Goal: Contribute content: Add original content to the website for others to see

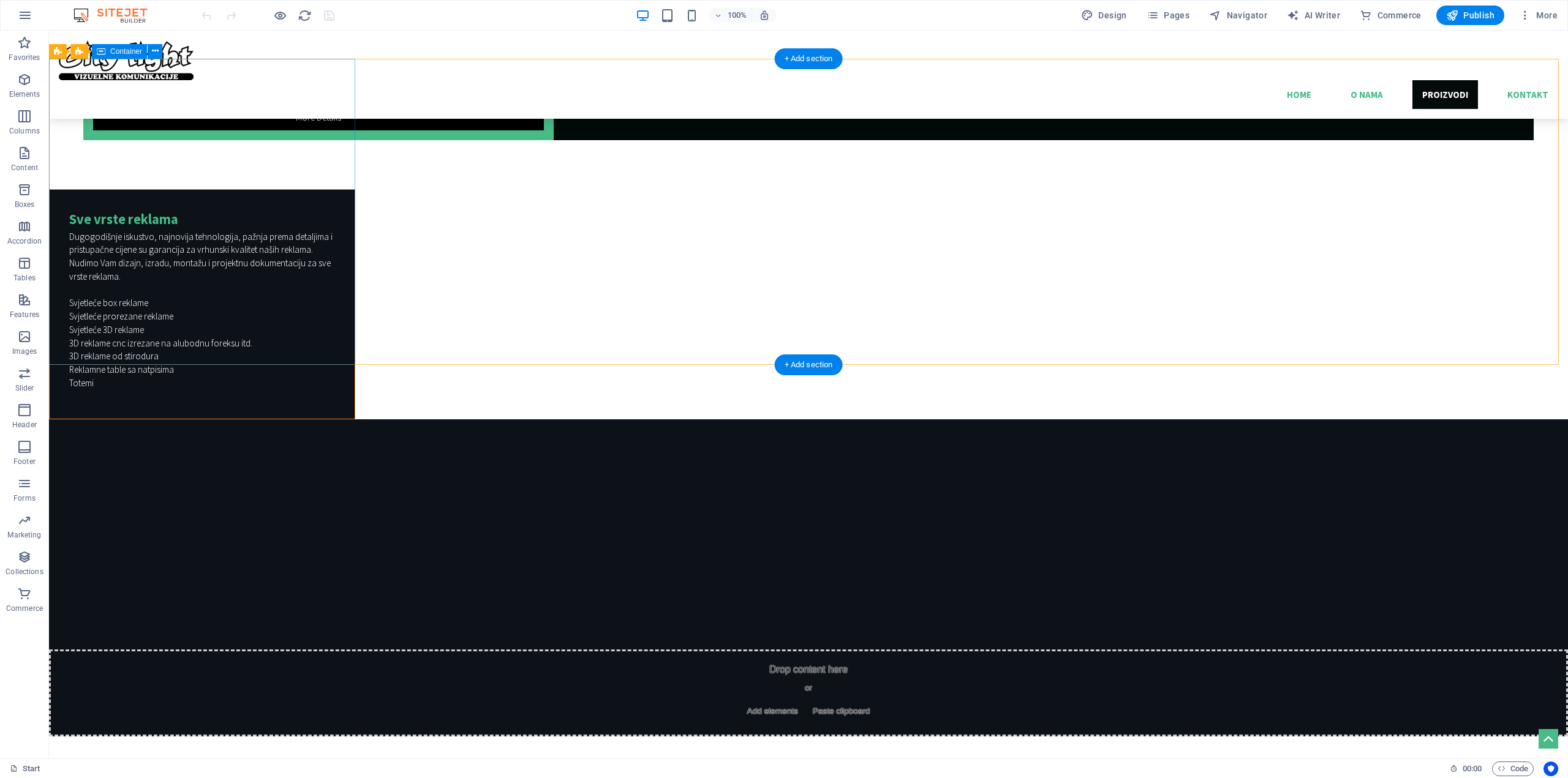
scroll to position [3240, 0]
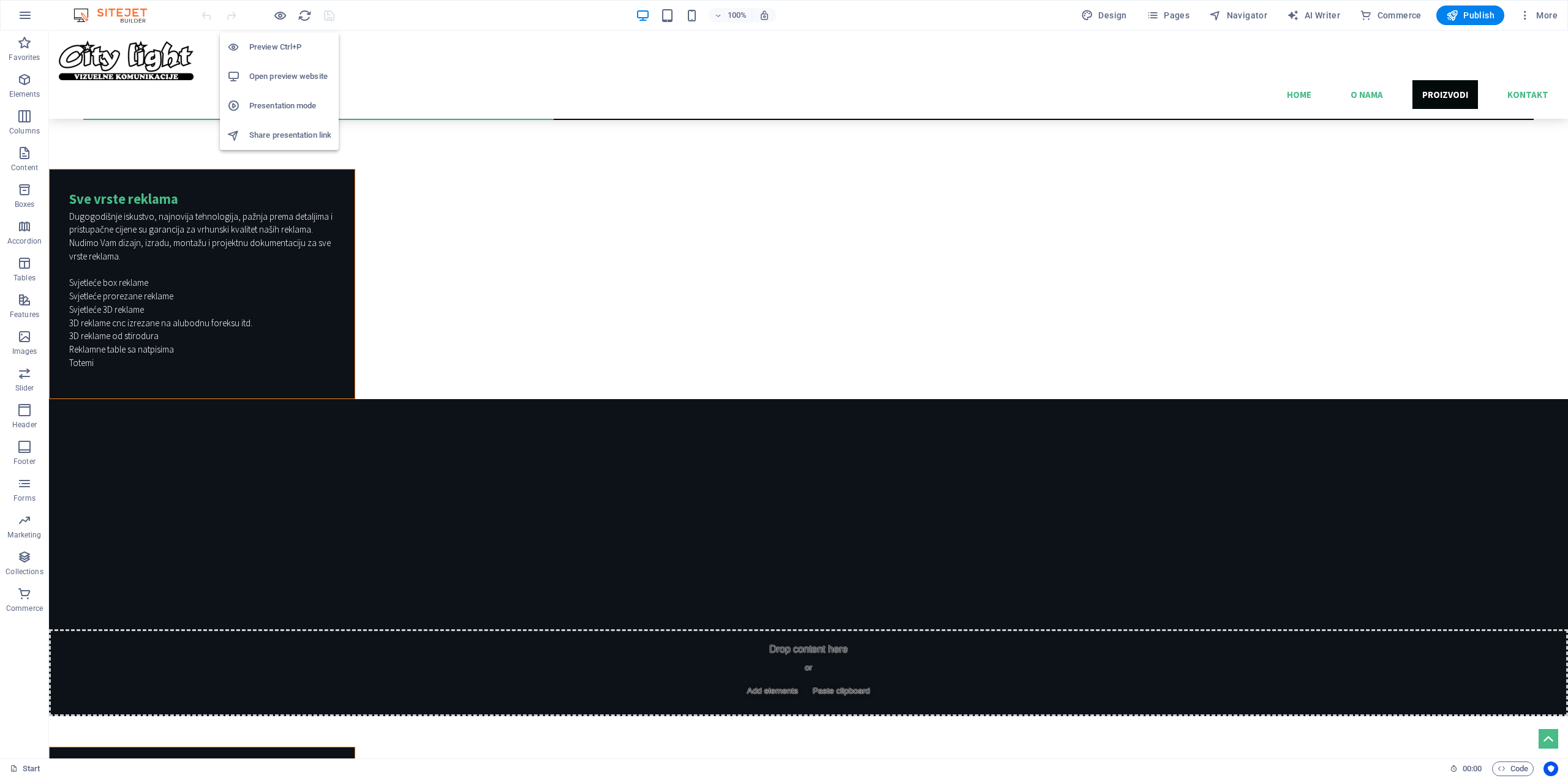
click at [282, 69] on h6 "Open preview website" at bounding box center [290, 77] width 82 height 15
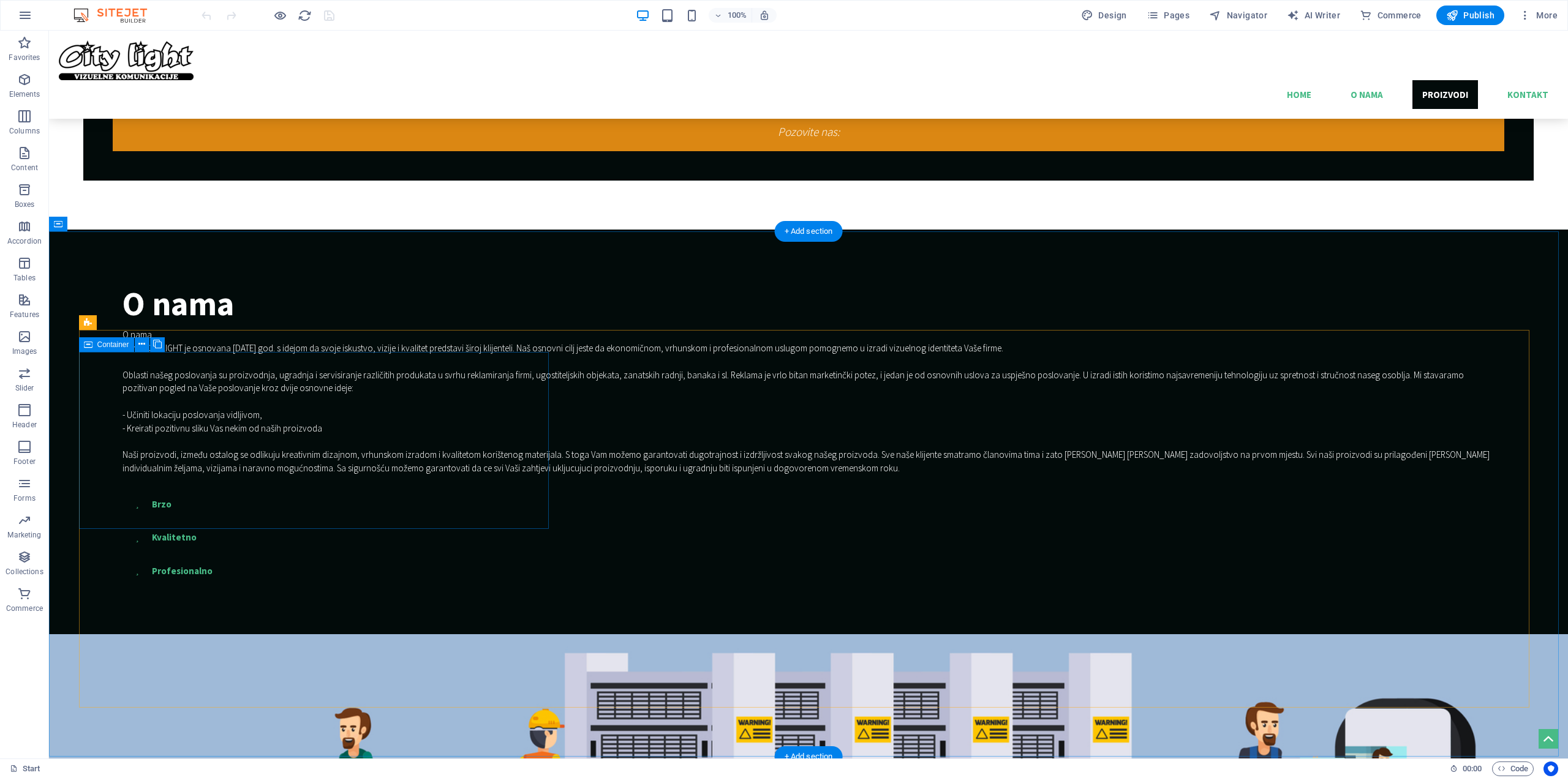
scroll to position [1403, 0]
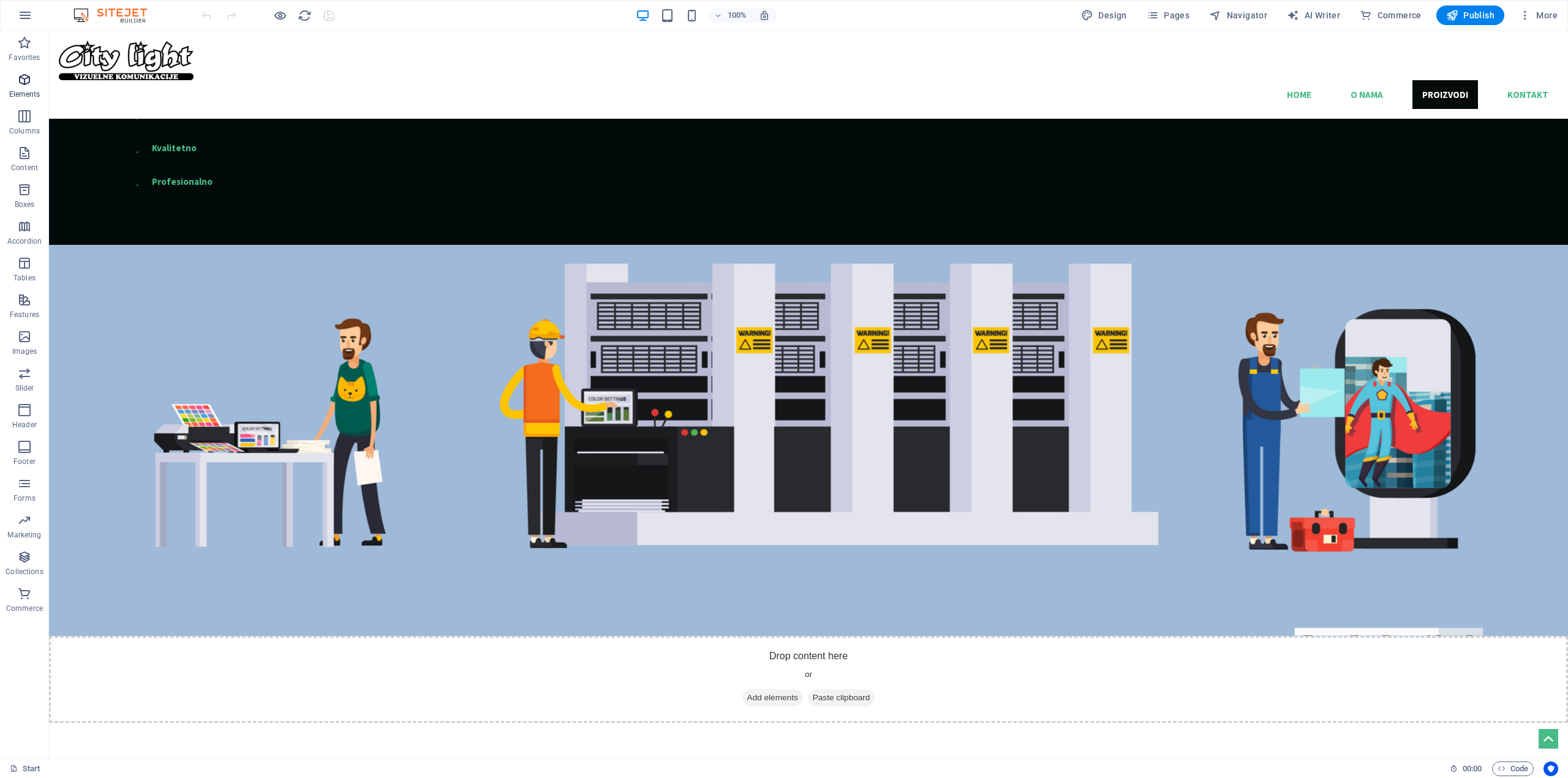
click at [26, 83] on icon "button" at bounding box center [25, 79] width 15 height 15
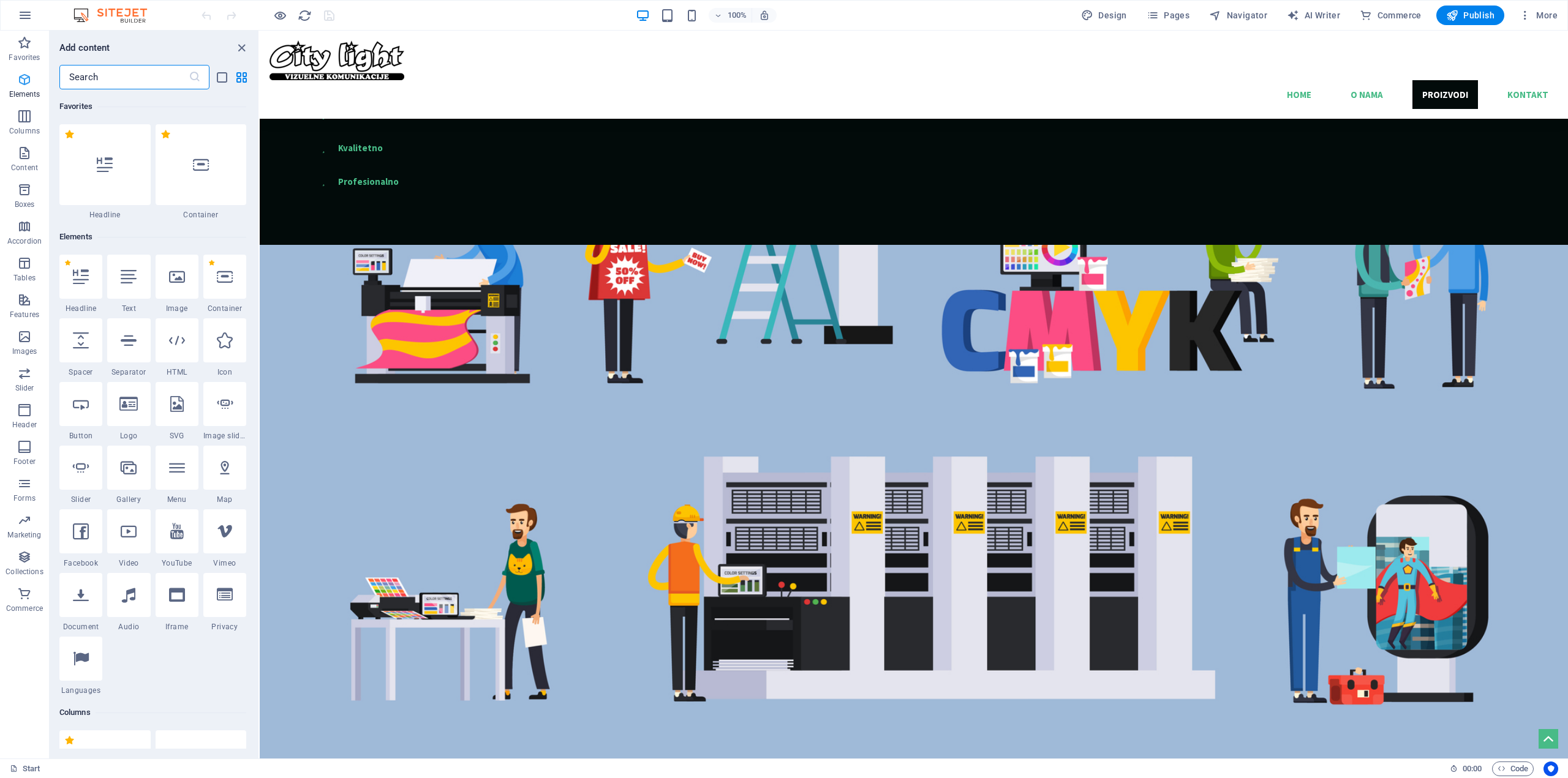
click at [26, 83] on icon "button" at bounding box center [25, 79] width 15 height 15
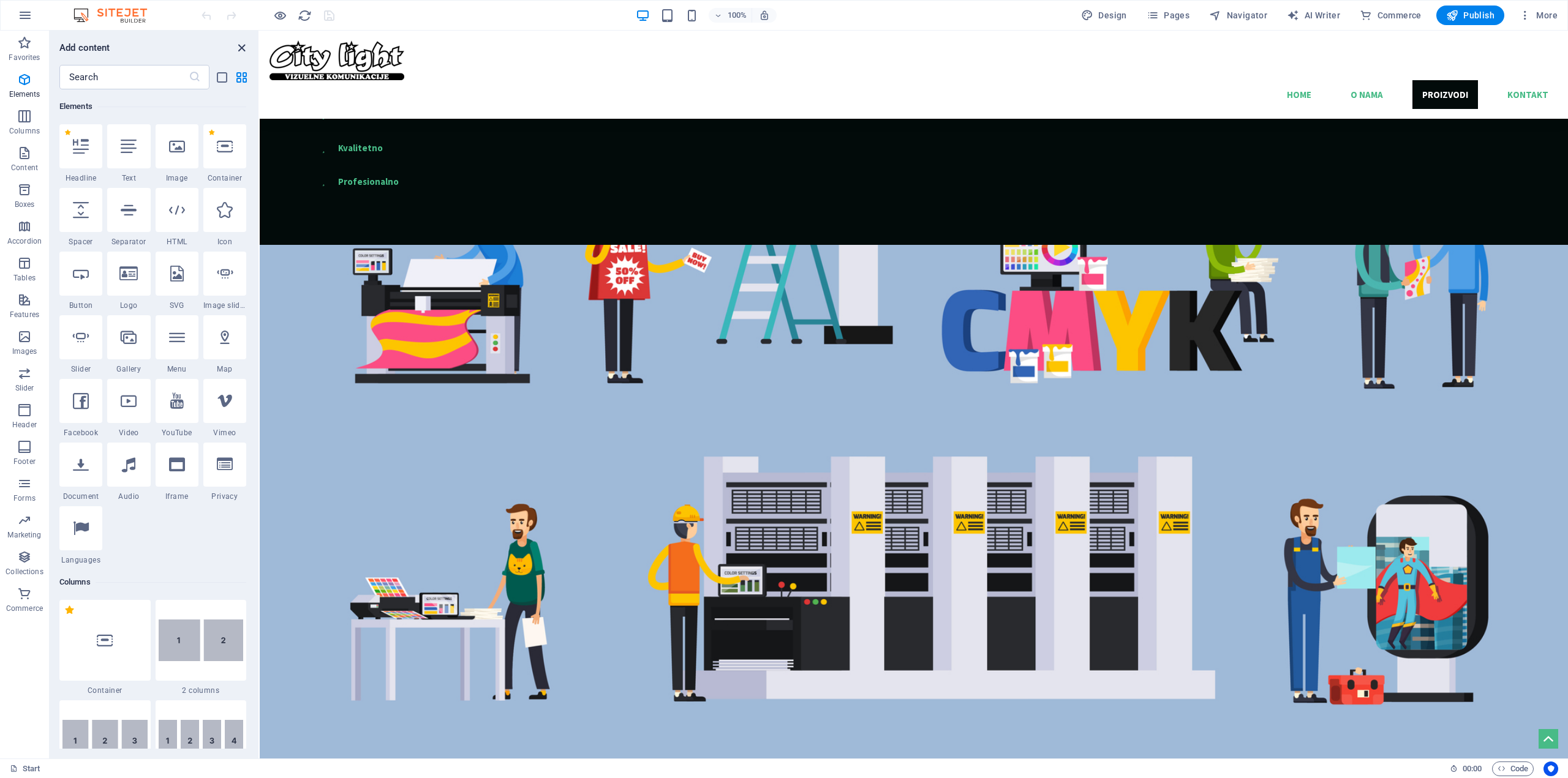
click at [245, 53] on icon "close panel" at bounding box center [241, 47] width 14 height 14
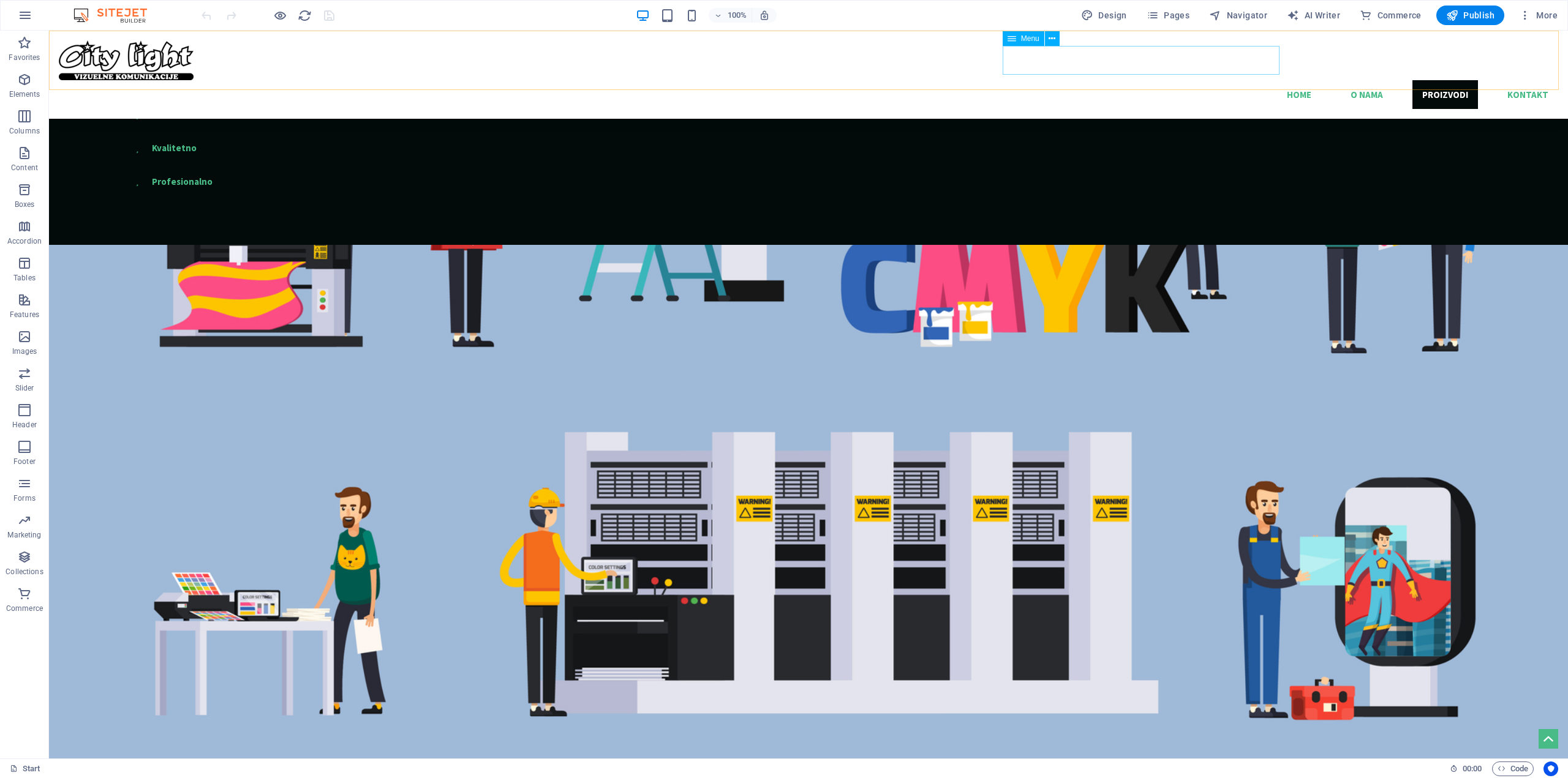
click at [1026, 80] on nav "Home O nama Proizvodi Kontakt" at bounding box center [808, 94] width 1499 height 29
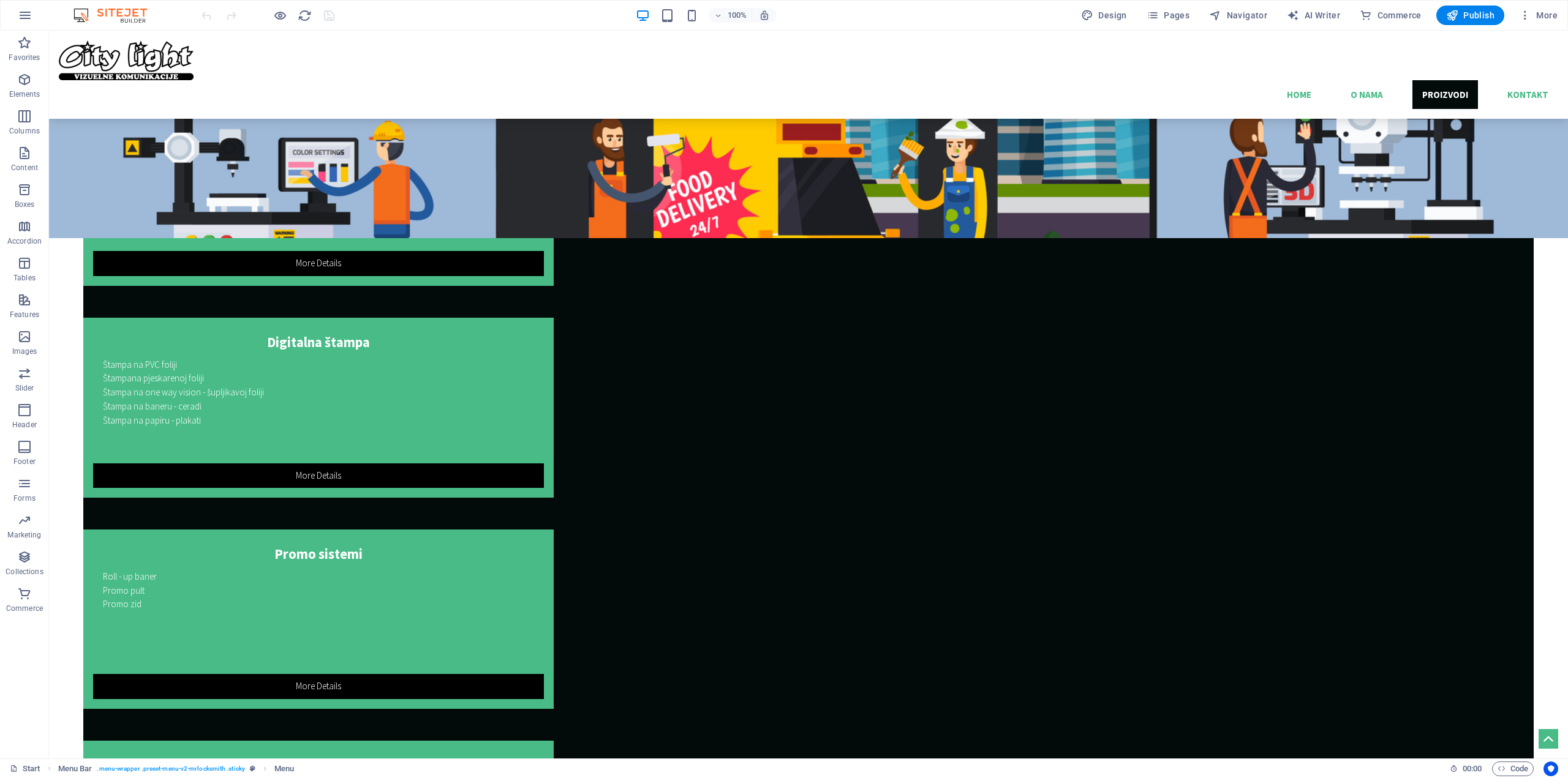
scroll to position [2383, 0]
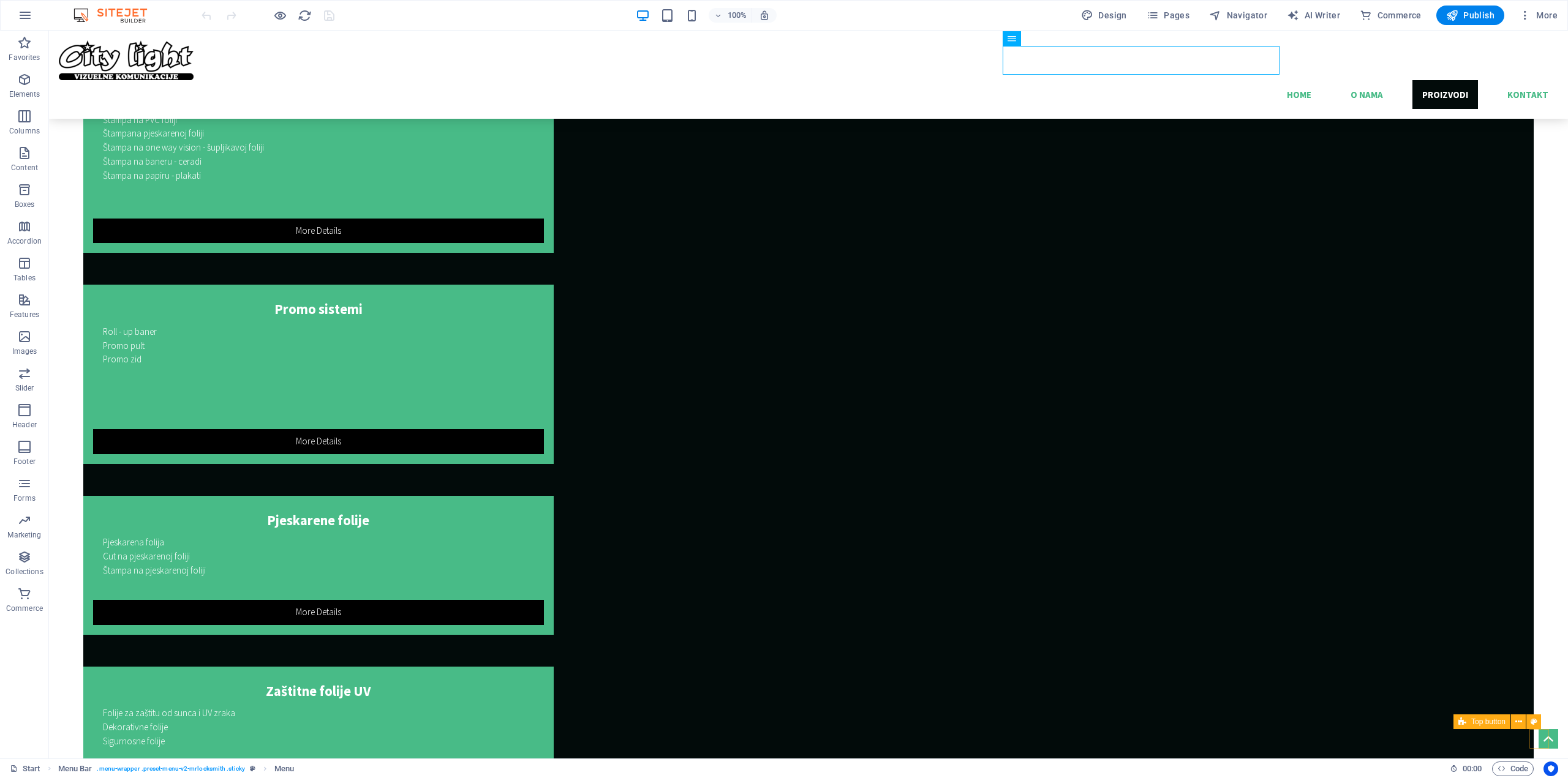
drag, startPoint x: 1539, startPoint y: 734, endPoint x: 1589, endPoint y: 760, distance: 56.4
click at [1539, 734] on figure at bounding box center [1548, 739] width 19 height 19
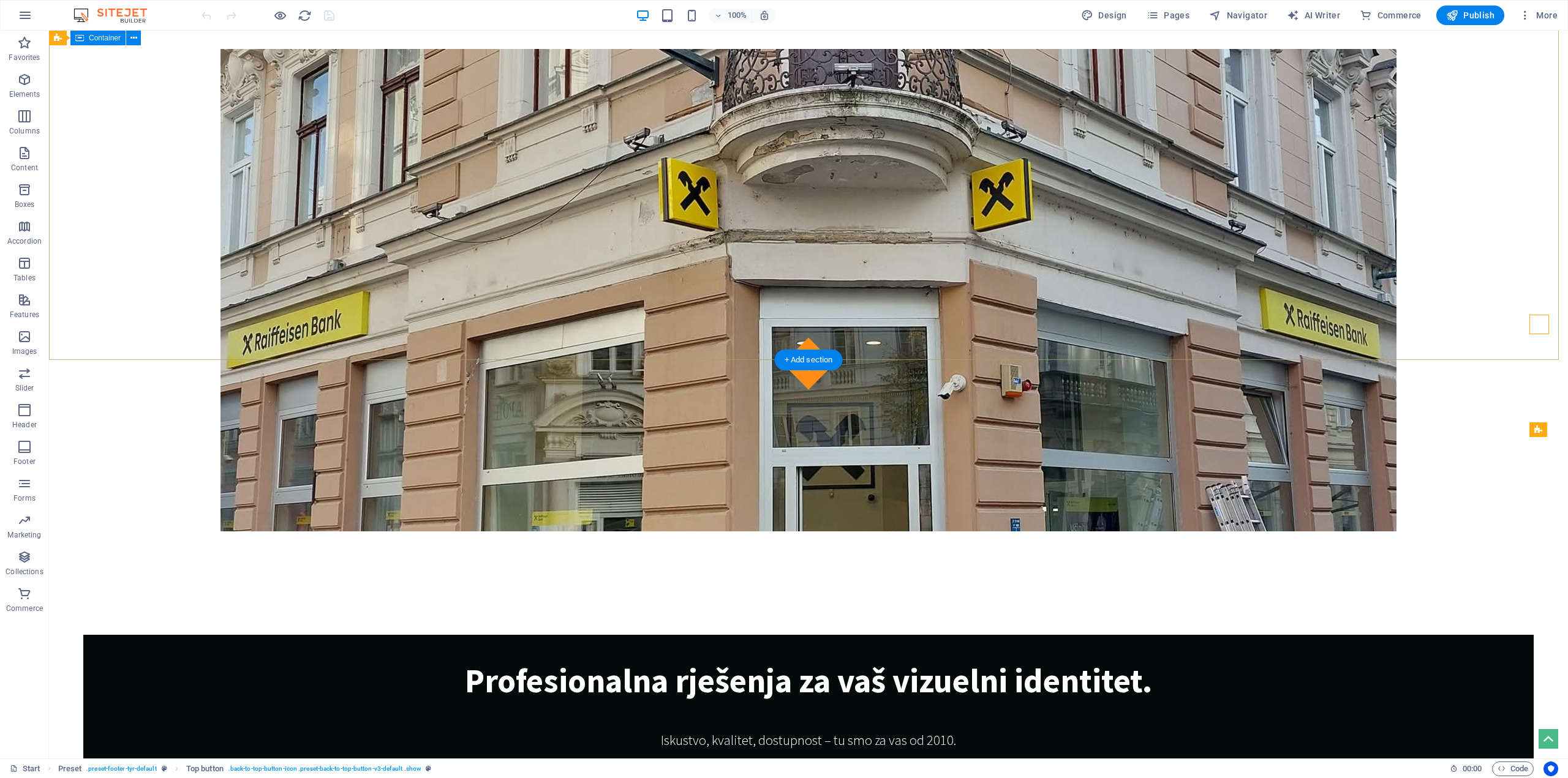
scroll to position [428, 0]
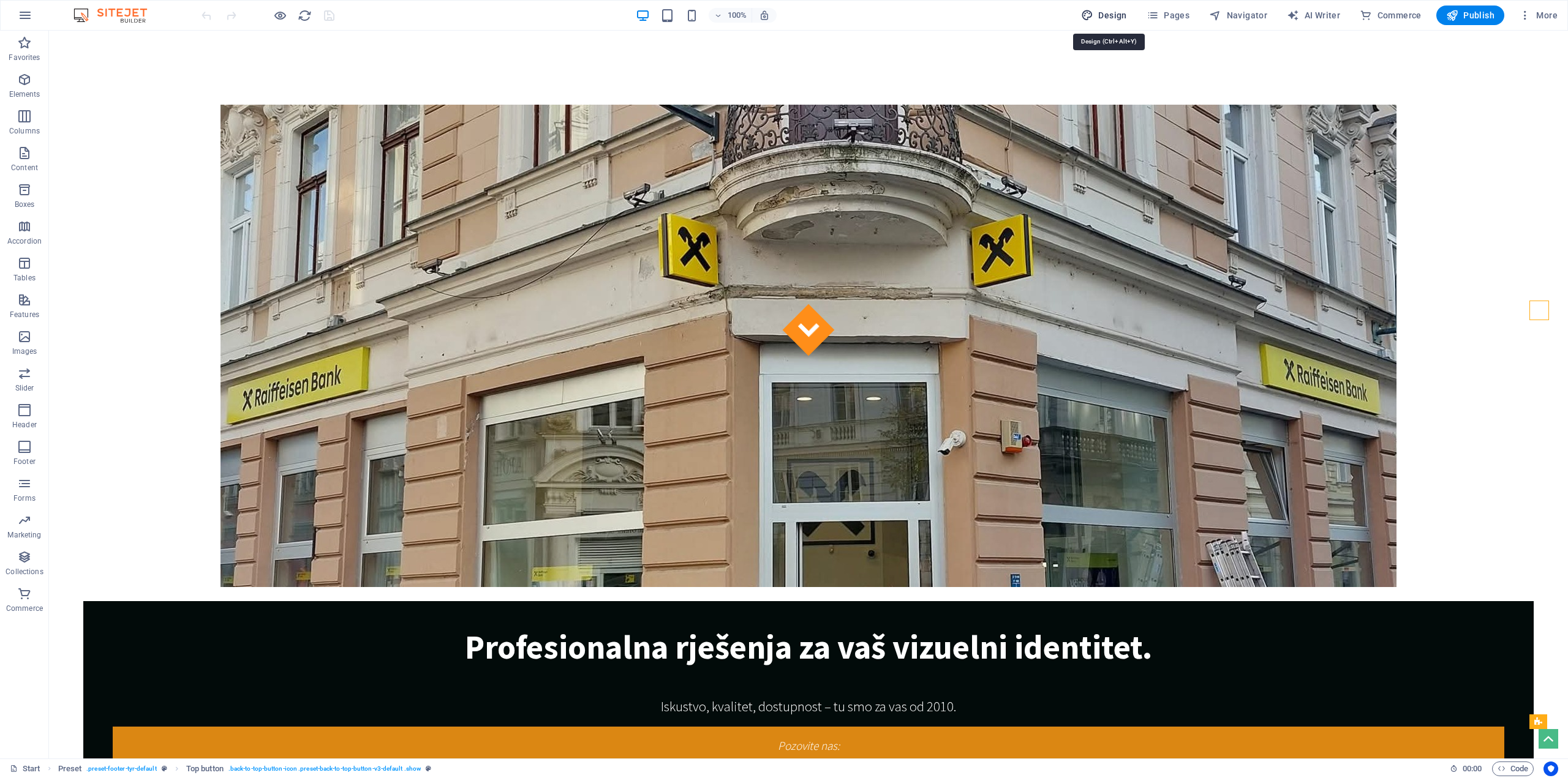
drag, startPoint x: 1125, startPoint y: 14, endPoint x: 829, endPoint y: 244, distance: 374.9
click at [1125, 14] on span "Design" at bounding box center [1103, 15] width 46 height 12
select select "px"
select select "300"
select select "px"
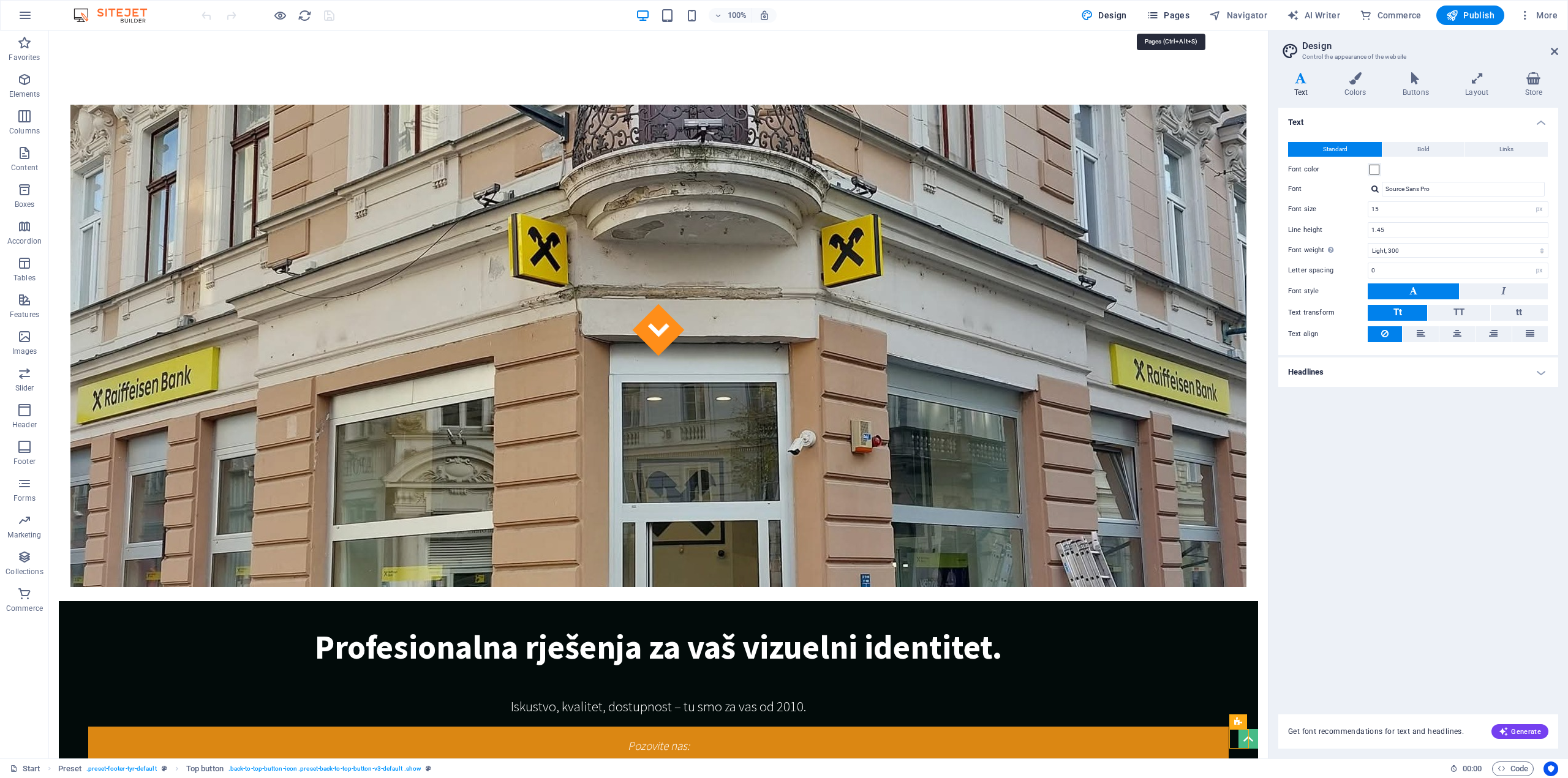
click at [1158, 16] on icon "button" at bounding box center [1153, 15] width 12 height 12
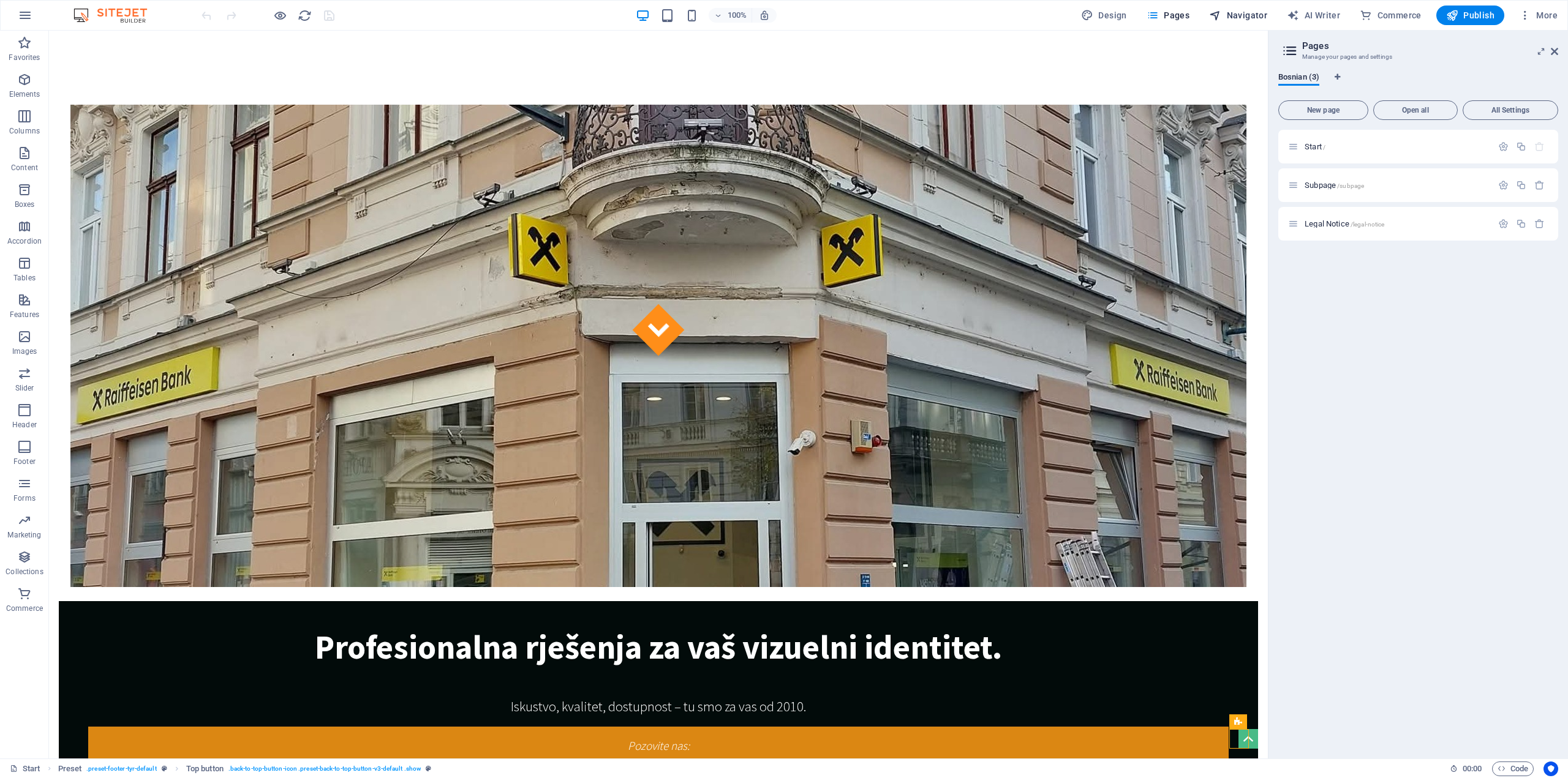
click at [1253, 19] on span "Navigator" at bounding box center [1238, 15] width 58 height 12
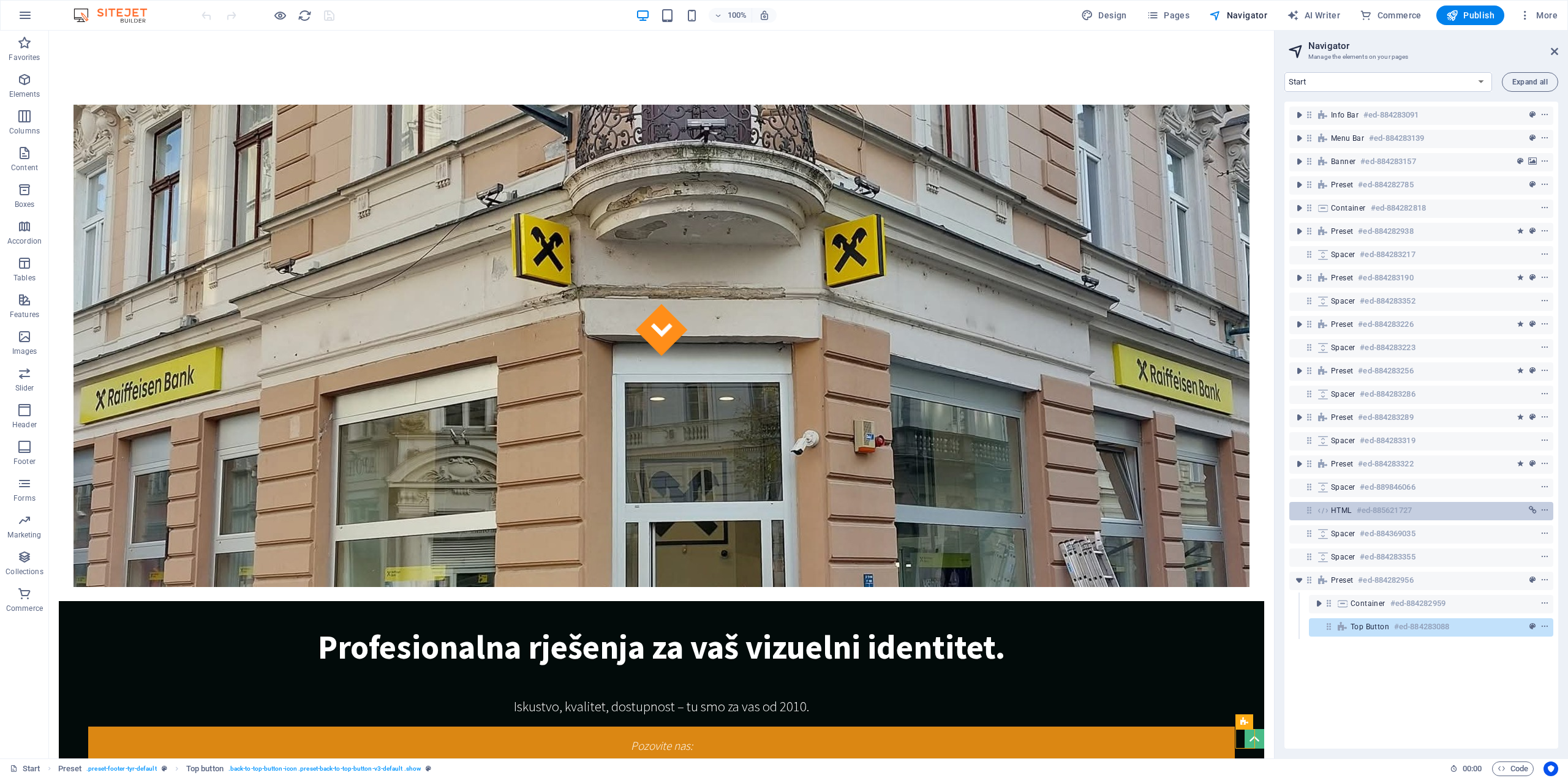
click at [1336, 514] on span "HTML" at bounding box center [1341, 510] width 21 height 10
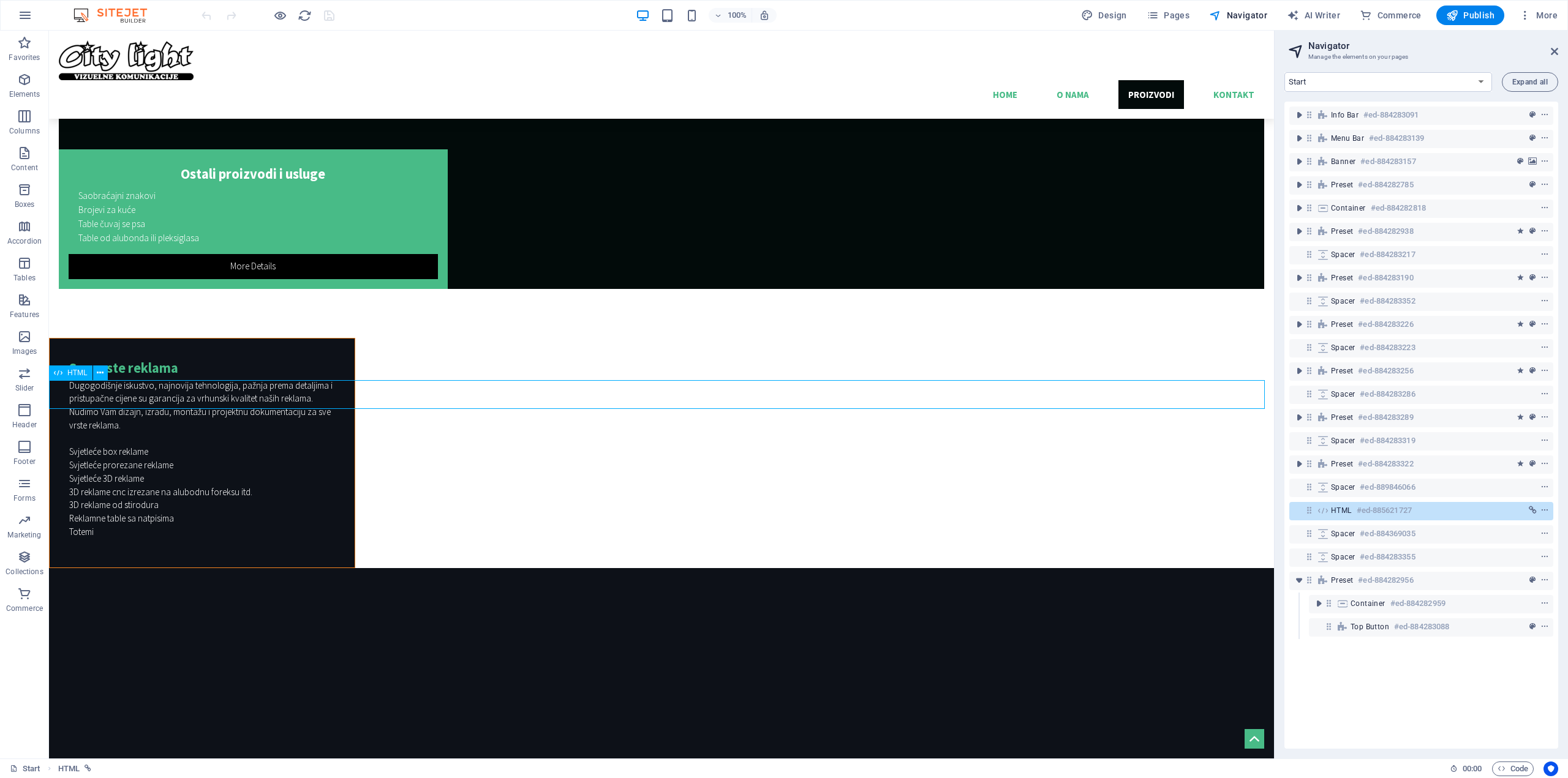
click at [79, 376] on span "HTML" at bounding box center [77, 372] width 20 height 7
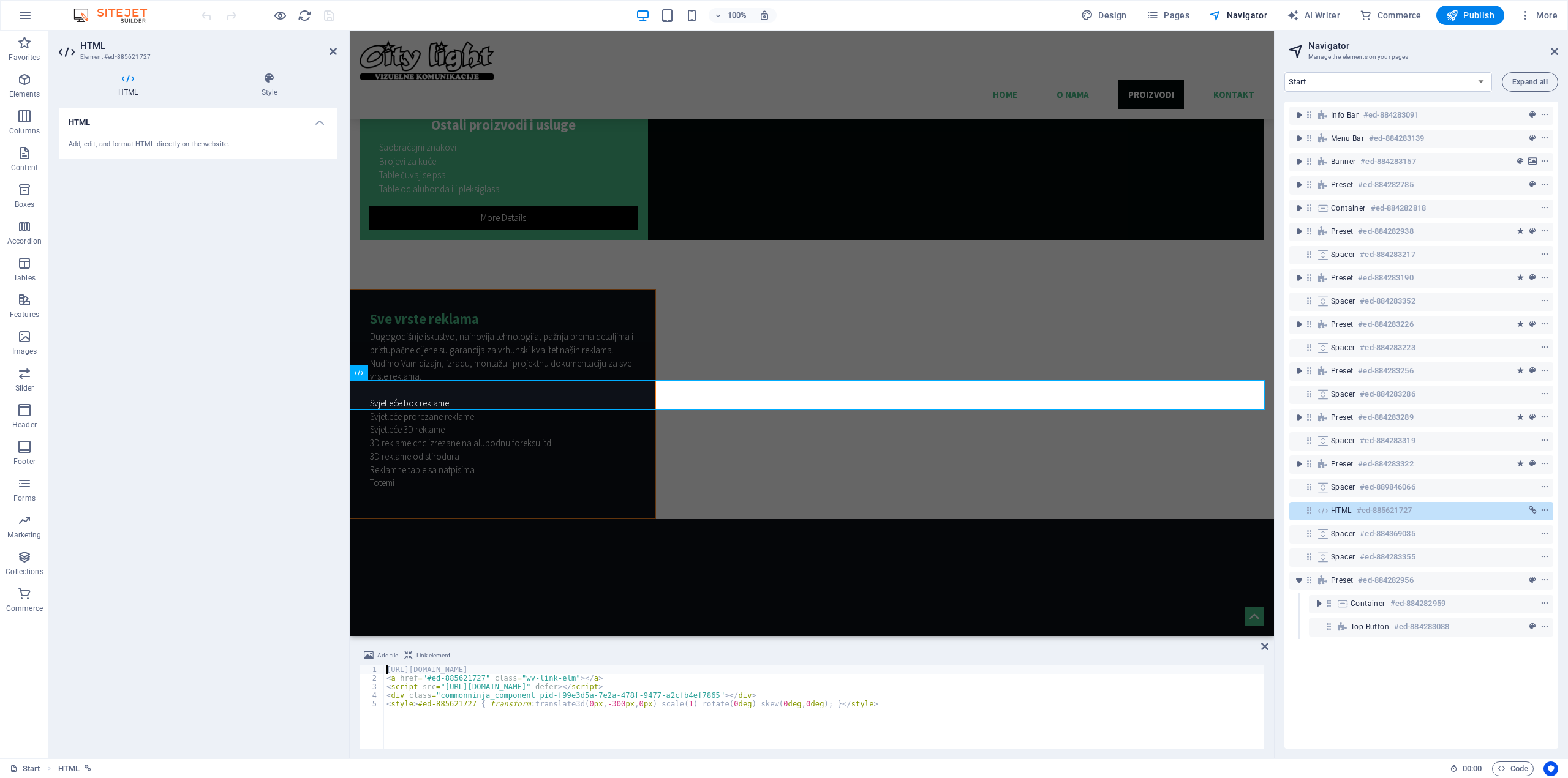
scroll to position [3027, 0]
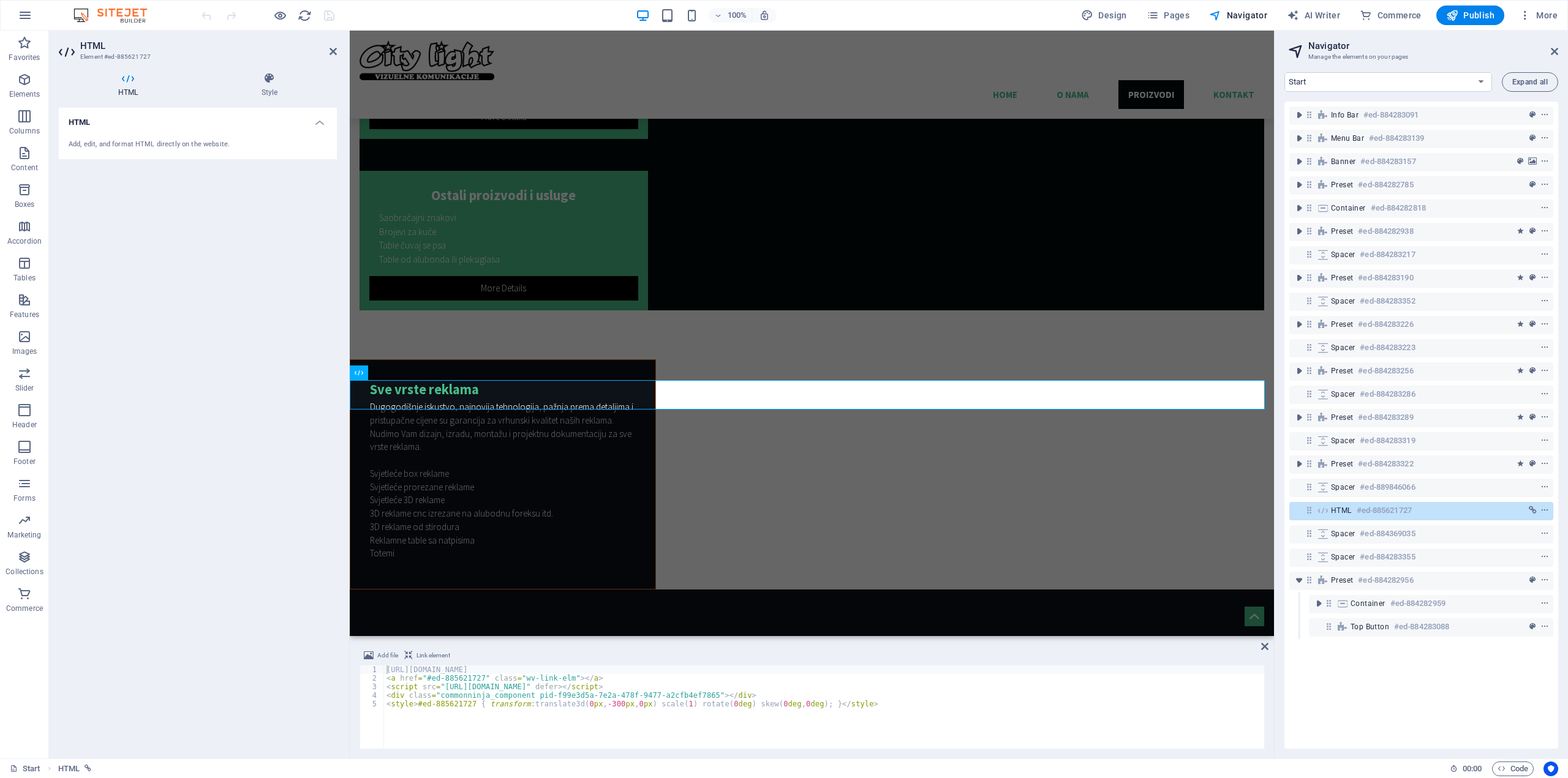
click at [137, 83] on icon at bounding box center [127, 78] width 138 height 12
click at [268, 83] on icon at bounding box center [270, 78] width 135 height 12
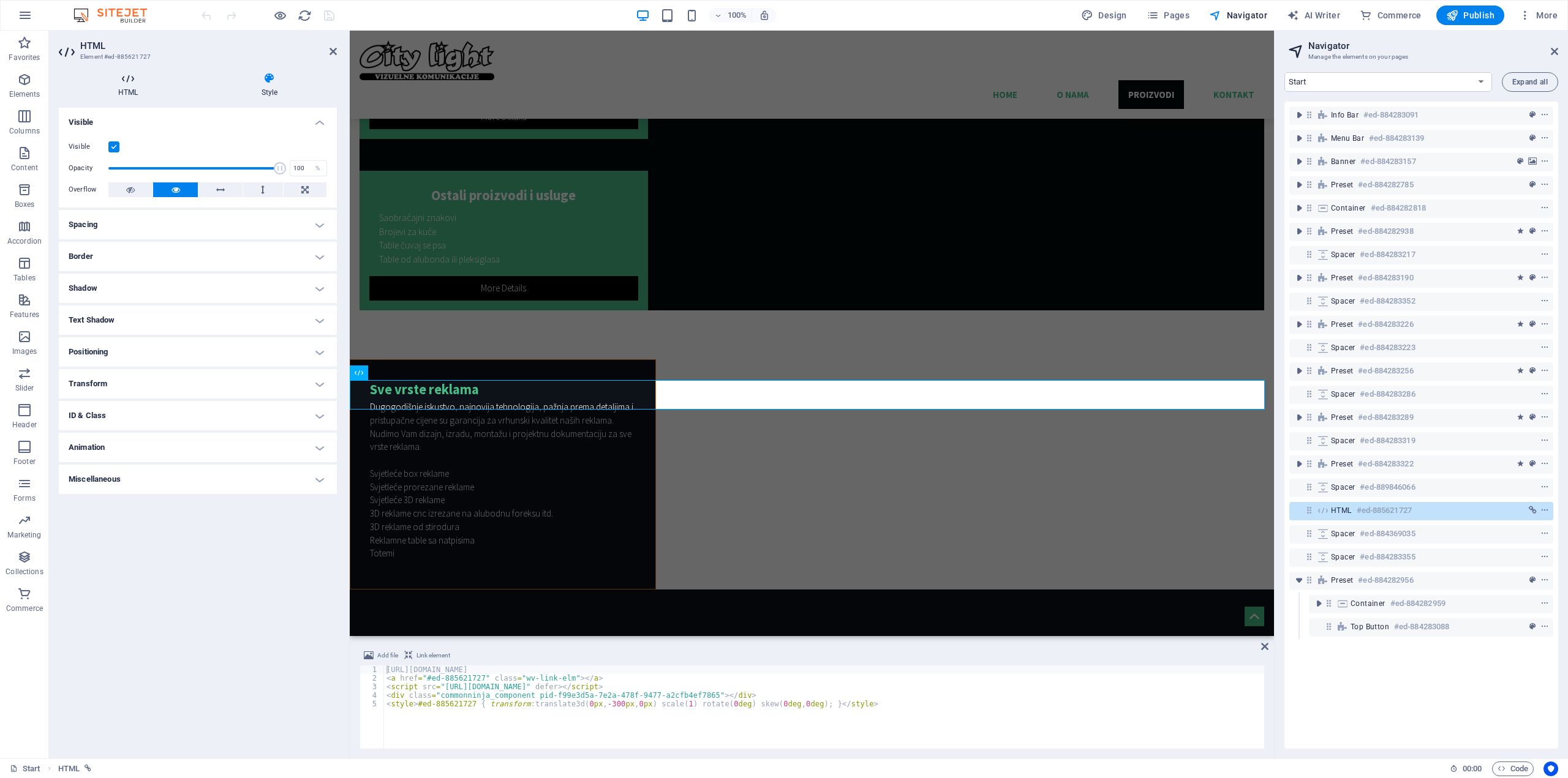
click at [131, 83] on icon at bounding box center [127, 78] width 138 height 12
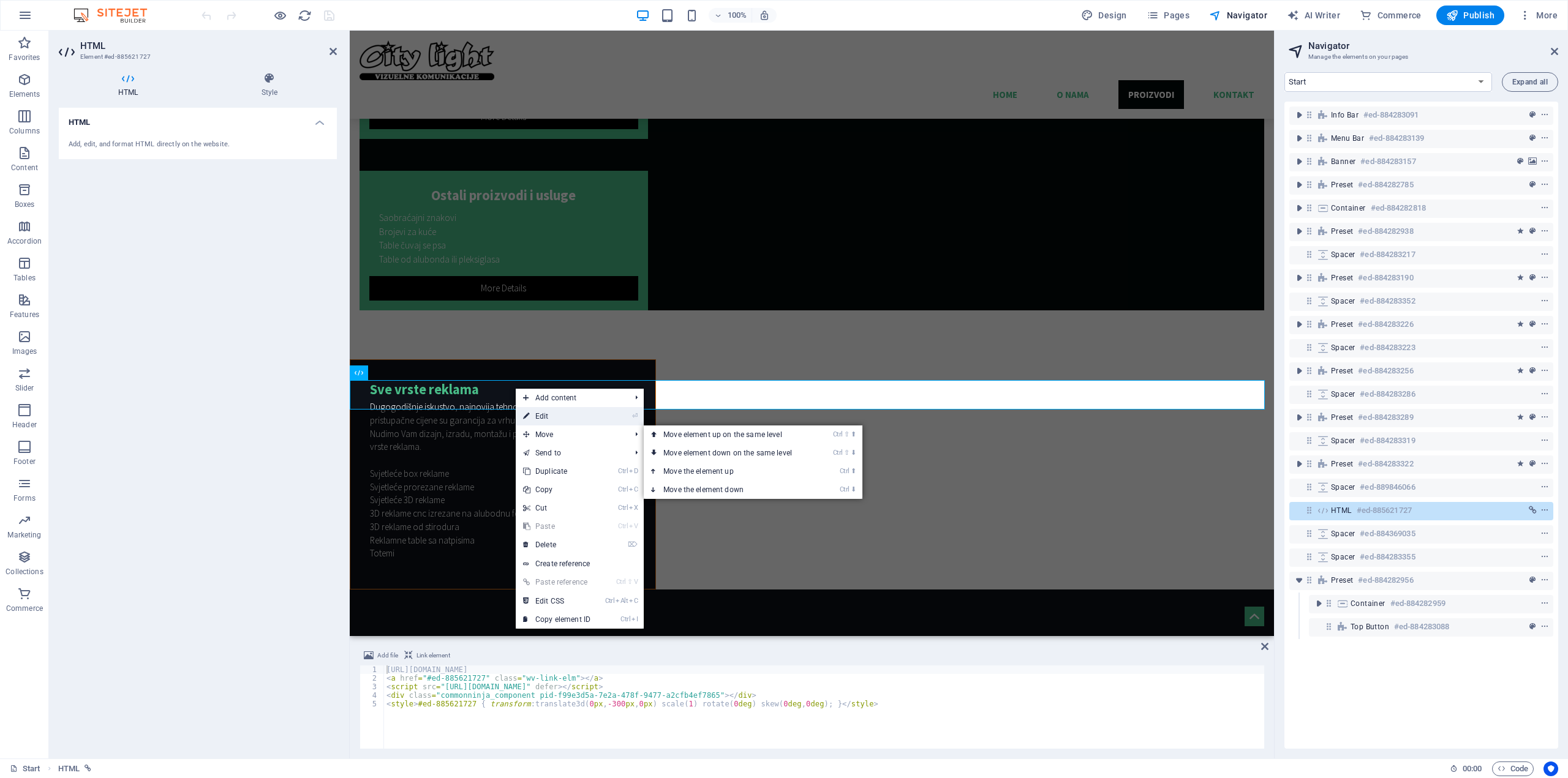
click at [550, 410] on link "⏎ Edit" at bounding box center [557, 416] width 82 height 19
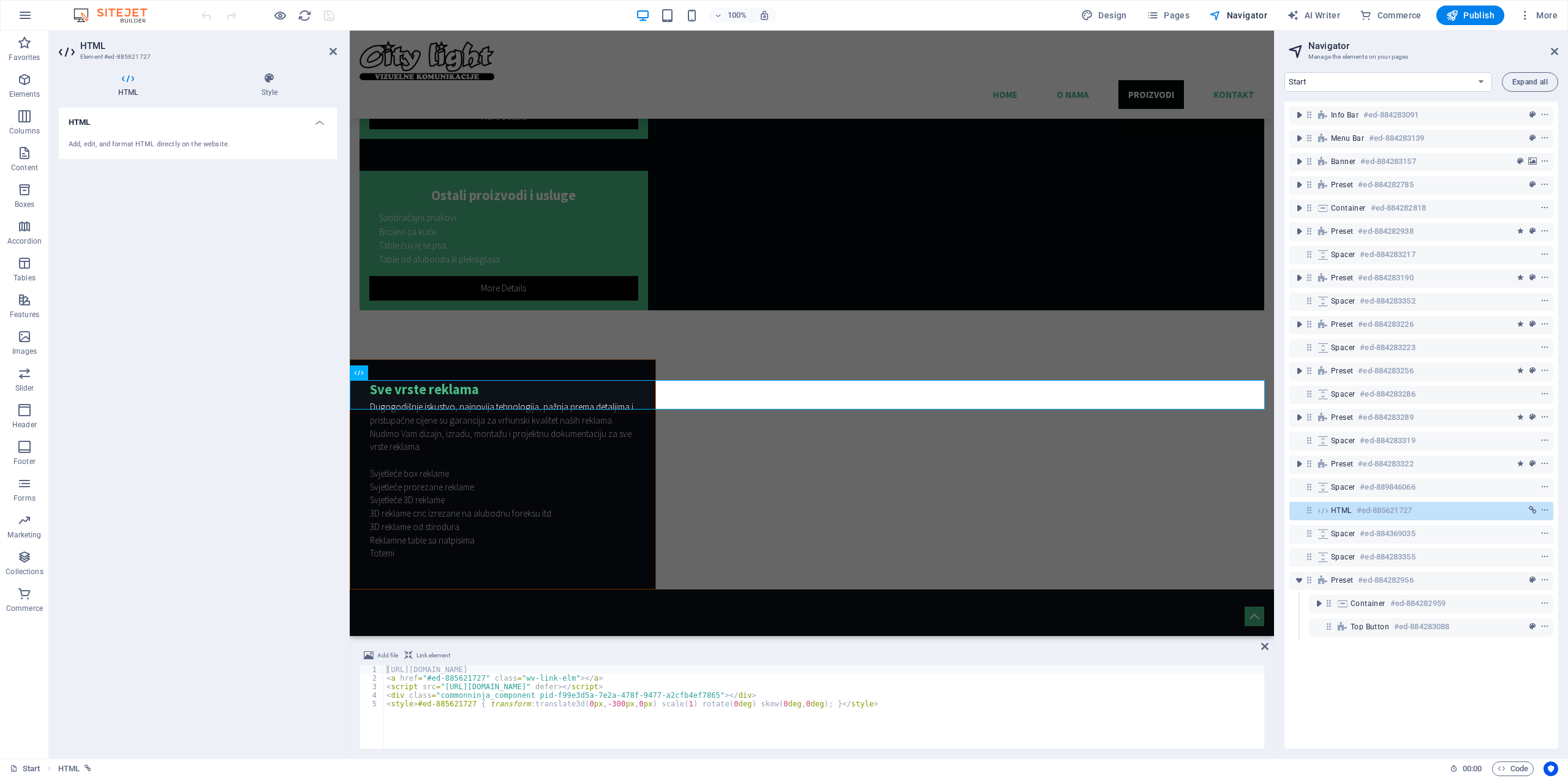
click at [113, 53] on h3 "Element #ed-885621727" at bounding box center [196, 57] width 232 height 11
click at [271, 86] on h4 "Style" at bounding box center [270, 85] width 135 height 26
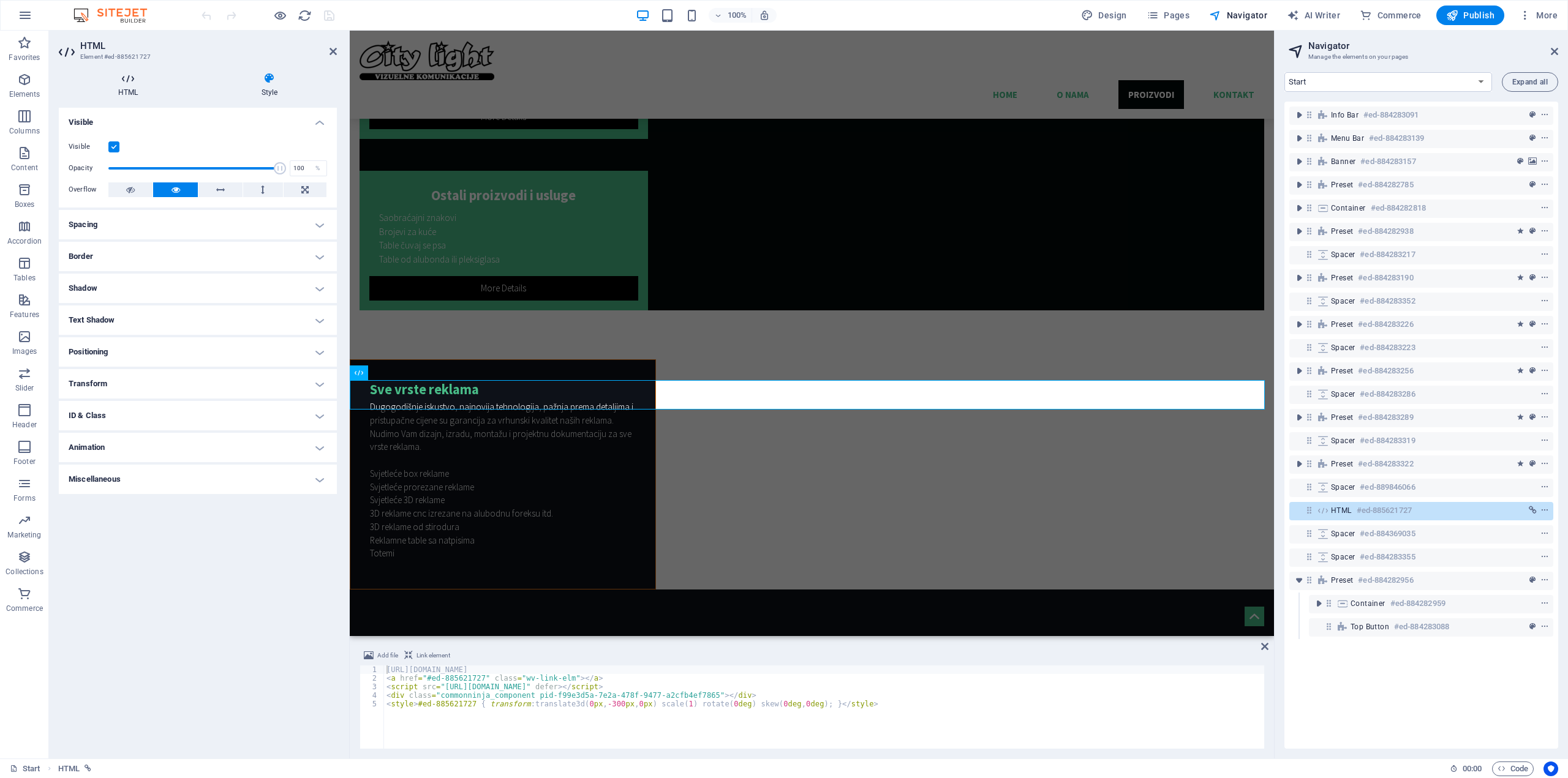
click at [123, 79] on icon at bounding box center [127, 78] width 138 height 12
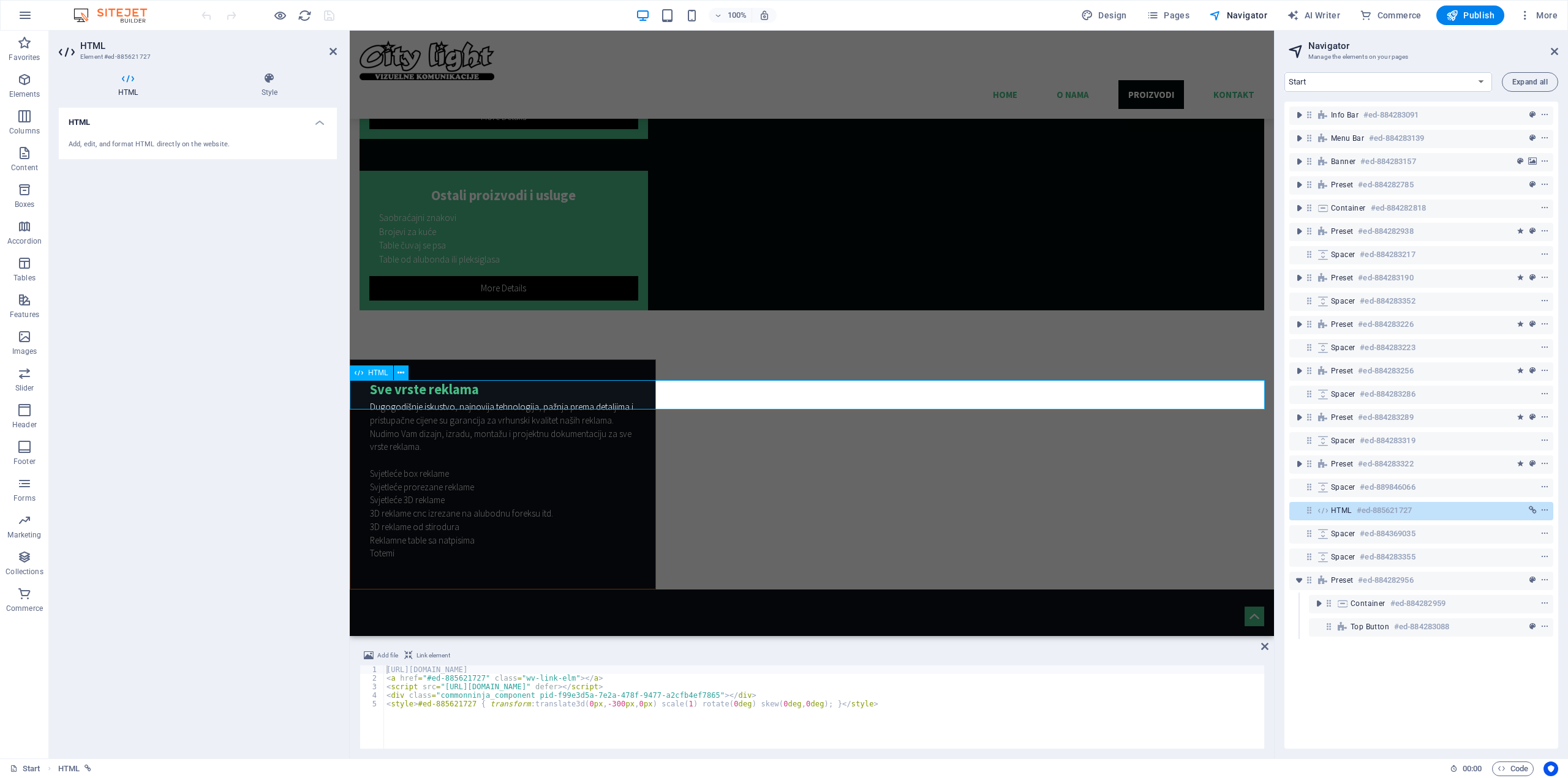
click at [478, 714] on div "https://commoninja.site/3755b154-7043-4b71-a39a-e3ff8089f576 < a href = "#ed-88…" at bounding box center [824, 715] width 880 height 100
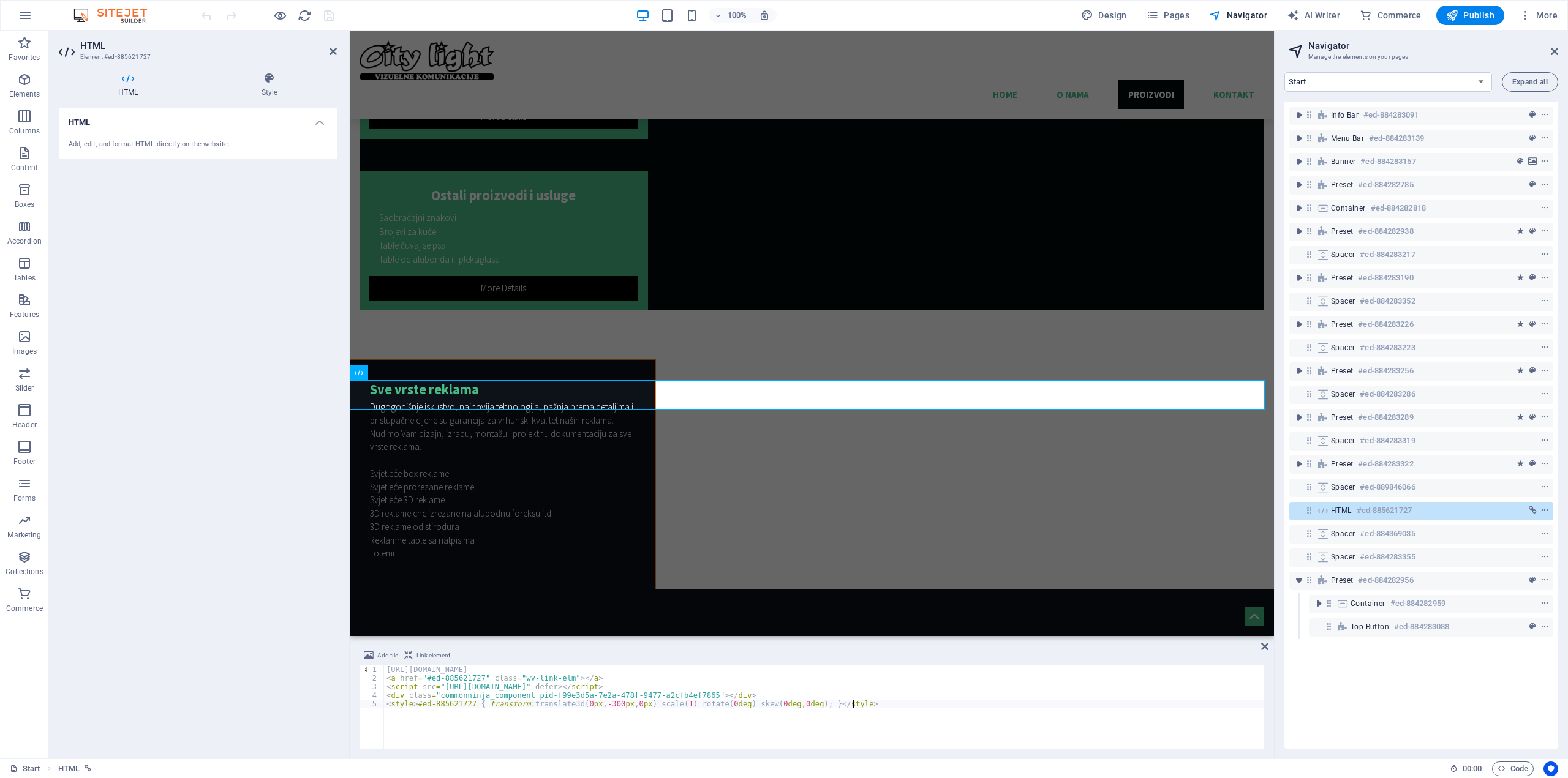
click at [478, 714] on div "https://commoninja.site/3755b154-7043-4b71-a39a-e3ff8089f576 < a href = "#ed-88…" at bounding box center [824, 715] width 880 height 100
click at [413, 718] on div "https://commoninja.site/3755b154-7043-4b71-a39a-e3ff8089f576 < a href = "#ed-88…" at bounding box center [824, 715] width 880 height 100
click at [565, 736] on div "https://commoninja.site/3755b154-7043-4b71-a39a-e3ff8089f576 < a href = "#ed-88…" at bounding box center [824, 707] width 880 height 83
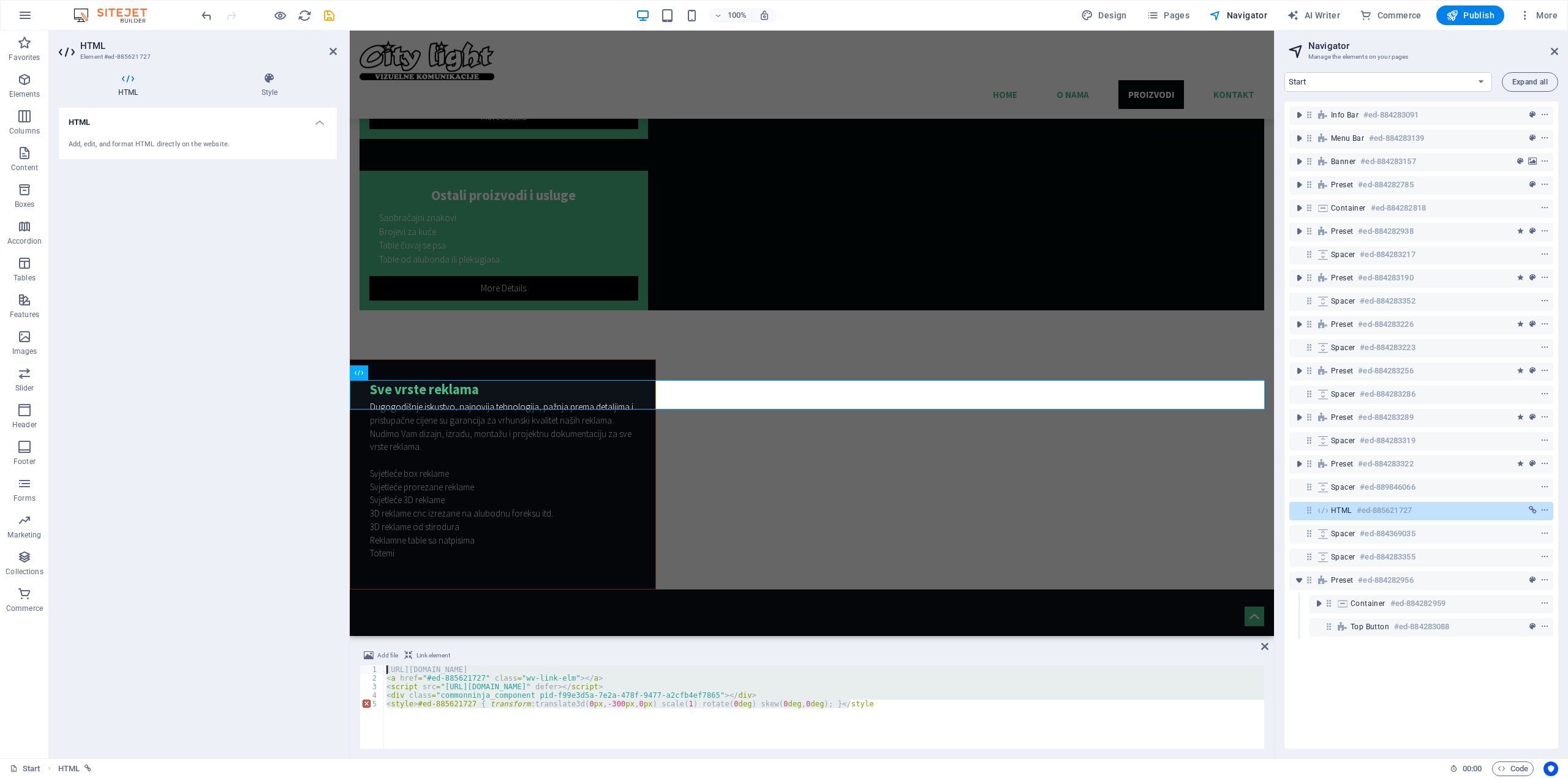
drag, startPoint x: 910, startPoint y: 716, endPoint x: 326, endPoint y: 671, distance: 585.7
click at [326, 671] on div "HTML Element #ed-885621727 HTML Style HTML Add, edit, and format HTML directly …" at bounding box center [661, 394] width 1225 height 728
type textarea "https://commoninja.site/3755b154-7043-4b71-a39a-e3ff8089f576 <a href="#ed-88562…"
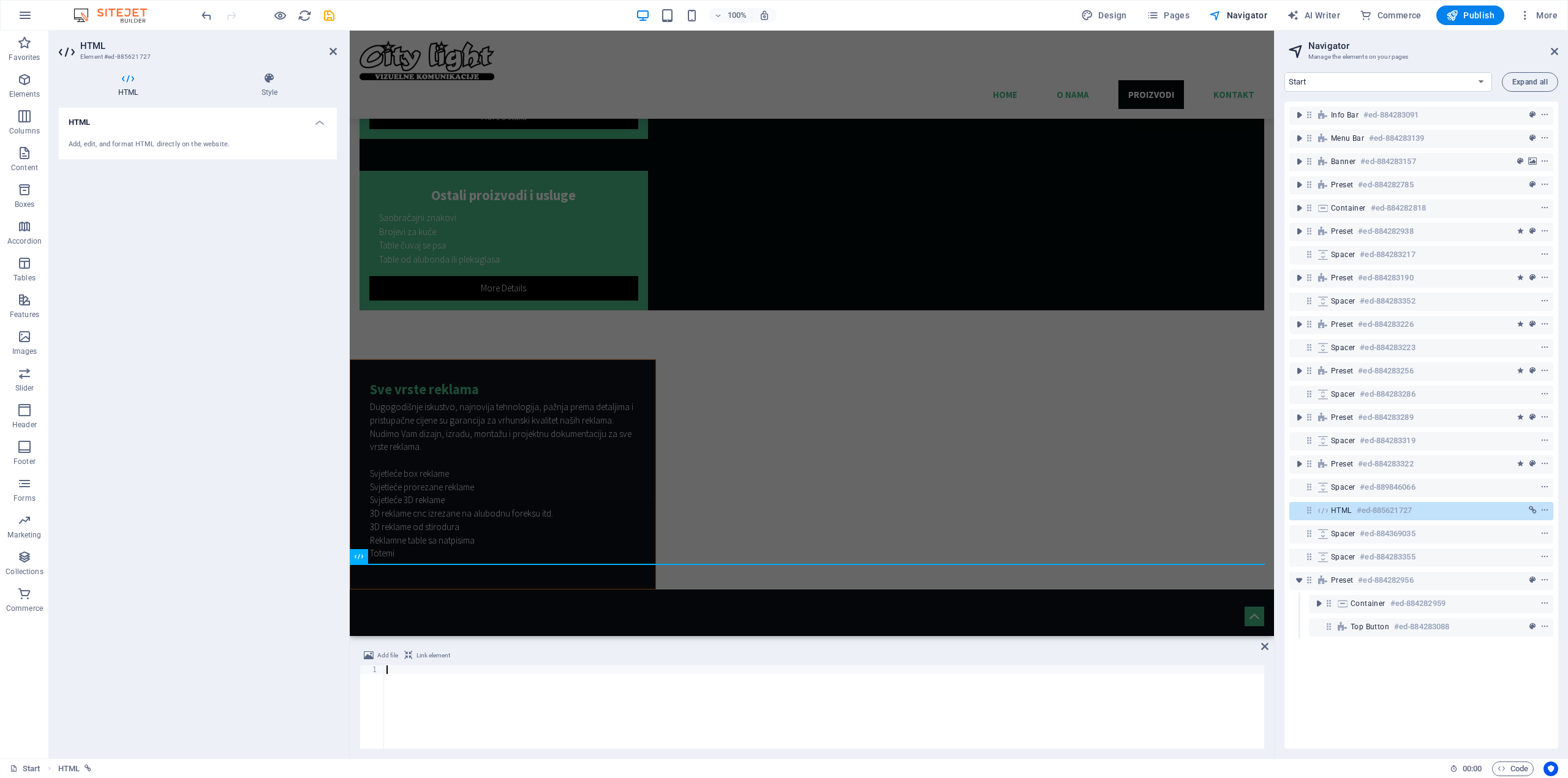
scroll to position [45, 0]
click at [256, 85] on h4 "Style" at bounding box center [270, 85] width 135 height 26
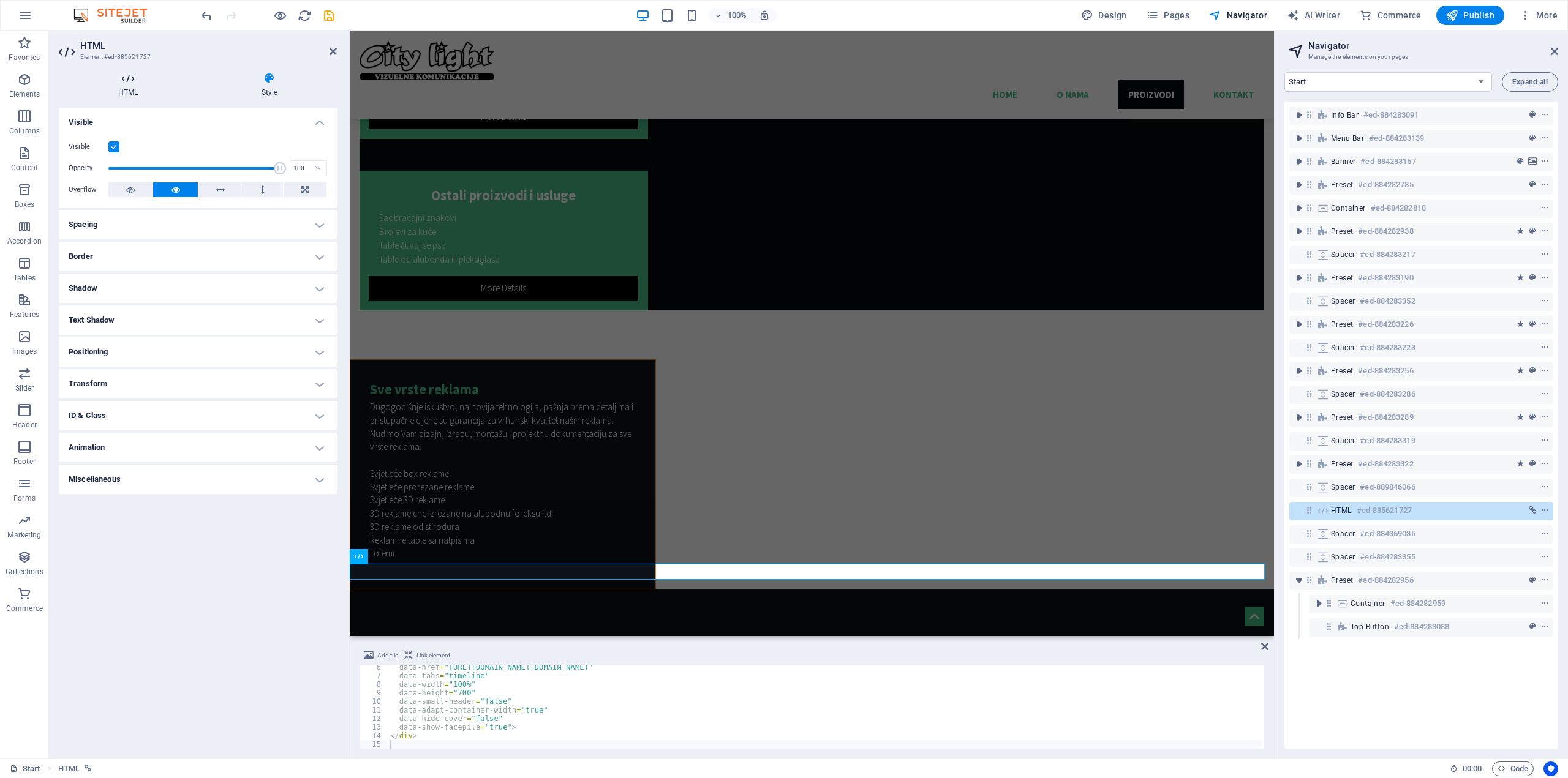
click at [126, 85] on h4 "HTML" at bounding box center [130, 85] width 144 height 26
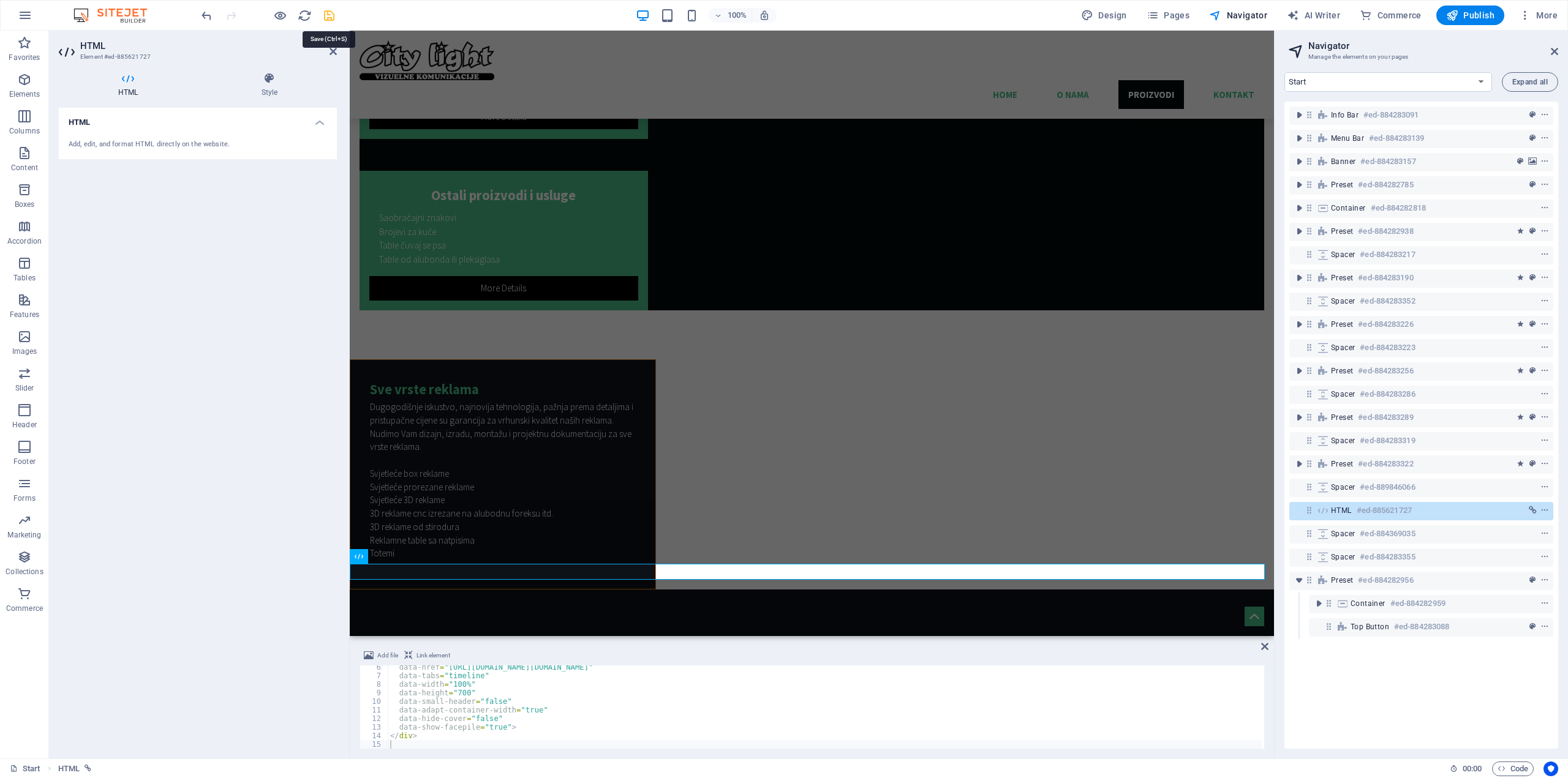
click at [323, 19] on icon "save" at bounding box center [329, 15] width 14 height 14
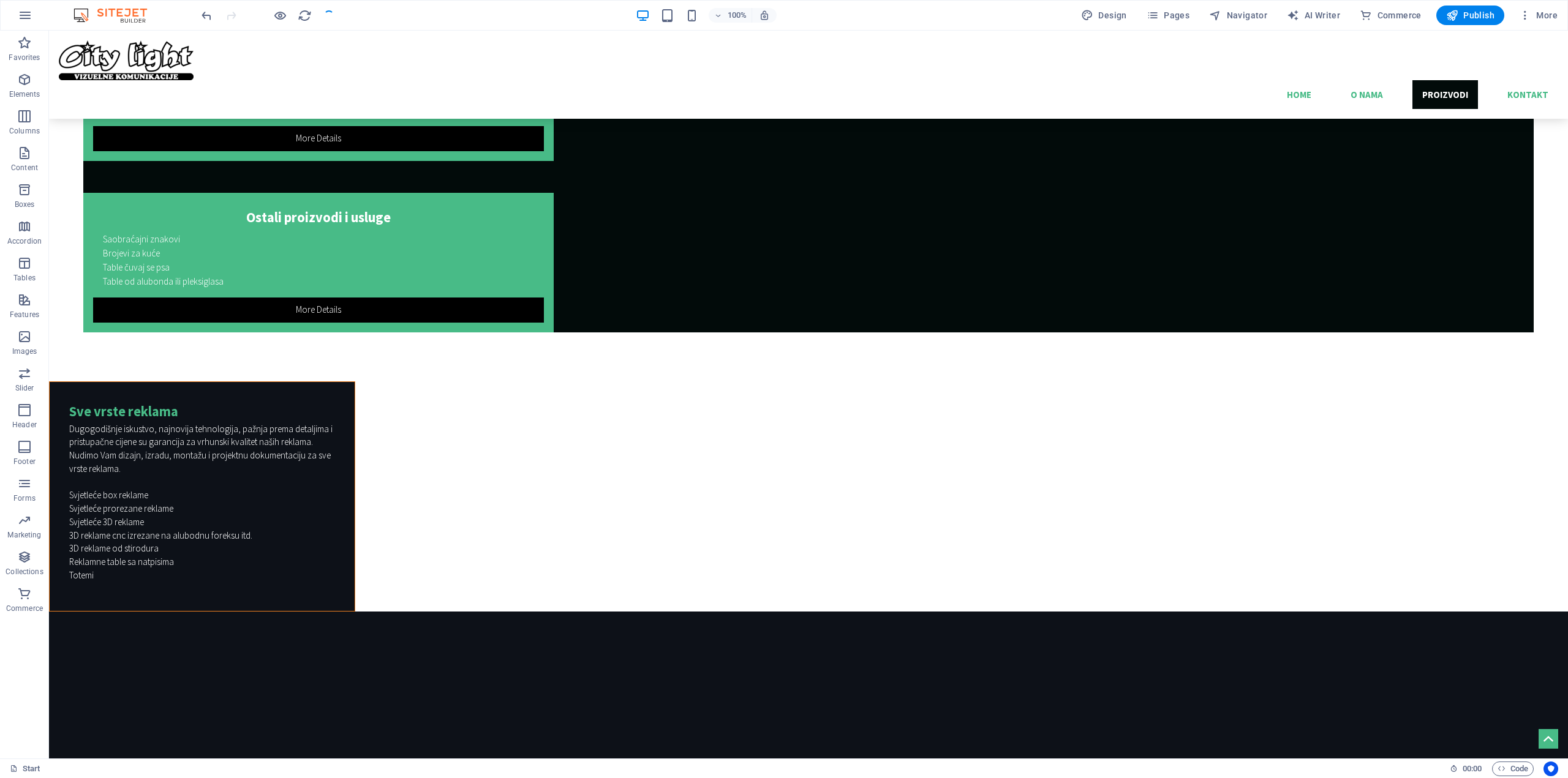
scroll to position [3071, 0]
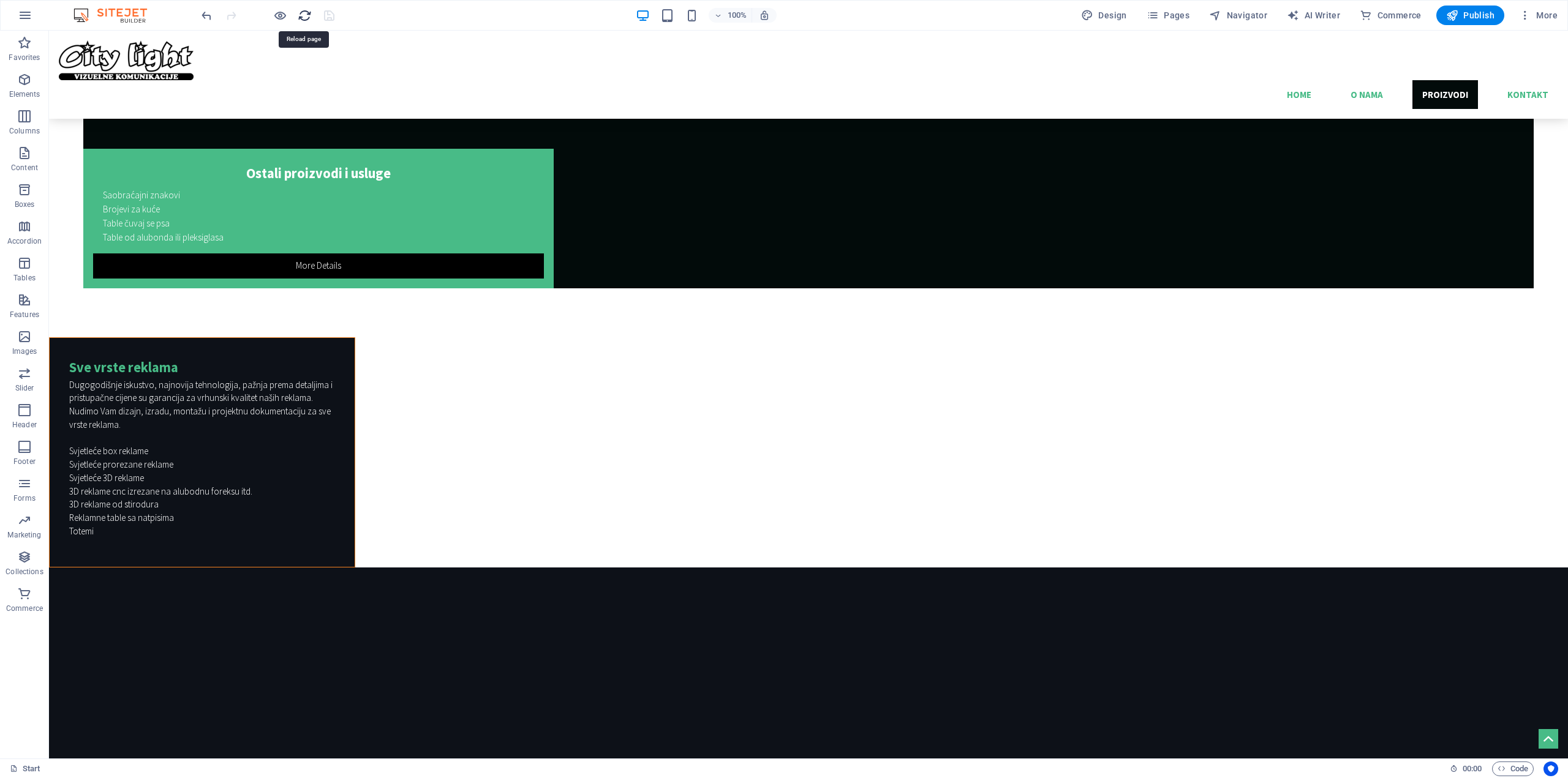
click at [305, 12] on icon "reload" at bounding box center [304, 15] width 14 height 14
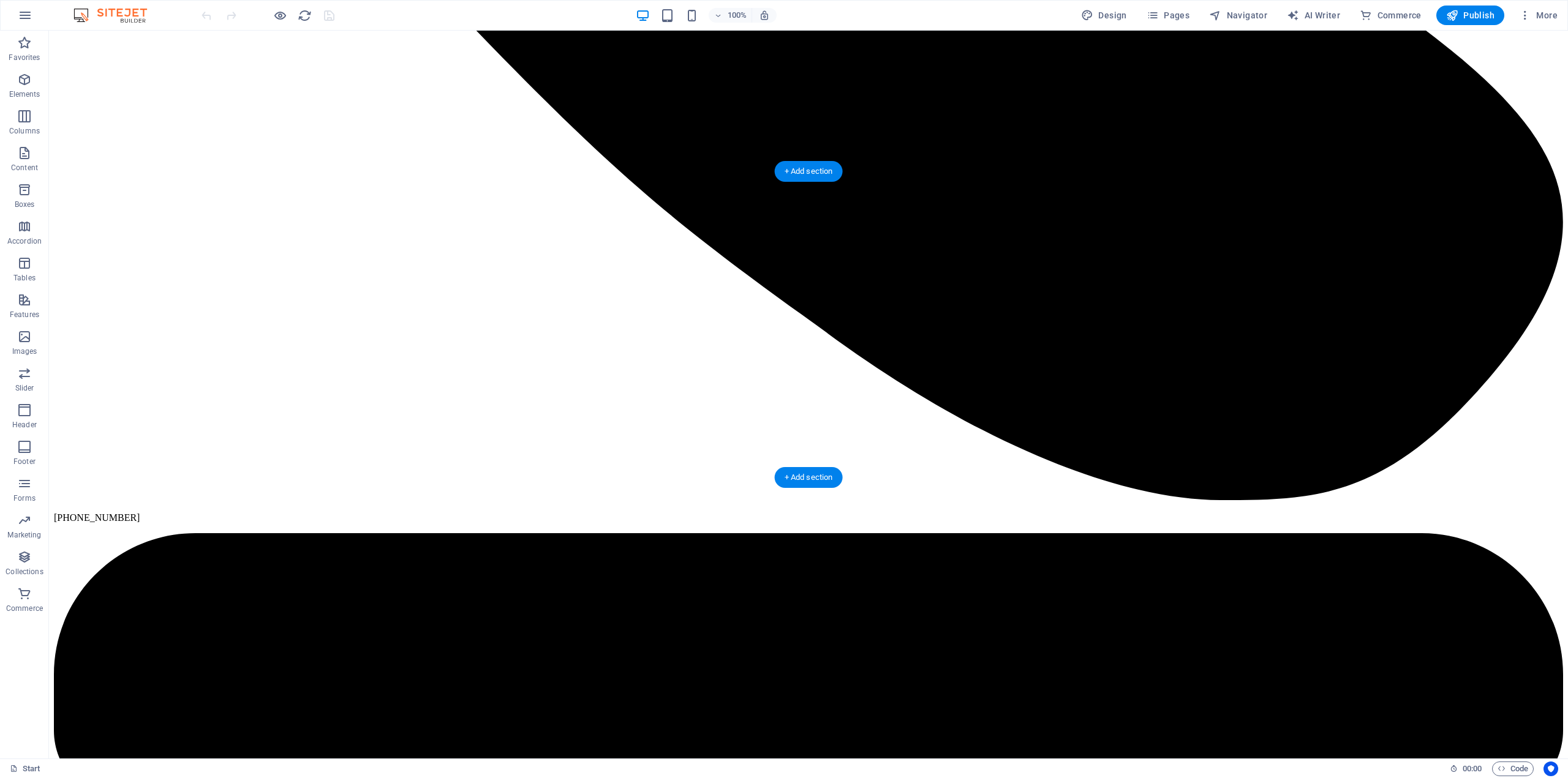
scroll to position [3306, 0]
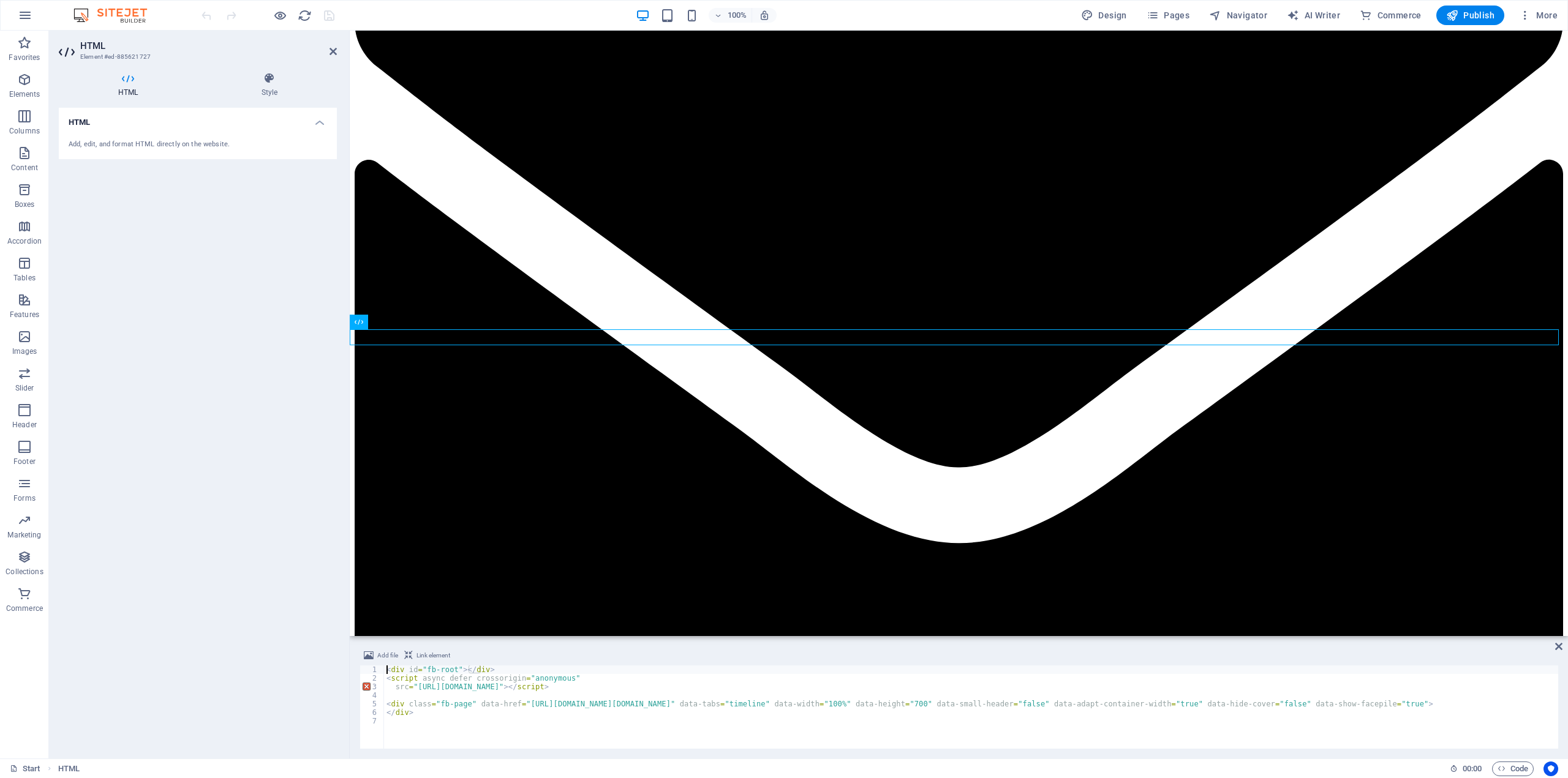
click at [133, 142] on div "Add, edit, and format HTML directly on the website." at bounding box center [198, 145] width 258 height 11
click at [276, 82] on icon at bounding box center [270, 78] width 135 height 12
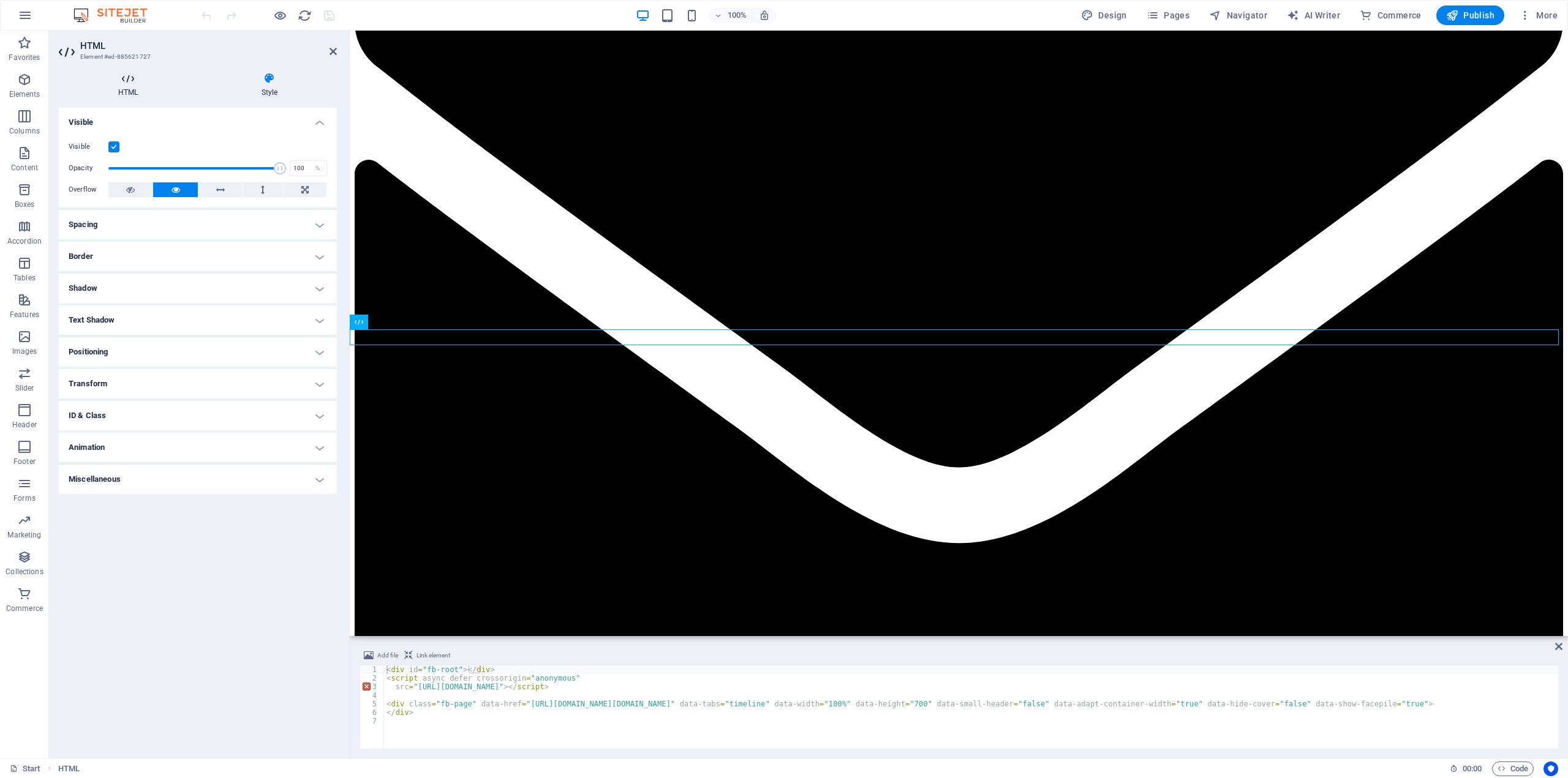
click at [119, 79] on icon at bounding box center [127, 78] width 138 height 12
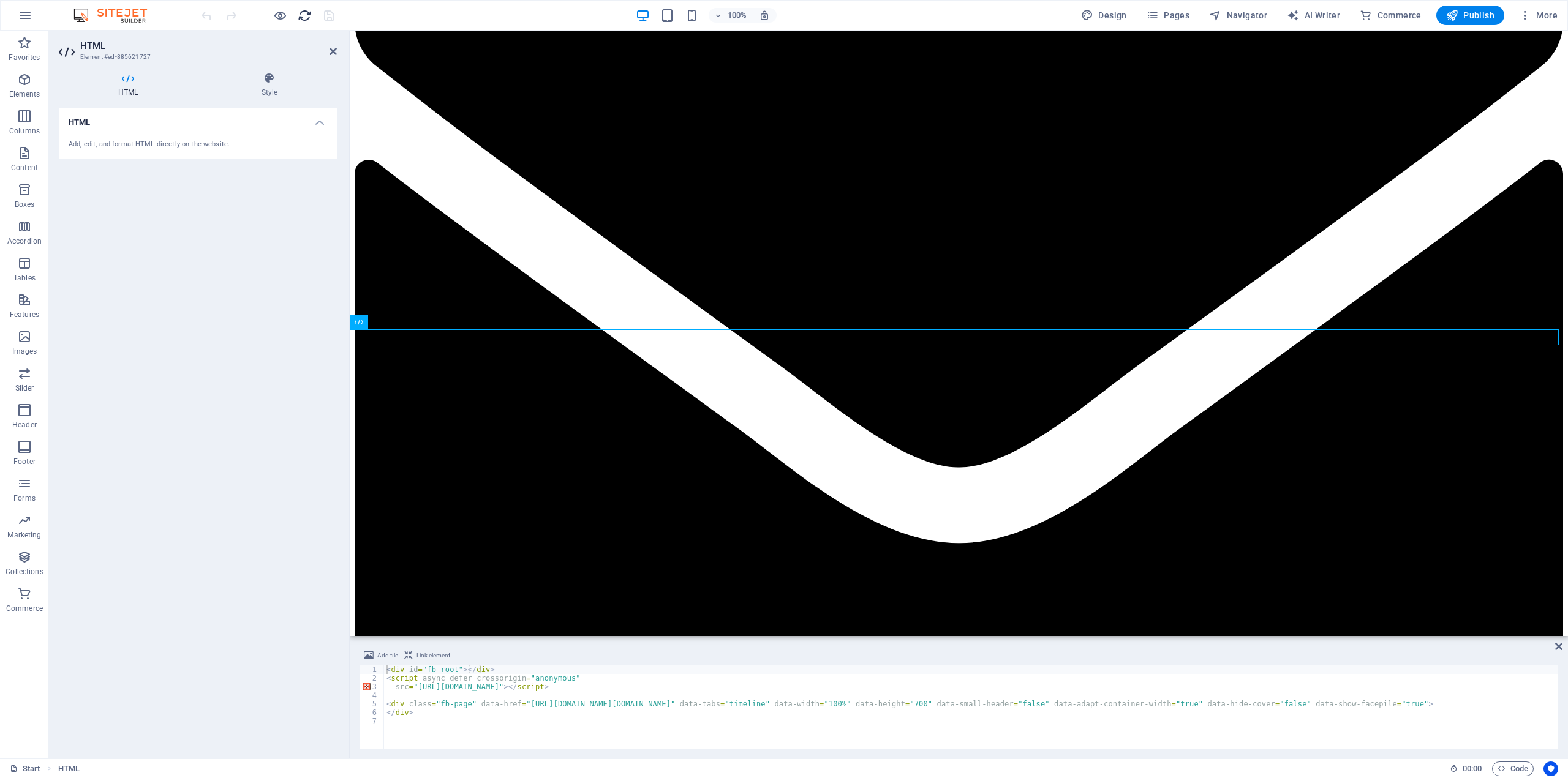
click at [301, 16] on icon "reload" at bounding box center [304, 15] width 14 height 14
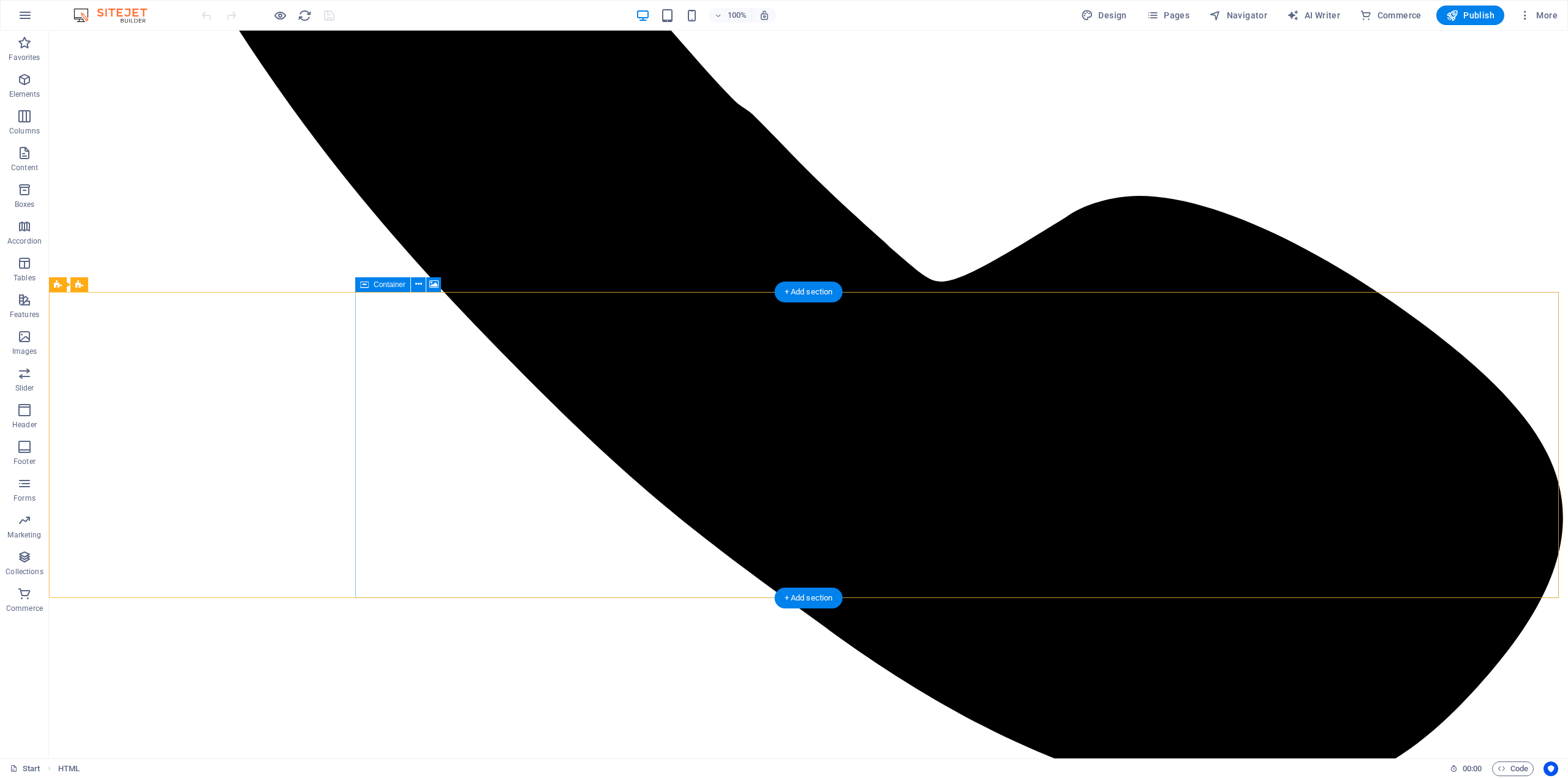
scroll to position [3349, 0]
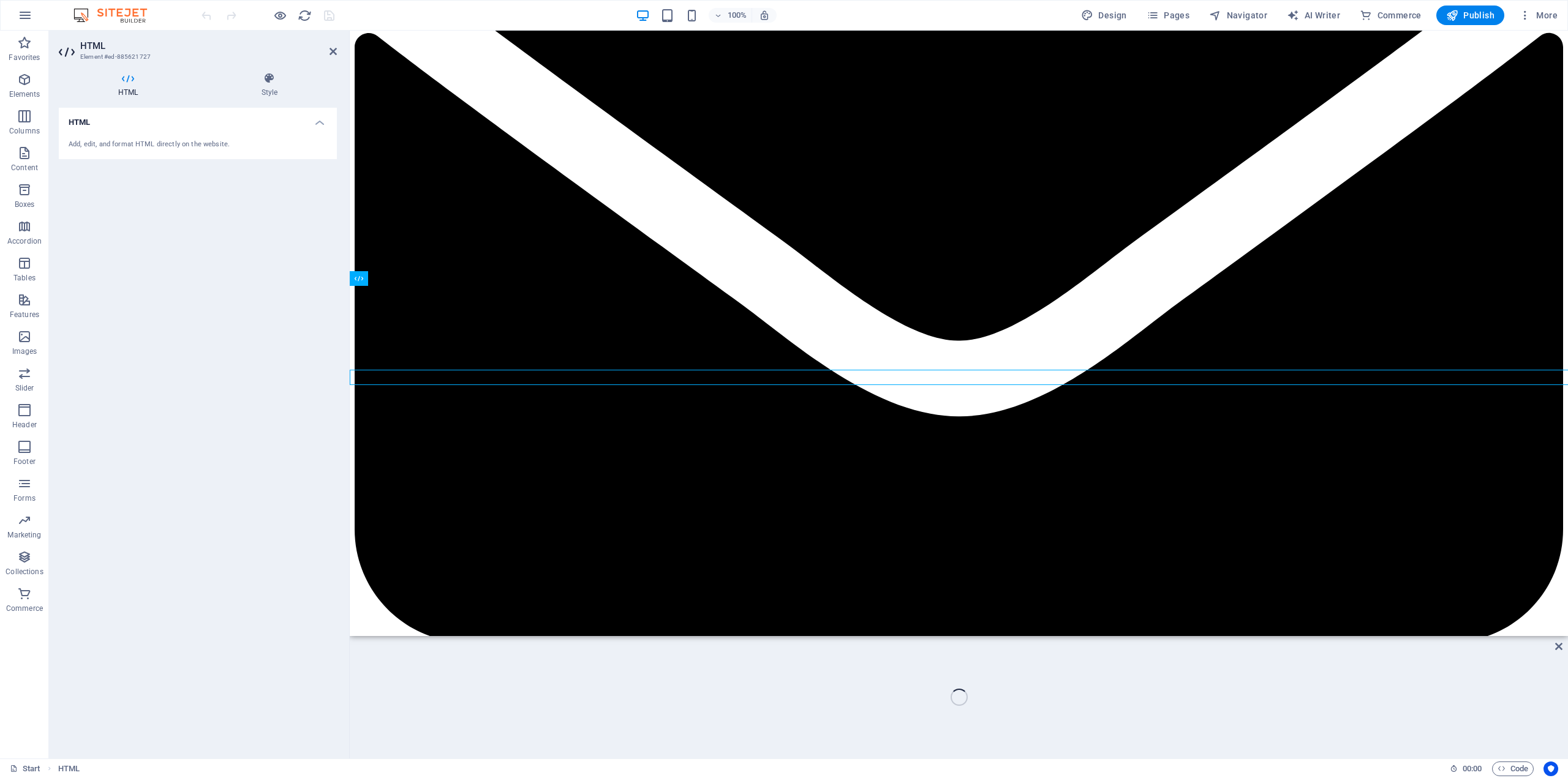
scroll to position [3265, 0]
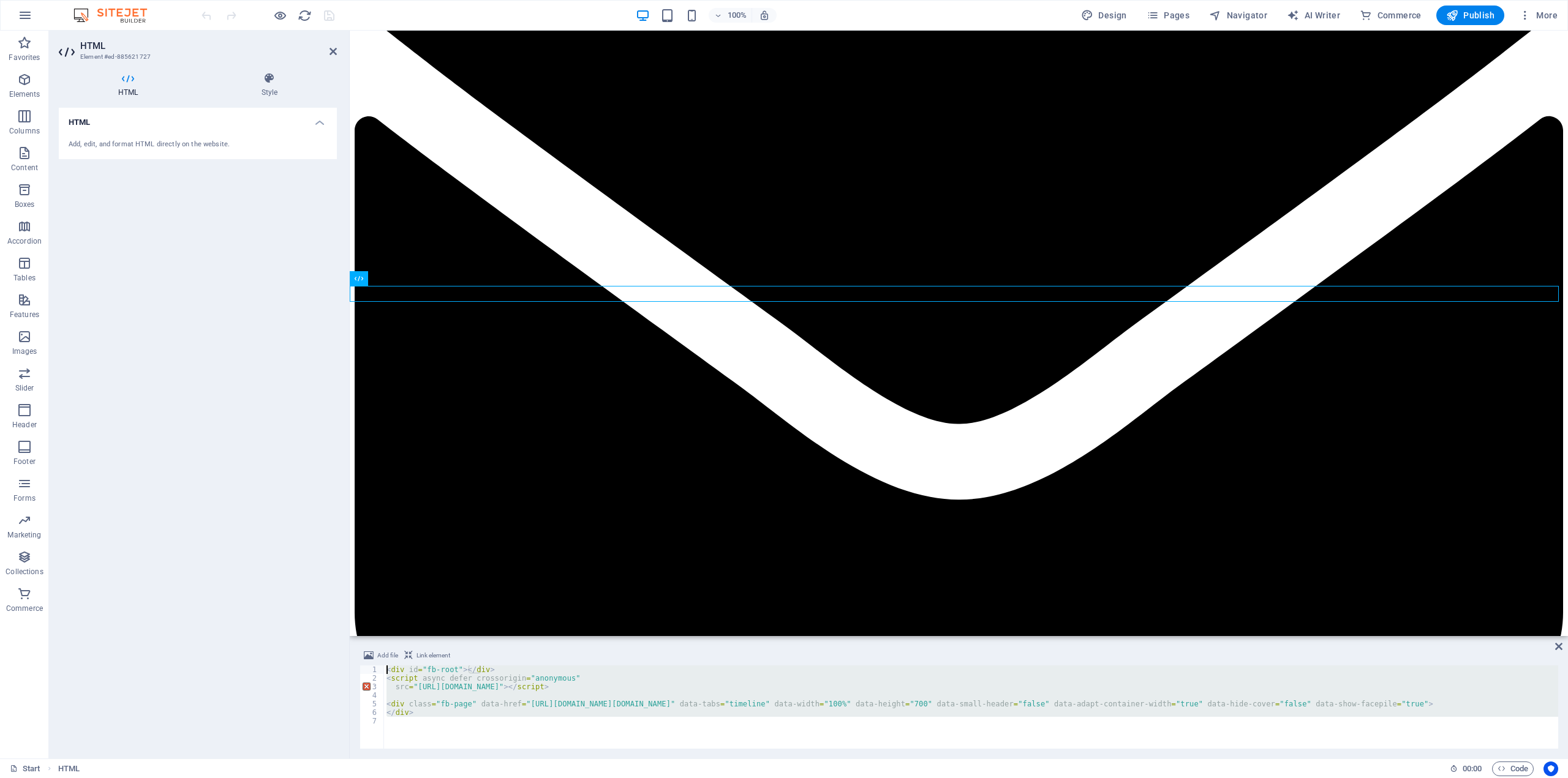
drag, startPoint x: 486, startPoint y: 730, endPoint x: 380, endPoint y: 666, distance: 123.8
click at [380, 666] on div "<div id="fb-root"></div> 1 2 3 4 5 6 7 < div id = "fb-root" > </ div > < script…" at bounding box center [959, 707] width 1199 height 83
click at [1181, 17] on span "Pages" at bounding box center [1168, 15] width 43 height 12
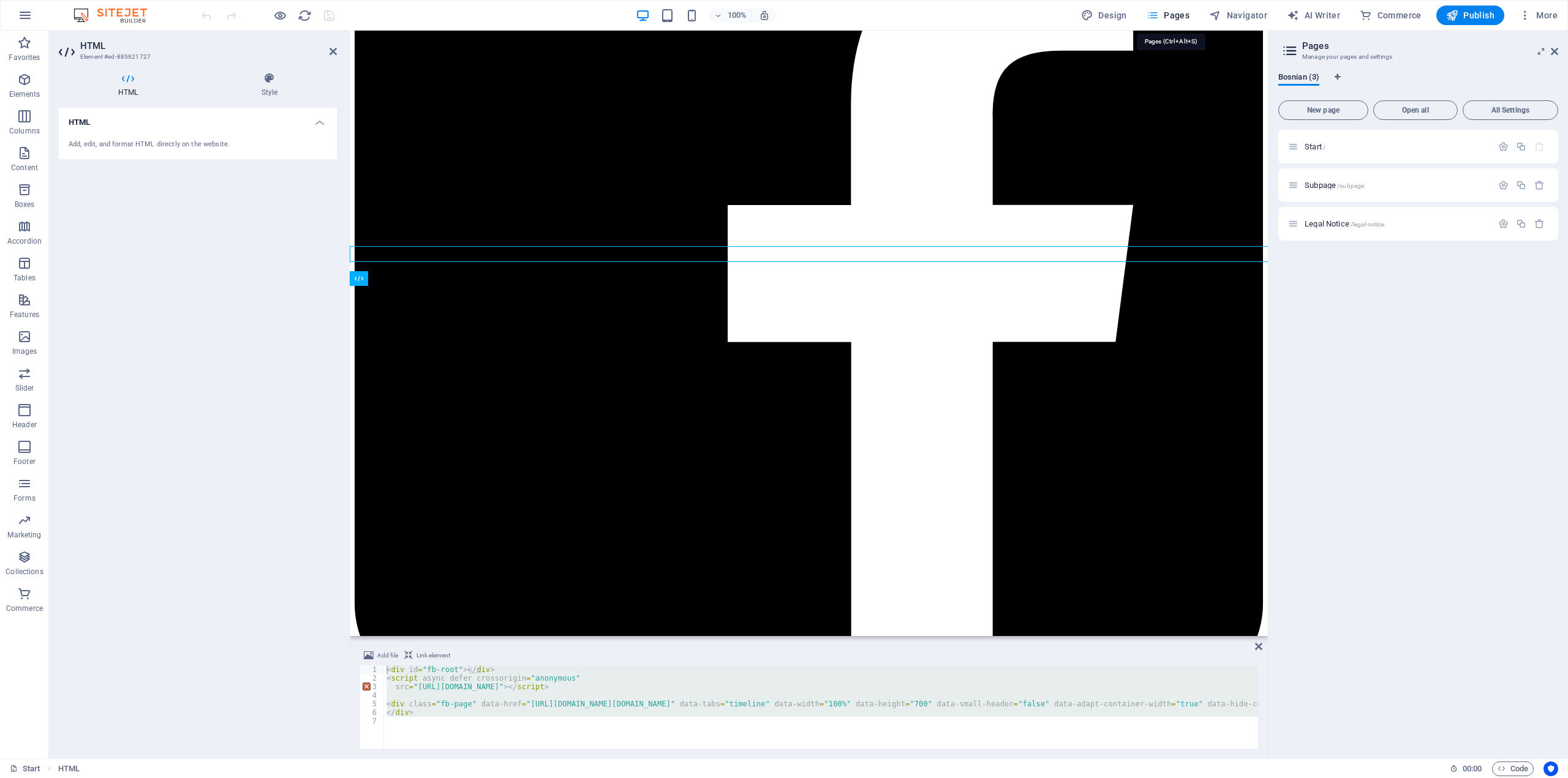
scroll to position [3305, 0]
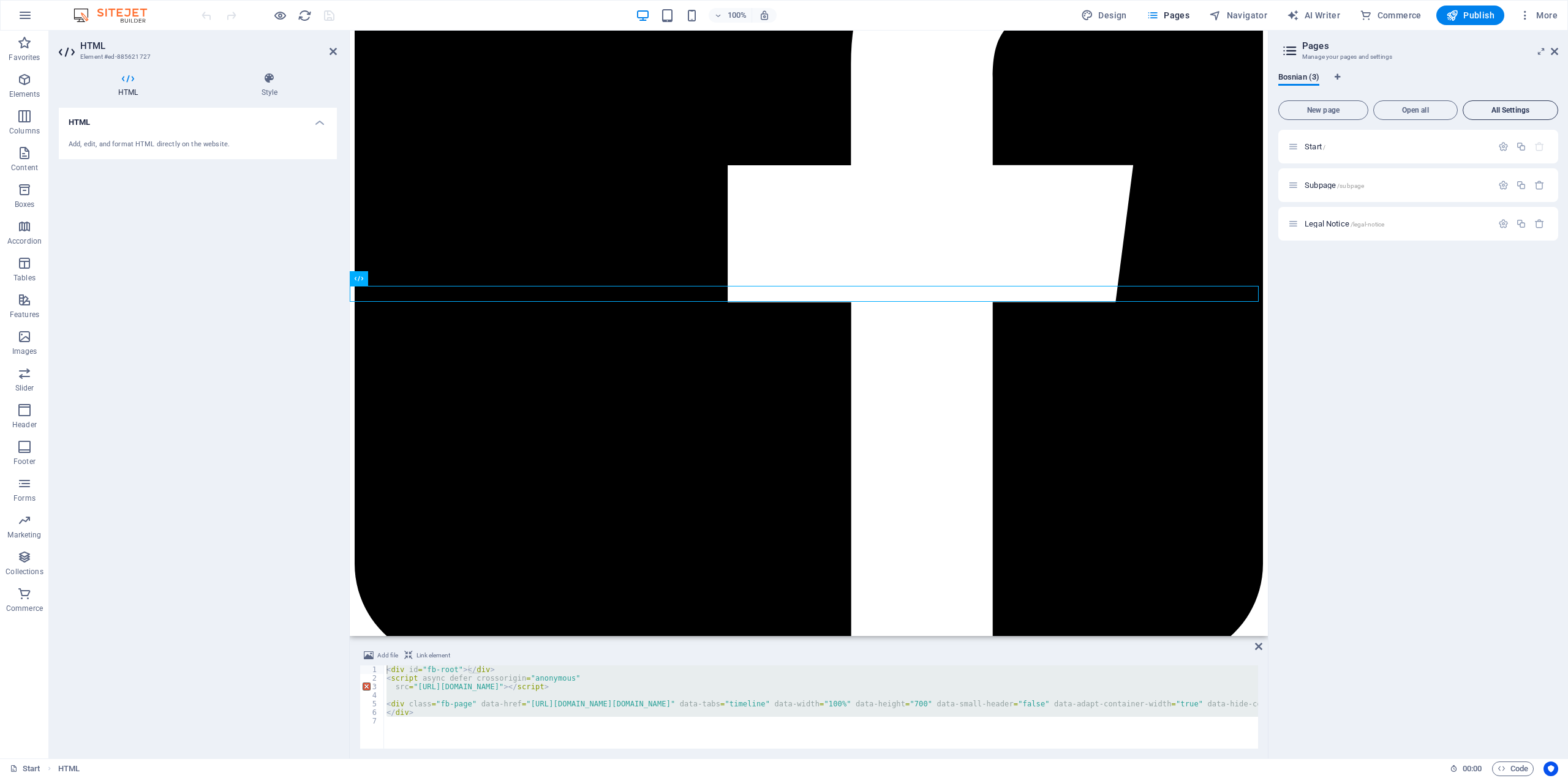
click at [1497, 110] on span "All Settings" at bounding box center [1510, 110] width 85 height 7
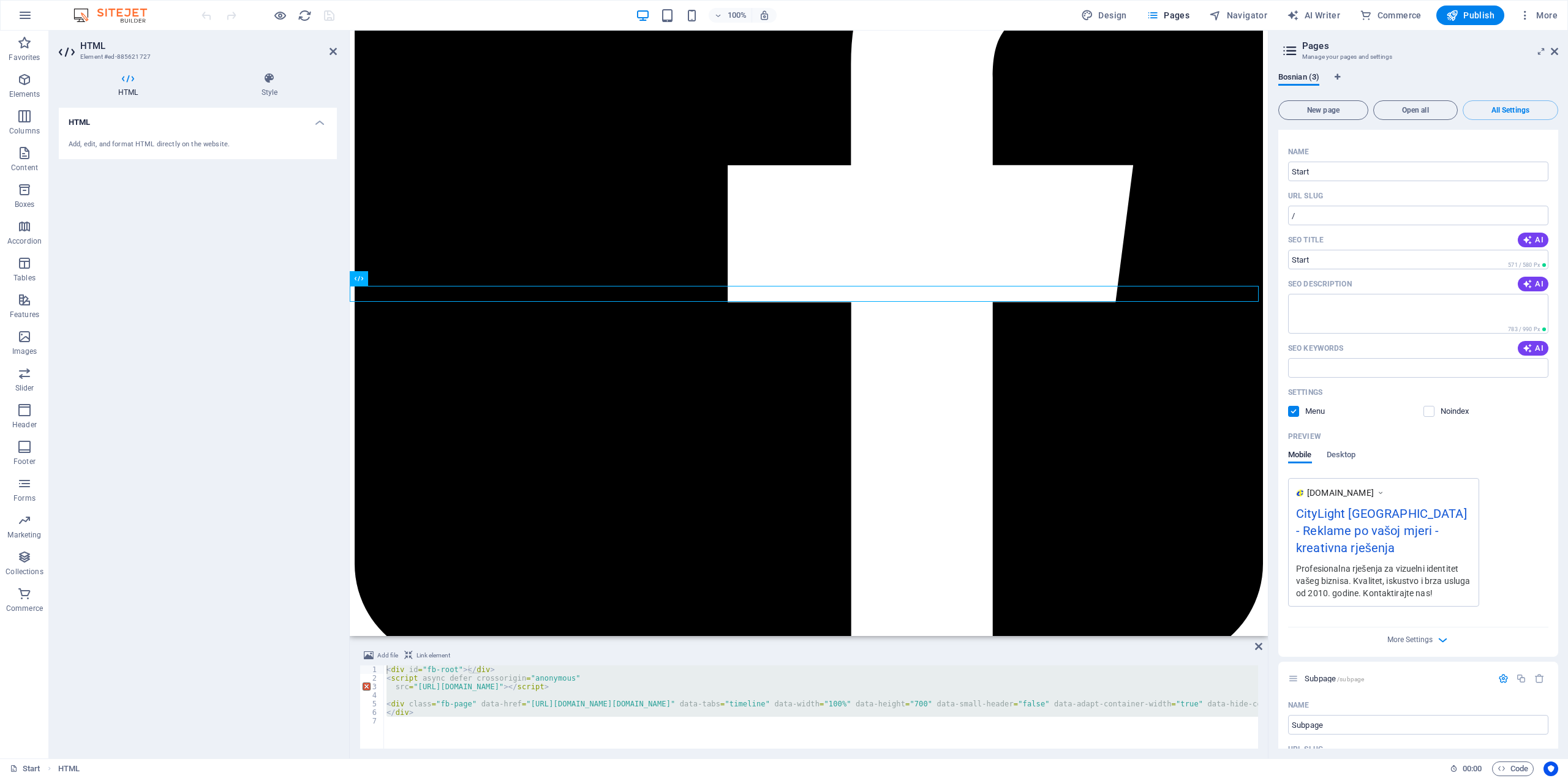
scroll to position [0, 0]
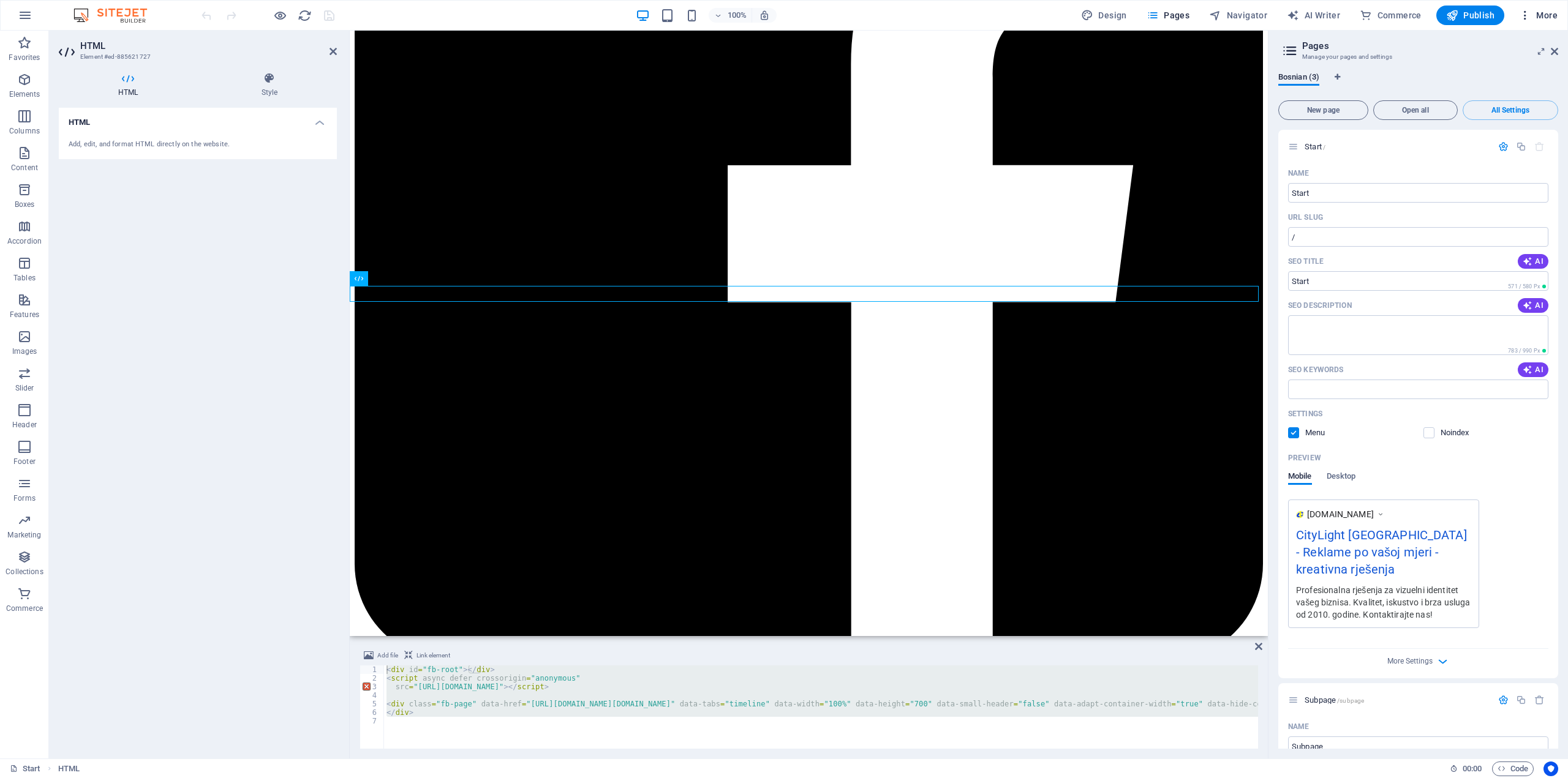
click at [1557, 10] on button "More" at bounding box center [1538, 15] width 48 height 19
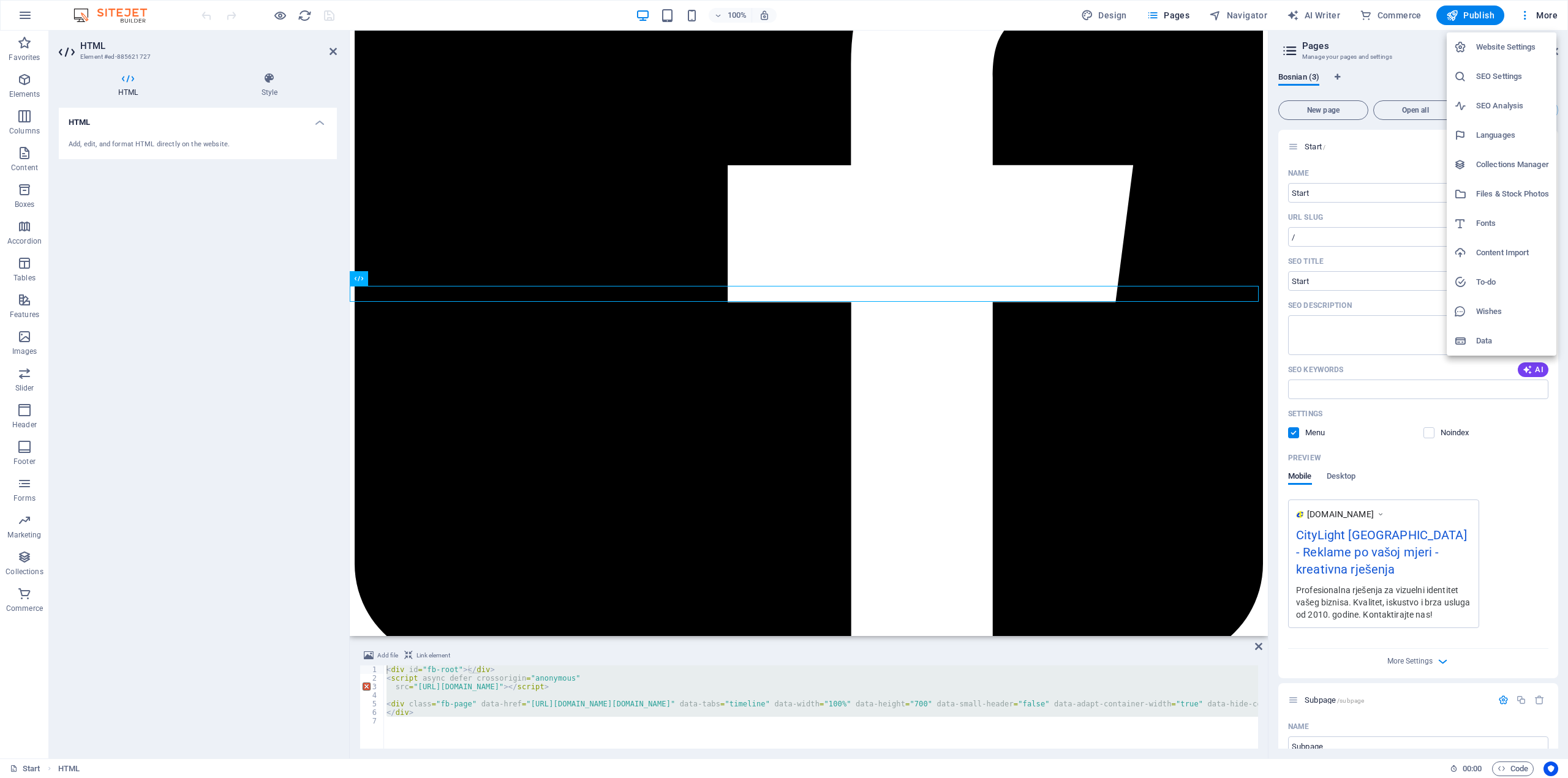
click at [1491, 48] on h6 "Website Settings" at bounding box center [1512, 47] width 73 height 15
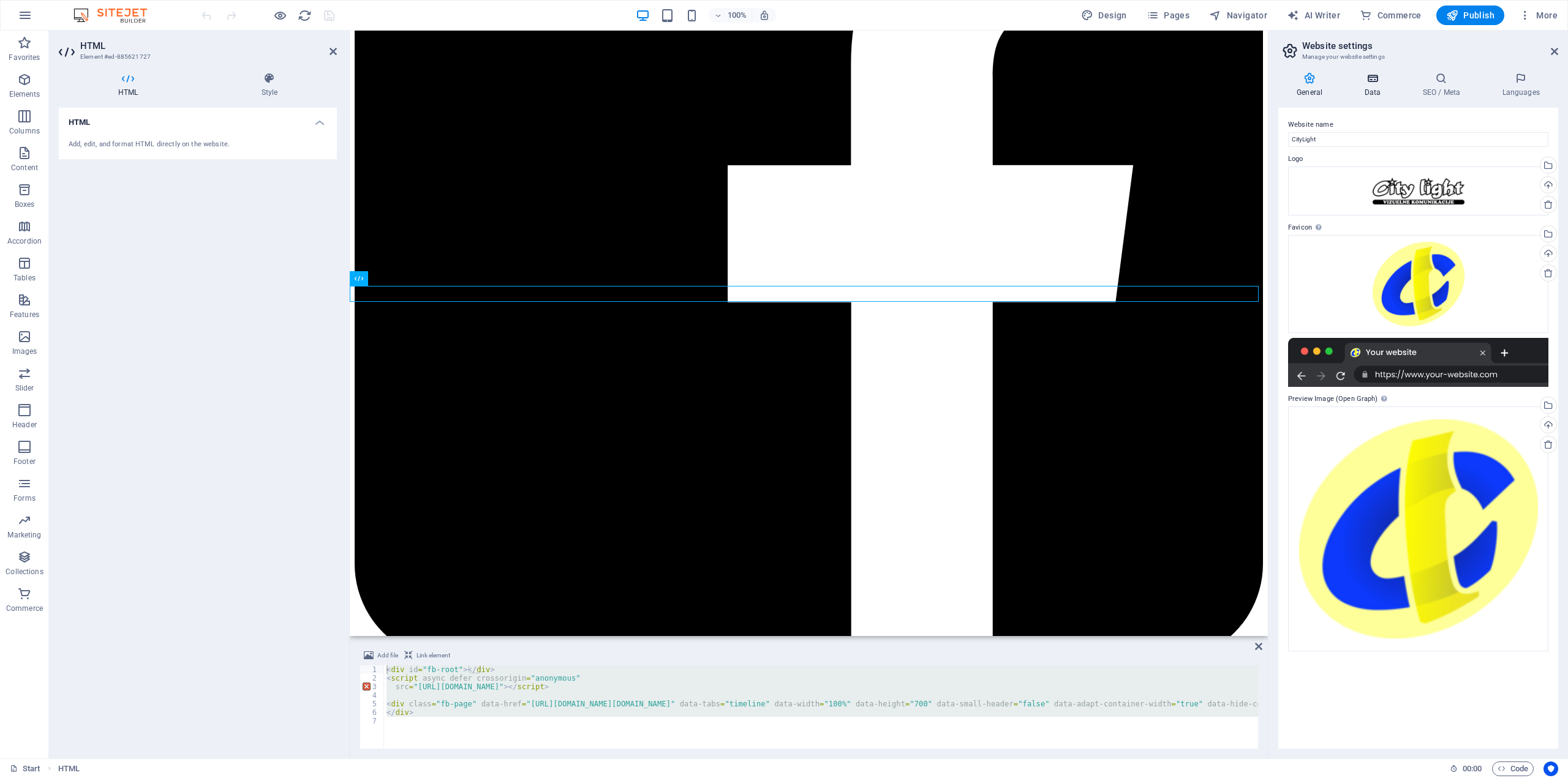
click at [1381, 81] on icon at bounding box center [1372, 78] width 53 height 12
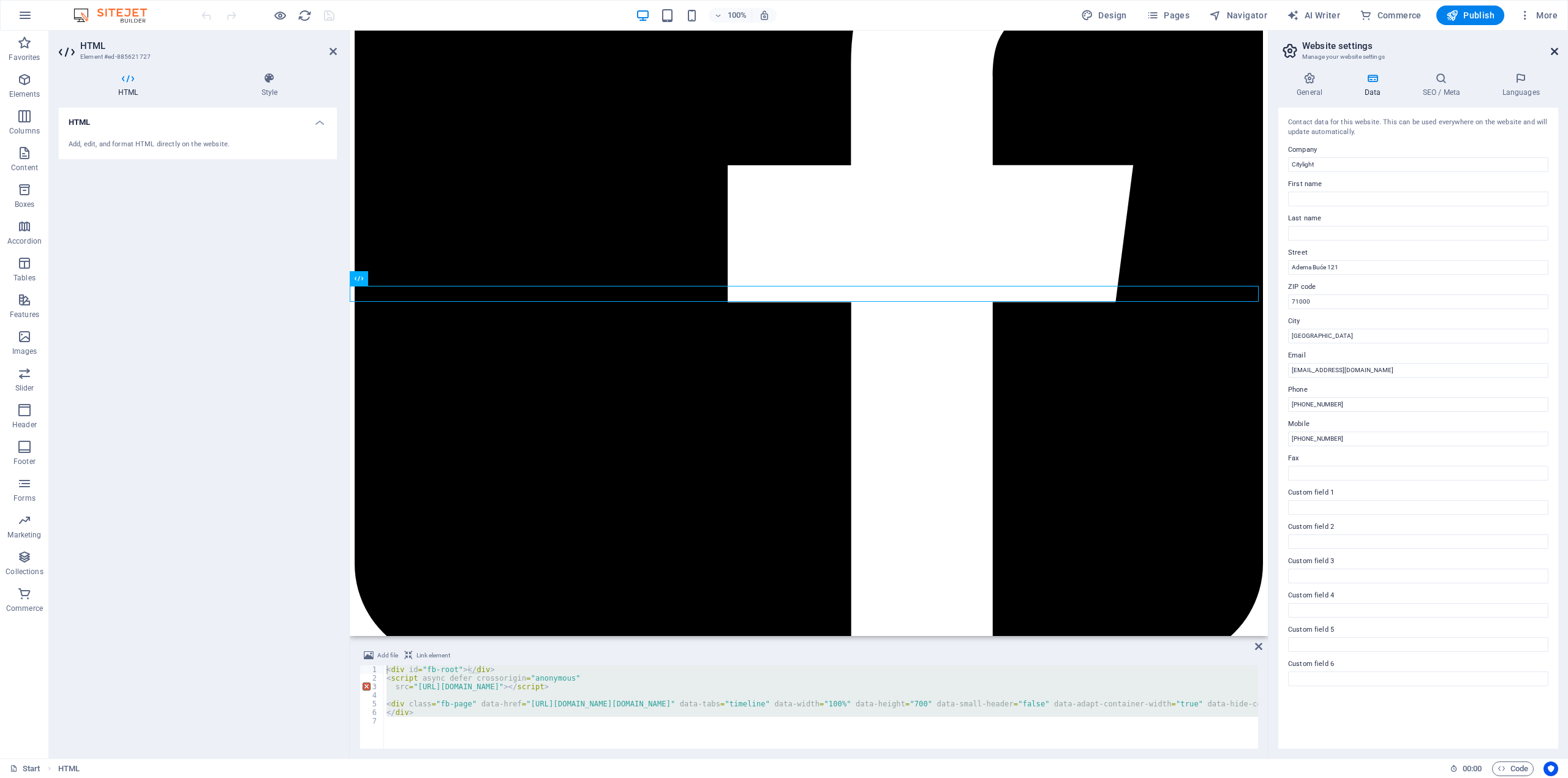
click at [1551, 52] on icon at bounding box center [1554, 51] width 7 height 10
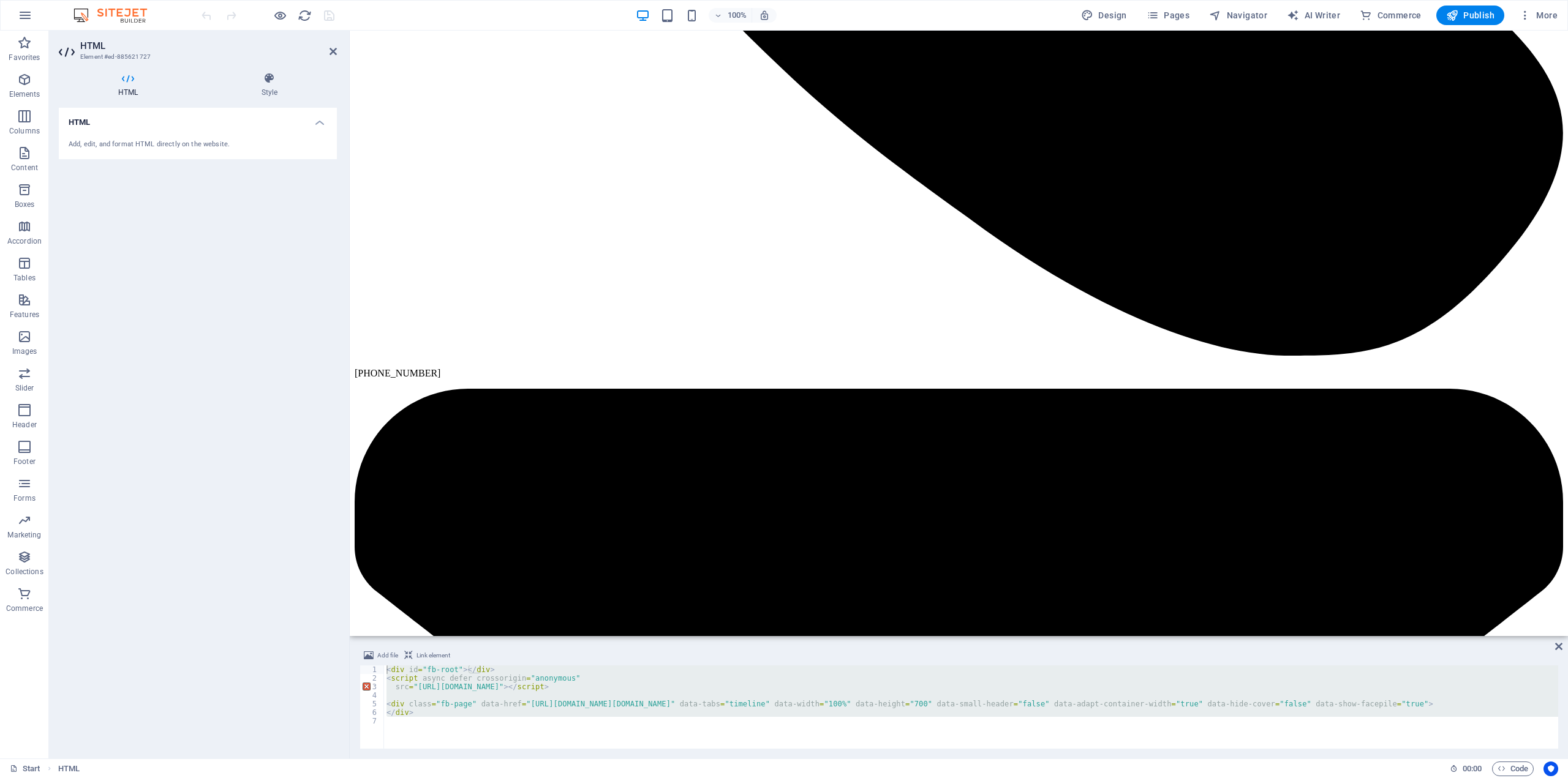
scroll to position [2654, 0]
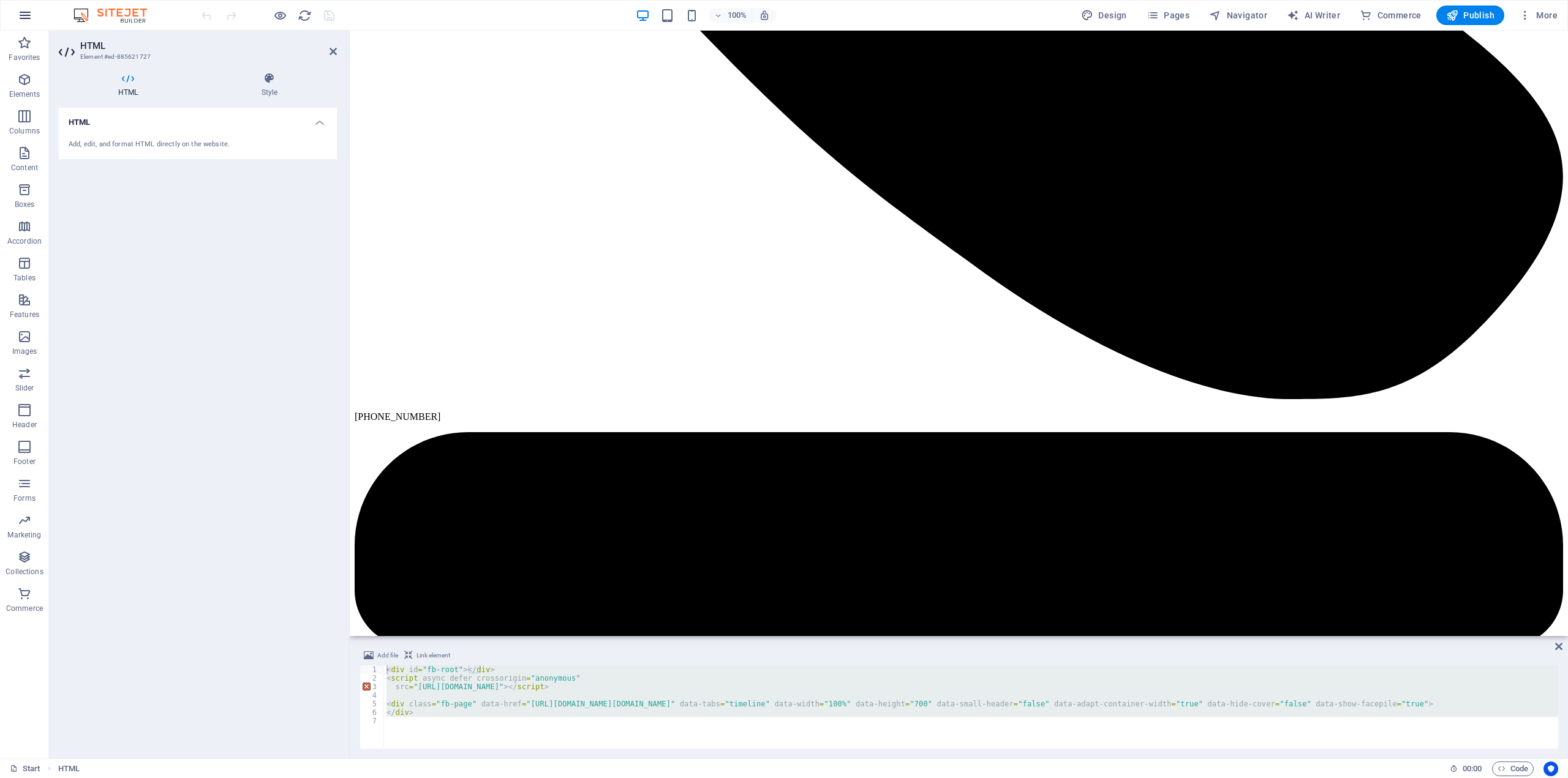
click at [26, 21] on icon "button" at bounding box center [25, 15] width 15 height 15
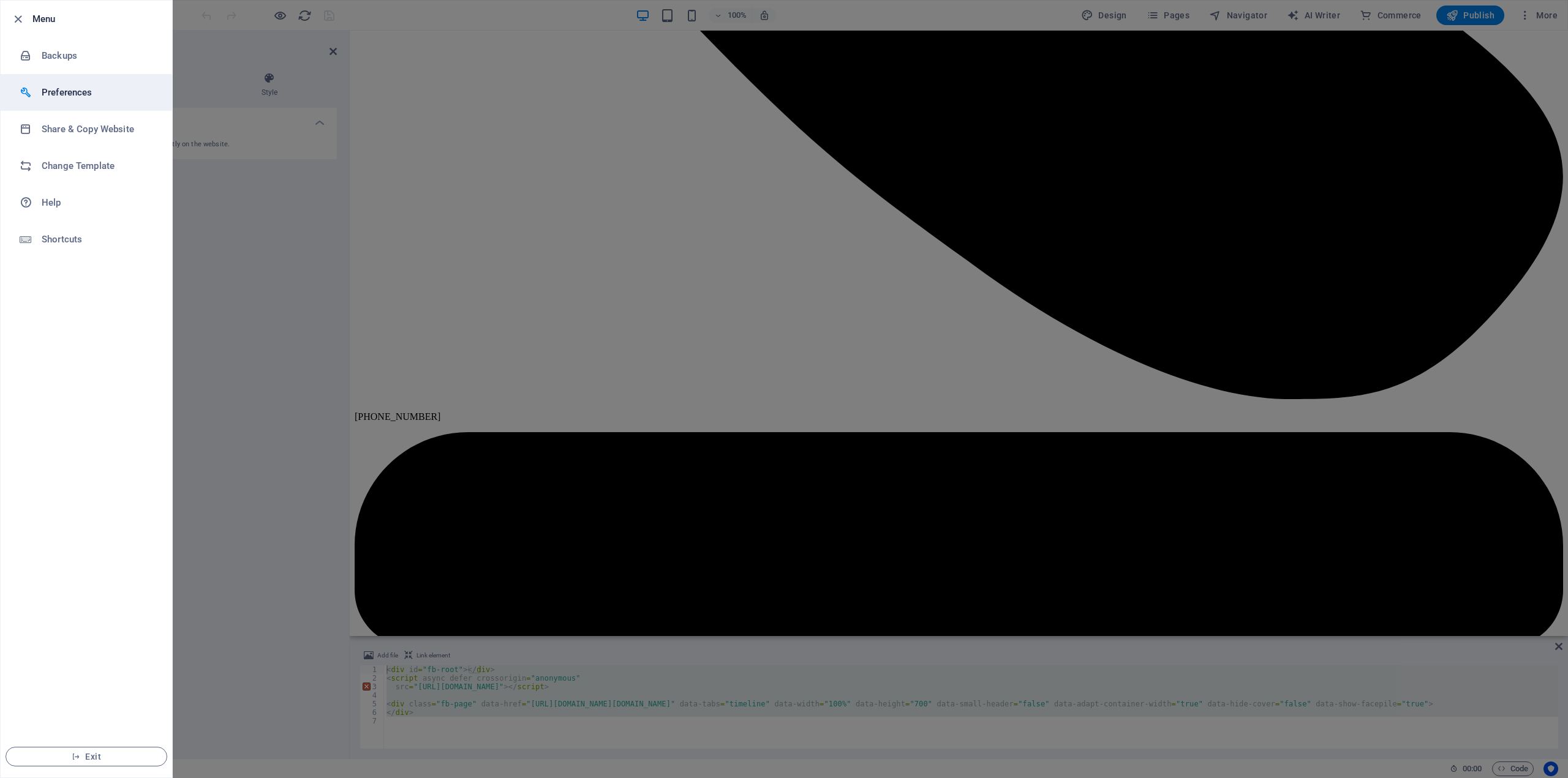
click at [61, 87] on h6 "Preferences" at bounding box center [98, 93] width 113 height 15
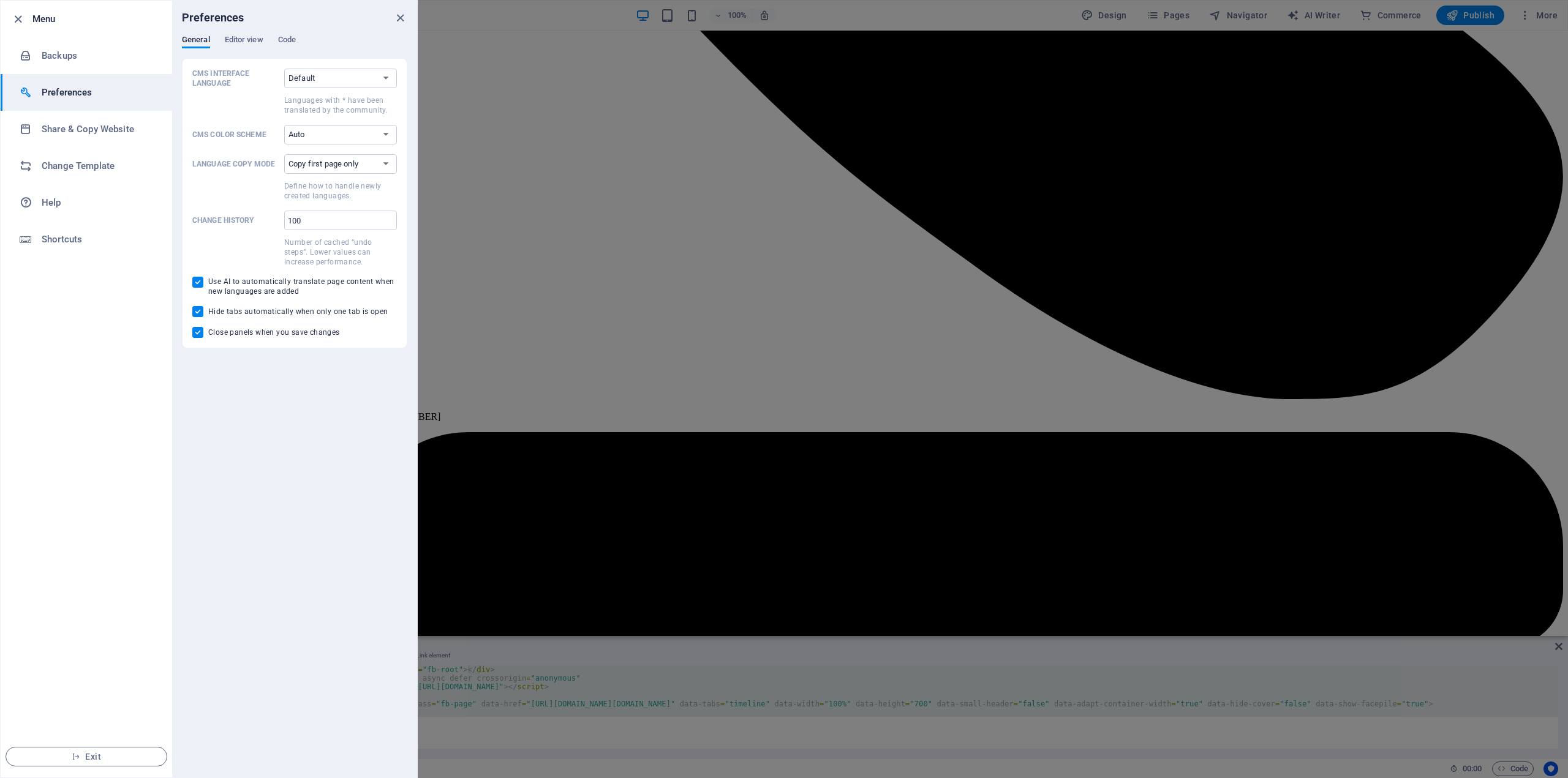
click at [298, 40] on div "General Editor view Code" at bounding box center [295, 46] width 226 height 23
click at [287, 41] on span "Code" at bounding box center [287, 41] width 18 height 17
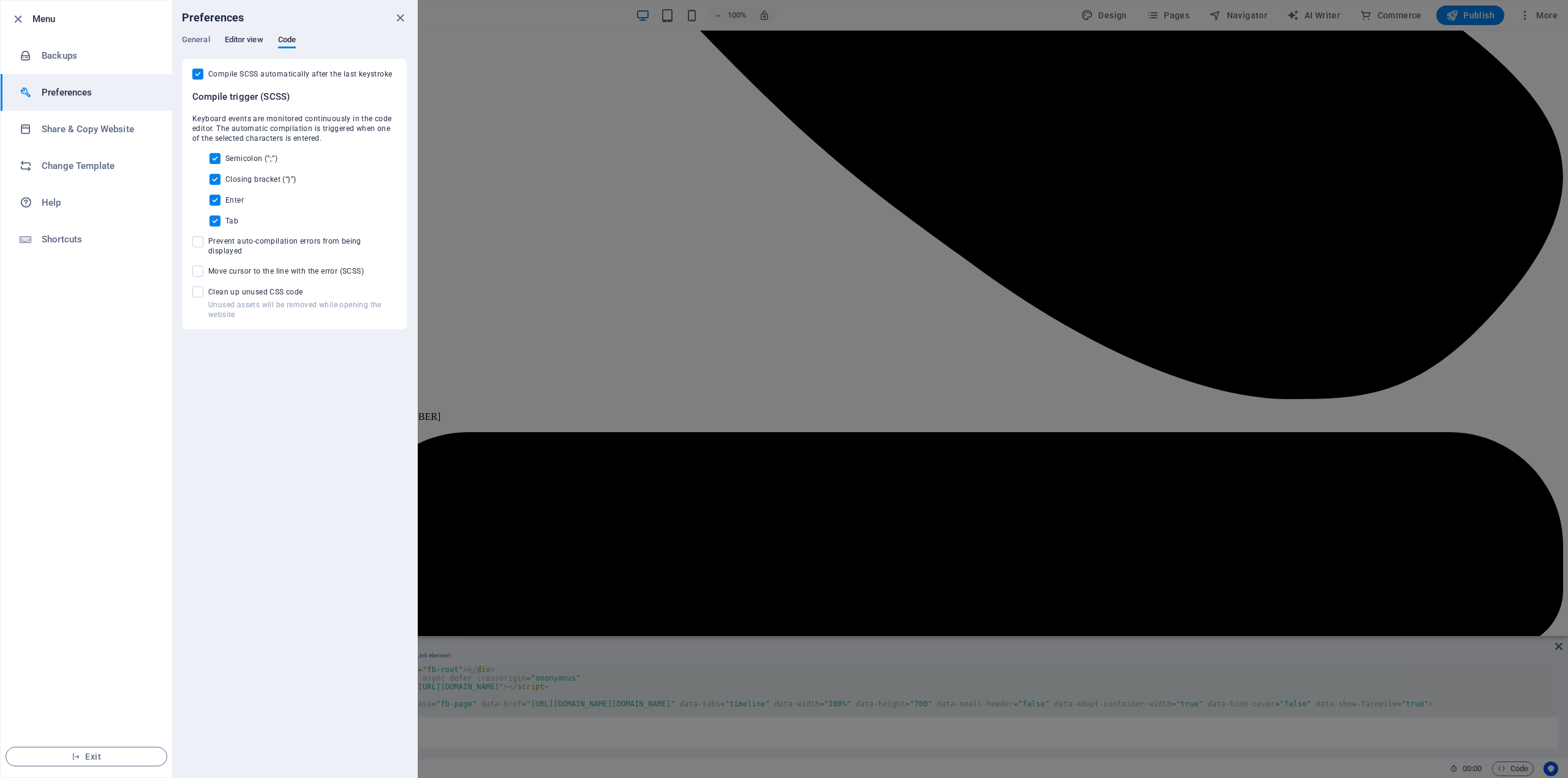
click at [252, 41] on span "Editor view" at bounding box center [244, 41] width 39 height 17
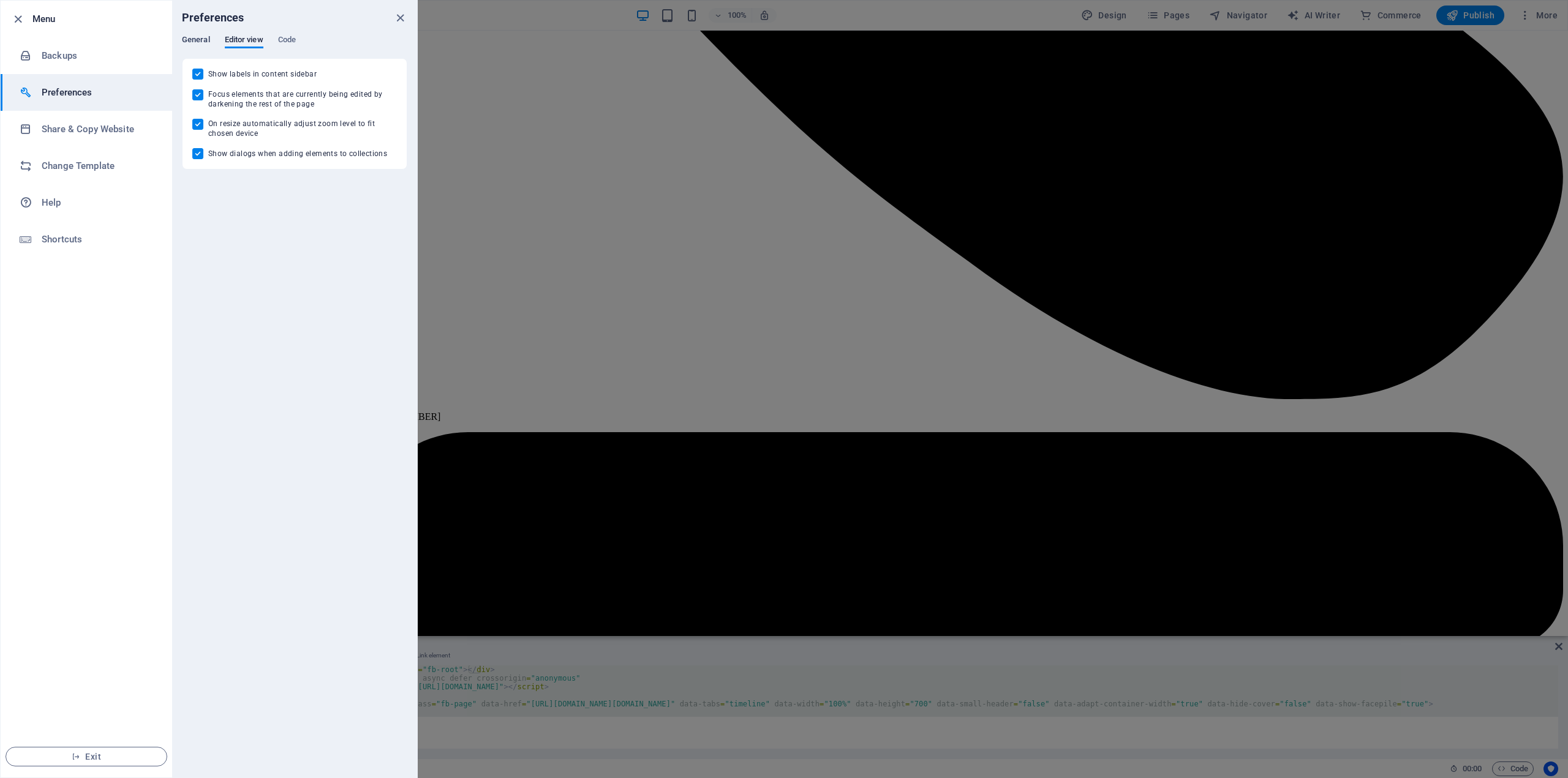
click at [199, 41] on span "General" at bounding box center [196, 41] width 28 height 17
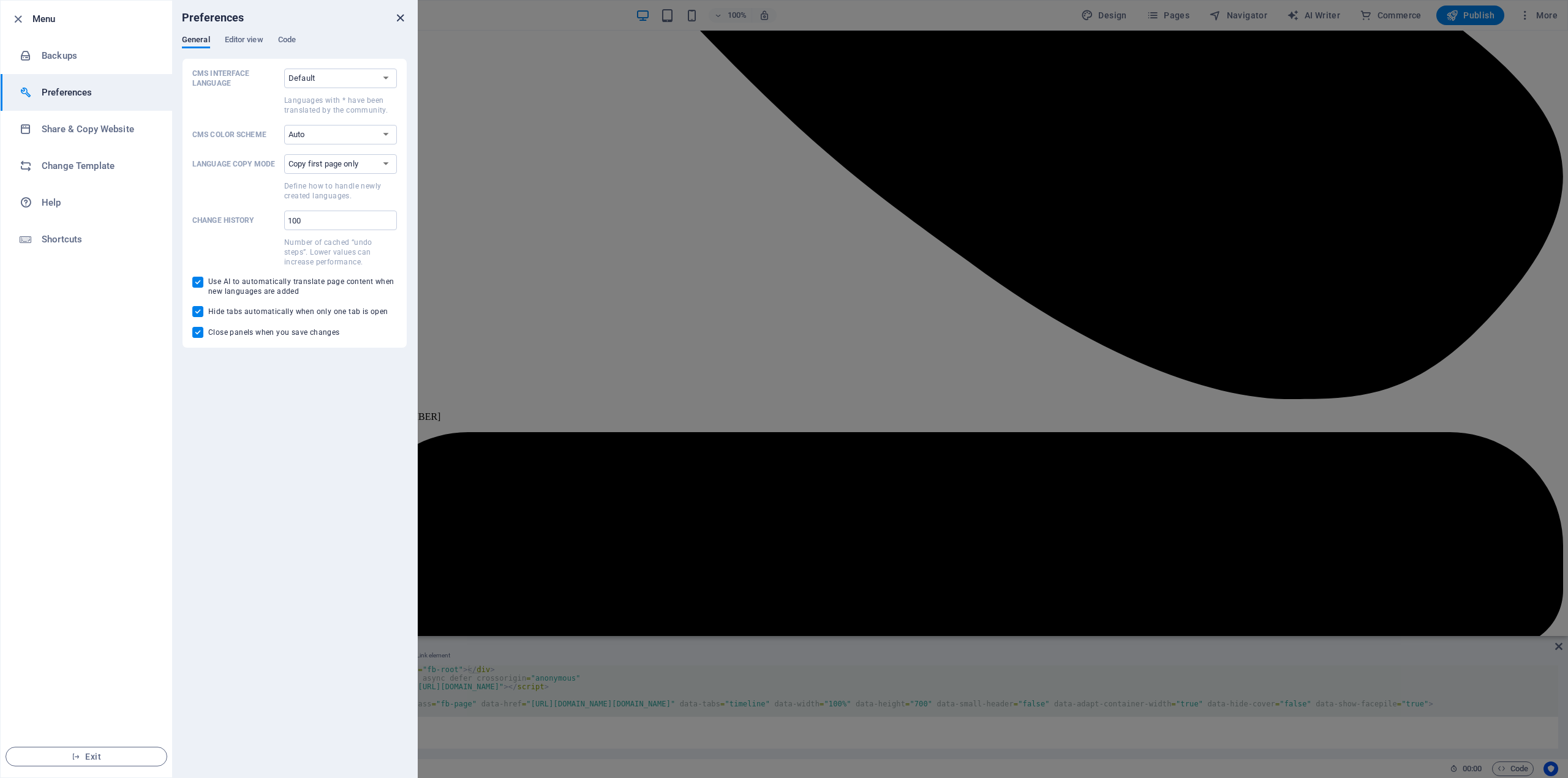
click at [397, 19] on icon "close" at bounding box center [400, 18] width 14 height 14
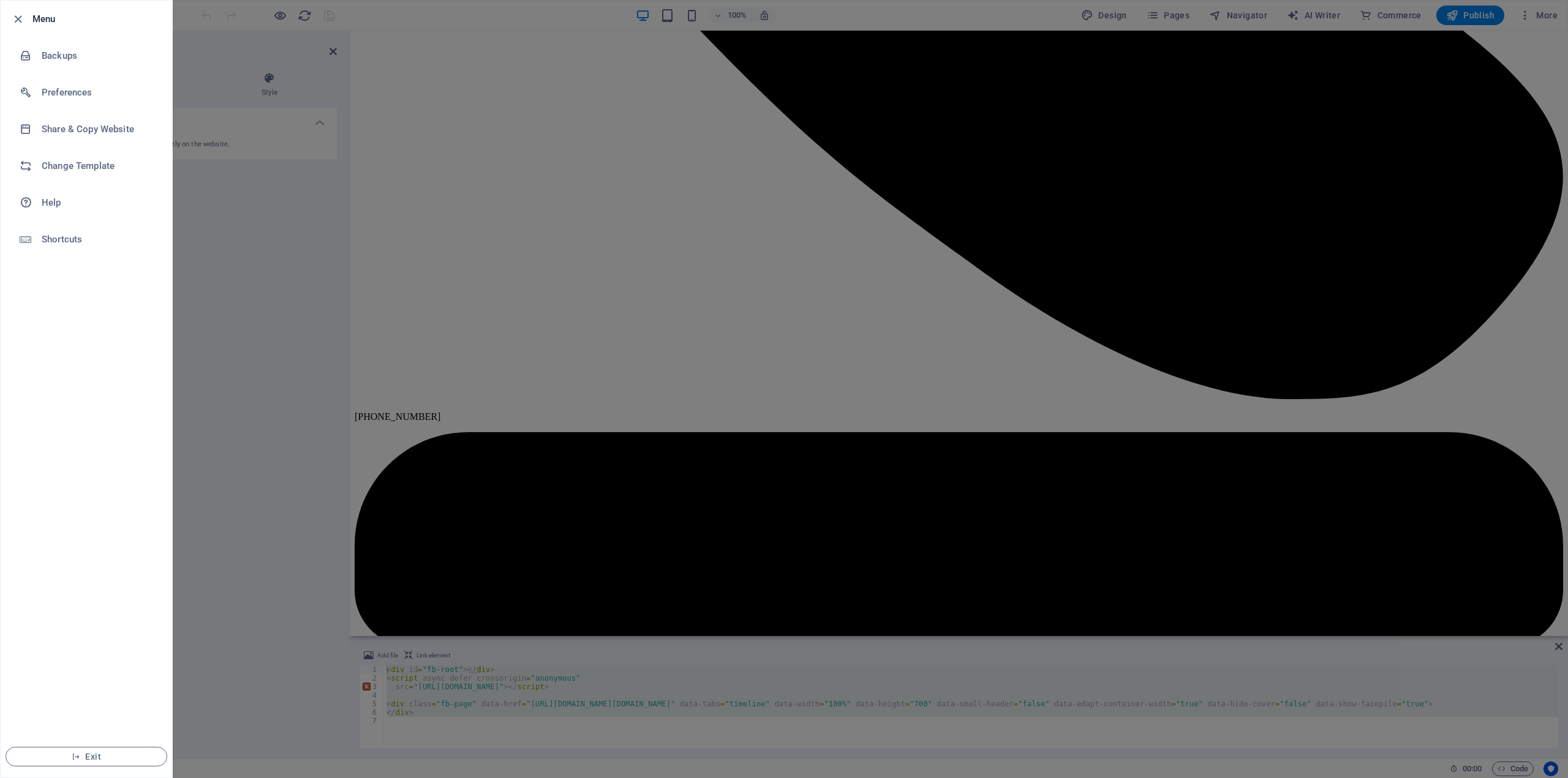
click at [1539, 16] on div at bounding box center [784, 389] width 1568 height 778
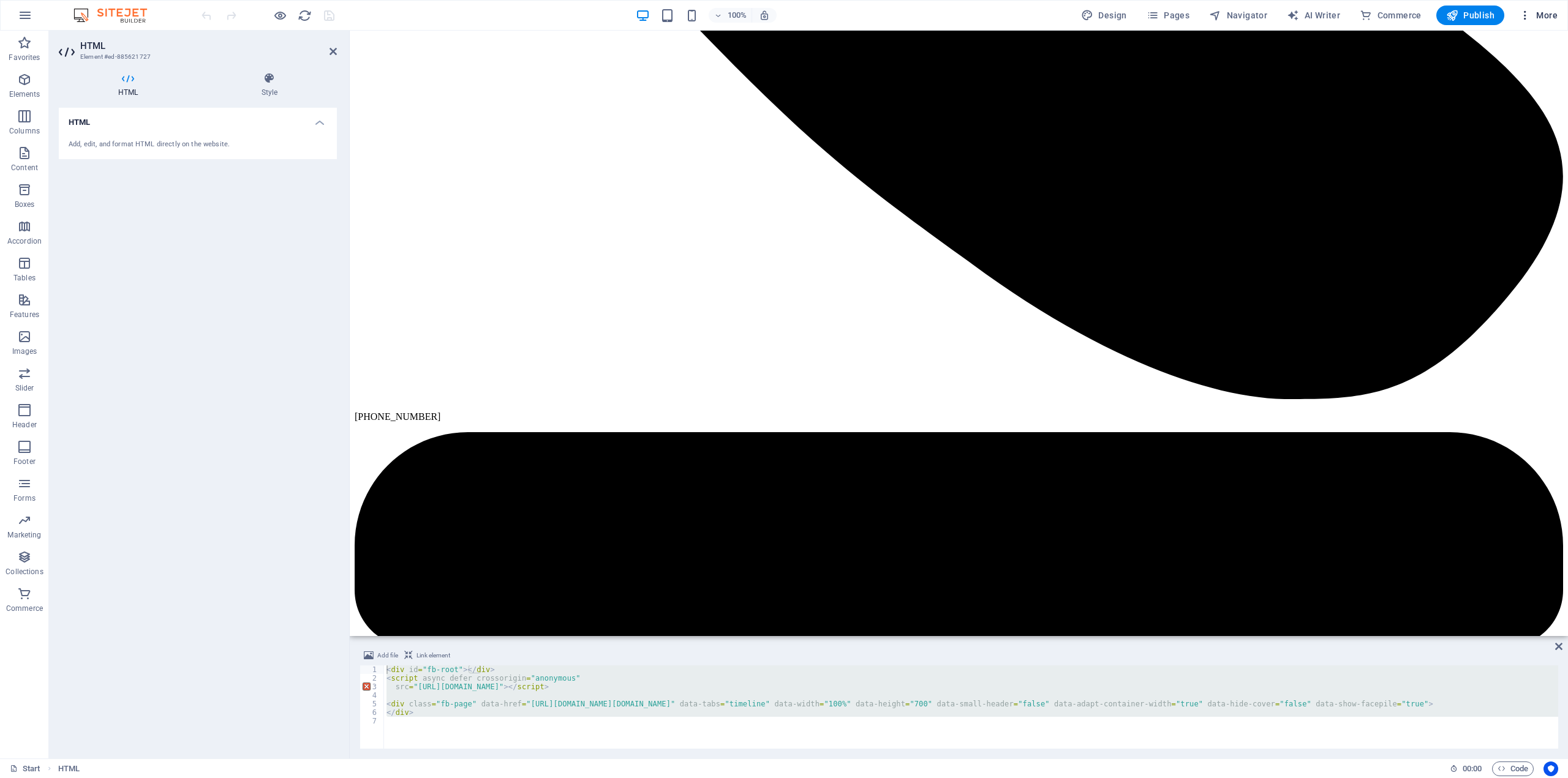
click at [1524, 16] on icon "button" at bounding box center [1525, 15] width 12 height 12
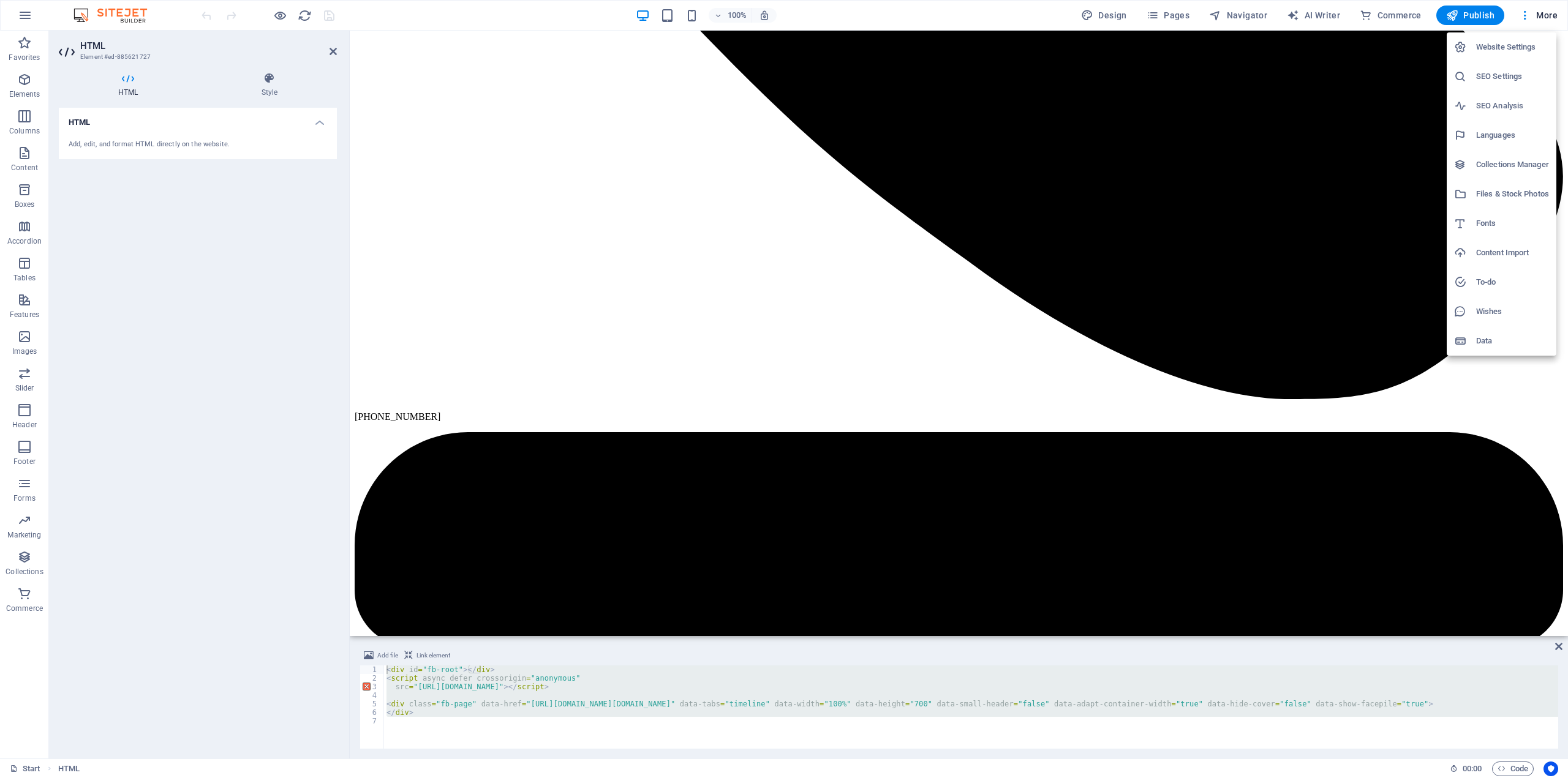
click at [1485, 50] on h6 "Website Settings" at bounding box center [1512, 47] width 73 height 15
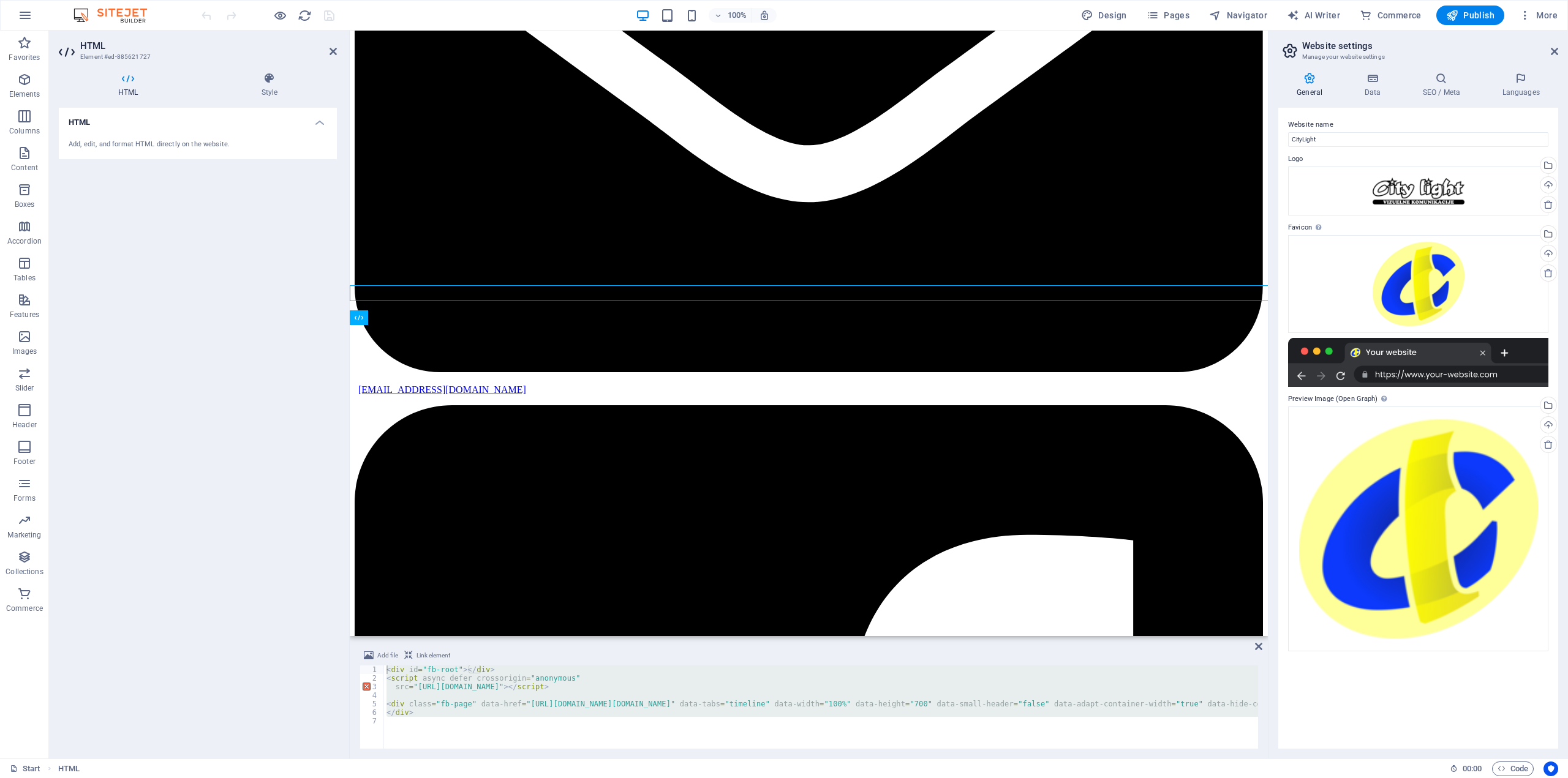
scroll to position [3266, 0]
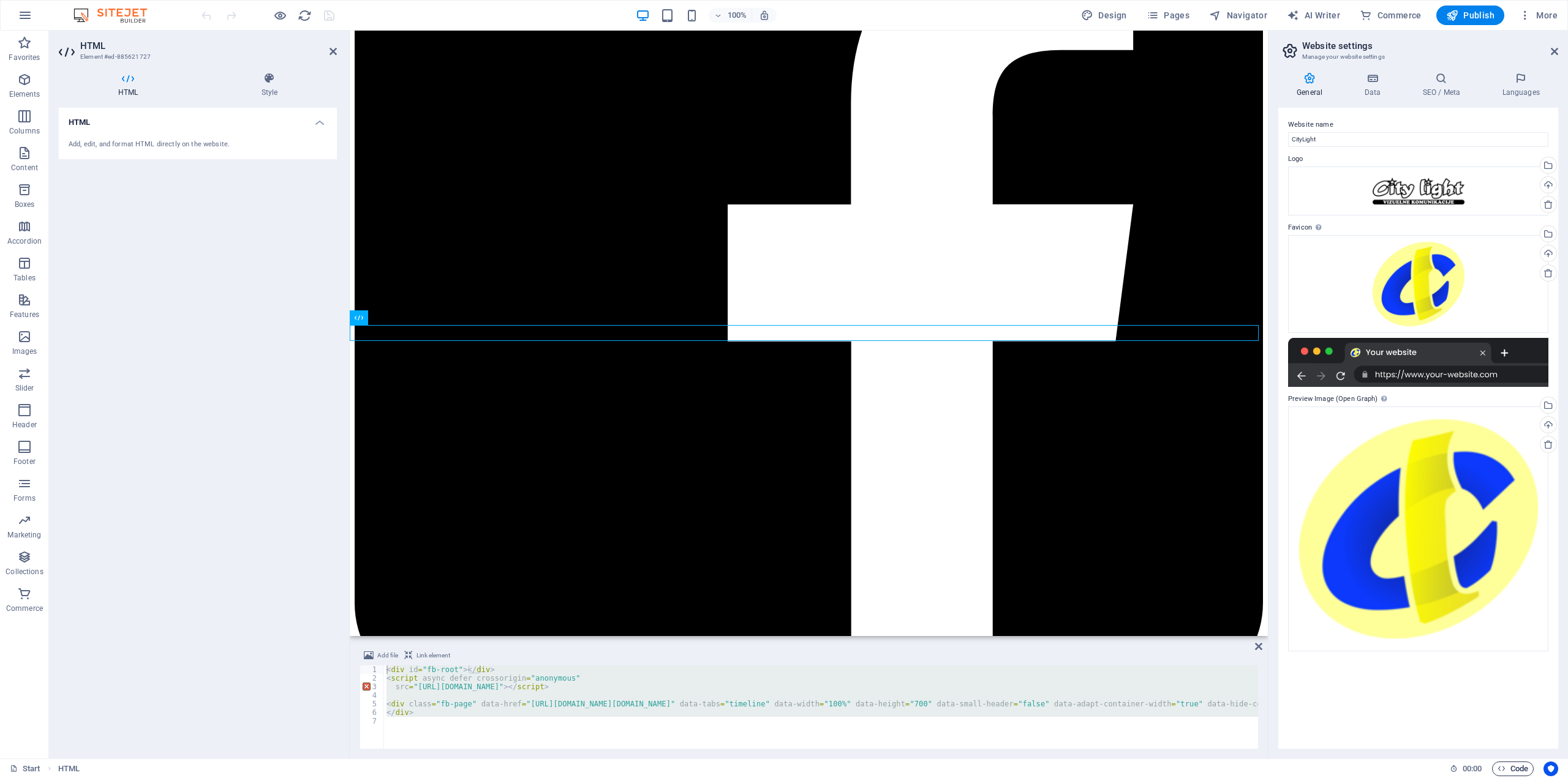
click at [1517, 769] on span "Code" at bounding box center [1513, 769] width 31 height 15
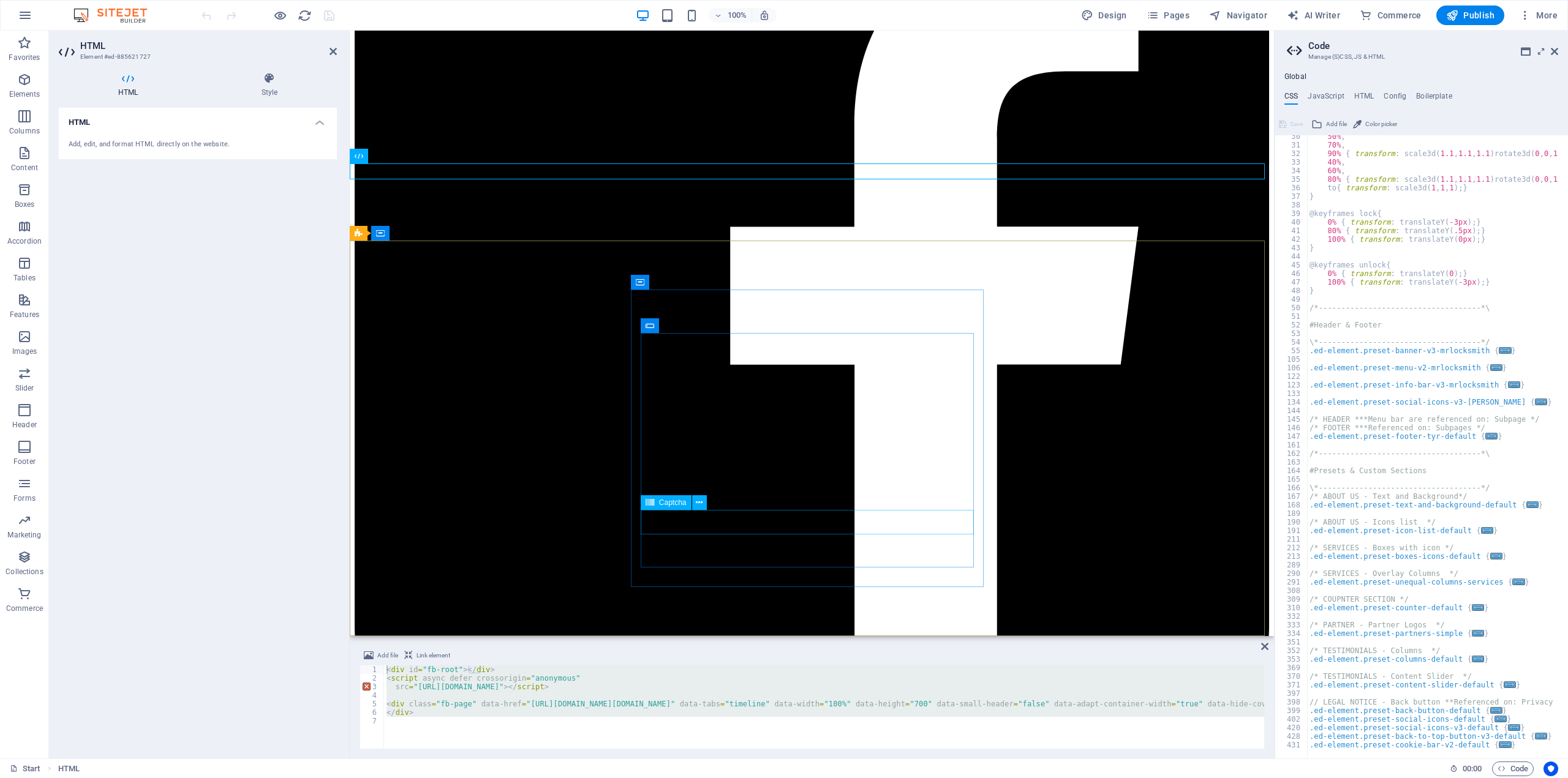
scroll to position [3428, 0]
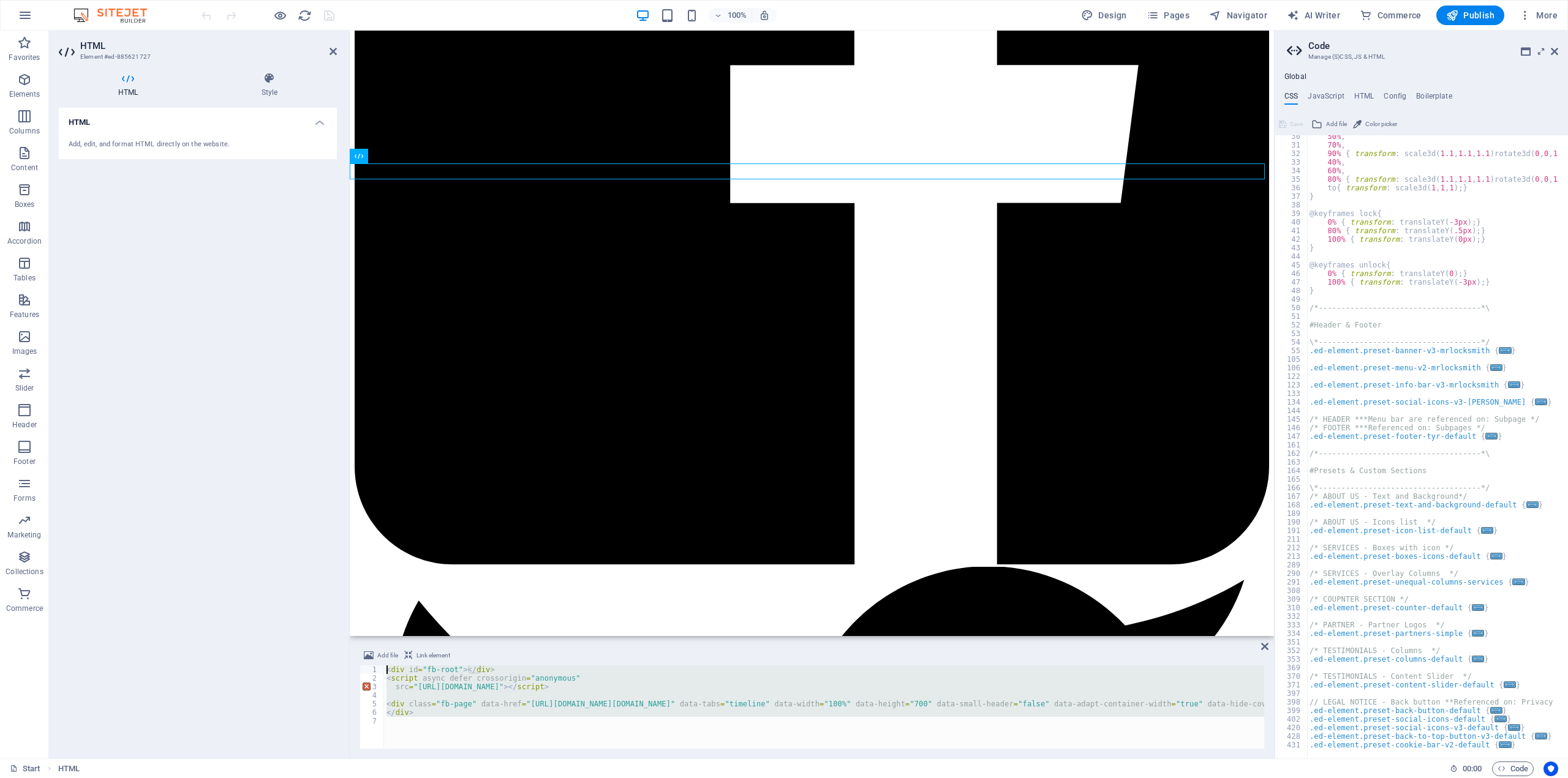
click at [403, 679] on div "< div id = "fb-root" > </ div > < script async defer crossorigin = "anonymous" …" at bounding box center [824, 707] width 880 height 83
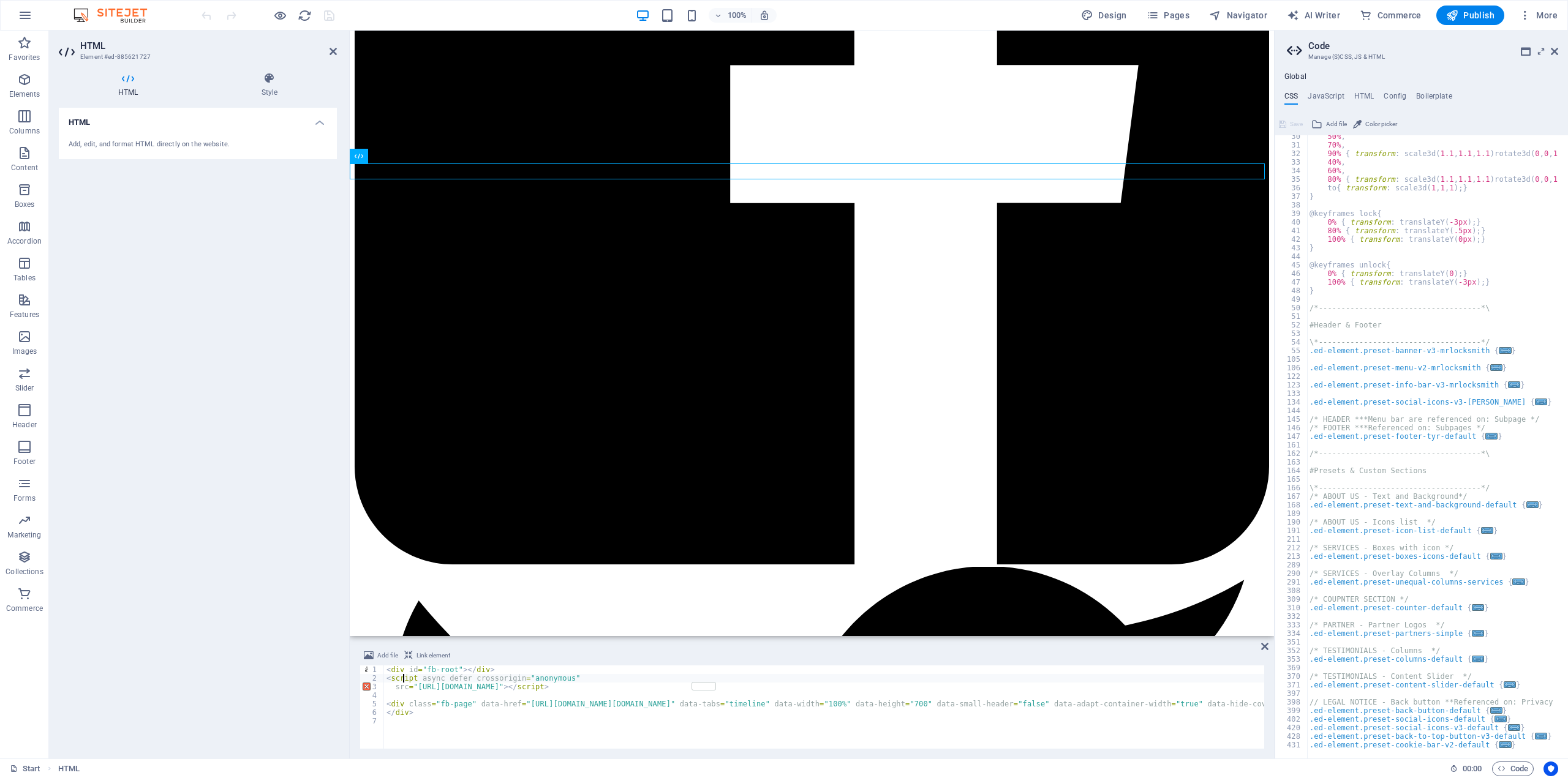
click at [403, 671] on div "< div id = "fb-root" > </ div > < script async defer crossorigin = "anonymous" …" at bounding box center [971, 715] width 1174 height 100
type textarea "<div id="fb-root"></div>"
click at [403, 671] on div "< div id = "fb-root" > </ div > < script async defer crossorigin = "anonymous" …" at bounding box center [971, 715] width 1174 height 100
click at [531, 667] on div "< div id = "fb-root" > </ div > < script async defer crossorigin = "anonymous" …" at bounding box center [971, 715] width 1174 height 100
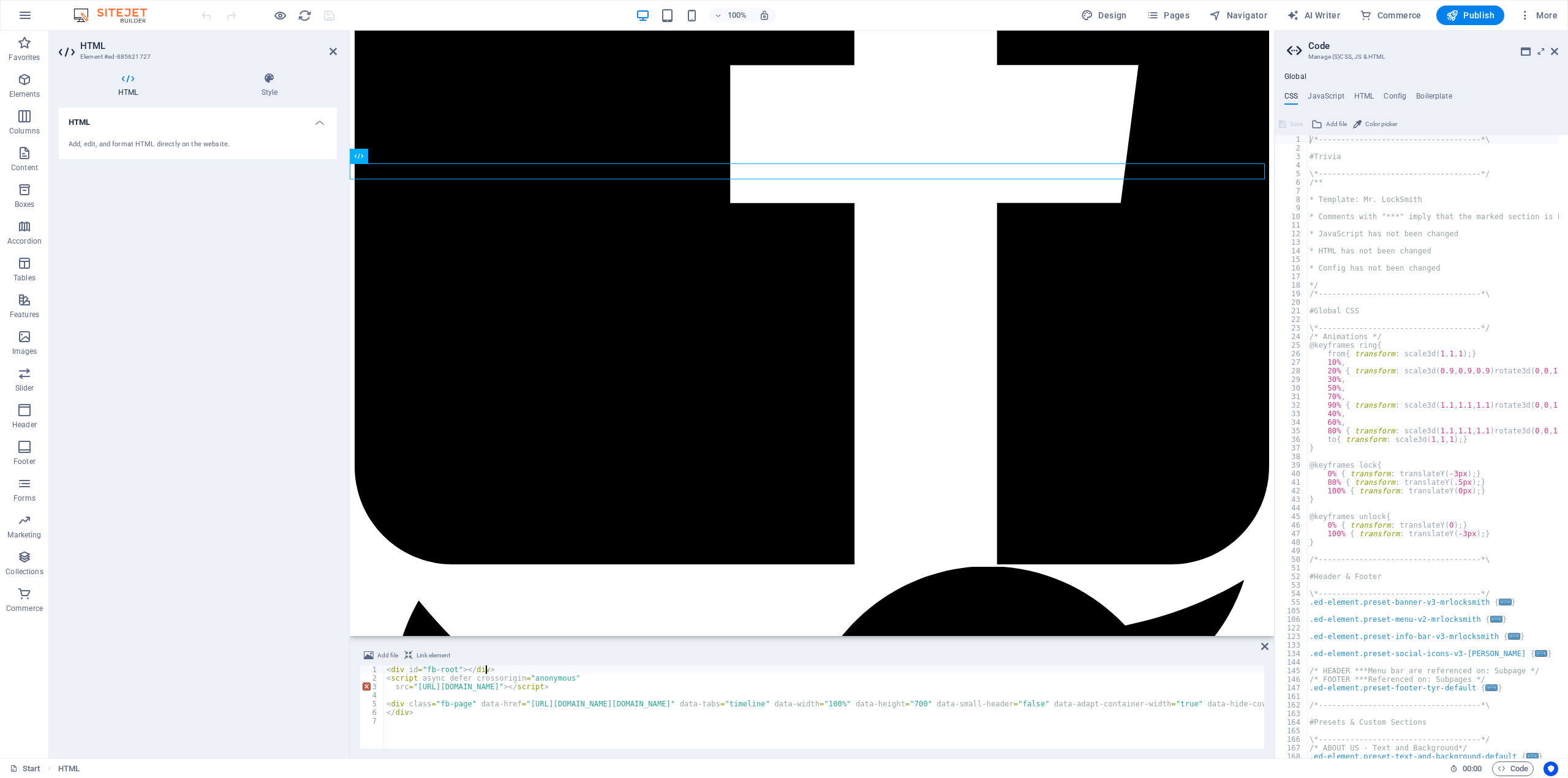
scroll to position [0, 0]
click at [1549, 49] on h2 "Code" at bounding box center [1433, 46] width 250 height 11
drag, startPoint x: 1556, startPoint y: 50, endPoint x: 1209, endPoint y: 20, distance: 348.3
click at [1556, 50] on icon at bounding box center [1554, 51] width 7 height 10
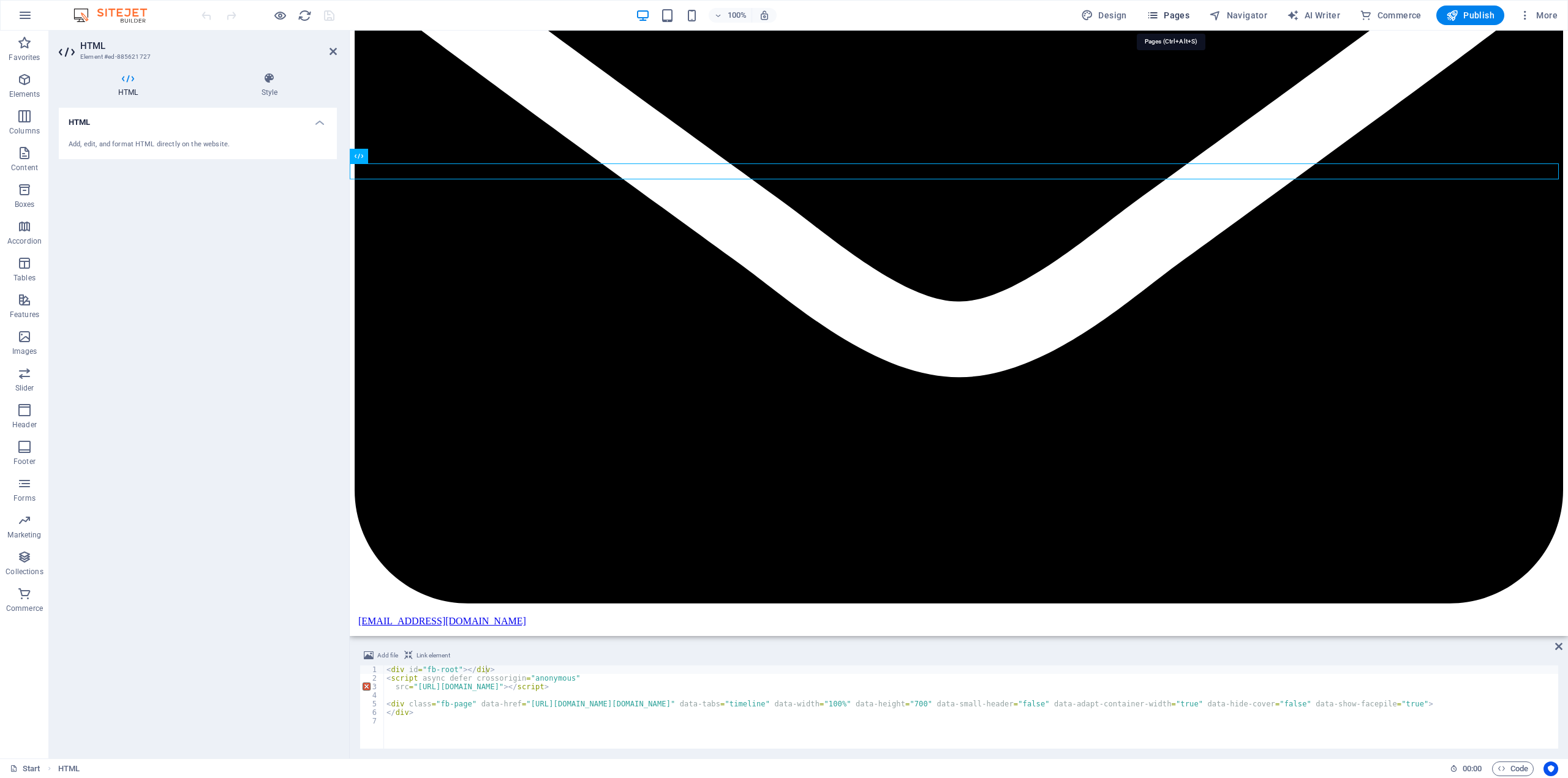
click at [1183, 16] on span "Pages" at bounding box center [1168, 15] width 43 height 12
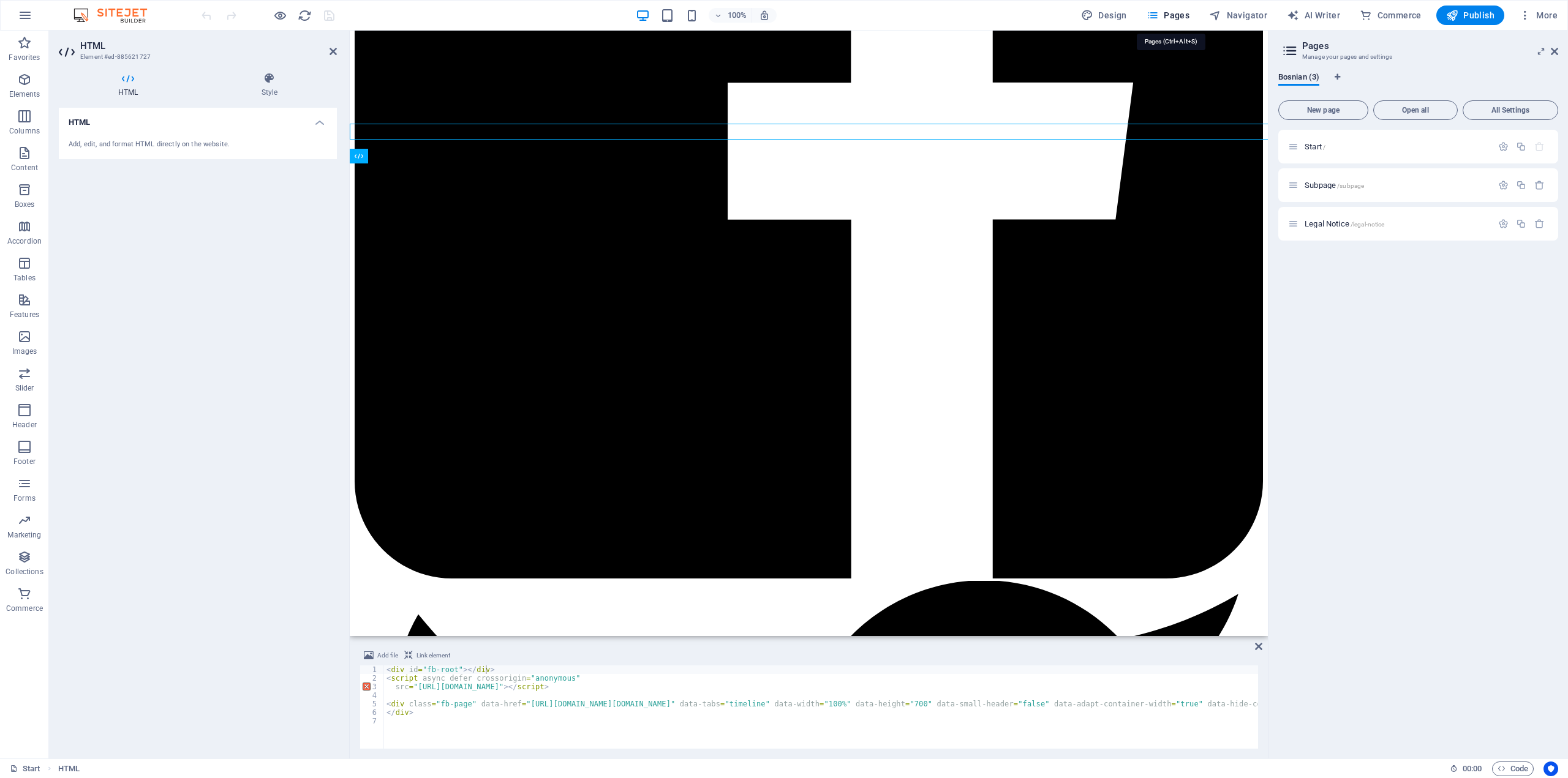
scroll to position [3428, 0]
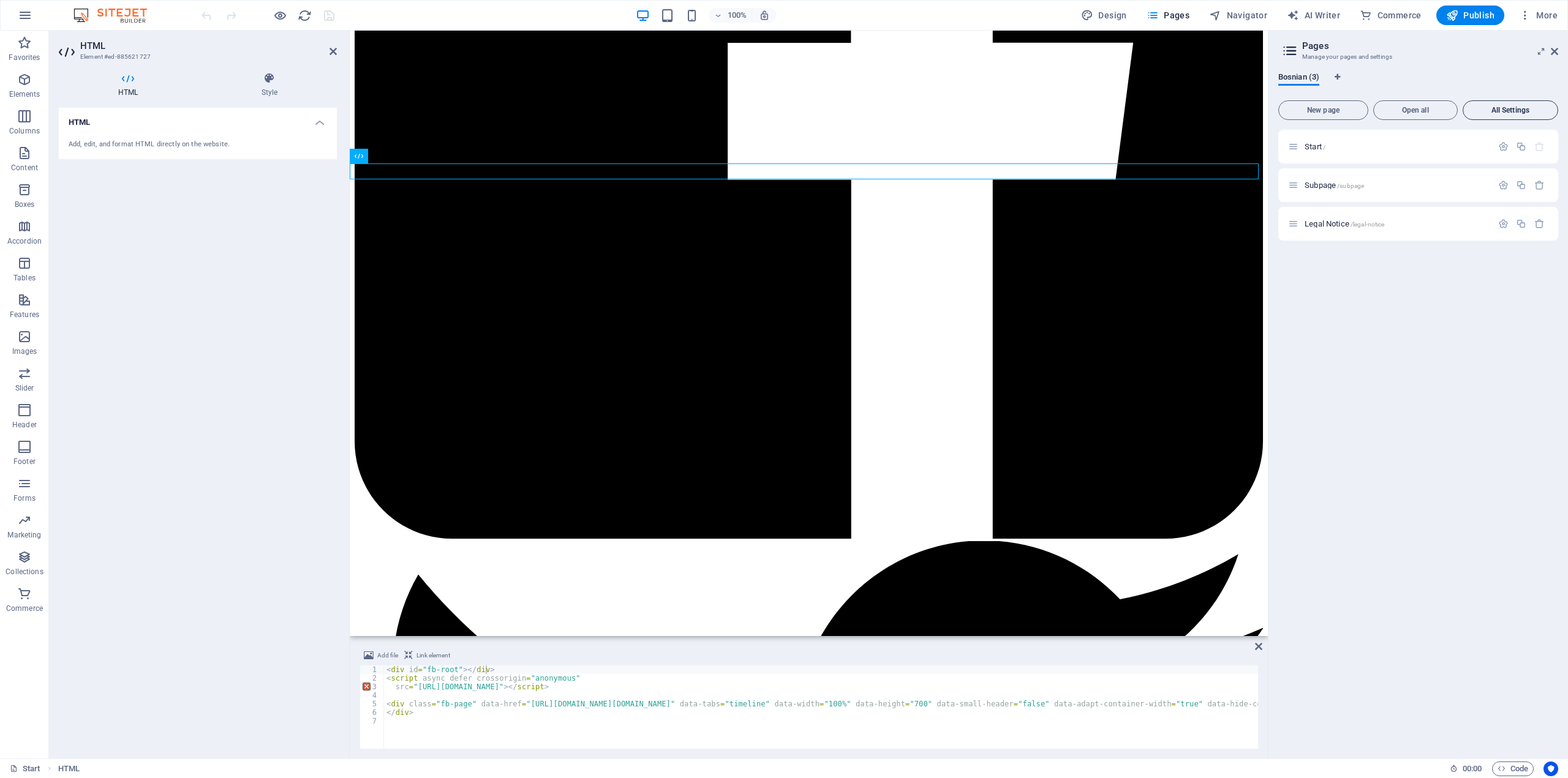
click at [1531, 109] on span "All Settings" at bounding box center [1510, 110] width 85 height 7
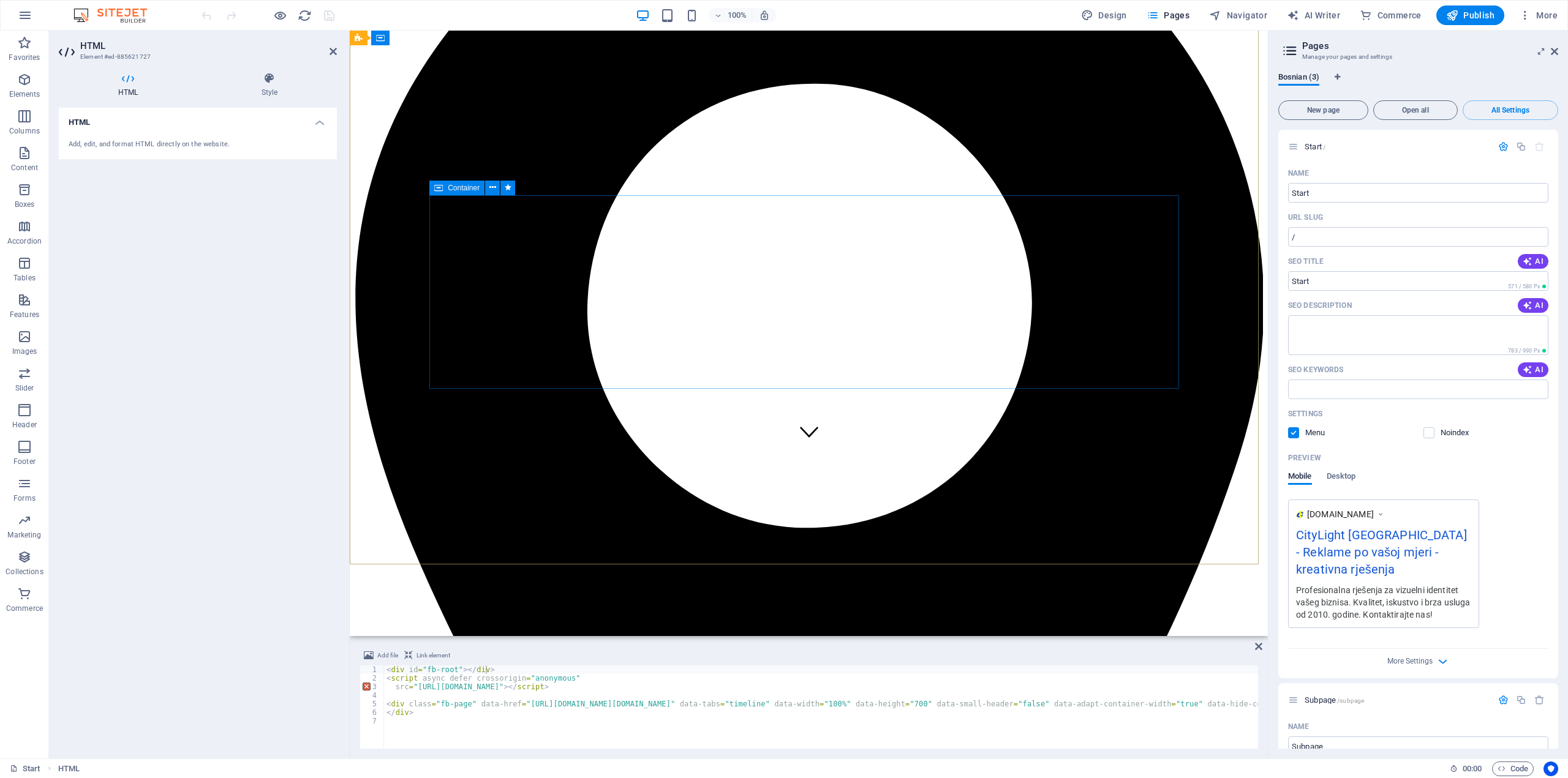
scroll to position [0, 0]
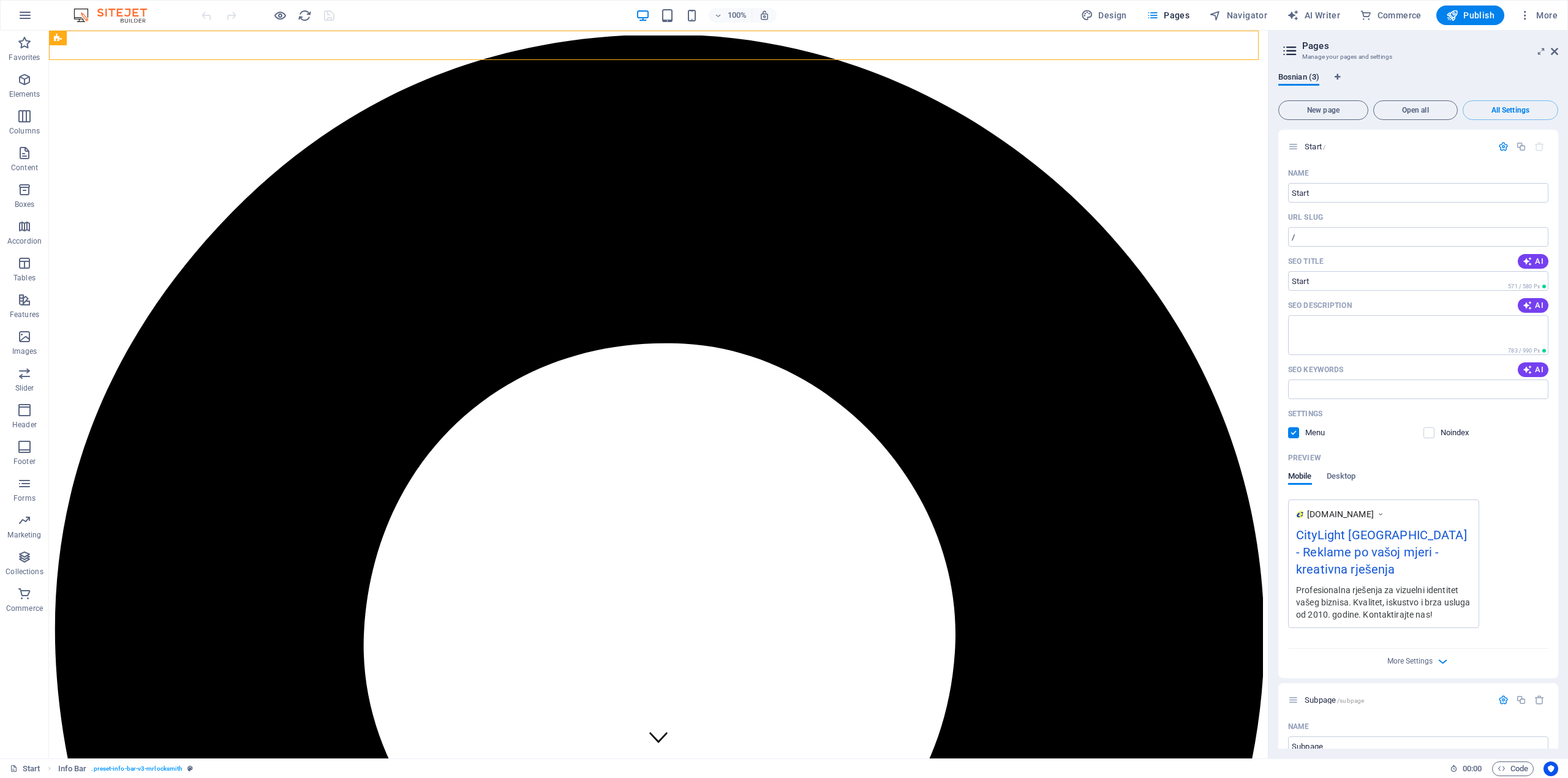
drag, startPoint x: 620, startPoint y: 50, endPoint x: 210, endPoint y: 43, distance: 410.1
click at [31, 17] on icon "button" at bounding box center [25, 15] width 15 height 15
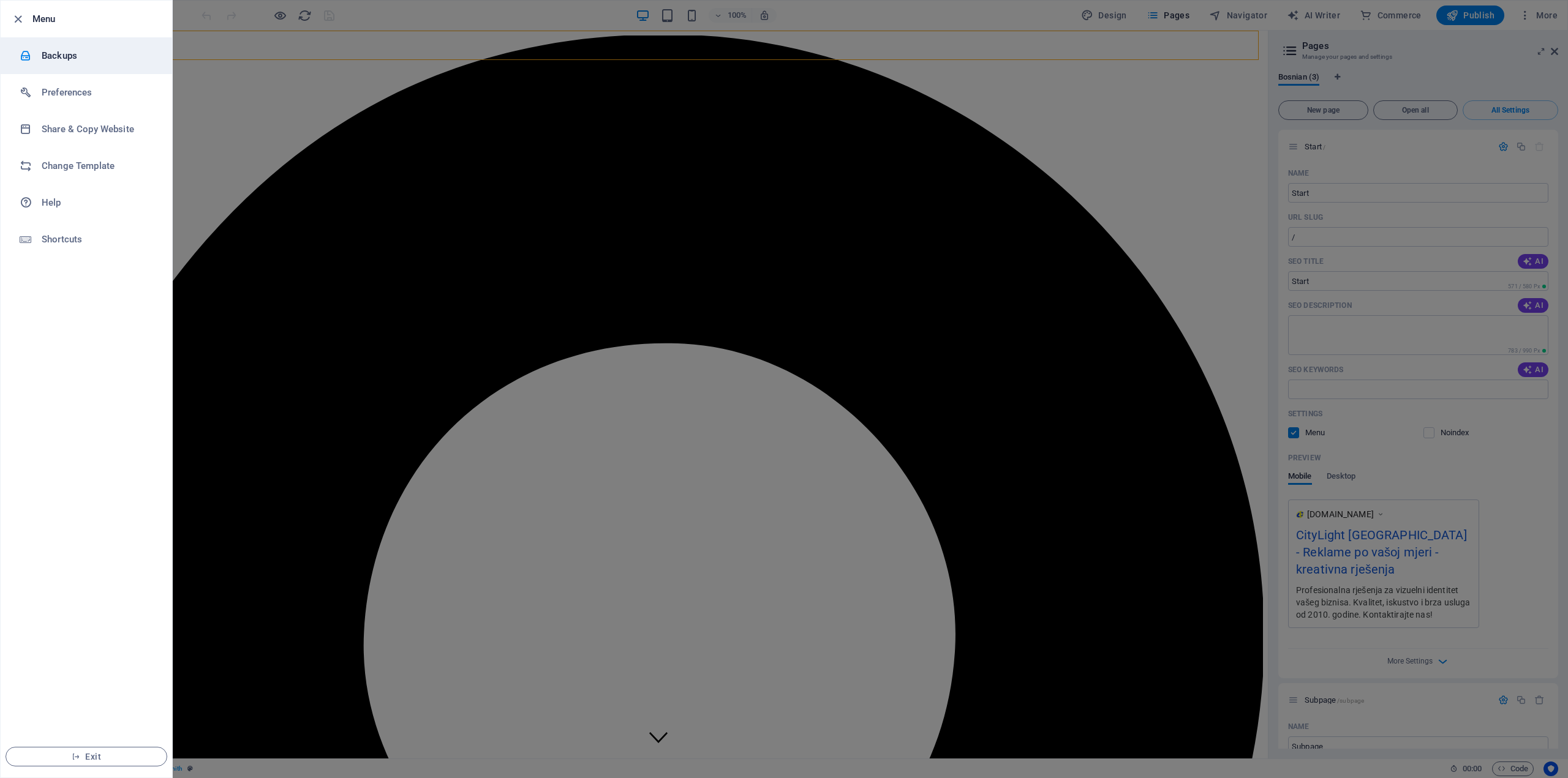
click at [69, 62] on h6 "Backups" at bounding box center [98, 55] width 113 height 15
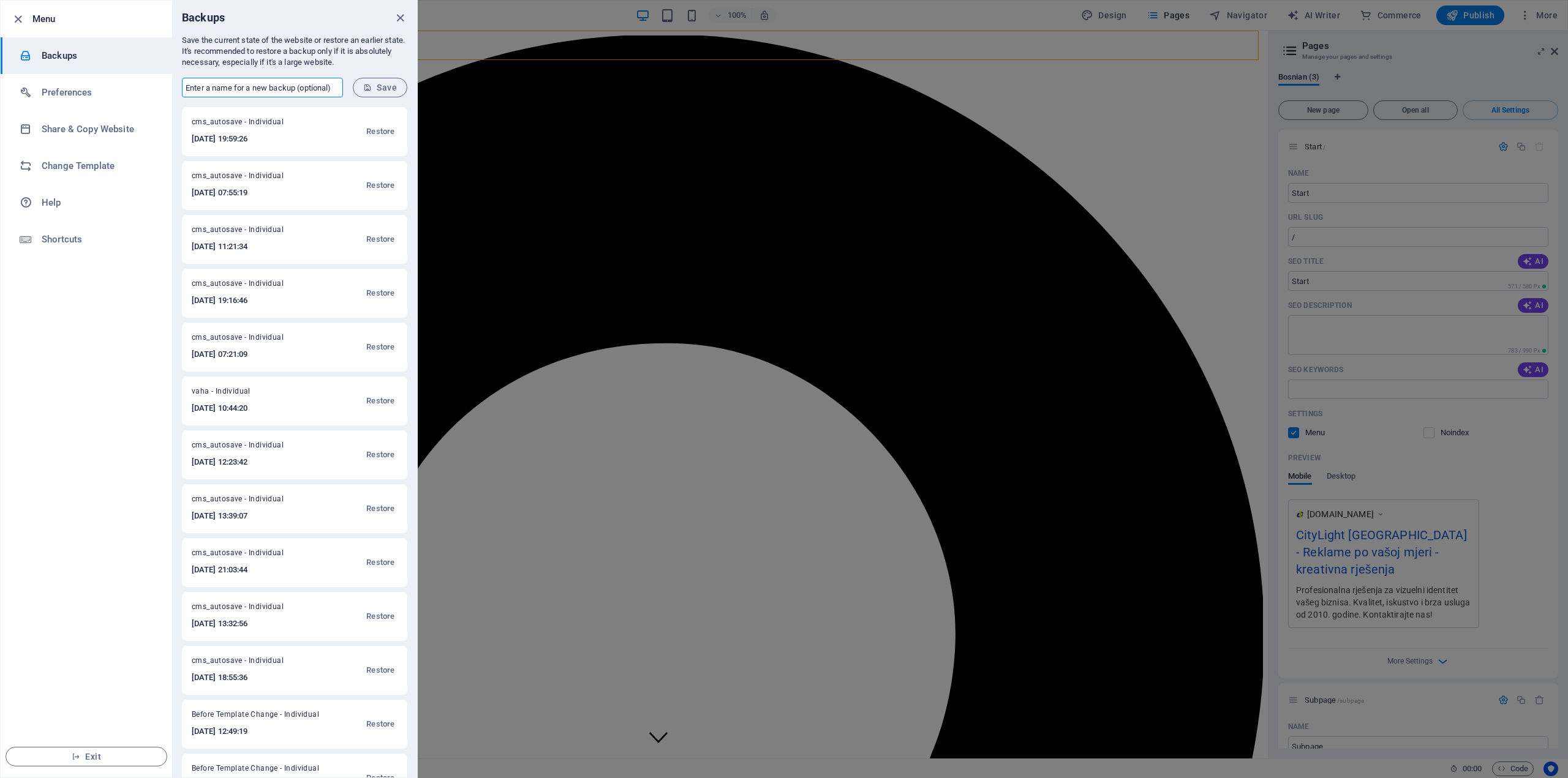
click at [264, 85] on input "text" at bounding box center [262, 87] width 161 height 19
click at [220, 89] on input "text" at bounding box center [262, 87] width 161 height 19
type input "novii"
click at [384, 89] on span "Save" at bounding box center [380, 87] width 33 height 10
click at [403, 15] on icon "close" at bounding box center [400, 18] width 14 height 14
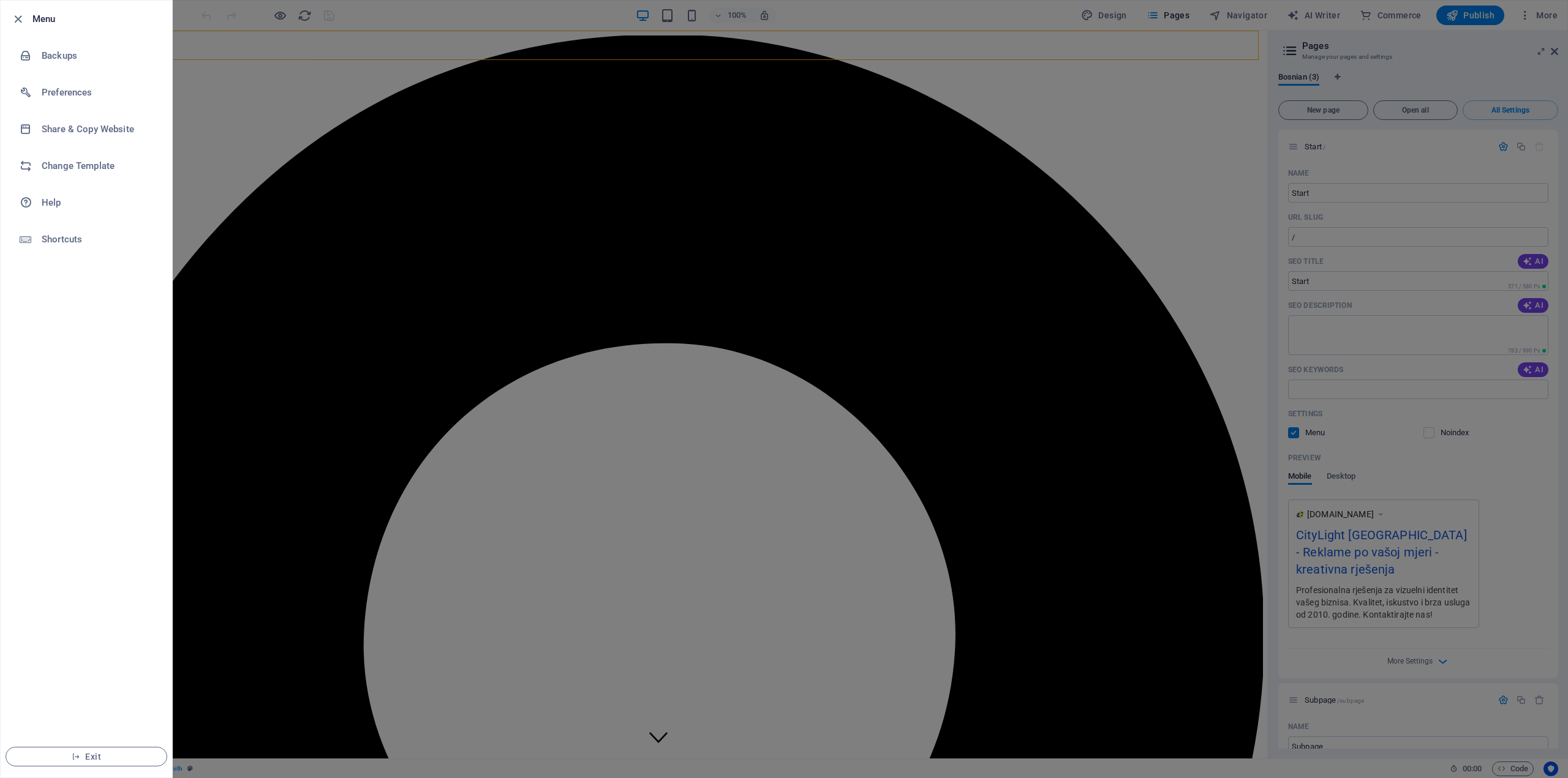
click at [1244, 15] on div at bounding box center [784, 389] width 1568 height 778
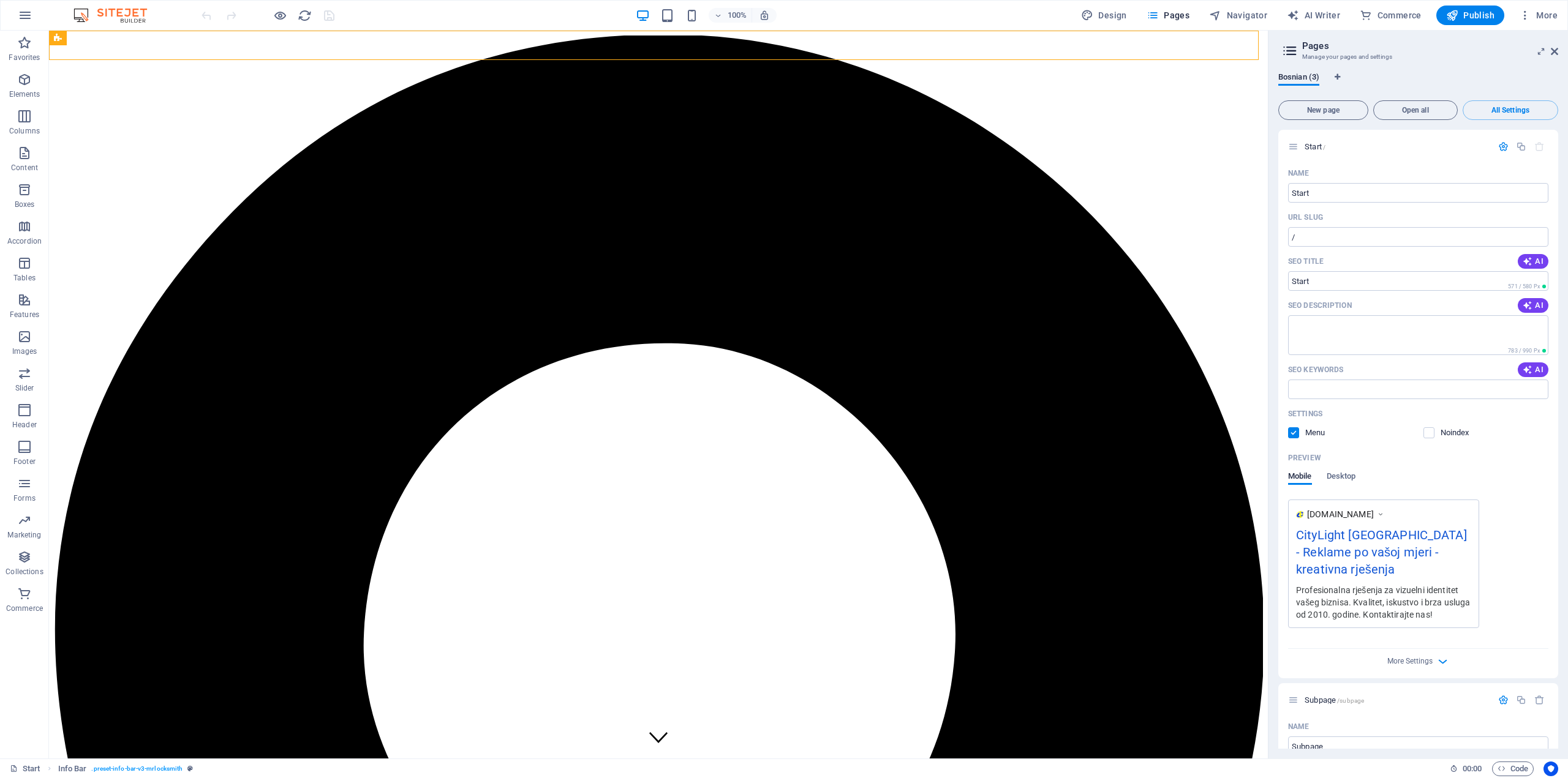
click at [1244, 15] on span "Navigator" at bounding box center [1238, 15] width 58 height 12
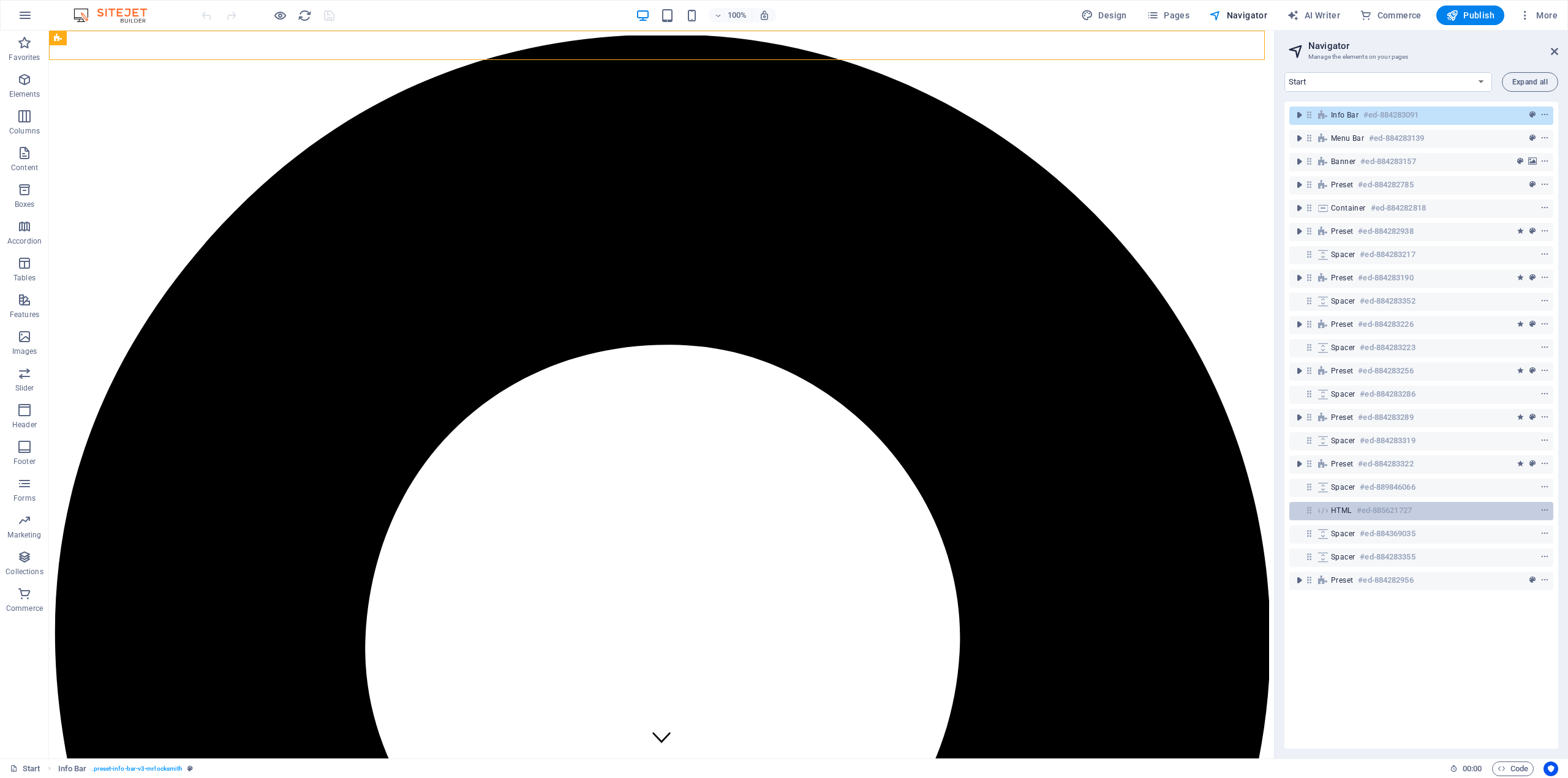
click at [1347, 508] on span "HTML" at bounding box center [1341, 510] width 21 height 10
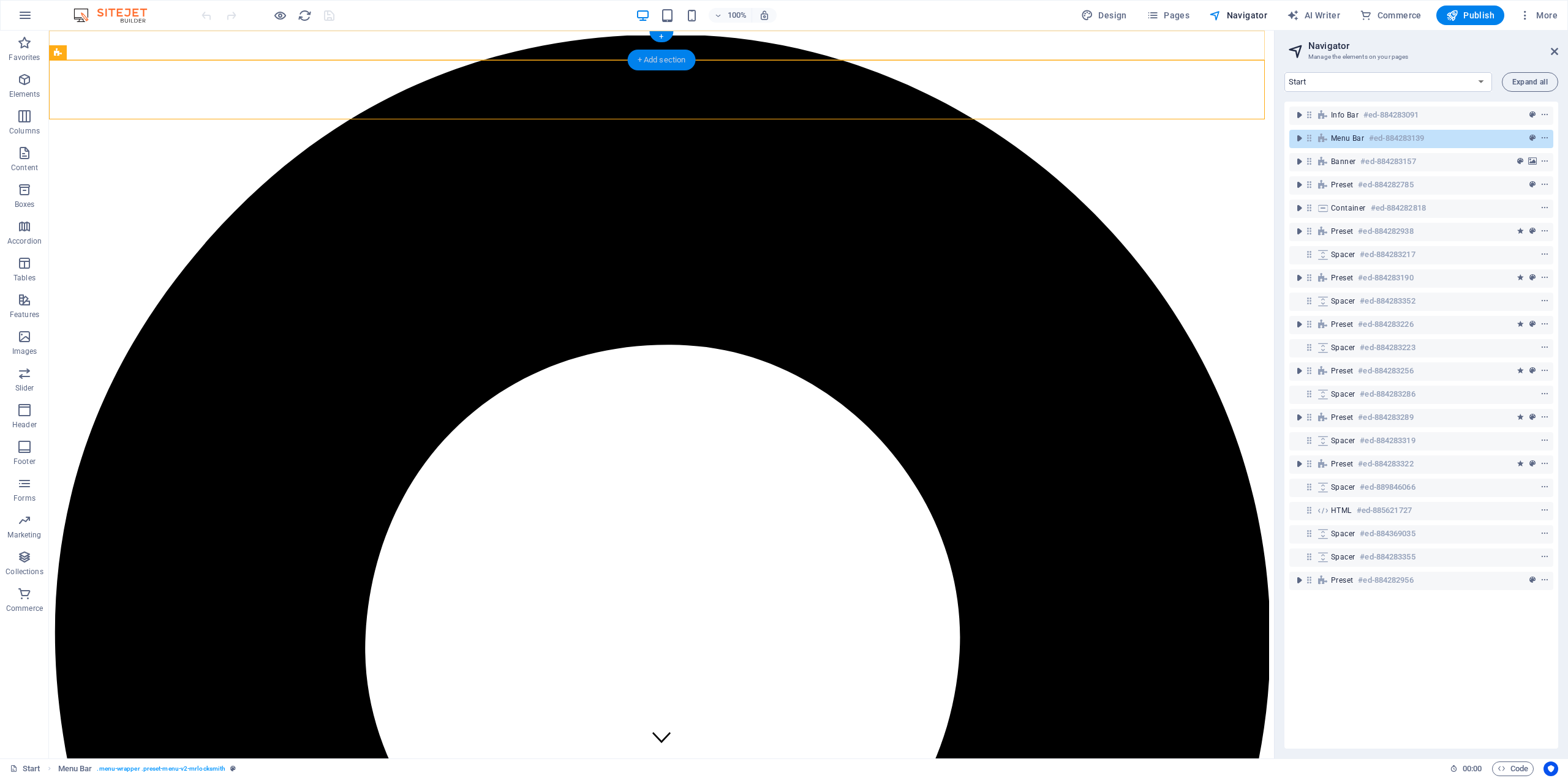
click at [661, 63] on div "+ Add section" at bounding box center [662, 59] width 68 height 21
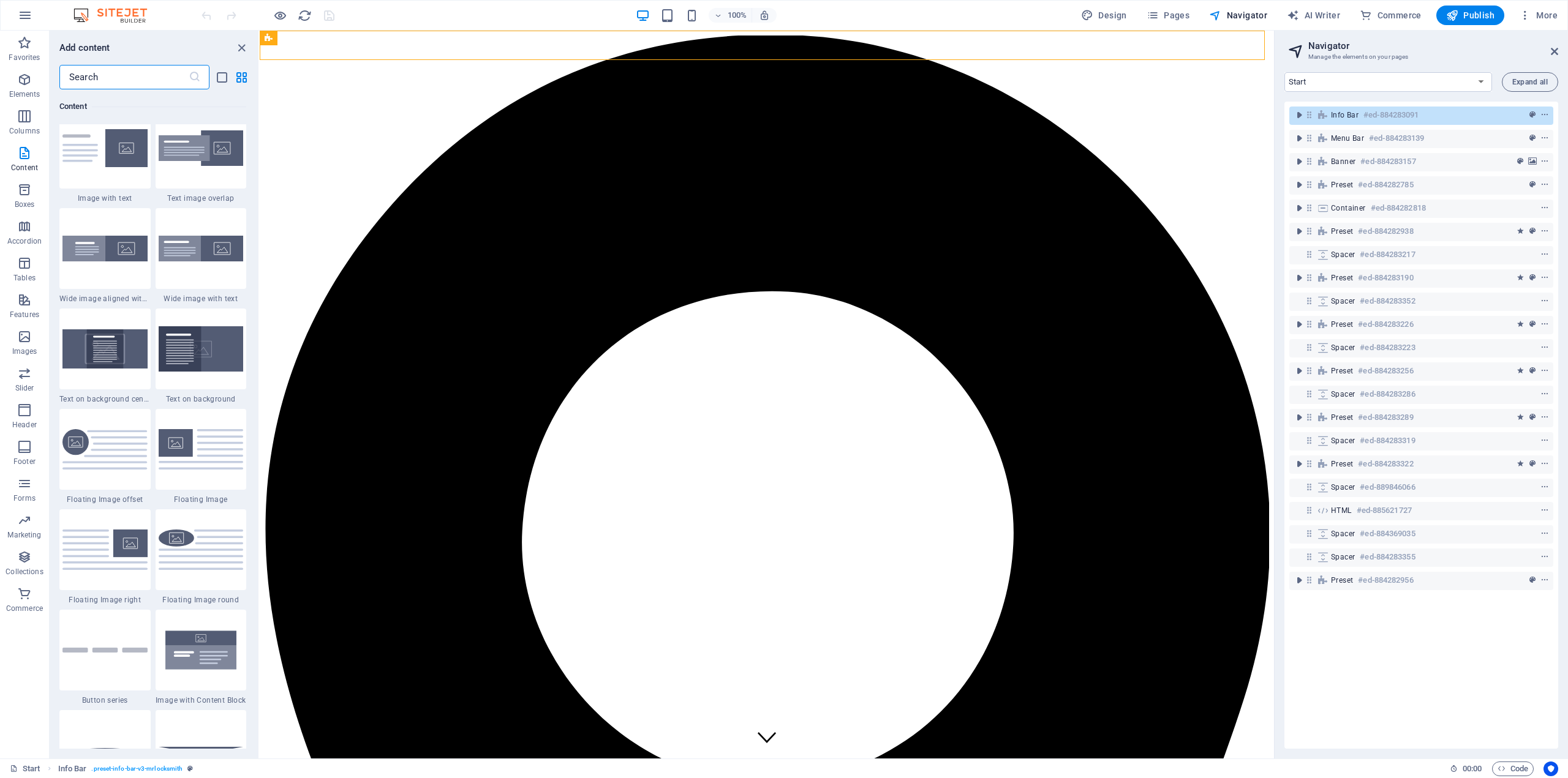
scroll to position [2203, 0]
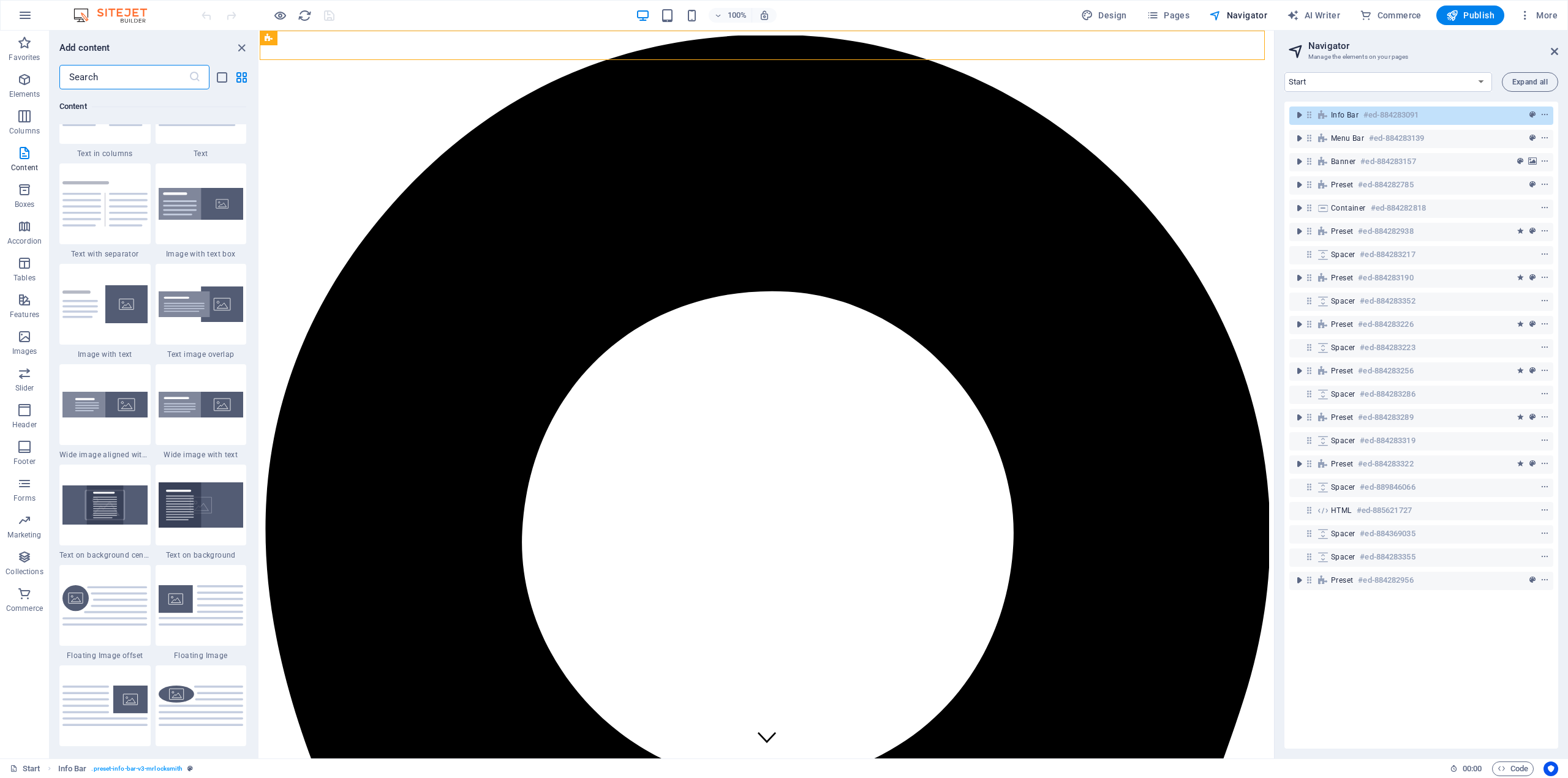
click at [113, 84] on input "text" at bounding box center [124, 77] width 129 height 25
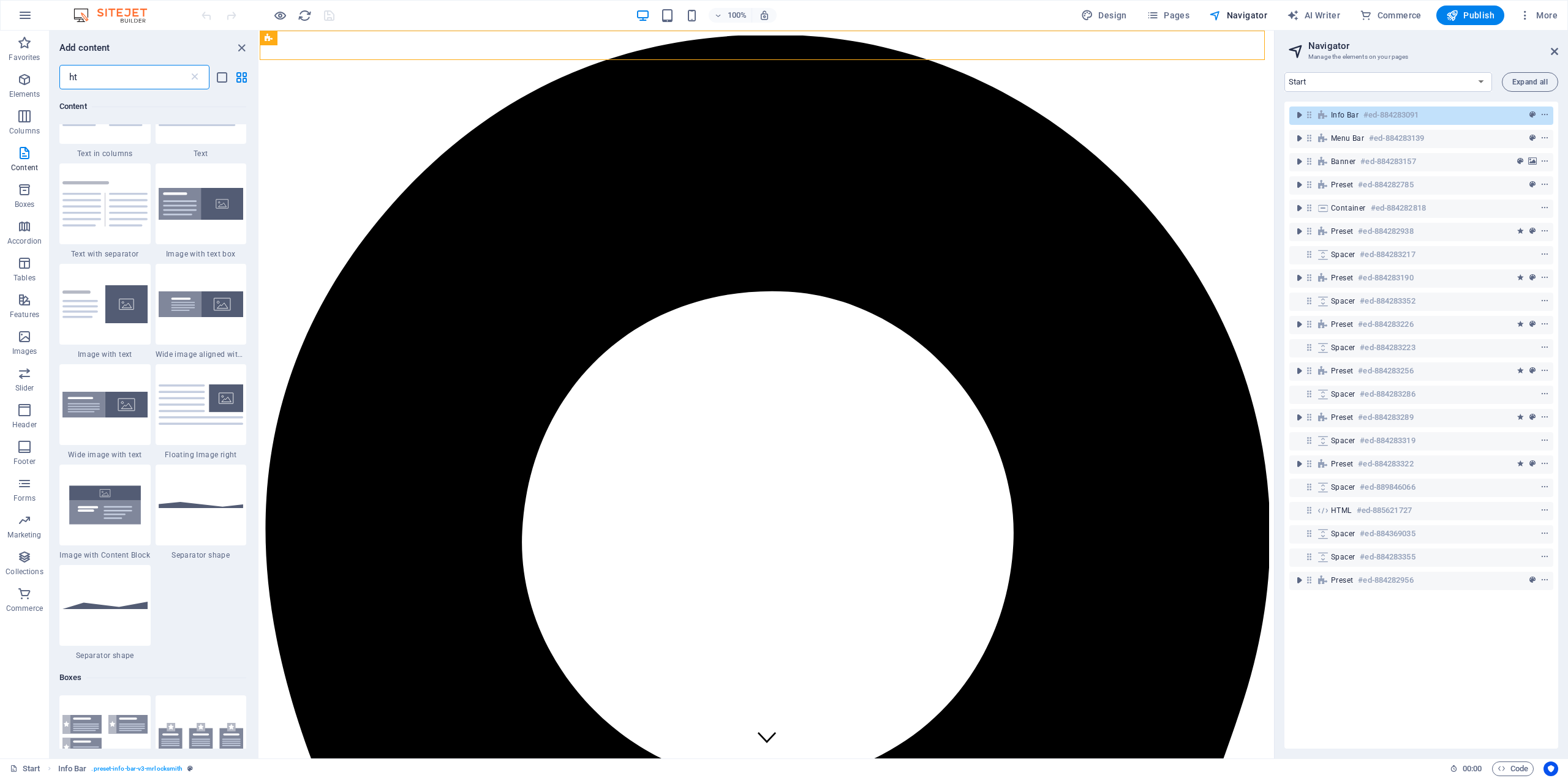
scroll to position [0, 0]
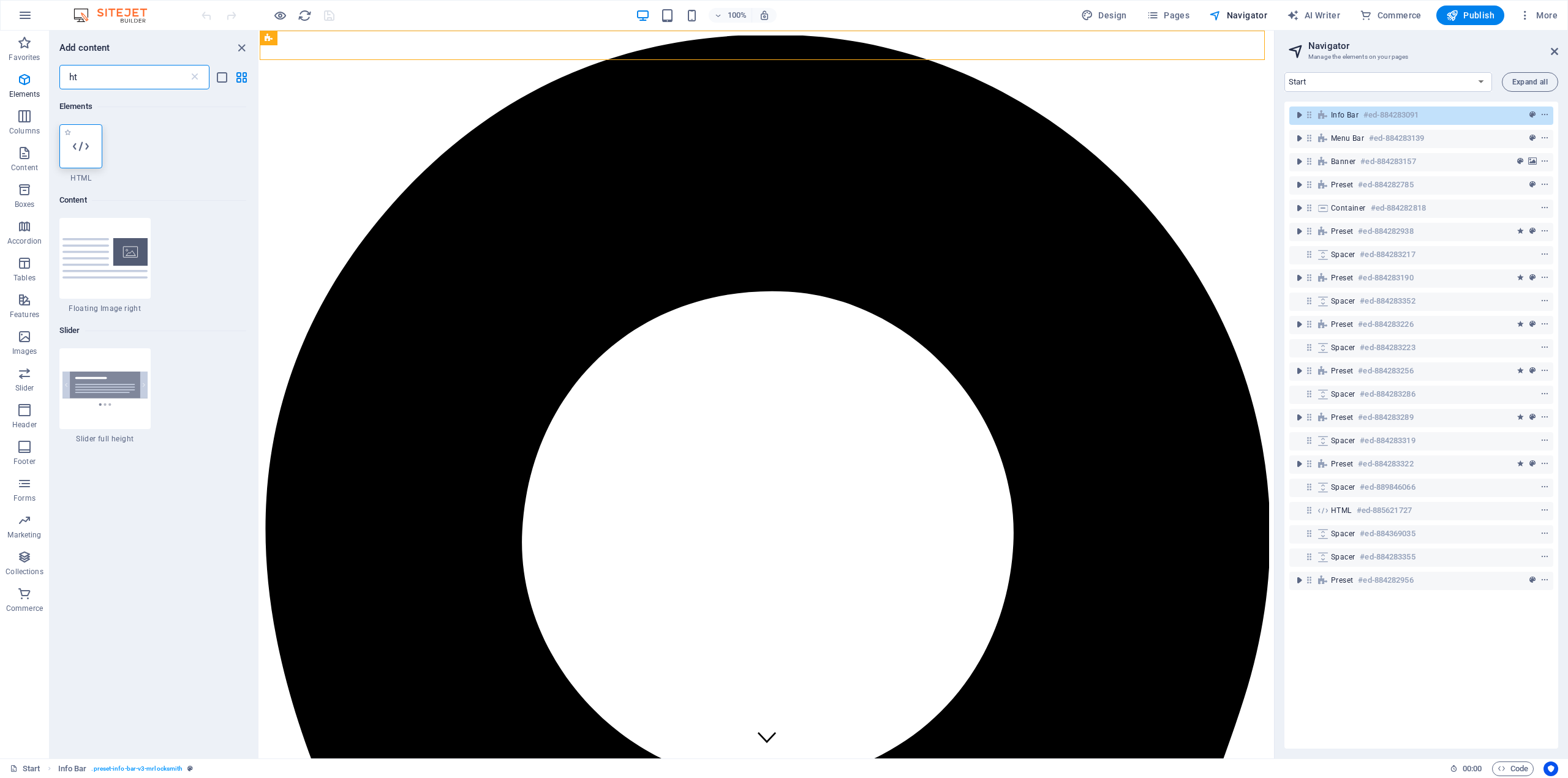
type input "ht"
click at [72, 150] on div at bounding box center [81, 146] width 43 height 44
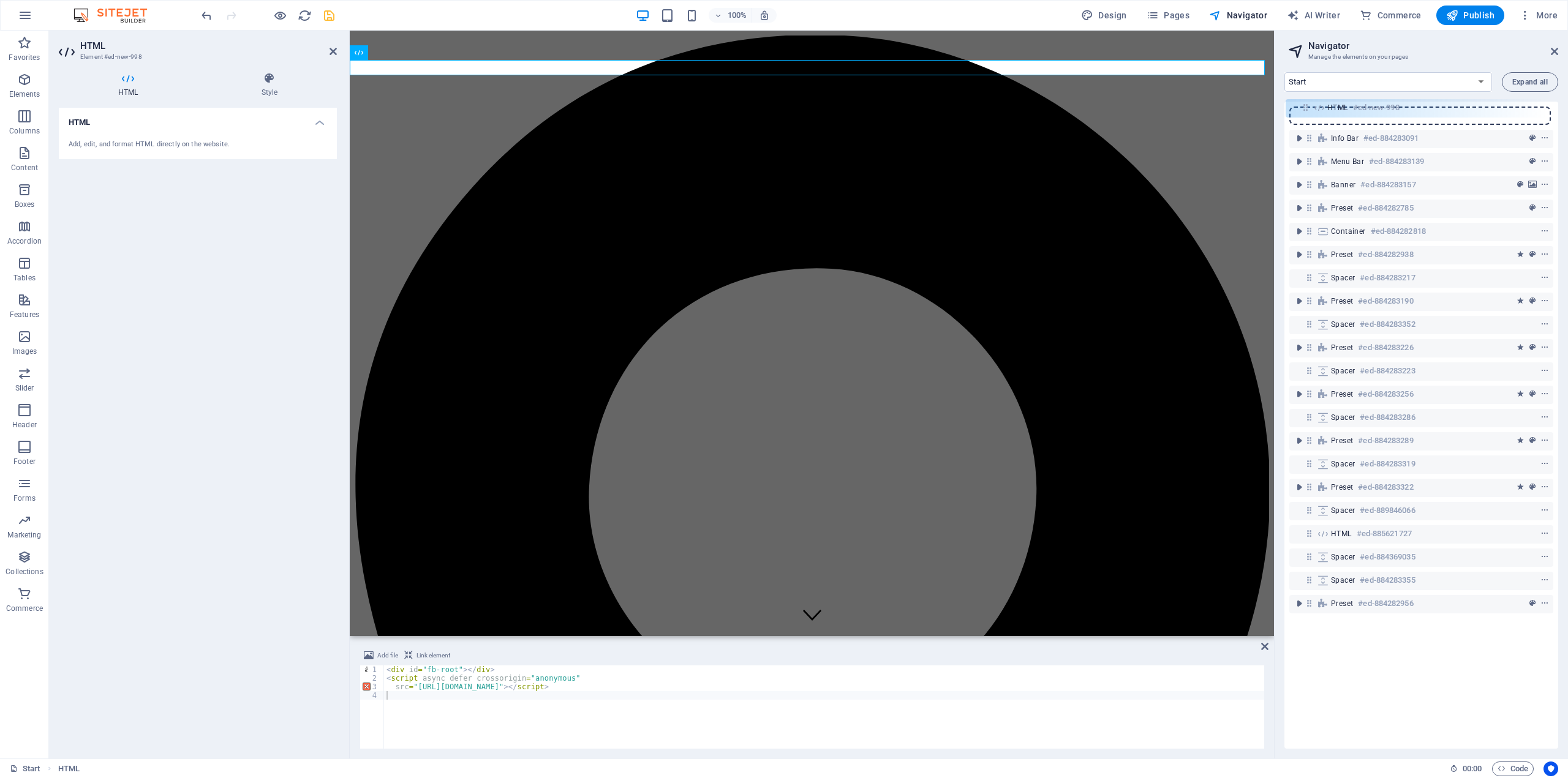
drag, startPoint x: 1309, startPoint y: 141, endPoint x: 1305, endPoint y: 106, distance: 35.2
click at [1305, 106] on div "Info Bar #ed-884283091 HTML #ed-new-998 Menu Bar #ed-884283139 Banner #ed-88428…" at bounding box center [1421, 425] width 274 height 647
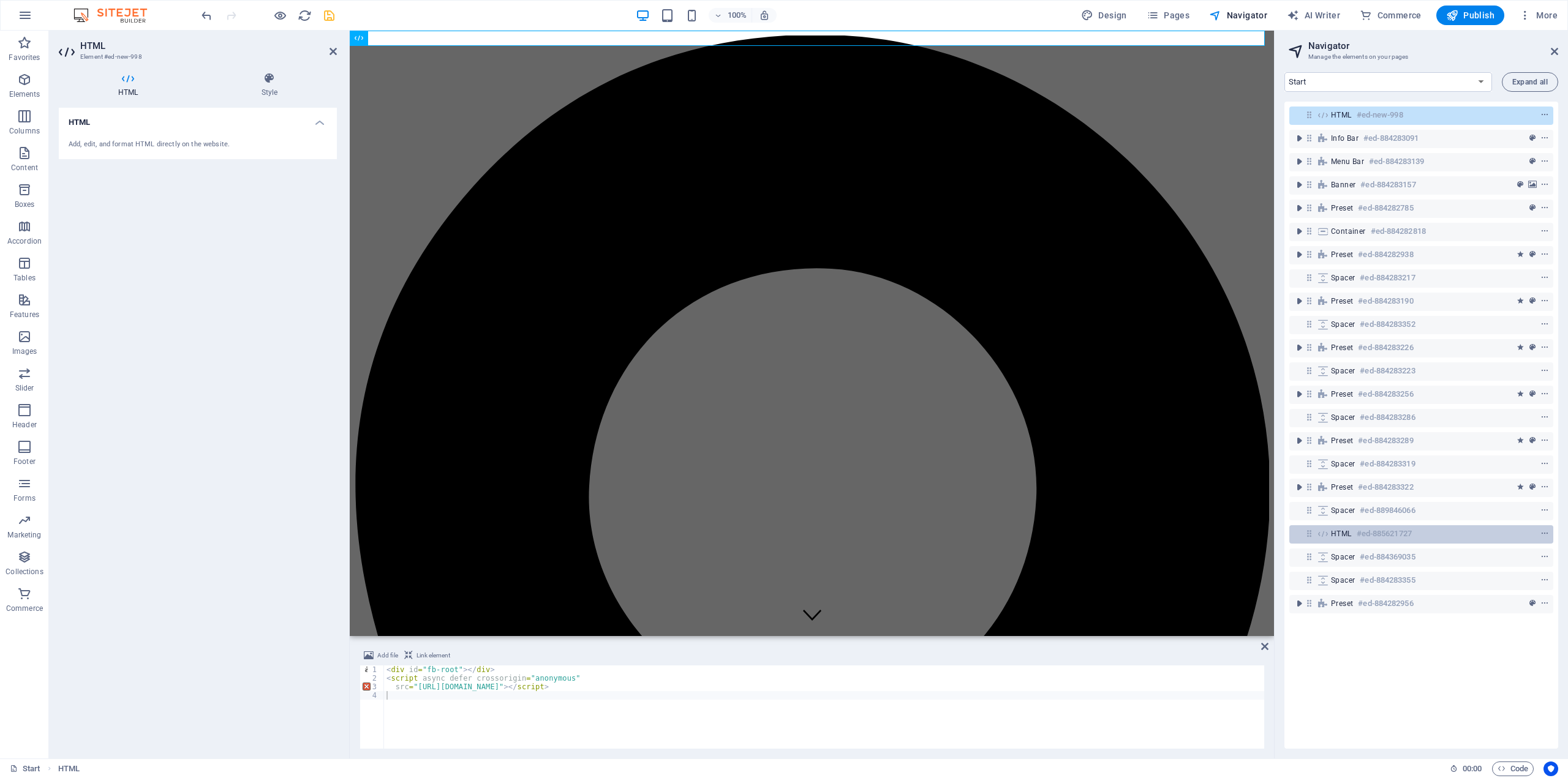
click at [1368, 534] on h6 "#ed-885621727" at bounding box center [1384, 534] width 55 height 15
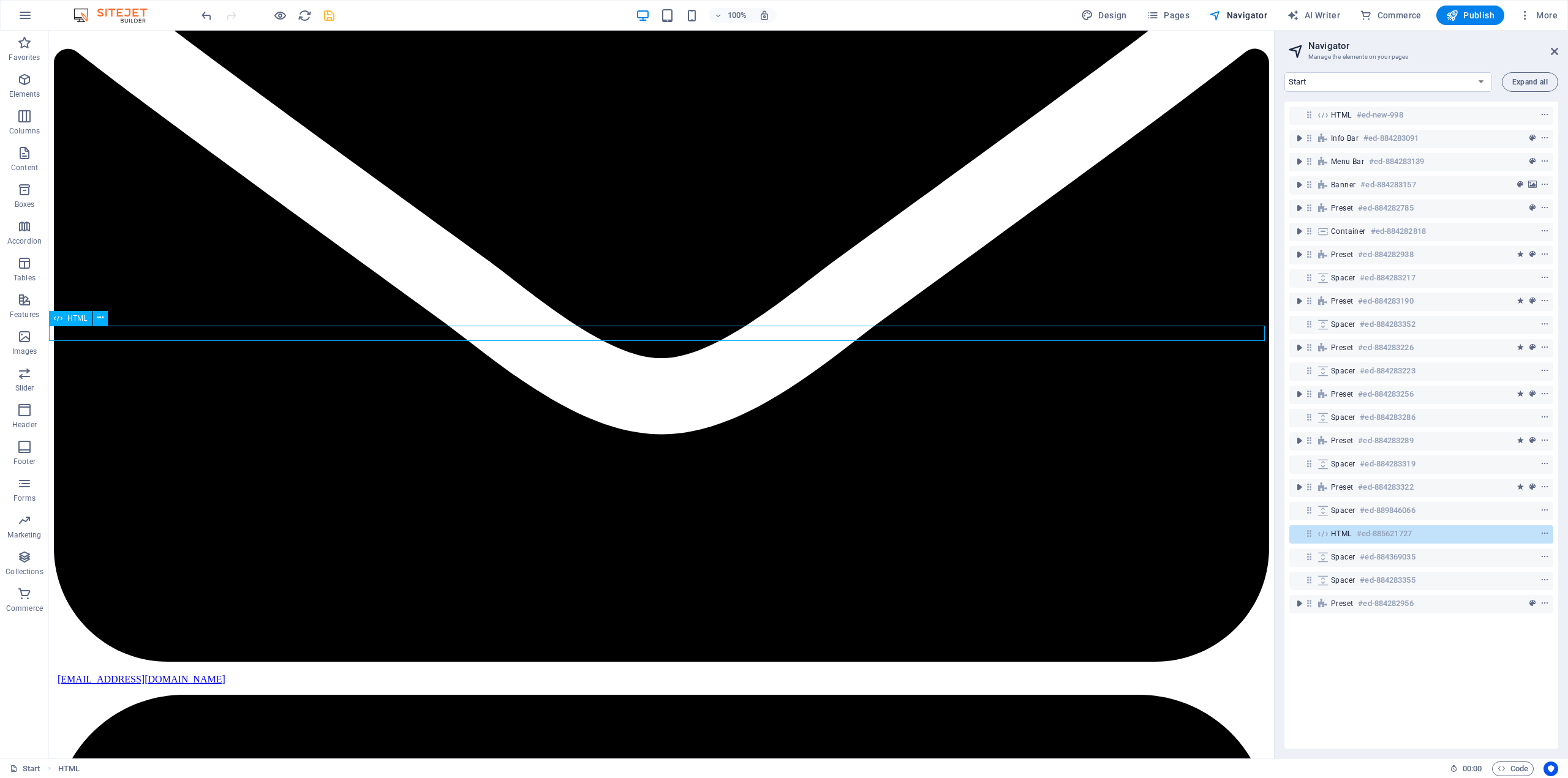
click at [1370, 534] on h6 "#ed-885621727" at bounding box center [1384, 534] width 55 height 15
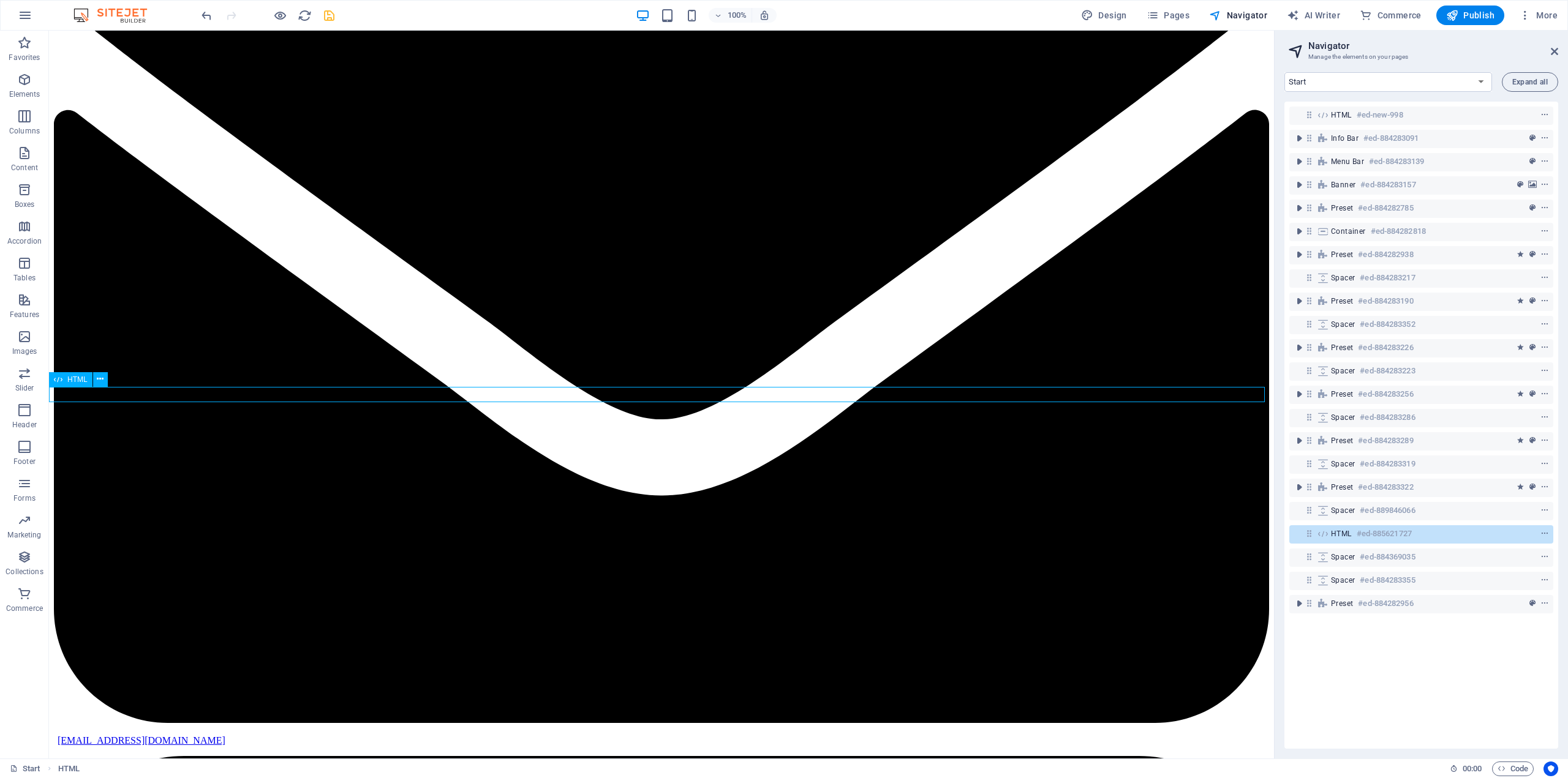
click at [1370, 534] on h6 "#ed-885621727" at bounding box center [1384, 534] width 55 height 15
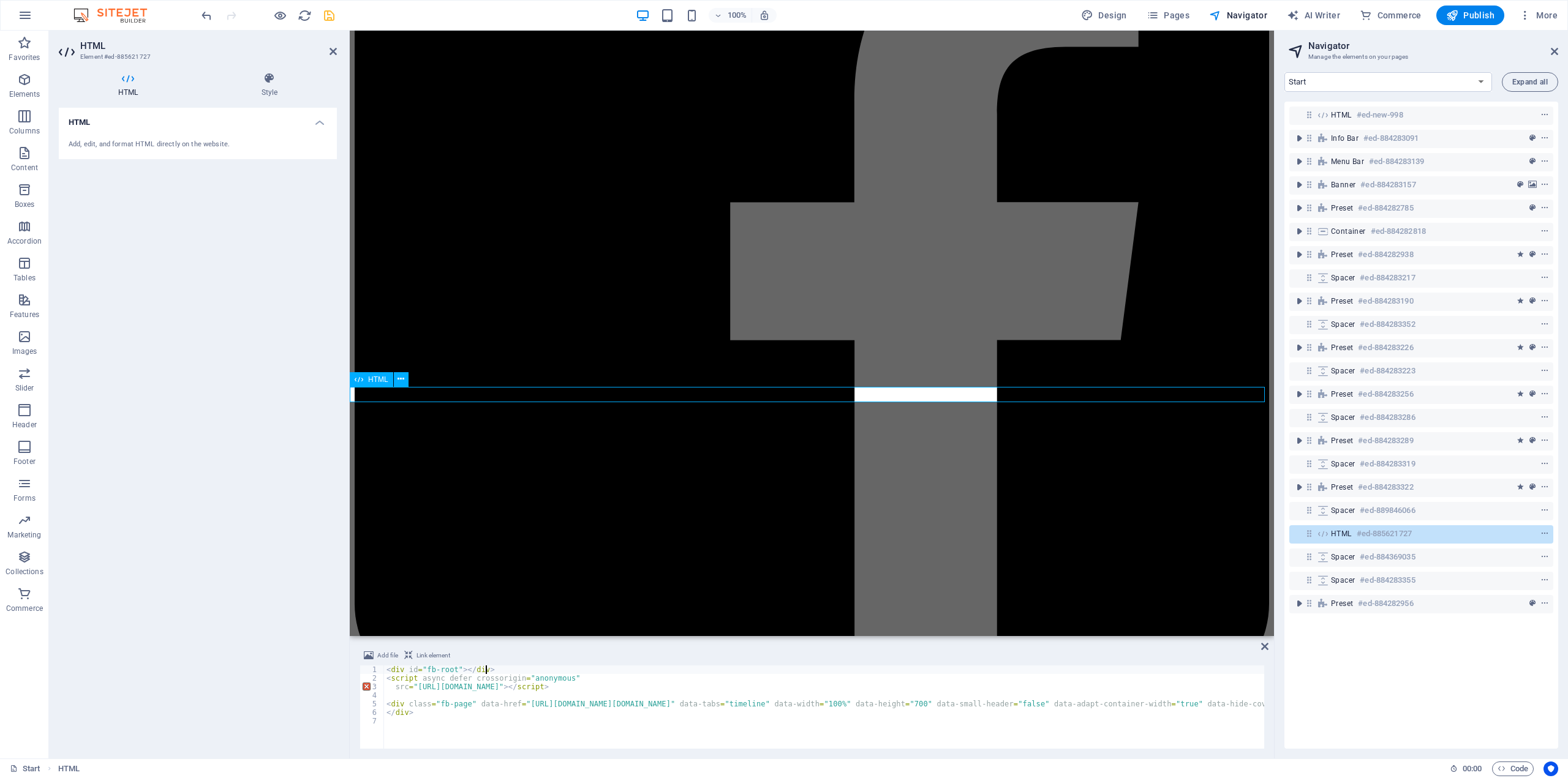
scroll to position [3220, 0]
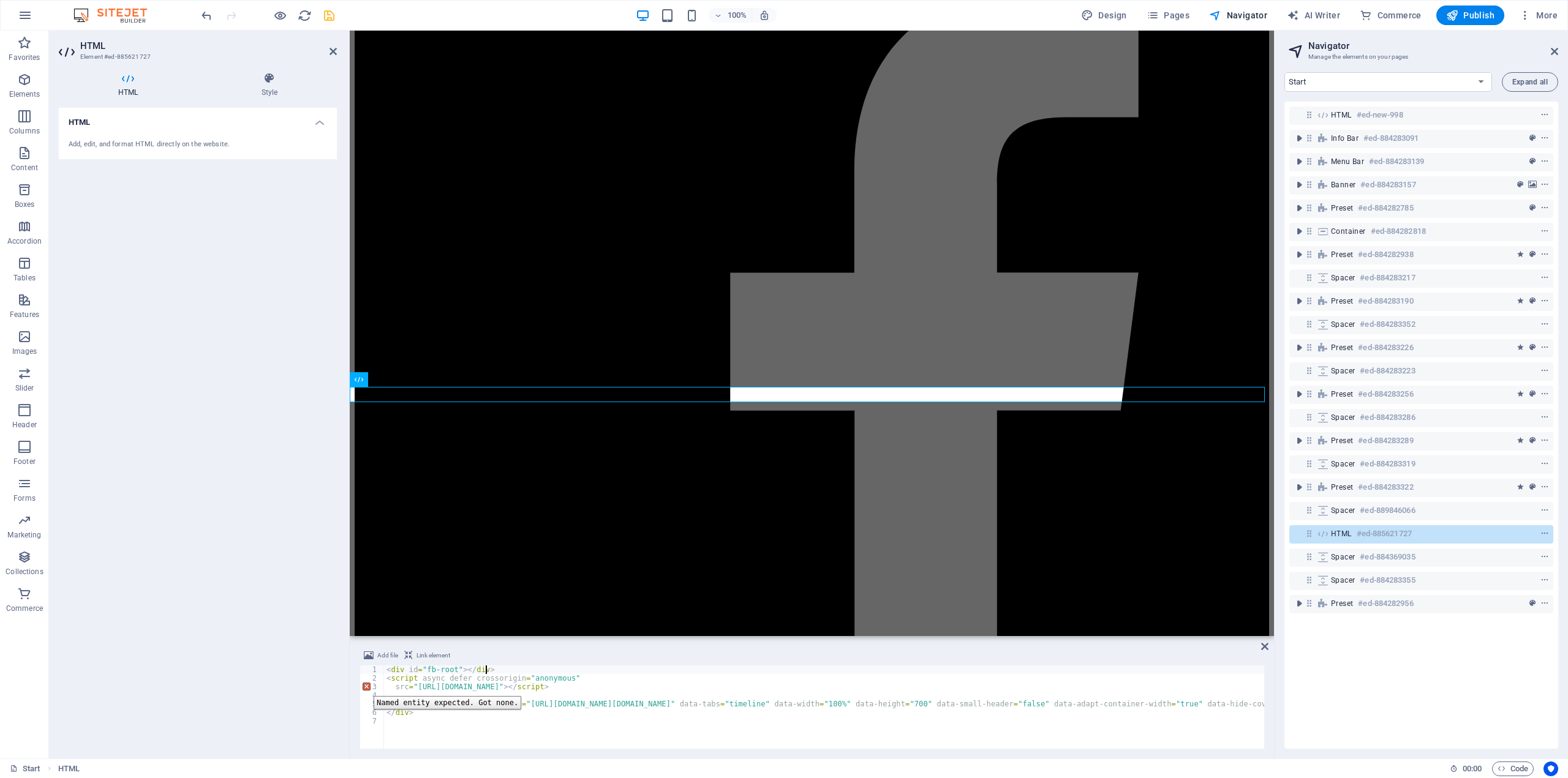
click at [364, 687] on div "3" at bounding box center [372, 687] width 25 height 9
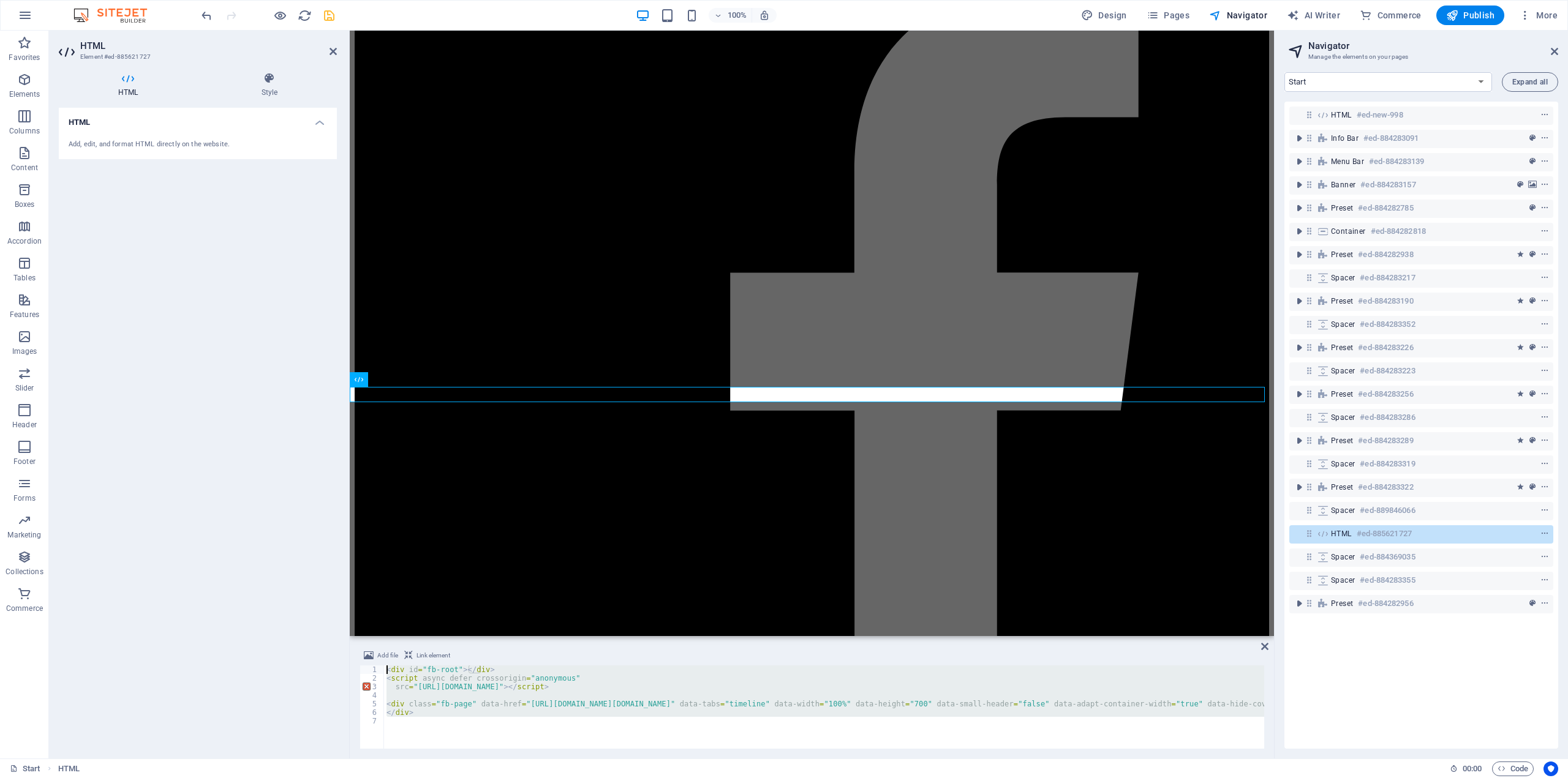
drag, startPoint x: 439, startPoint y: 731, endPoint x: 354, endPoint y: 663, distance: 108.9
click at [354, 663] on div "Add file Link element src="https://connect.facebook.net/en_US/sdk.js#xfbml=1&ve…" at bounding box center [812, 699] width 925 height 120
type textarea "<div id="fb-root"></div> <script async defer crossorigin="anonymous""
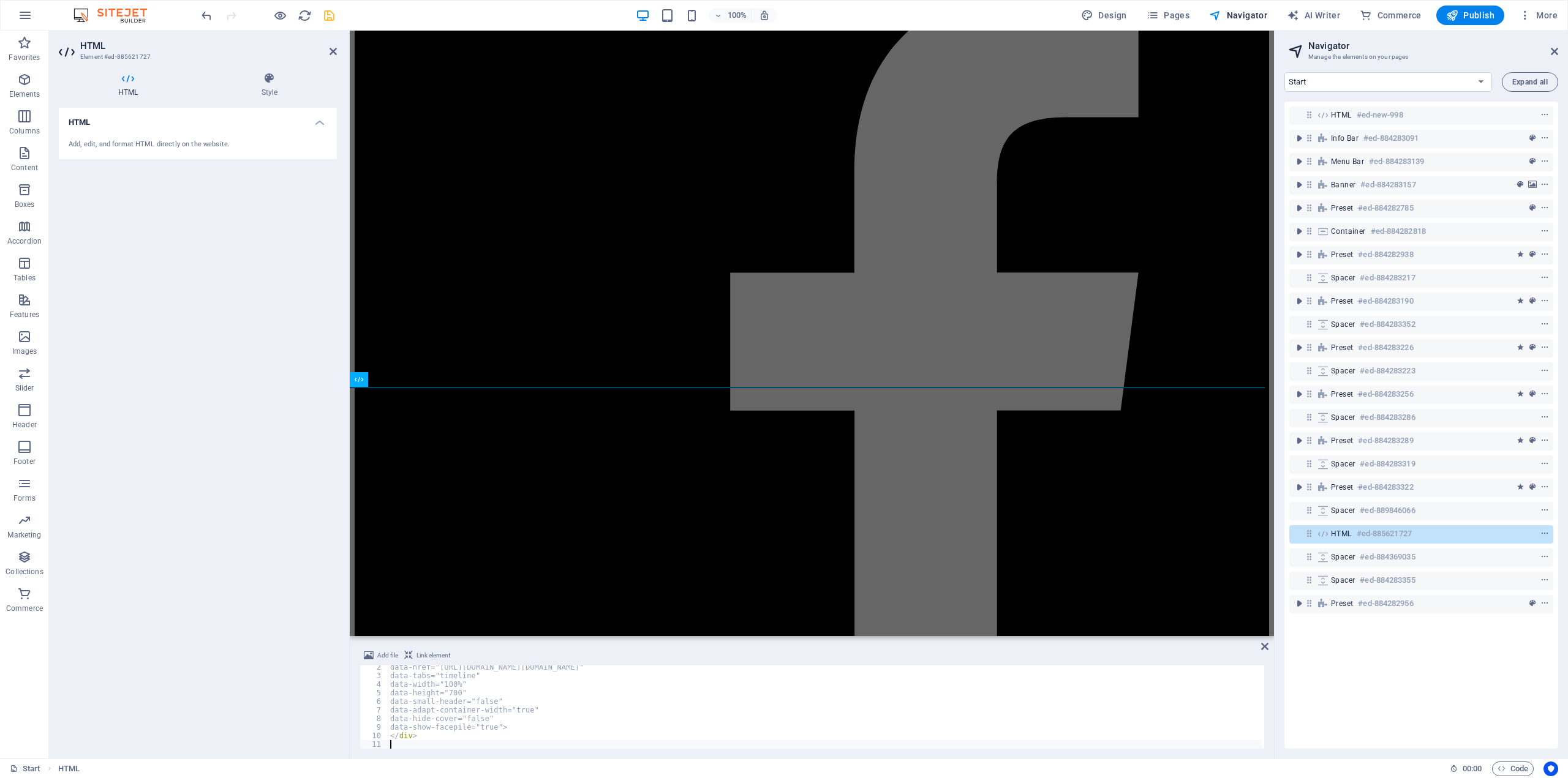
scroll to position [11, 0]
click at [330, 15] on icon "save" at bounding box center [329, 15] width 14 height 14
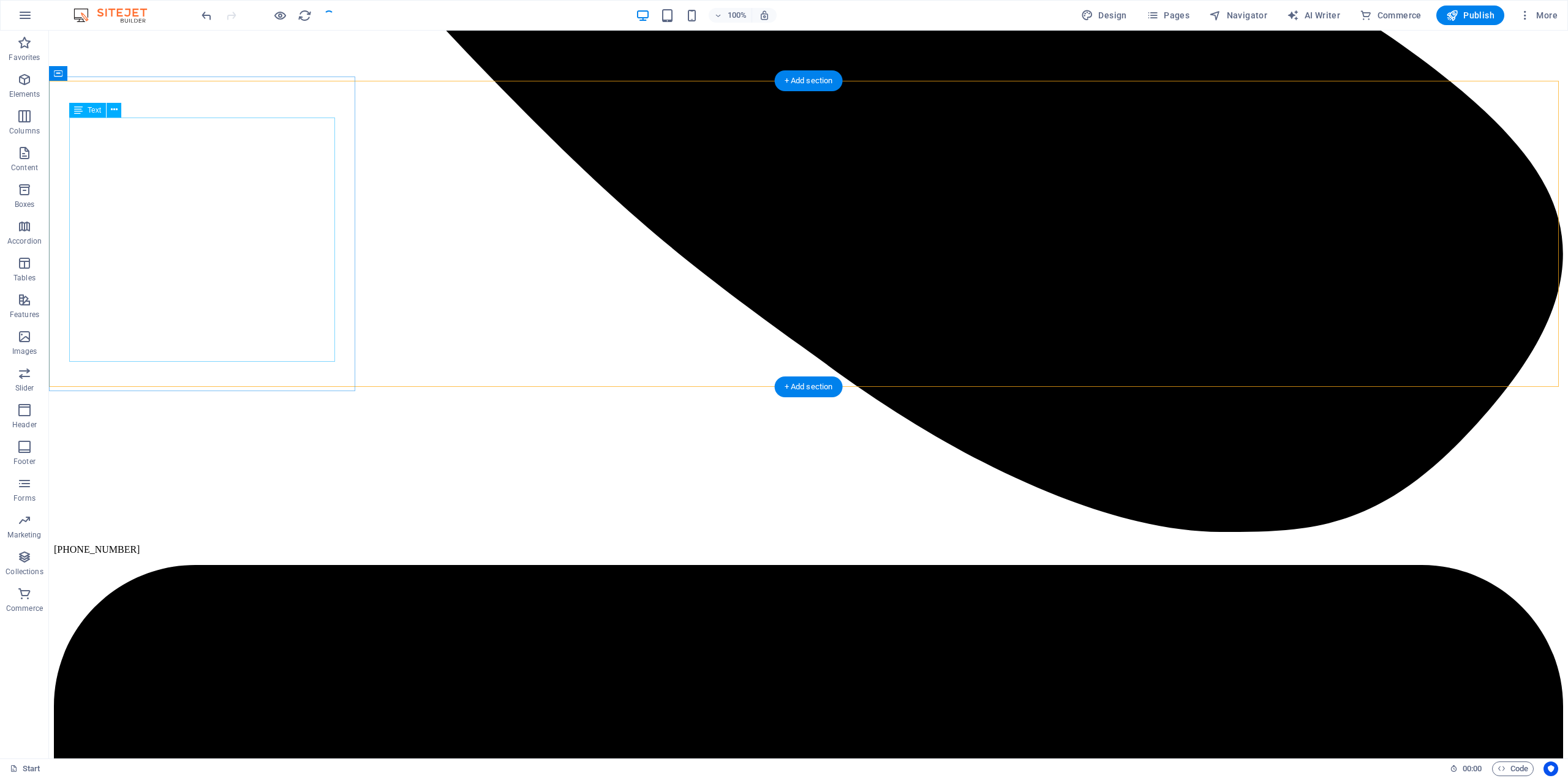
scroll to position [2896, 0]
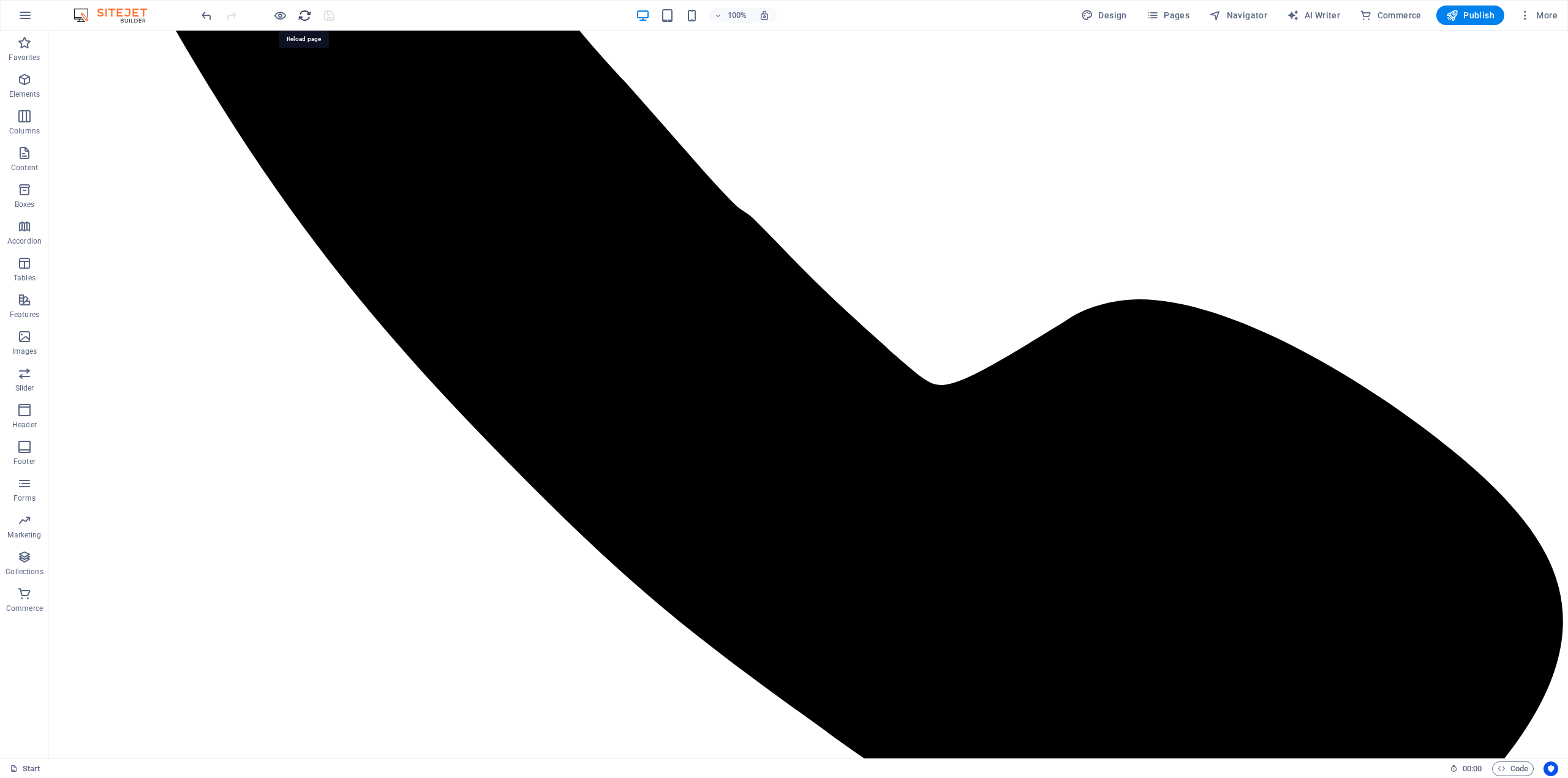
click at [306, 17] on icon "reload" at bounding box center [304, 15] width 14 height 14
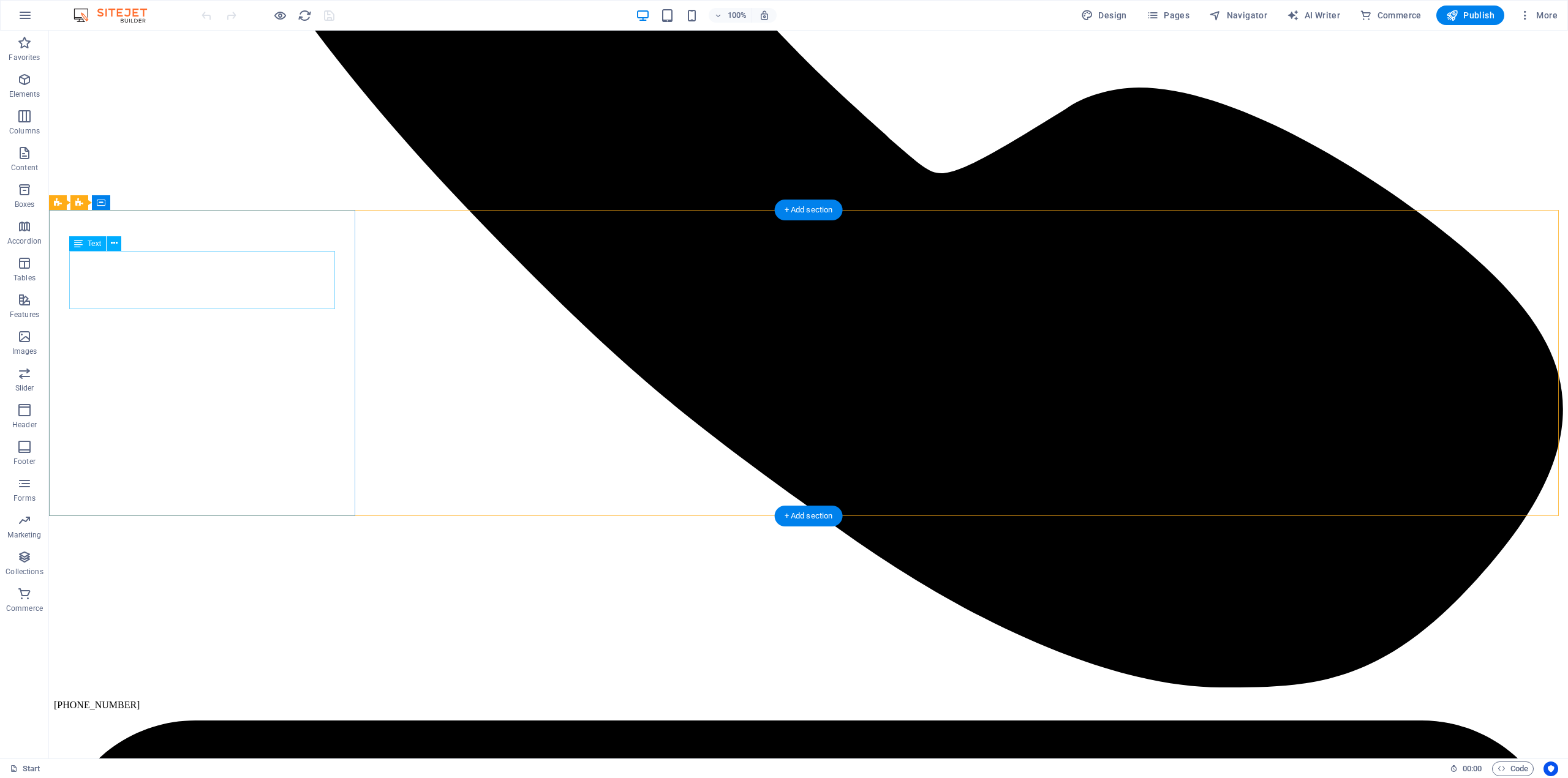
scroll to position [3104, 0]
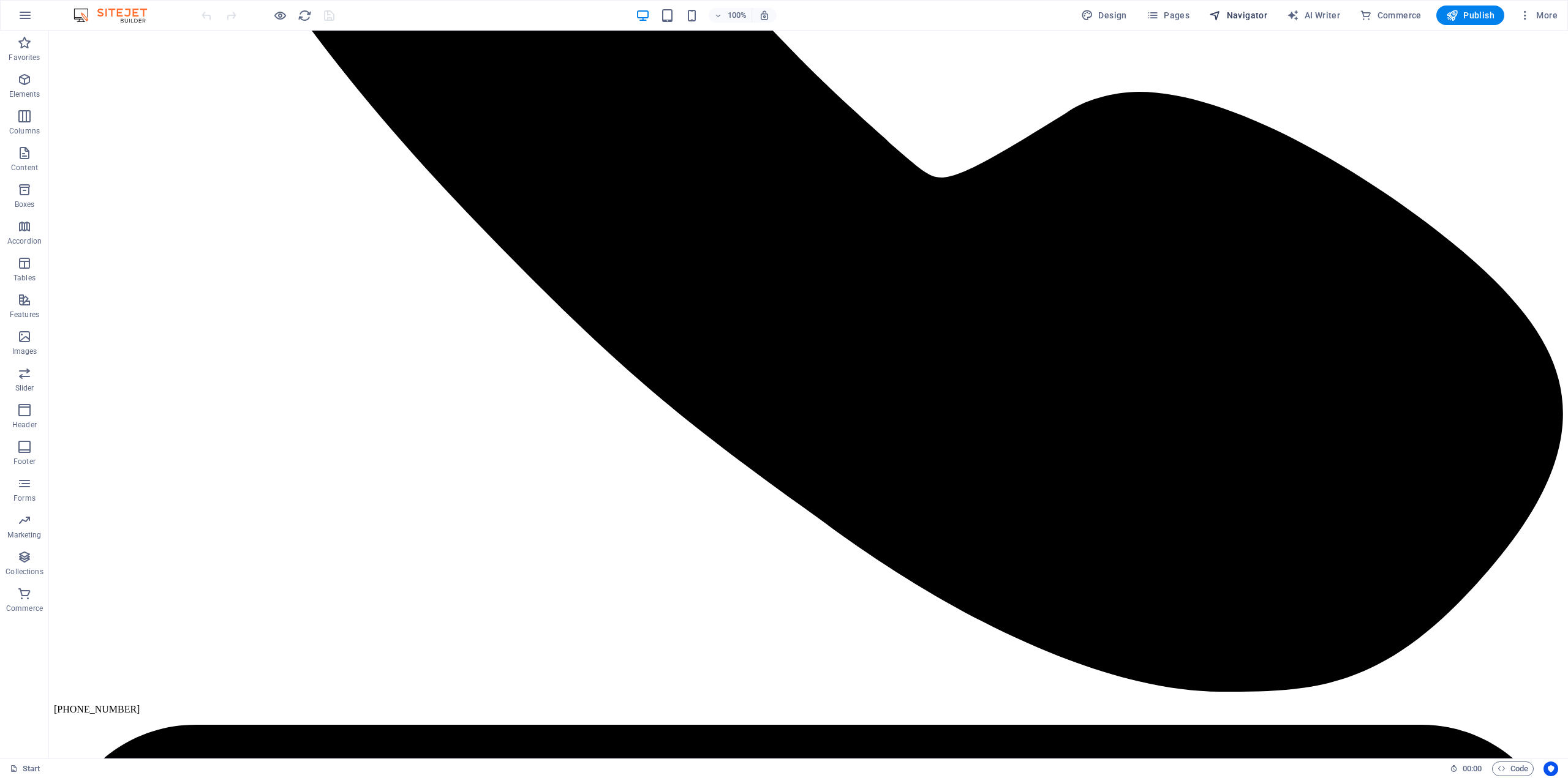
click at [1234, 15] on span "Navigator" at bounding box center [1238, 15] width 58 height 12
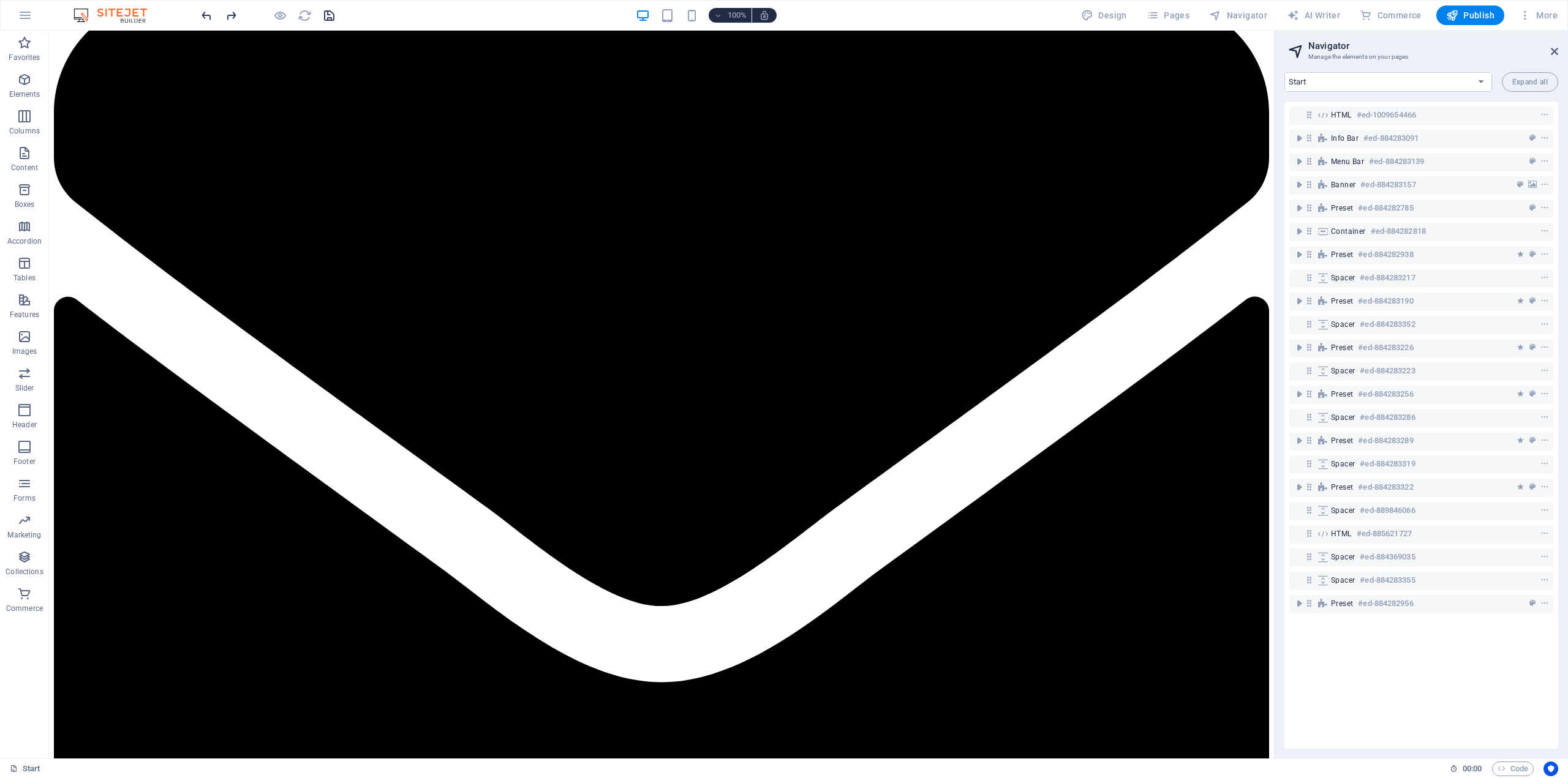
scroll to position [3130, 0]
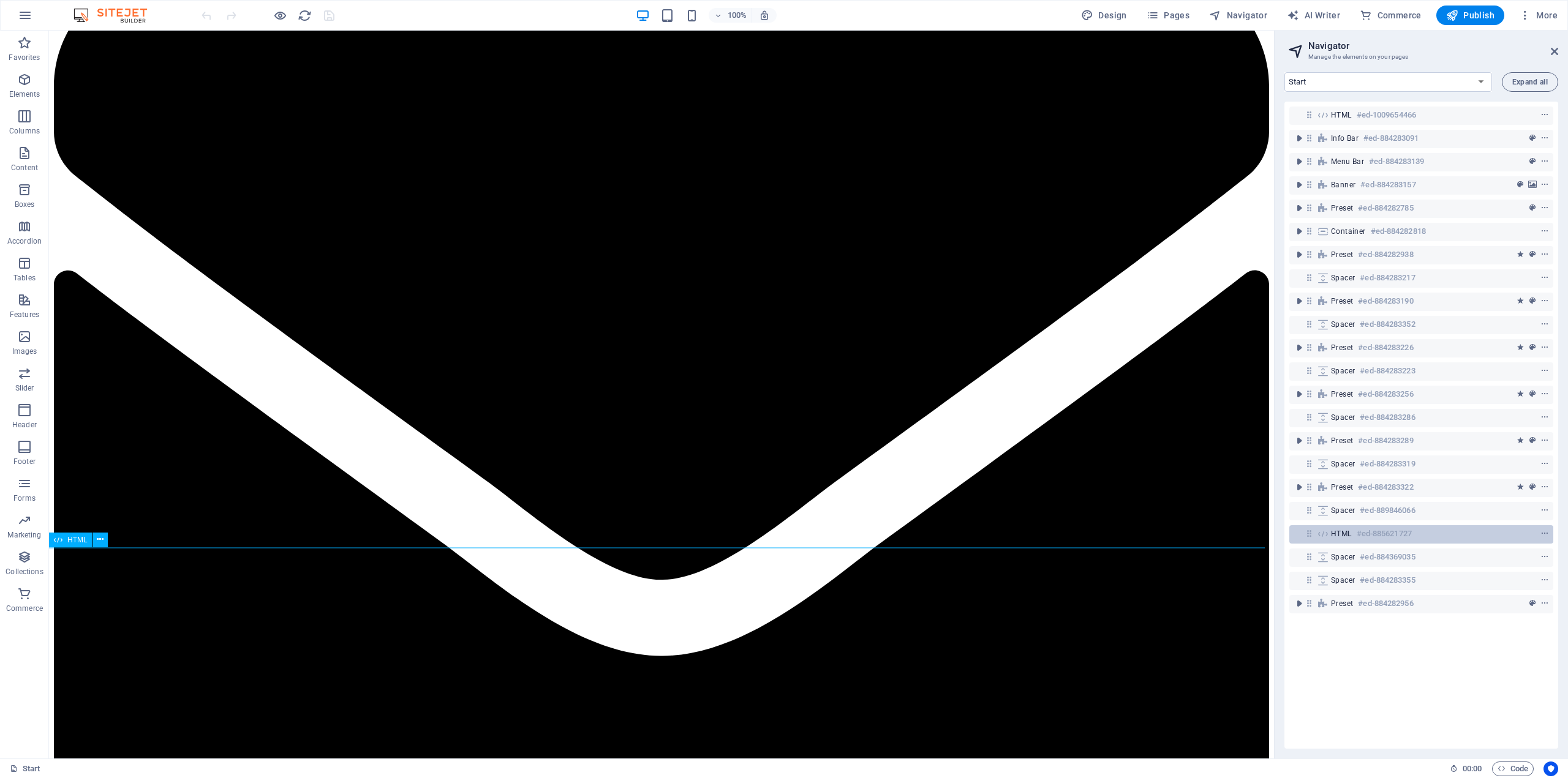
click at [1372, 528] on h6 "#ed-885621727" at bounding box center [1384, 534] width 55 height 15
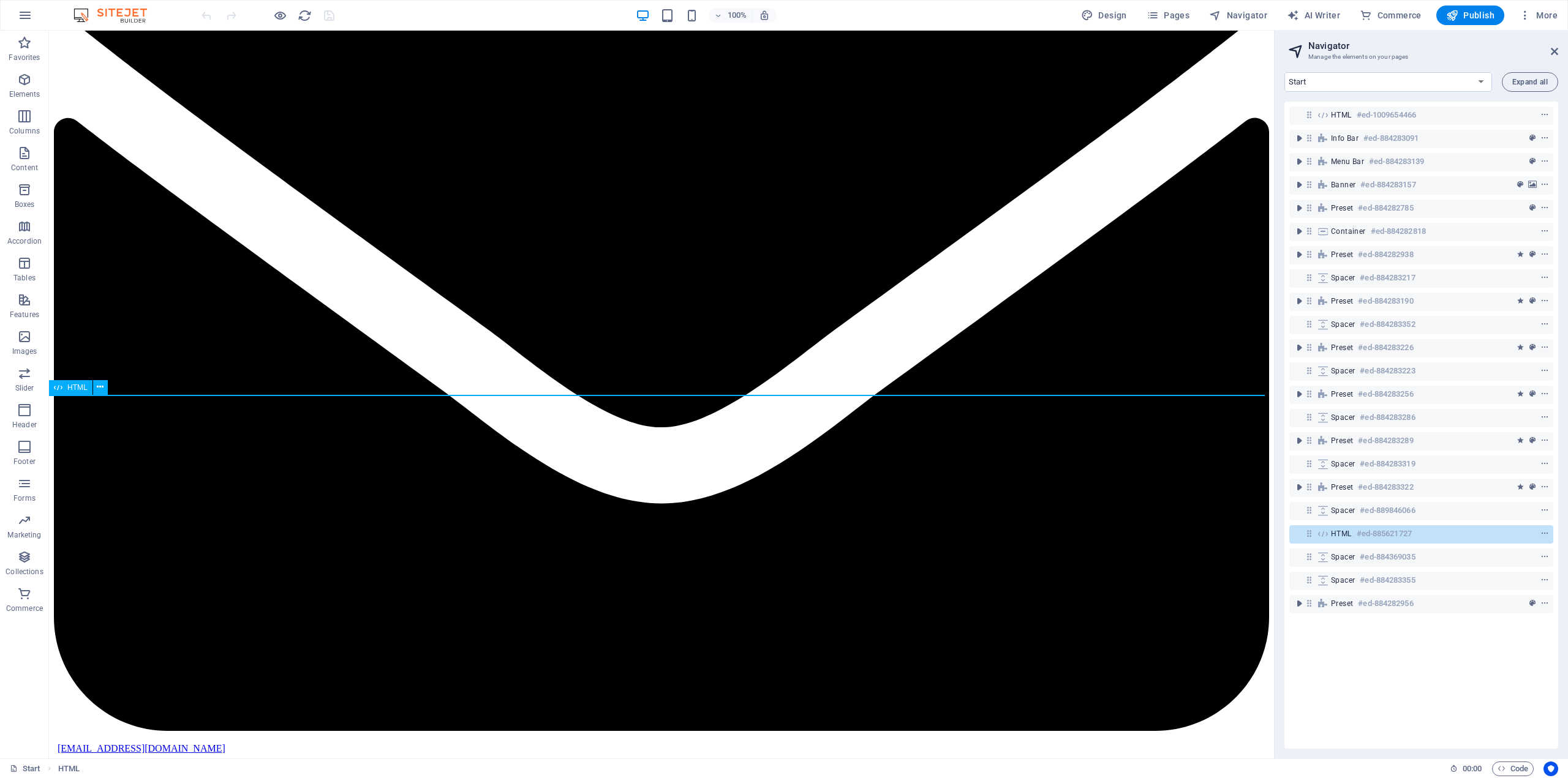
click at [1398, 536] on h6 "#ed-885621727" at bounding box center [1384, 534] width 55 height 15
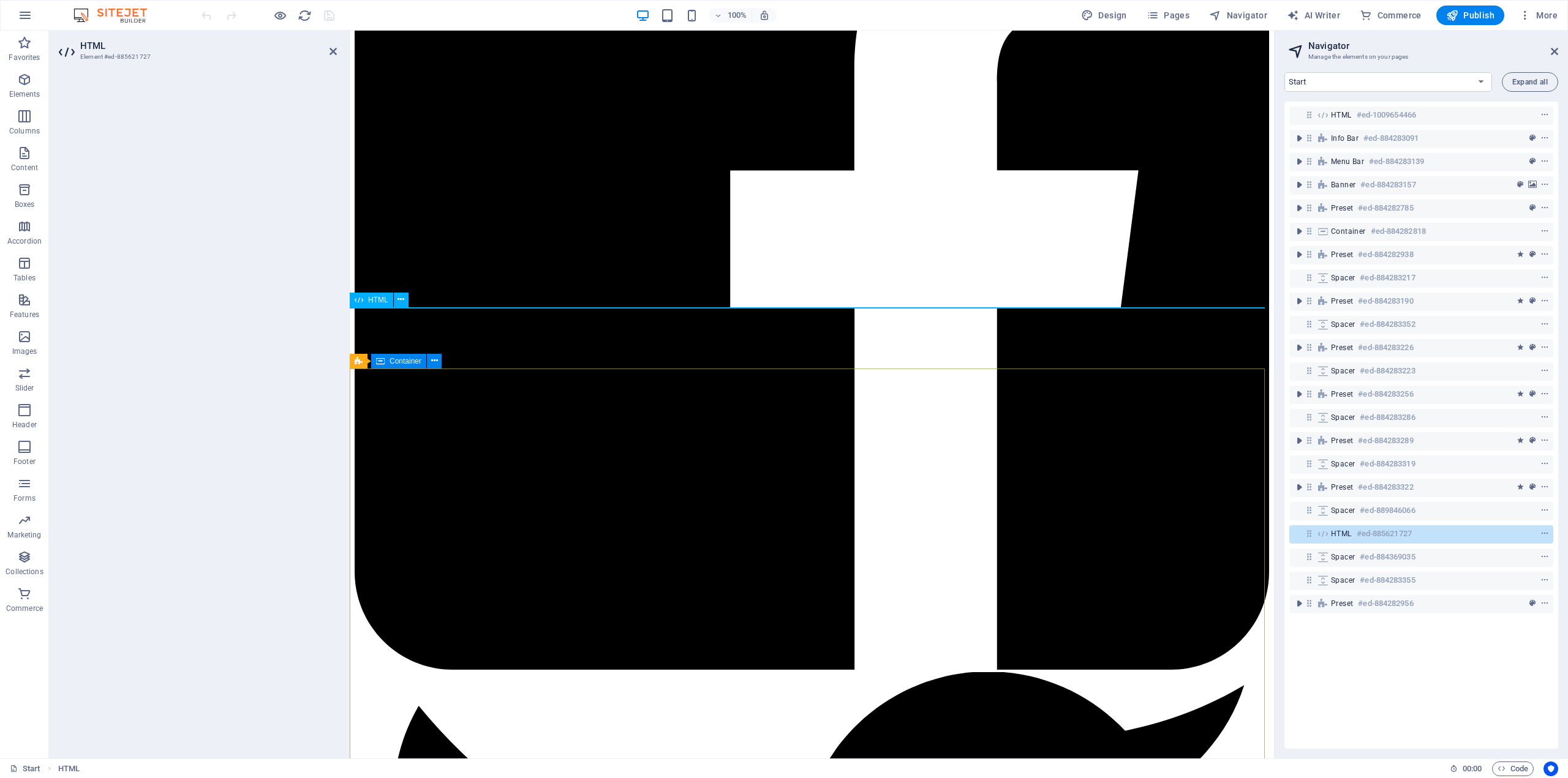
scroll to position [3416, 0]
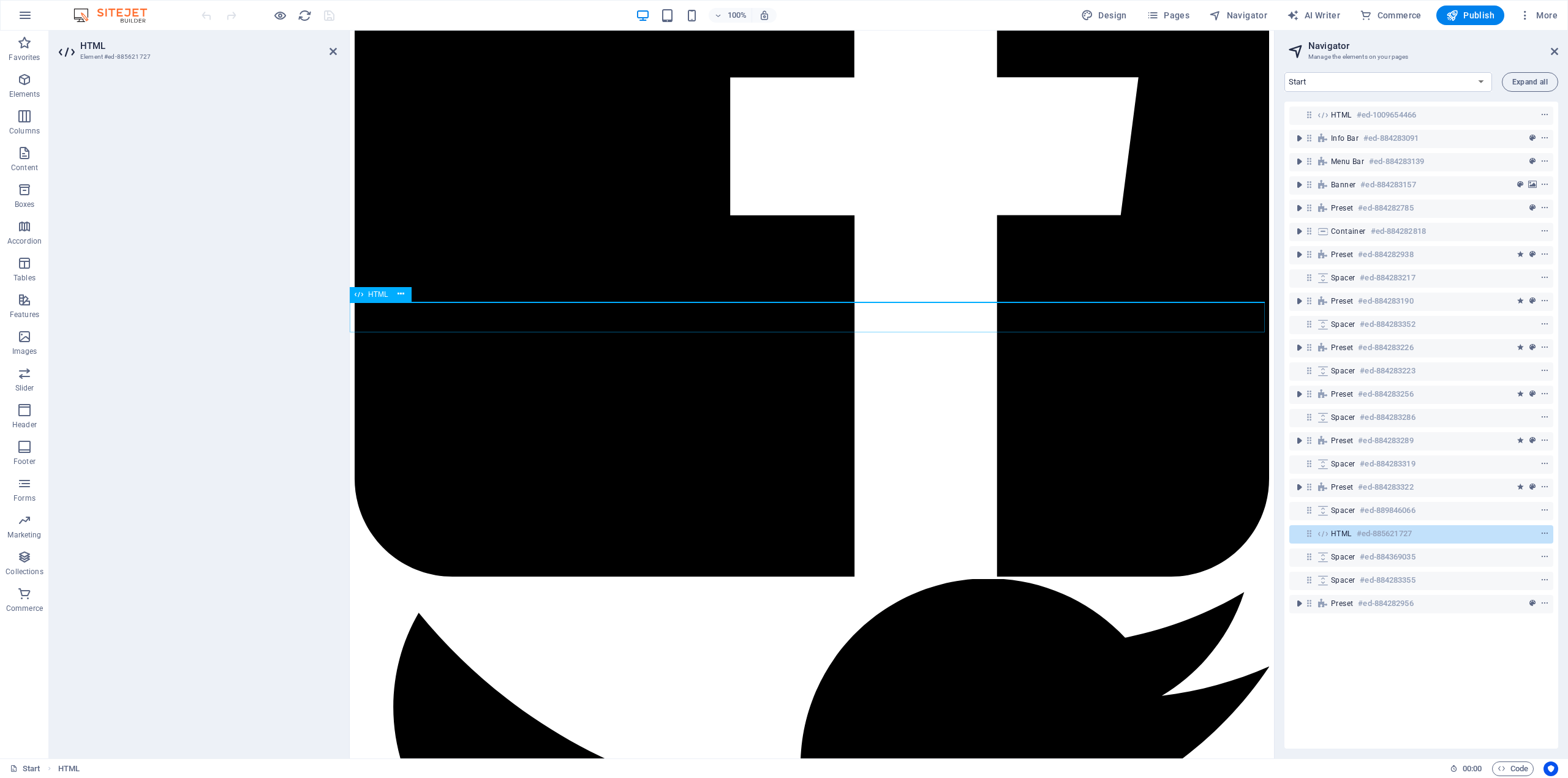
drag, startPoint x: 427, startPoint y: 312, endPoint x: 728, endPoint y: 313, distance: 301.0
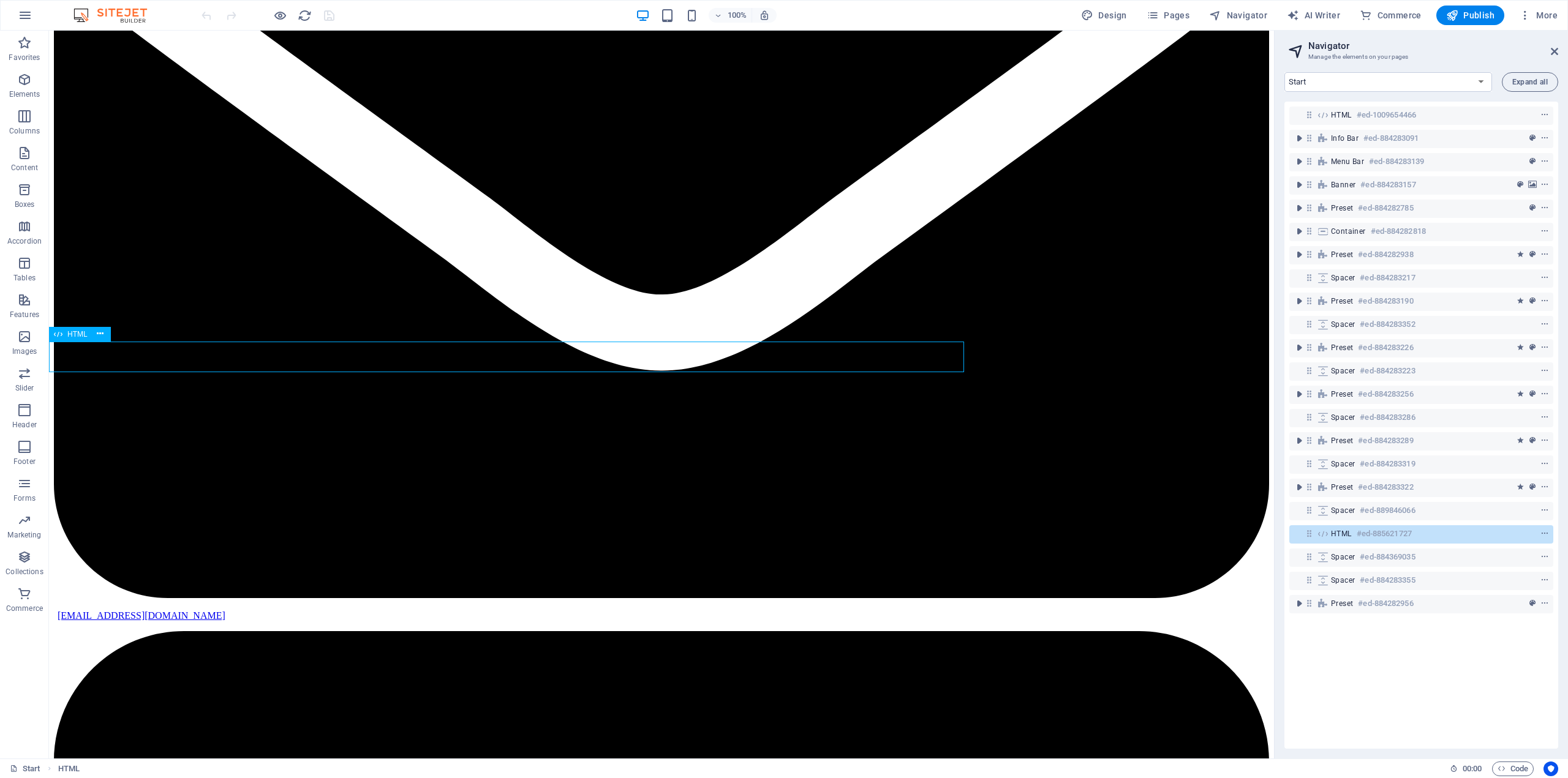
scroll to position [3376, 0]
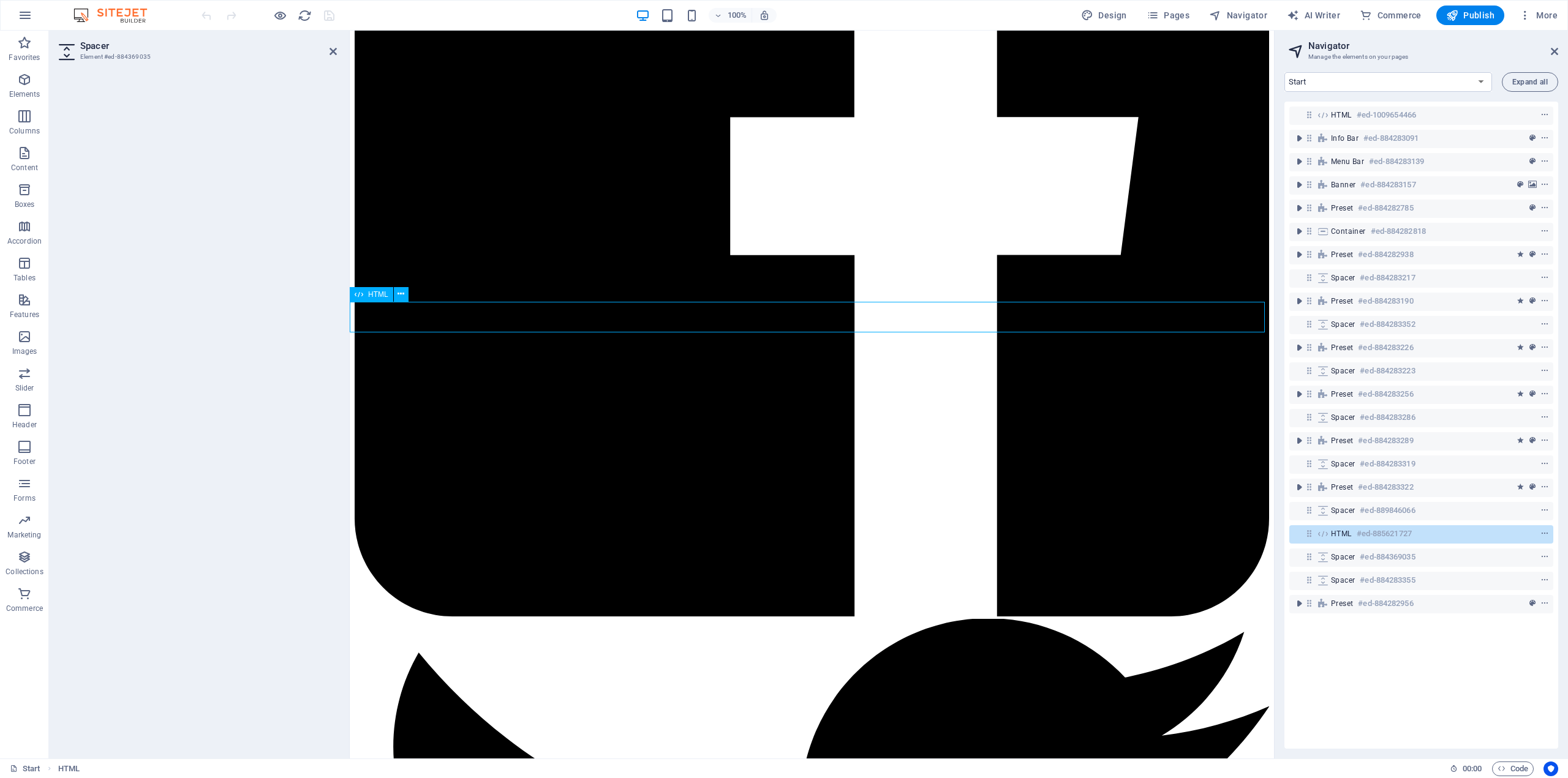
scroll to position [3416, 0]
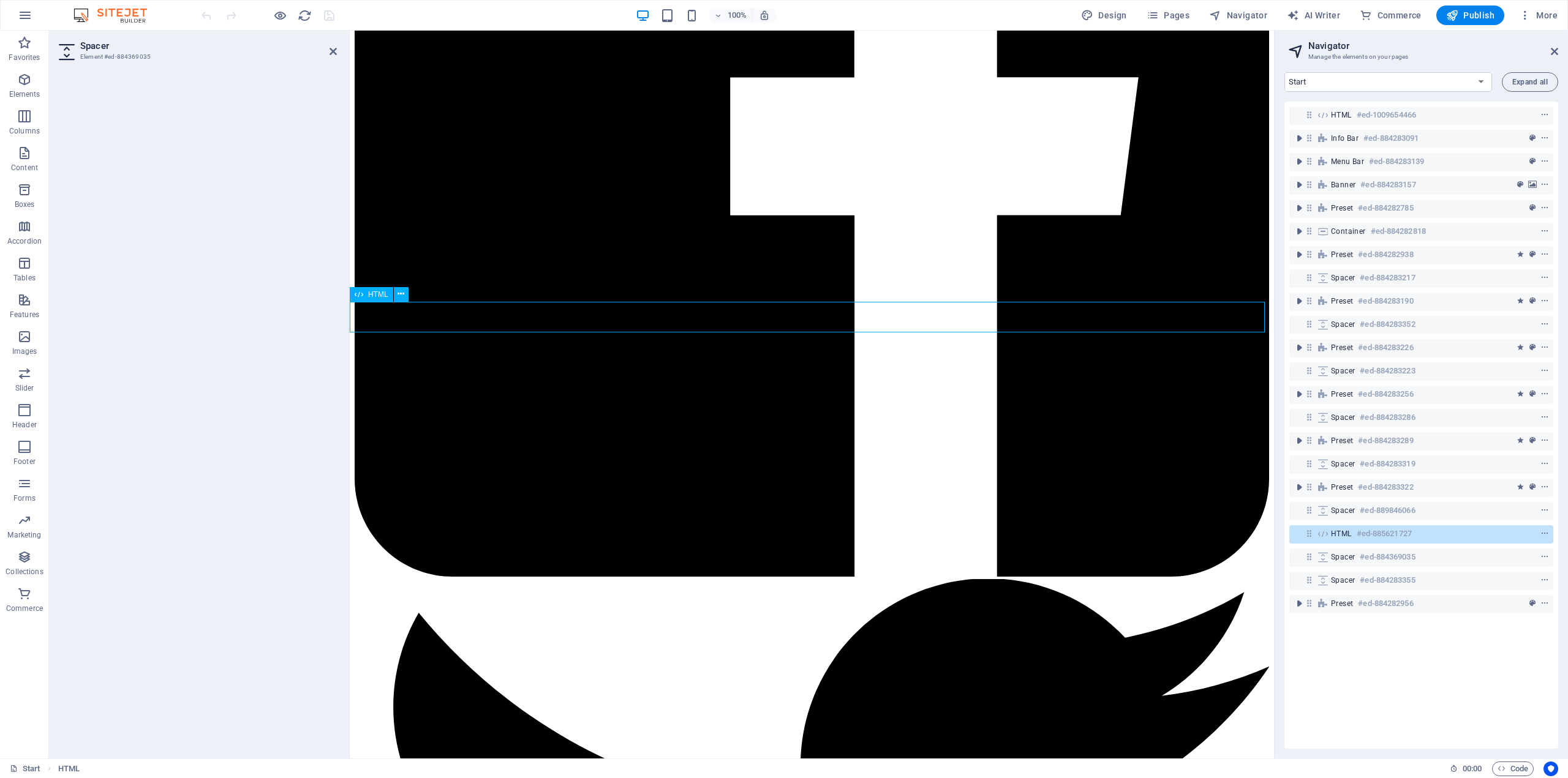
click at [141, 48] on h2 "Spacer" at bounding box center [208, 46] width 256 height 11
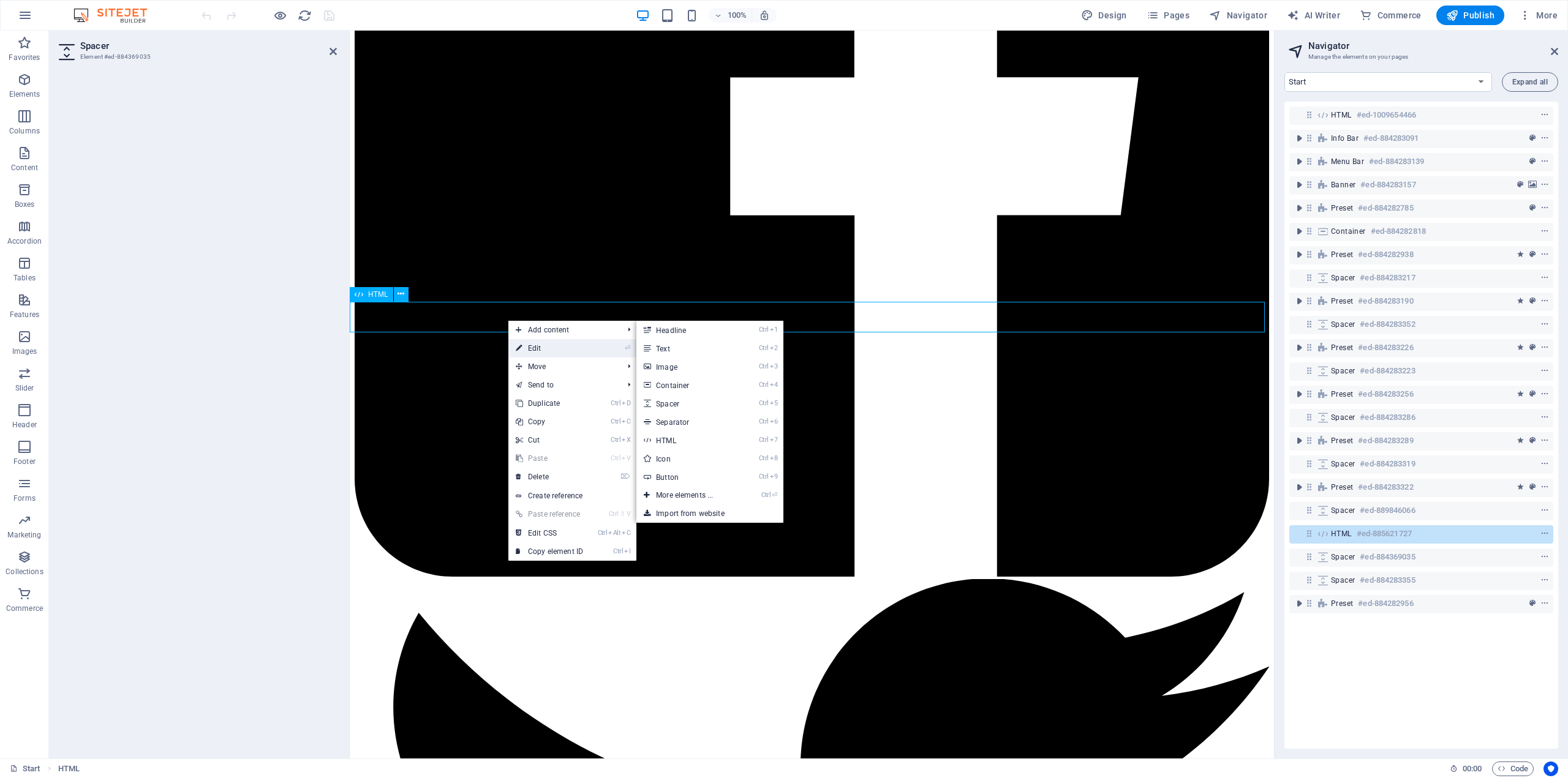
click at [545, 350] on link "⏎ Edit" at bounding box center [549, 348] width 82 height 19
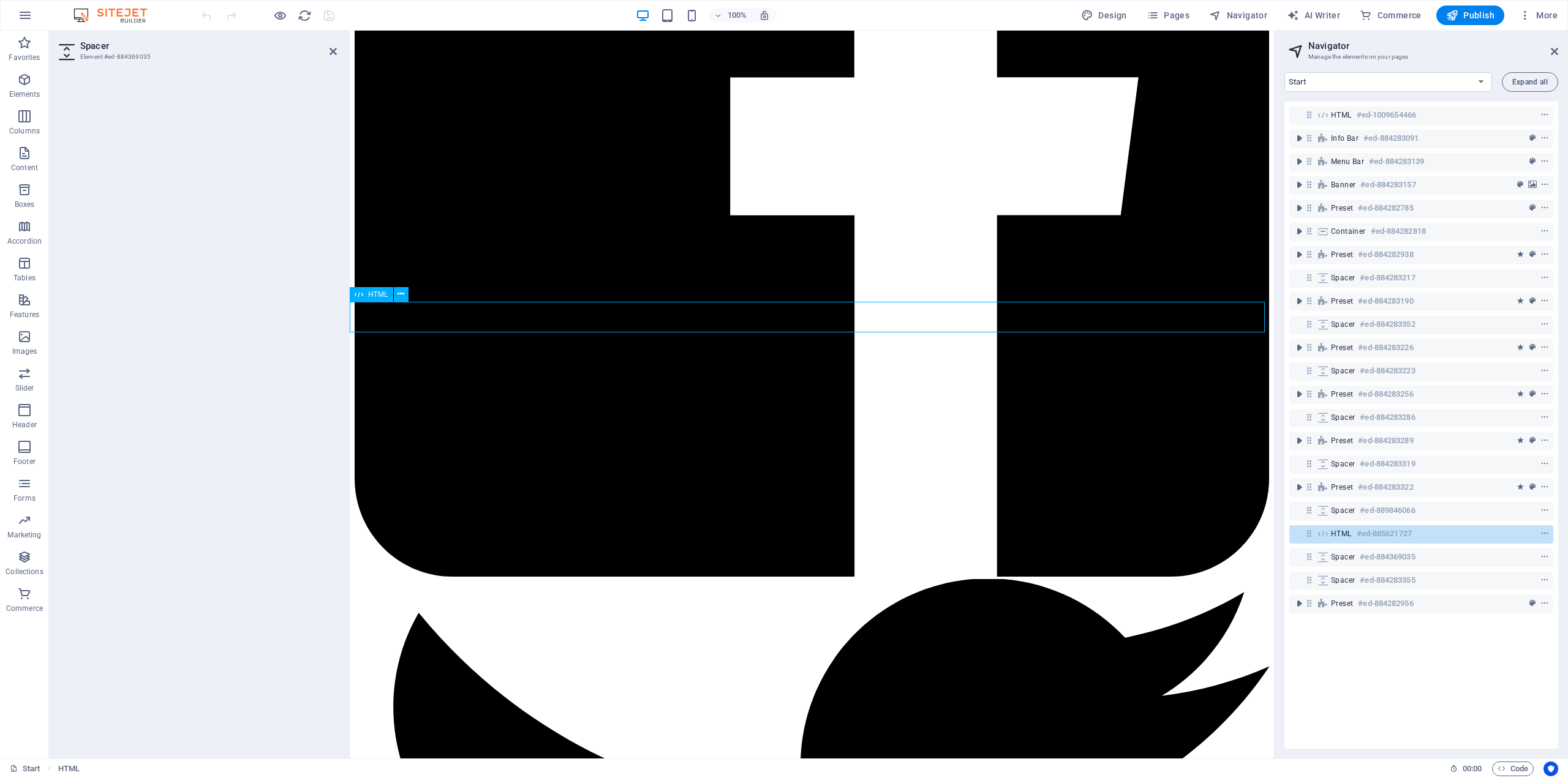
click at [156, 51] on h3 "Element #ed-884369035" at bounding box center [196, 57] width 232 height 11
click at [148, 56] on h3 "Element #ed-884369035" at bounding box center [196, 57] width 232 height 11
drag, startPoint x: 1428, startPoint y: 534, endPoint x: 1355, endPoint y: 533, distance: 73.0
click at [1355, 533] on div "HTML #ed-885621727" at bounding box center [1411, 534] width 161 height 15
click at [1543, 533] on icon "context-menu" at bounding box center [1545, 534] width 9 height 9
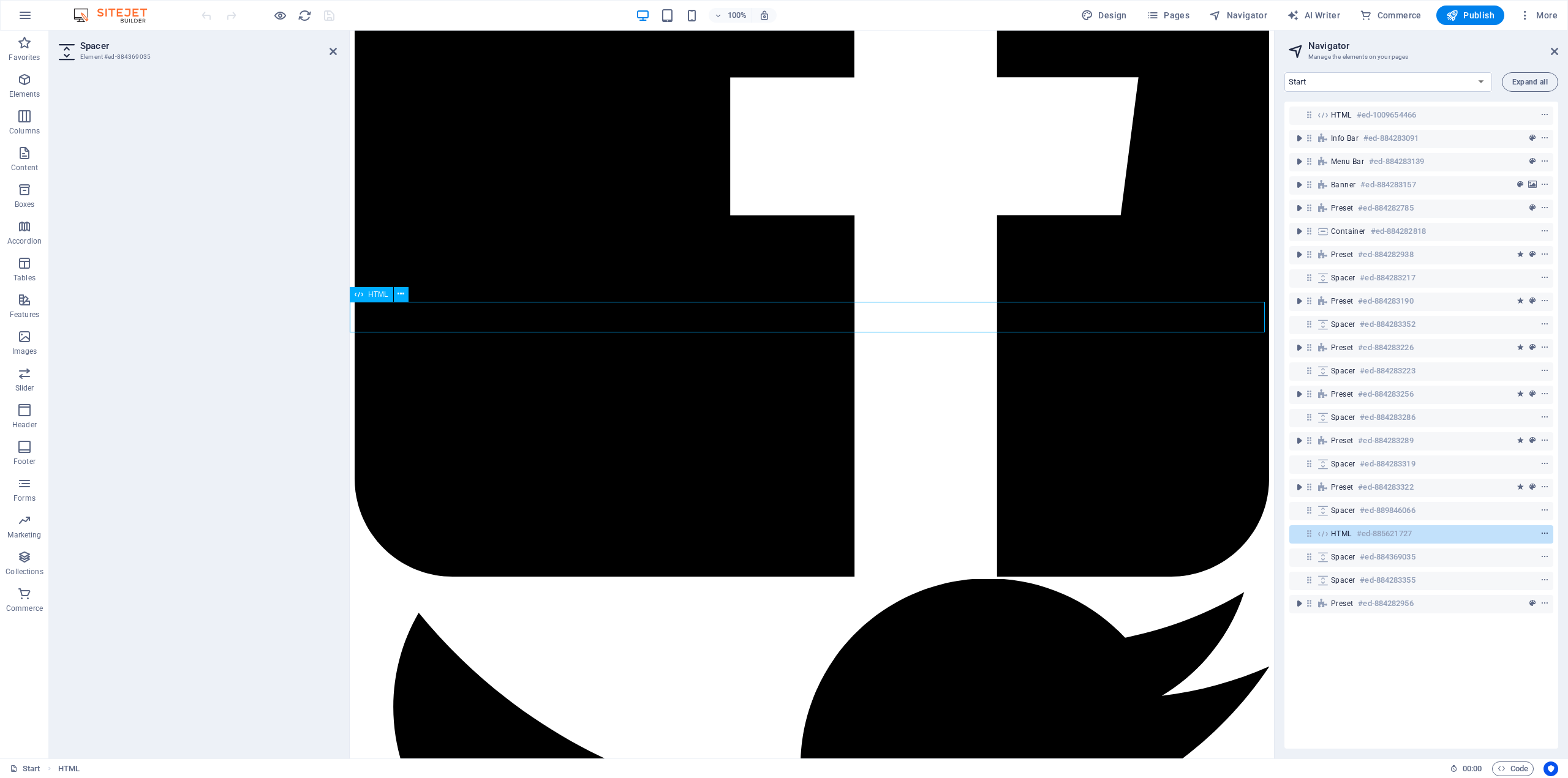
click at [1543, 533] on icon "context-menu" at bounding box center [1545, 534] width 9 height 9
click at [1541, 533] on icon "context-menu" at bounding box center [1545, 534] width 9 height 9
drag, startPoint x: 1389, startPoint y: 533, endPoint x: 1334, endPoint y: 533, distance: 55.0
click at [1334, 533] on div "HTML #ed-885621727" at bounding box center [1411, 534] width 161 height 15
click at [1541, 115] on icon "context-menu" at bounding box center [1545, 115] width 9 height 9
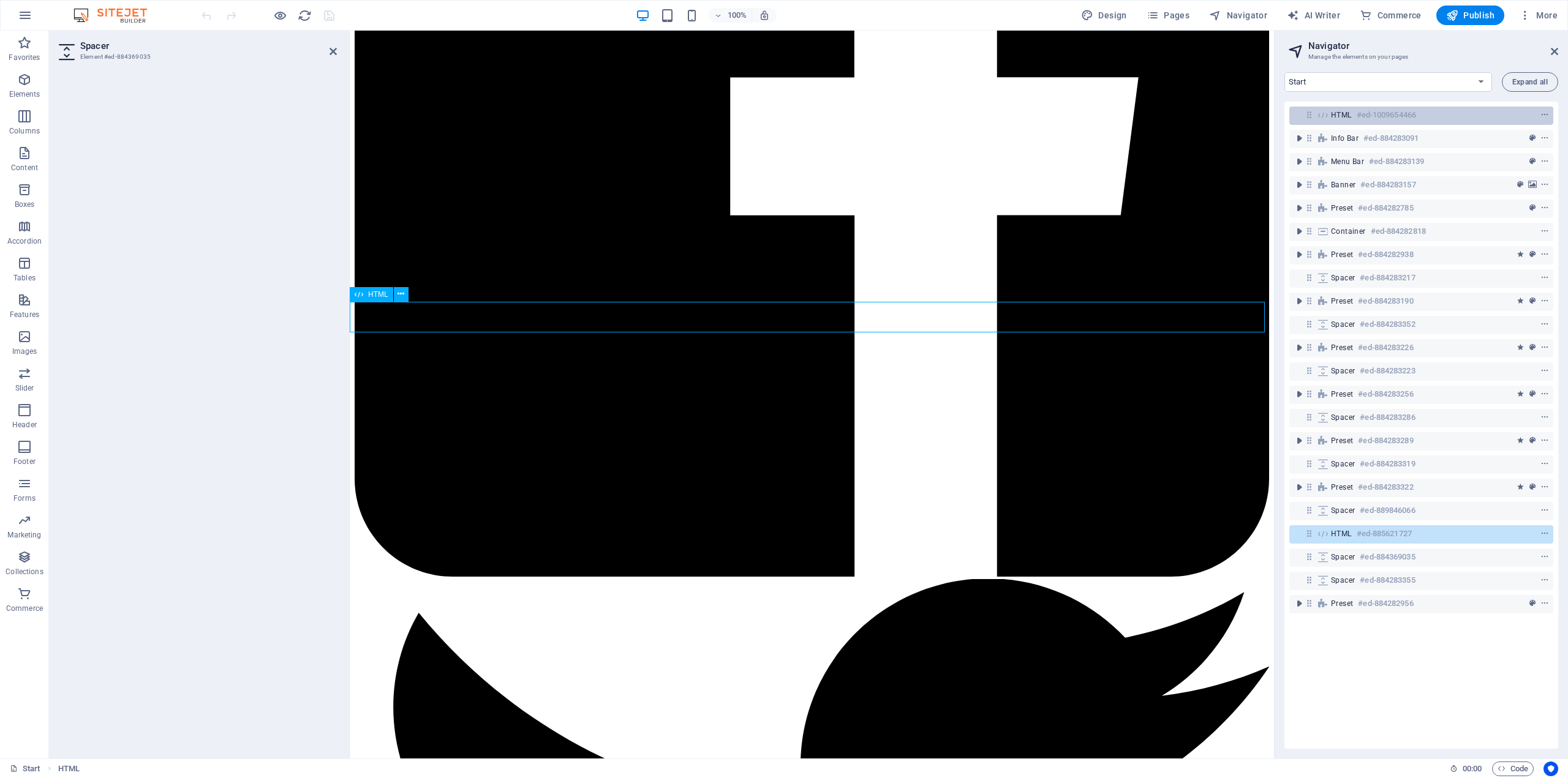
click at [1414, 113] on h6 "#ed-1009654466" at bounding box center [1386, 115] width 59 height 15
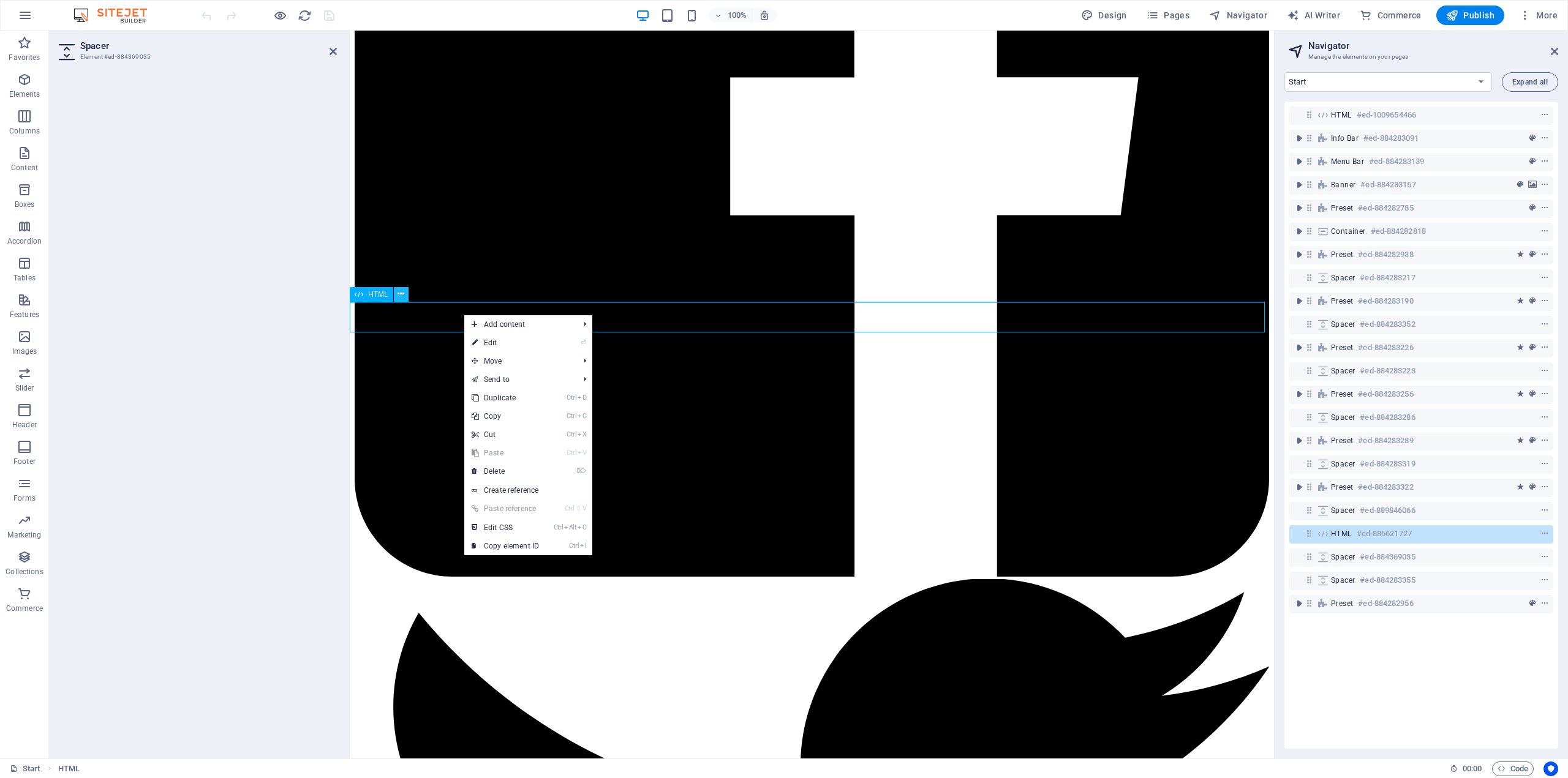
click at [397, 296] on button at bounding box center [401, 294] width 15 height 15
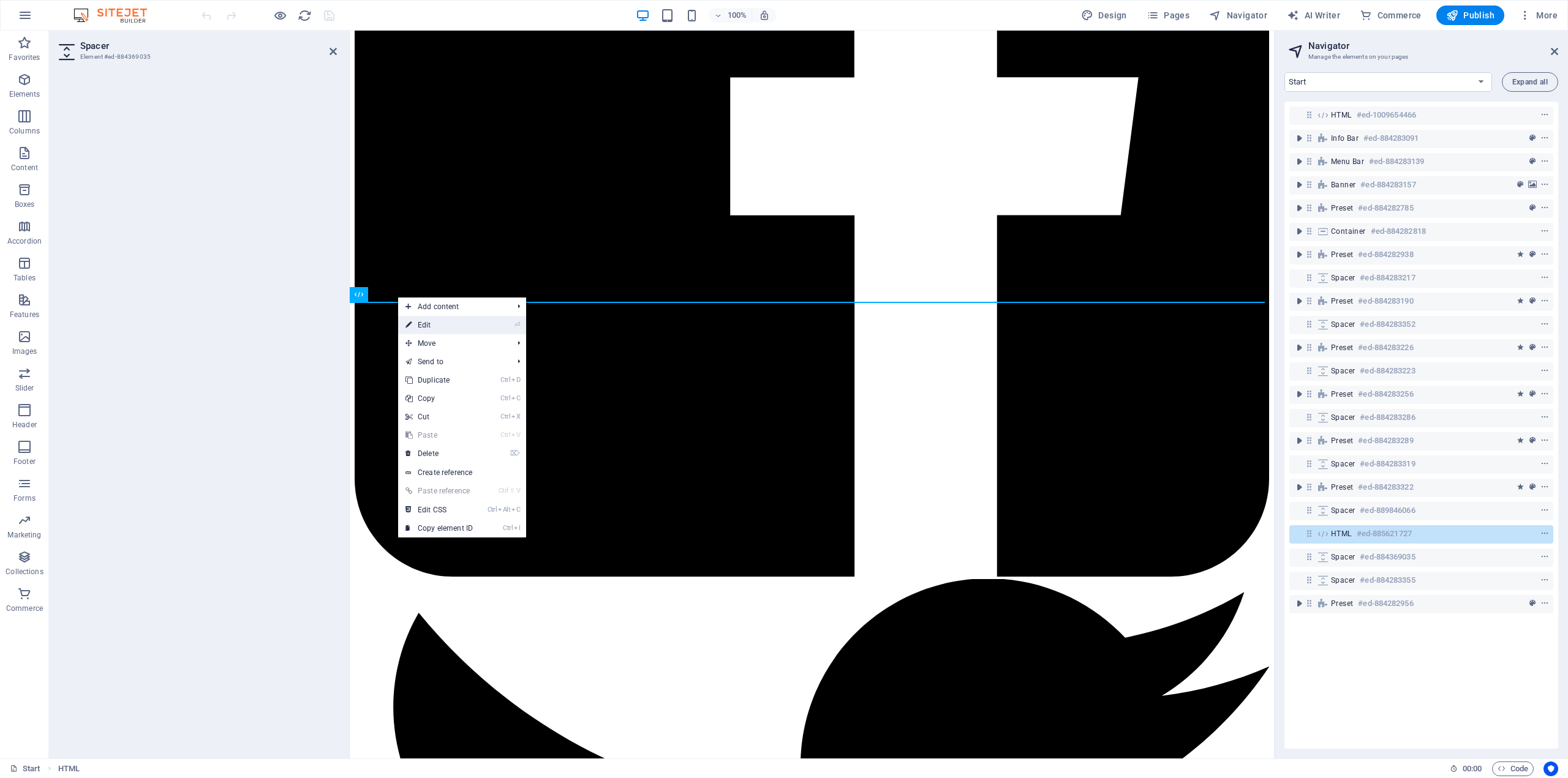
click at [441, 326] on link "⏎ Edit" at bounding box center [439, 325] width 82 height 19
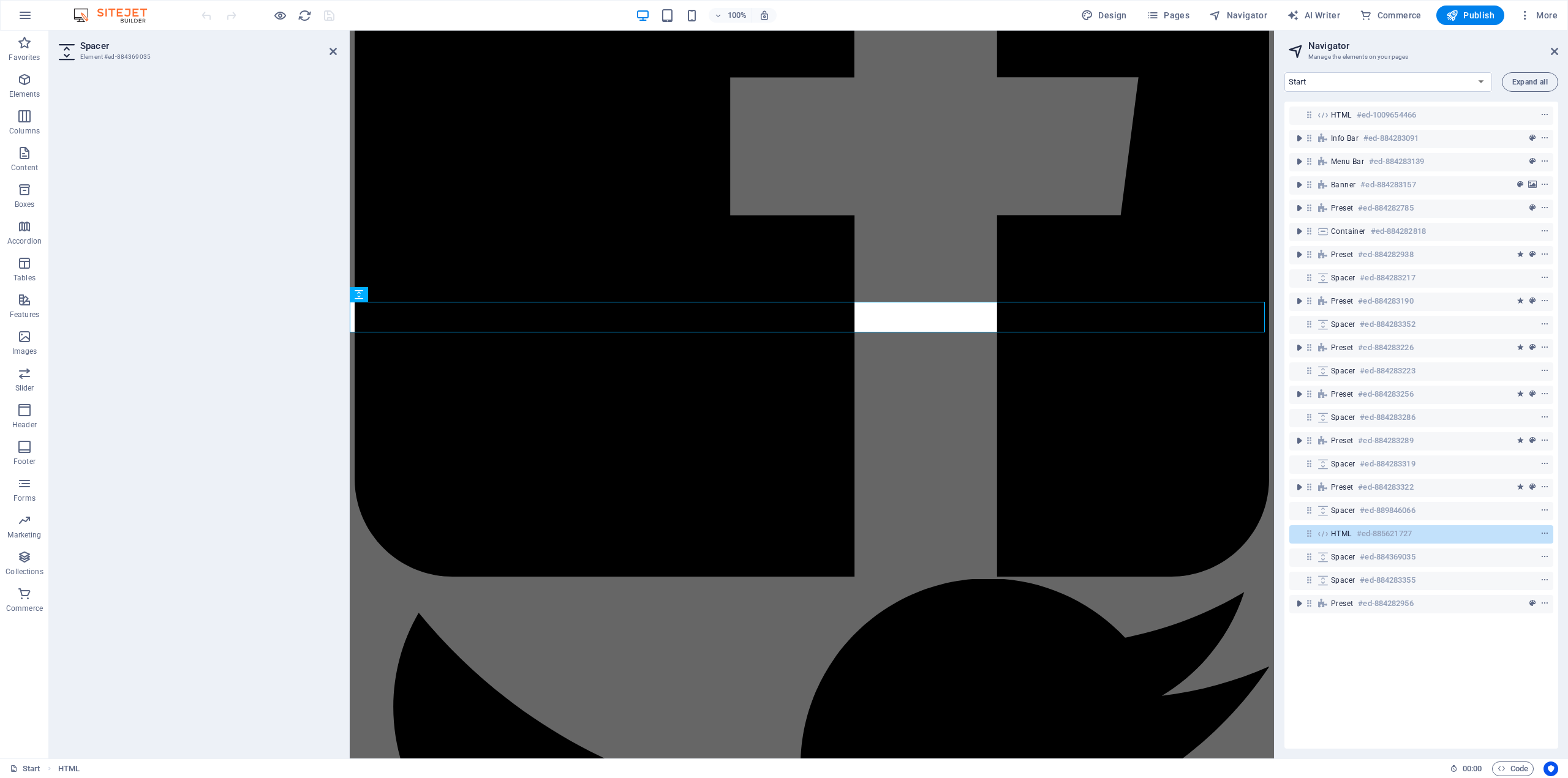
click at [136, 59] on h3 "Element #ed-884369035" at bounding box center [196, 57] width 232 height 11
click at [304, 17] on icon "reload" at bounding box center [304, 15] width 14 height 14
click at [1491, 14] on span "Publish" at bounding box center [1470, 15] width 48 height 12
click at [1475, 11] on span "Publish" at bounding box center [1470, 15] width 48 height 12
click at [301, 14] on icon "reload" at bounding box center [304, 15] width 14 height 14
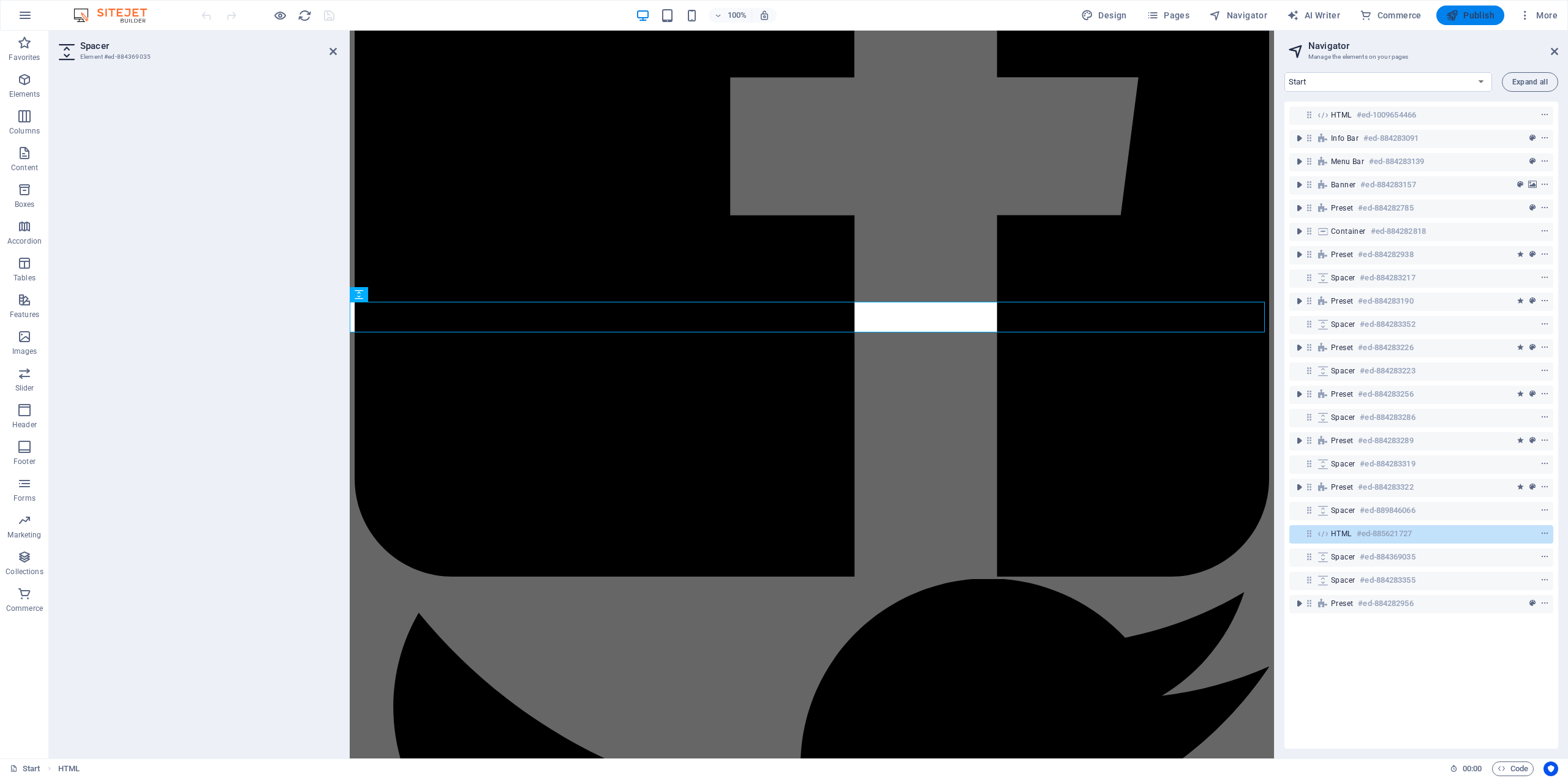
click at [1478, 17] on span "Publish" at bounding box center [1470, 15] width 48 height 12
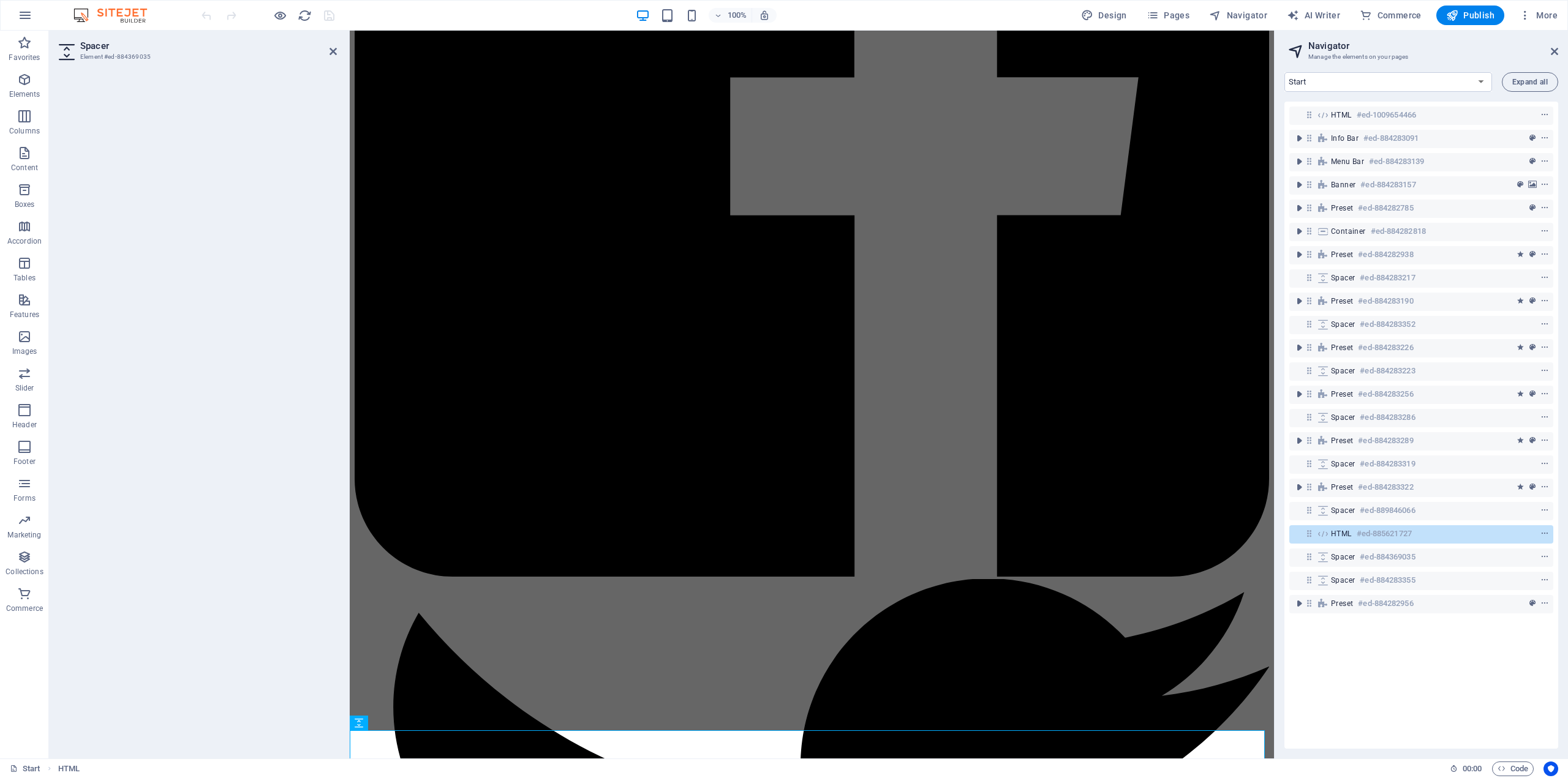
scroll to position [2987, 0]
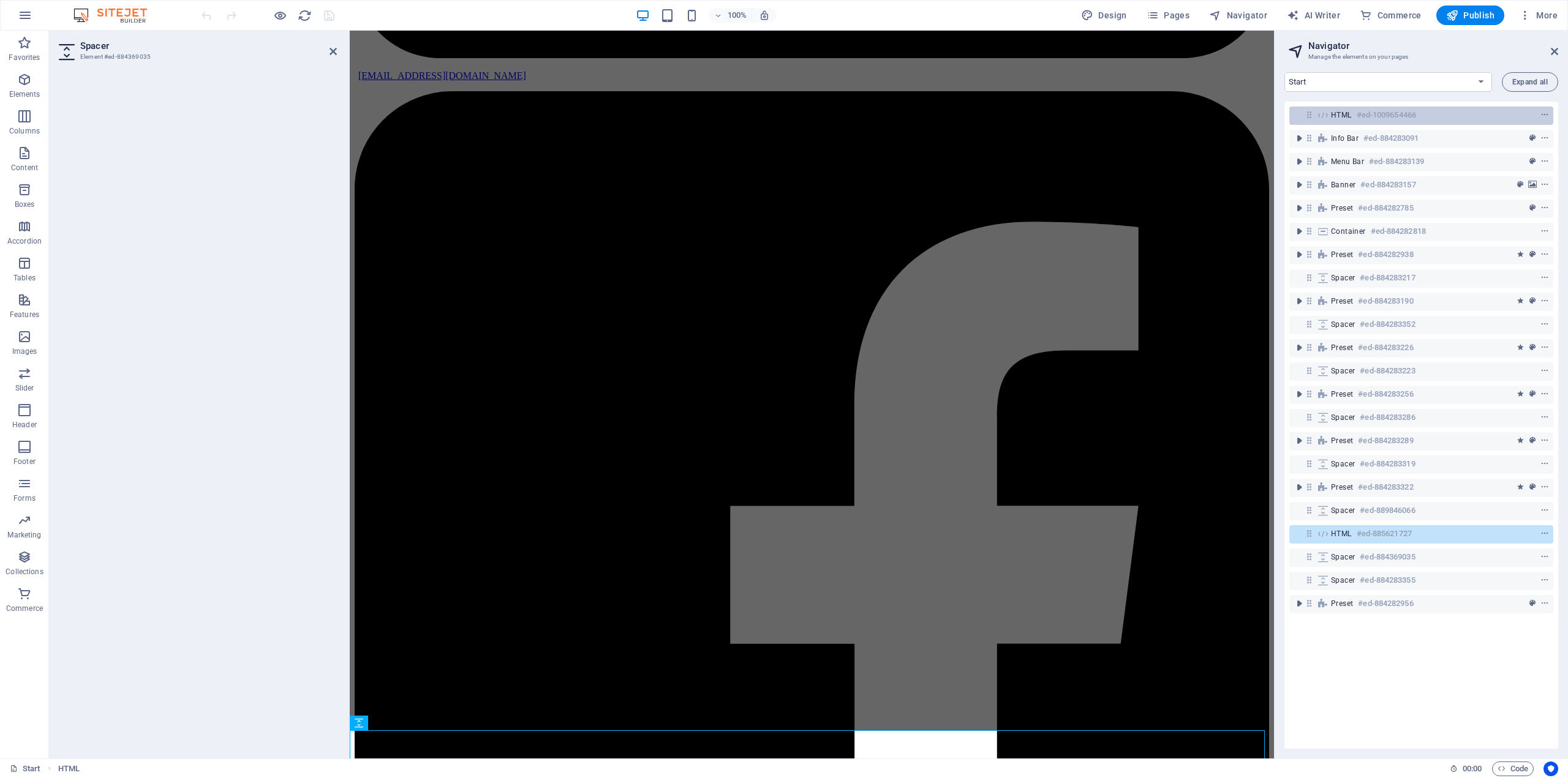
click at [1368, 121] on h6 "#ed-1009654466" at bounding box center [1386, 115] width 59 height 15
click at [1521, 84] on span "Expand all" at bounding box center [1529, 81] width 35 height 7
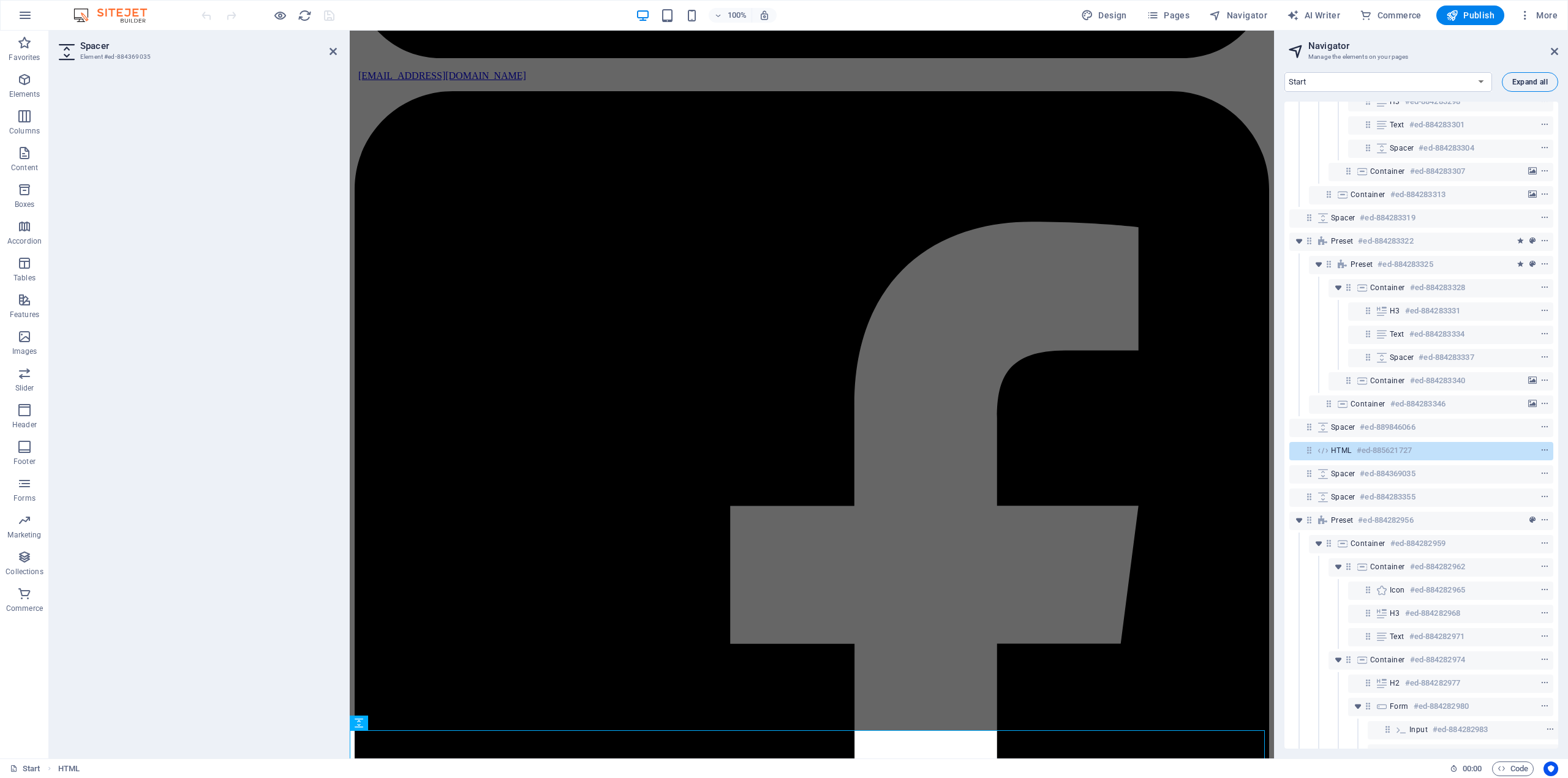
scroll to position [2789, 0]
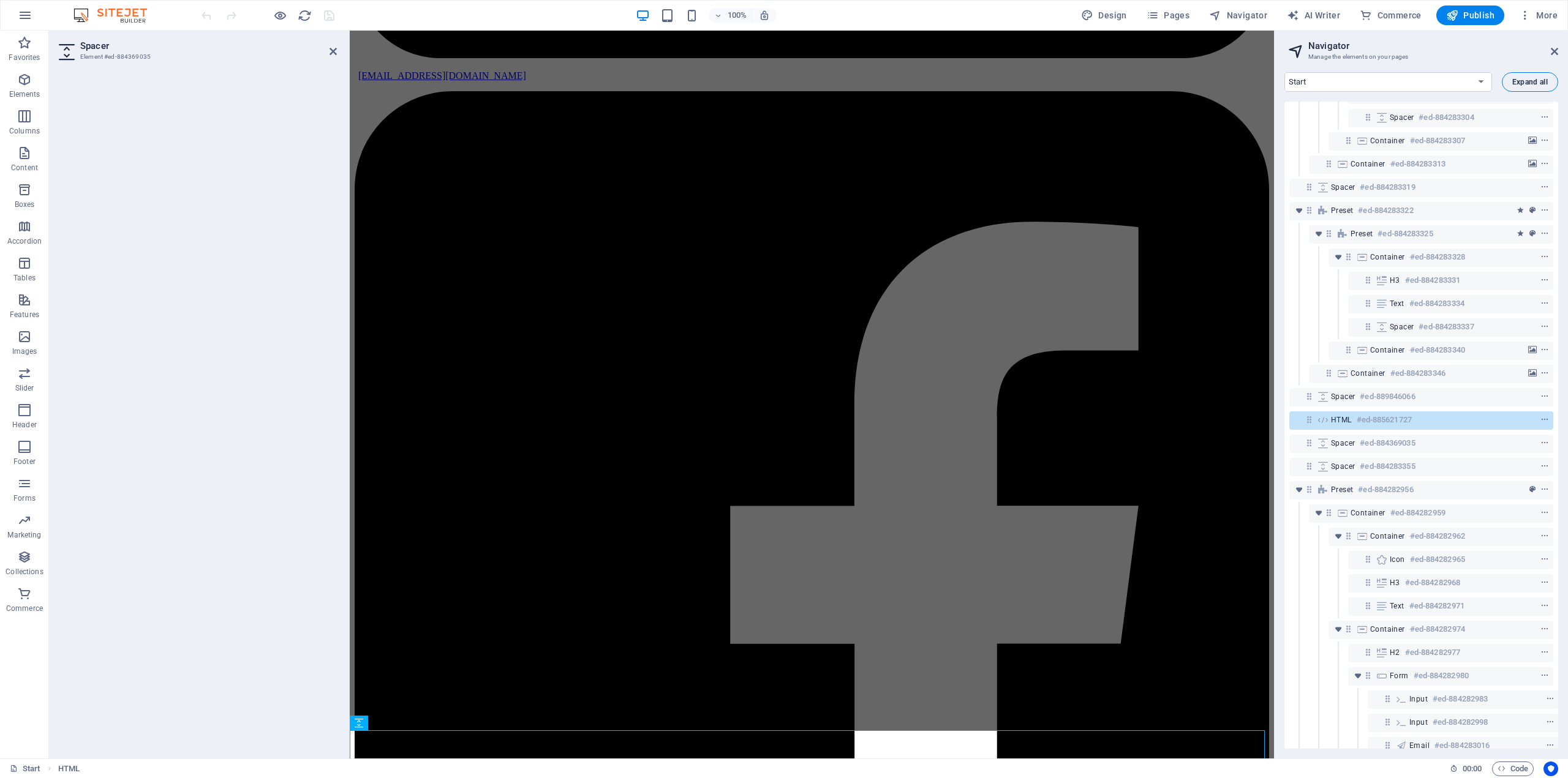
click at [1521, 84] on span "Expand all" at bounding box center [1529, 81] width 35 height 7
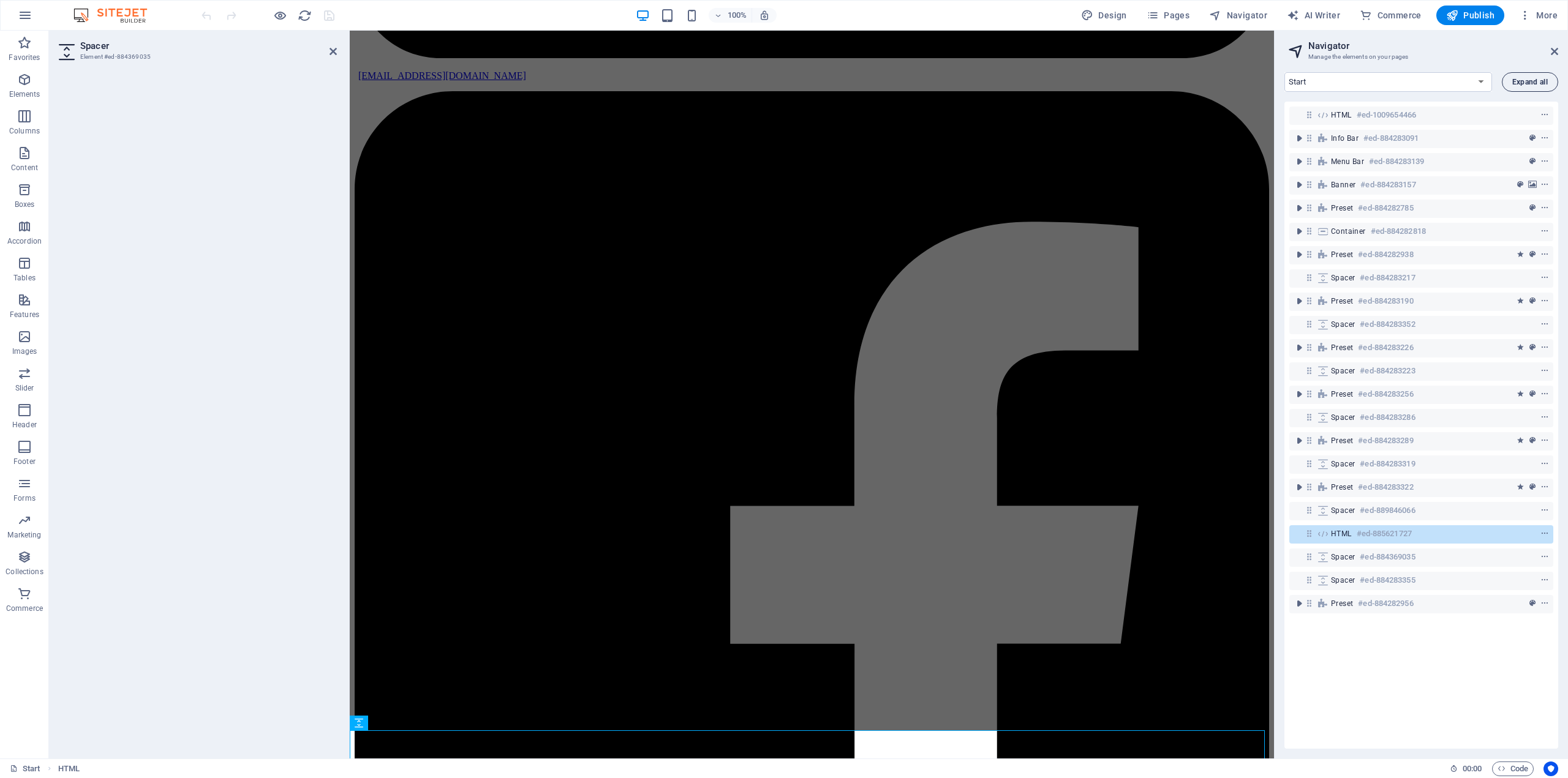
scroll to position [0, 0]
click at [1487, 11] on span "Publish" at bounding box center [1470, 15] width 48 height 12
click at [1532, 16] on span "More" at bounding box center [1539, 15] width 39 height 12
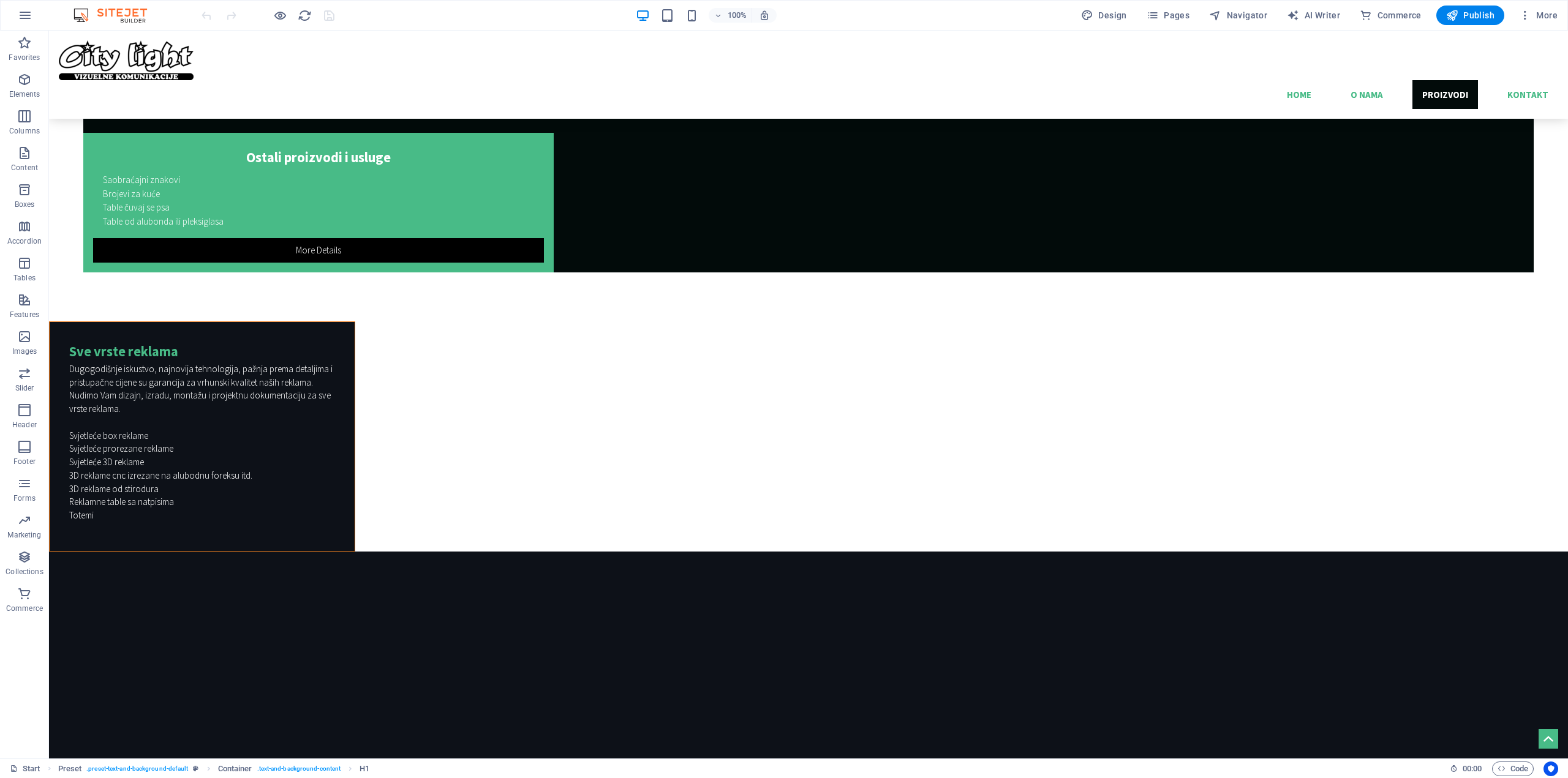
scroll to position [3349, 0]
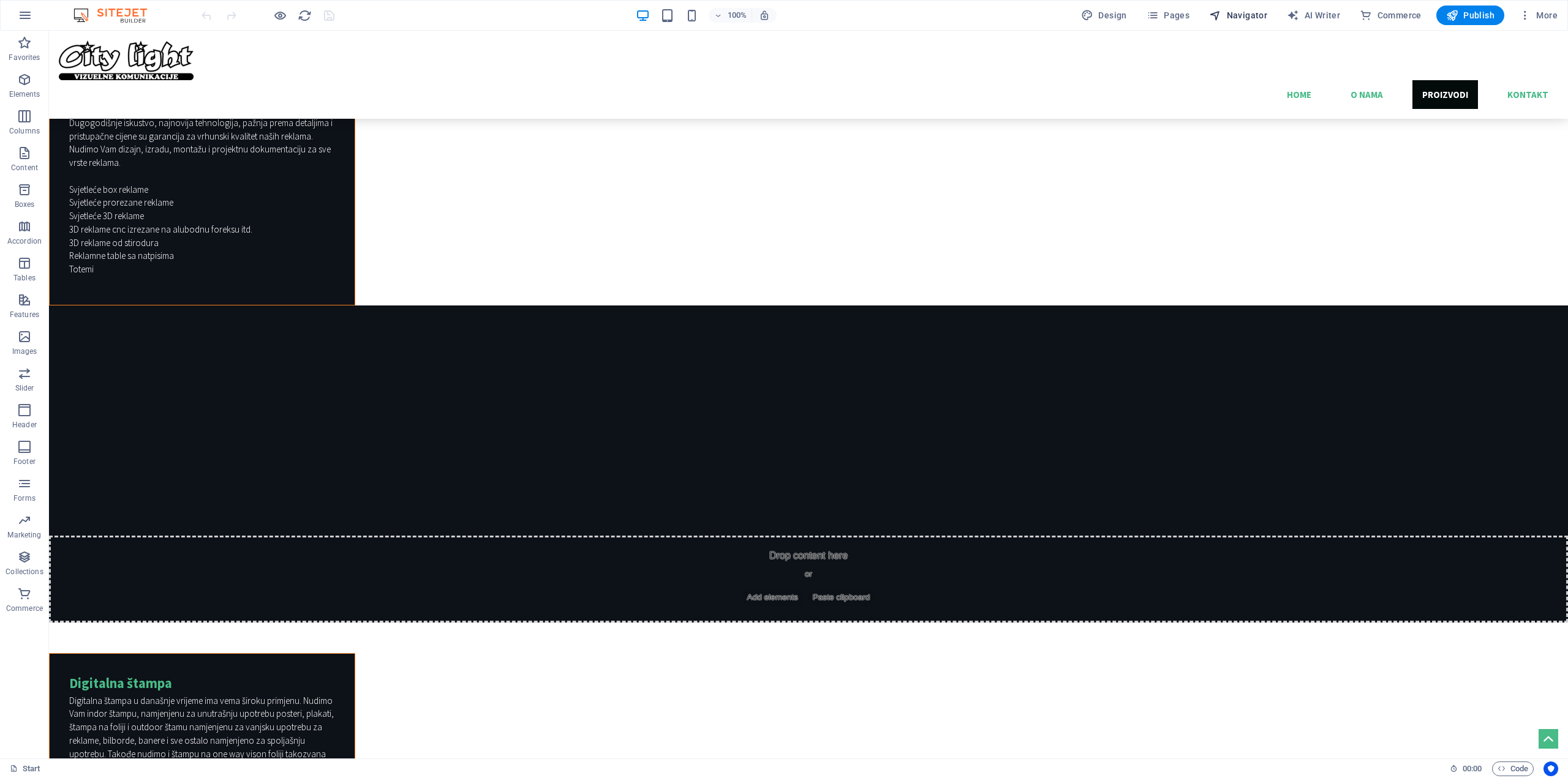
click at [1244, 15] on span "Navigator" at bounding box center [1238, 15] width 58 height 12
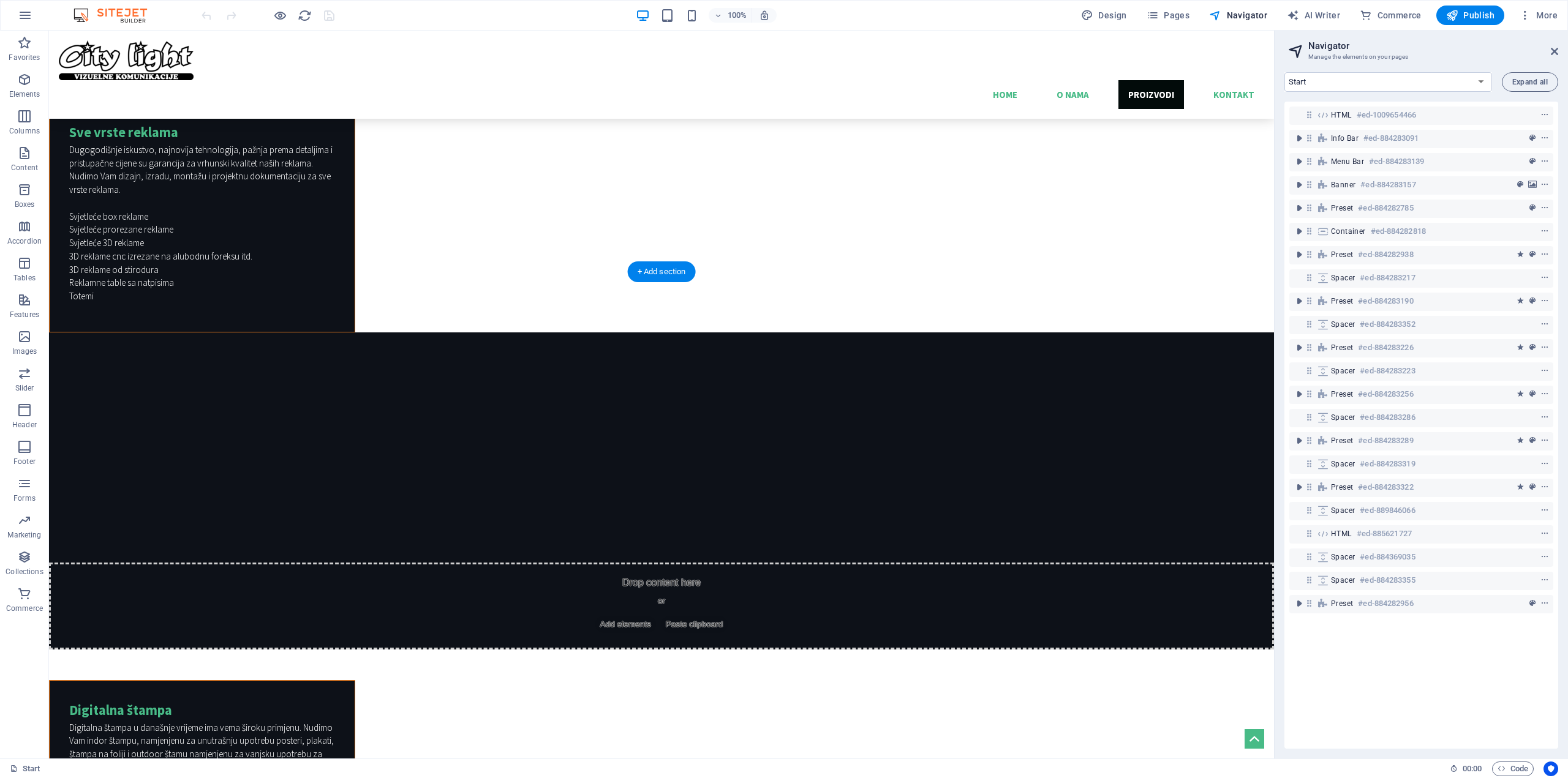
scroll to position [3375, 0]
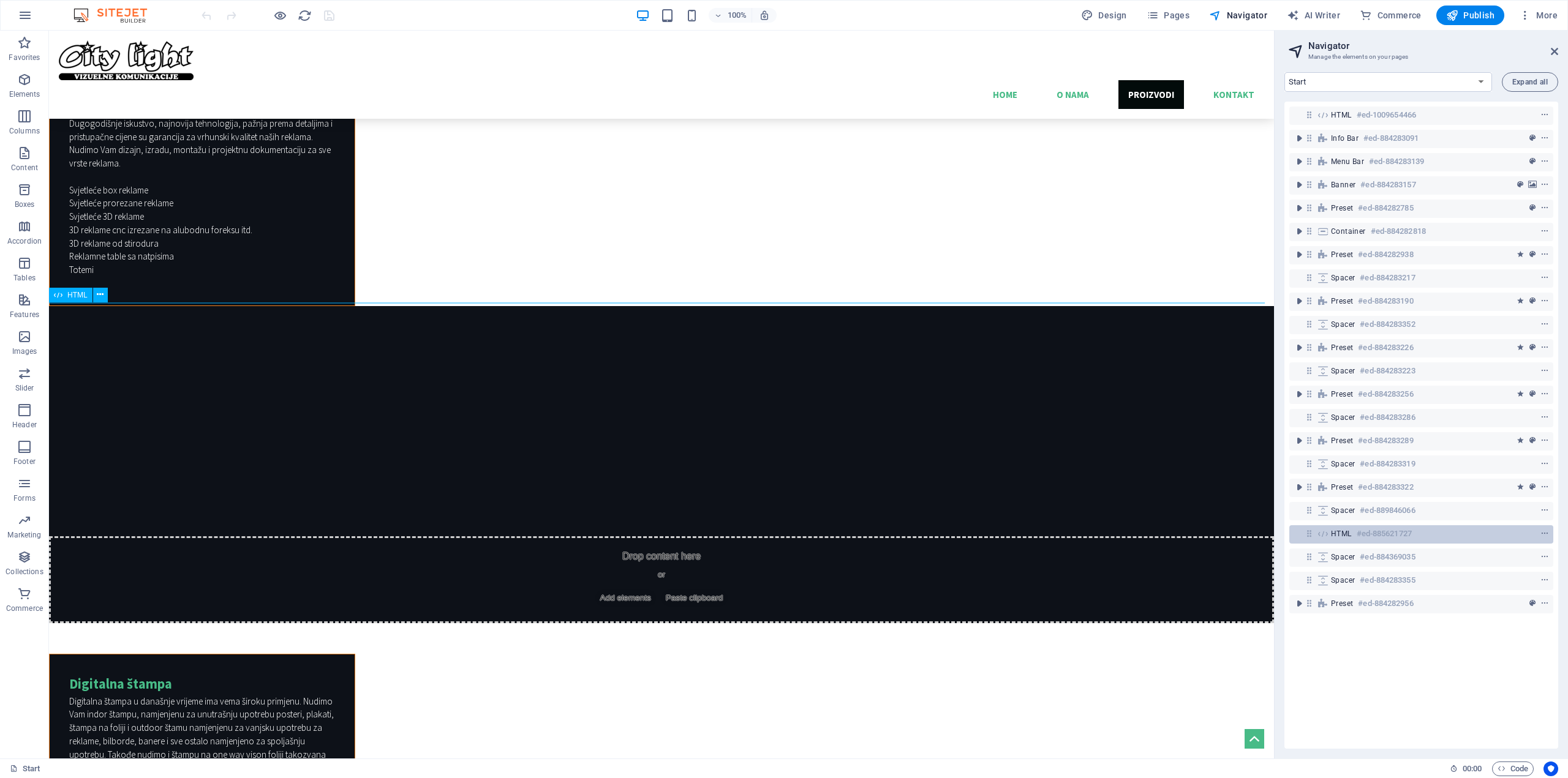
click at [1421, 533] on div "HTML #ed-885621727" at bounding box center [1411, 534] width 161 height 15
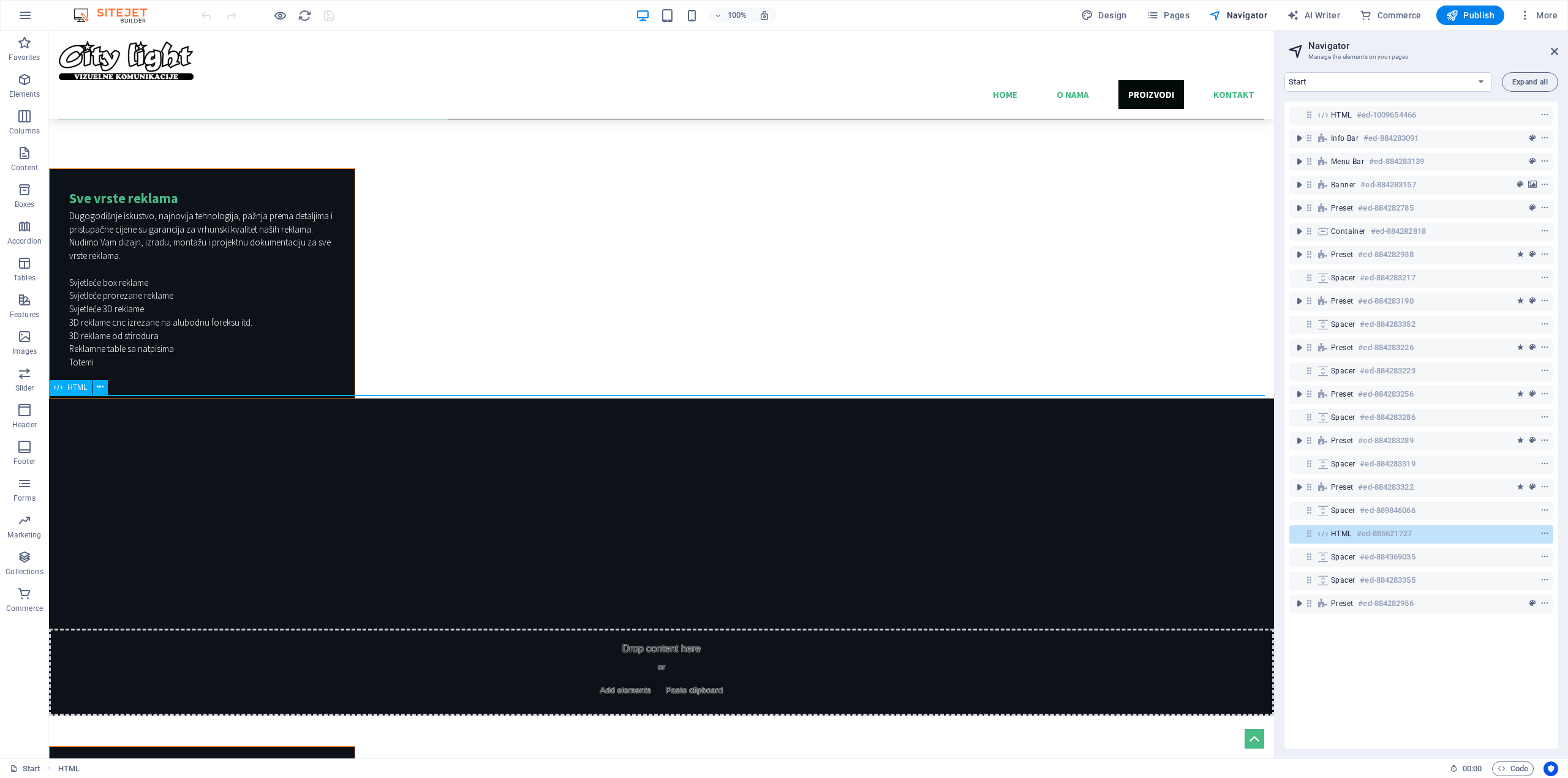
click at [1377, 534] on h6 "#ed-885621727" at bounding box center [1384, 534] width 55 height 15
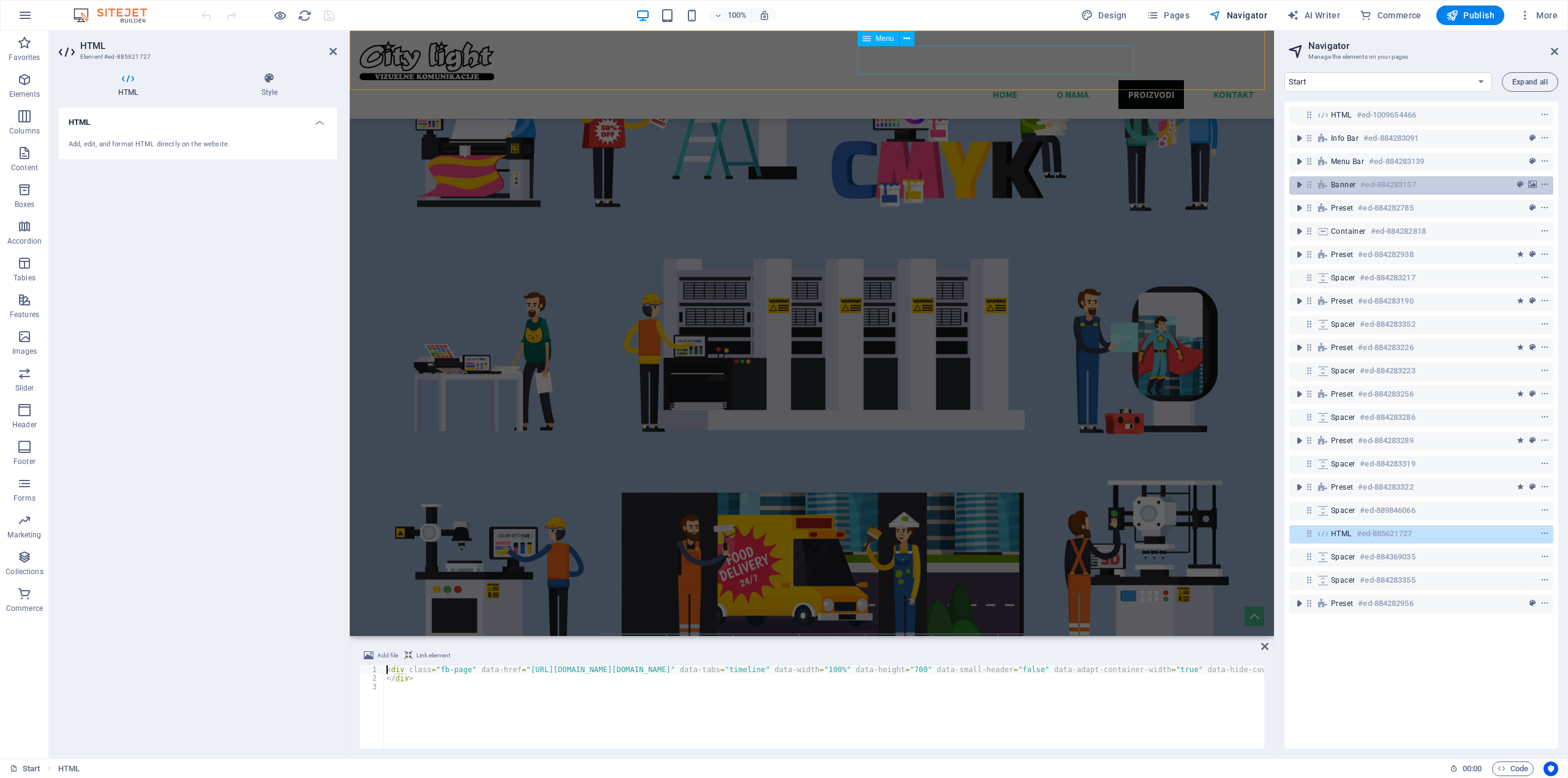
scroll to position [1192, 0]
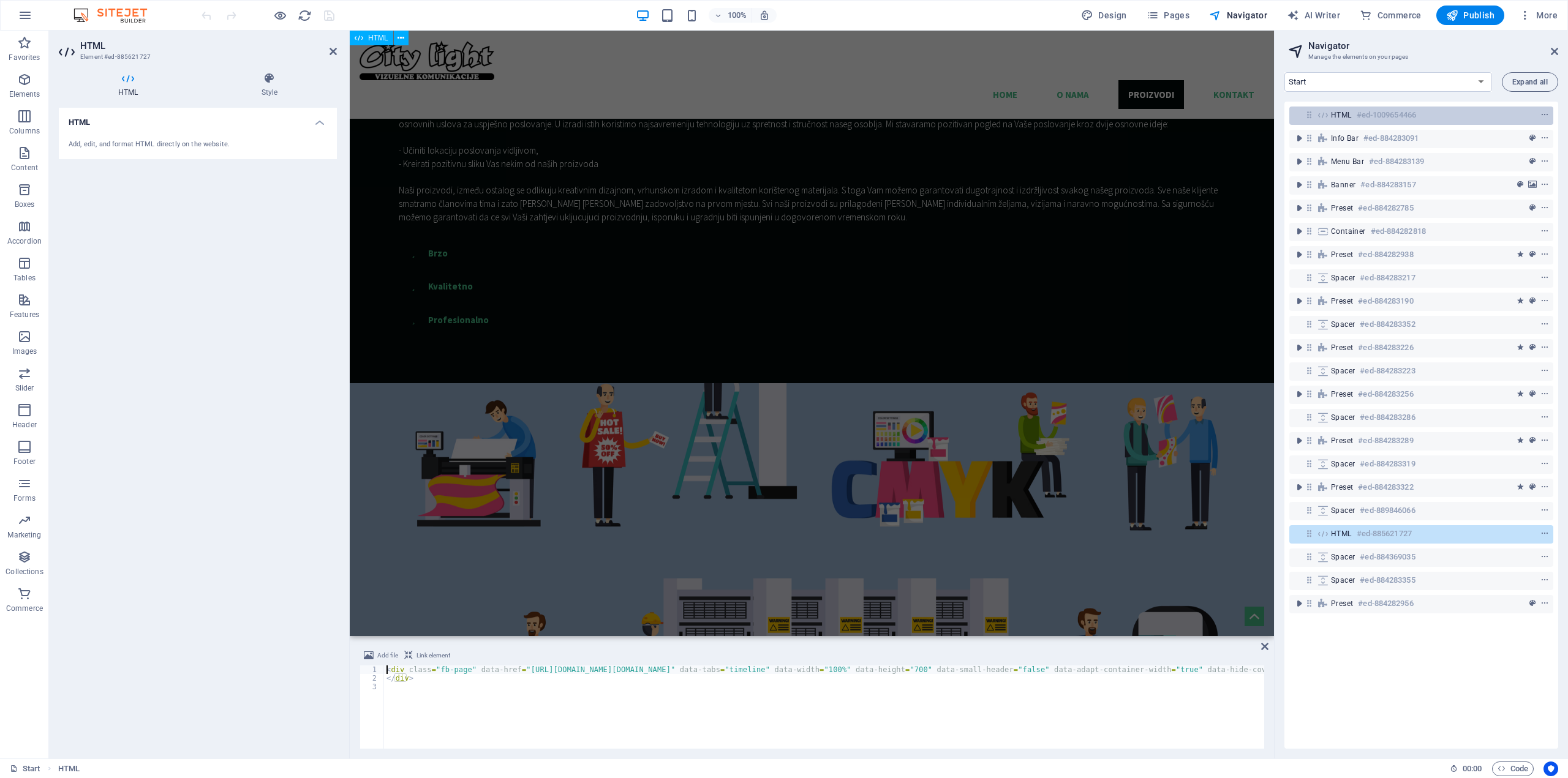
click at [1380, 116] on h6 "#ed-1009654466" at bounding box center [1386, 115] width 59 height 15
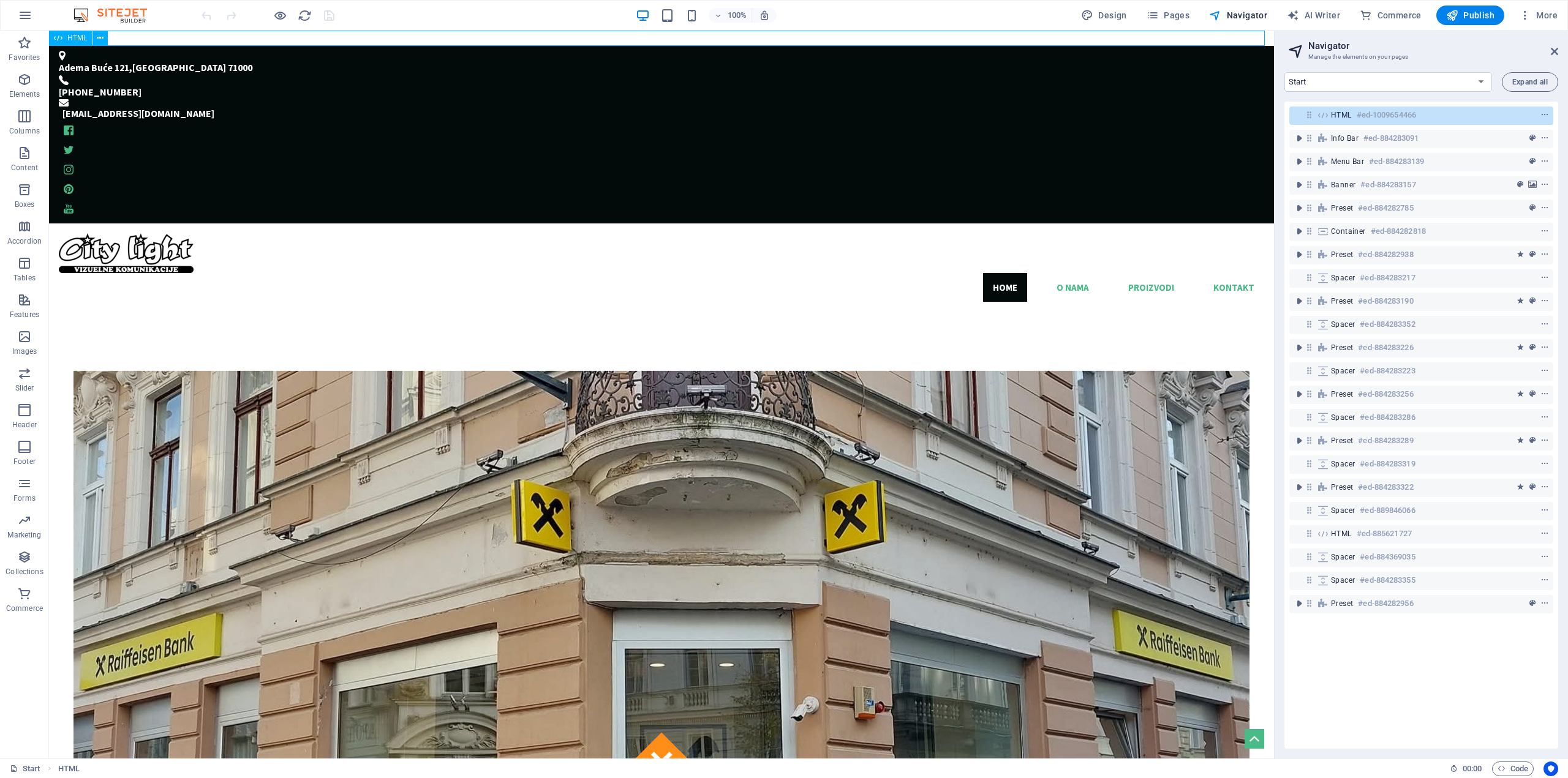
click at [1380, 116] on h6 "#ed-1009654466" at bounding box center [1386, 115] width 59 height 15
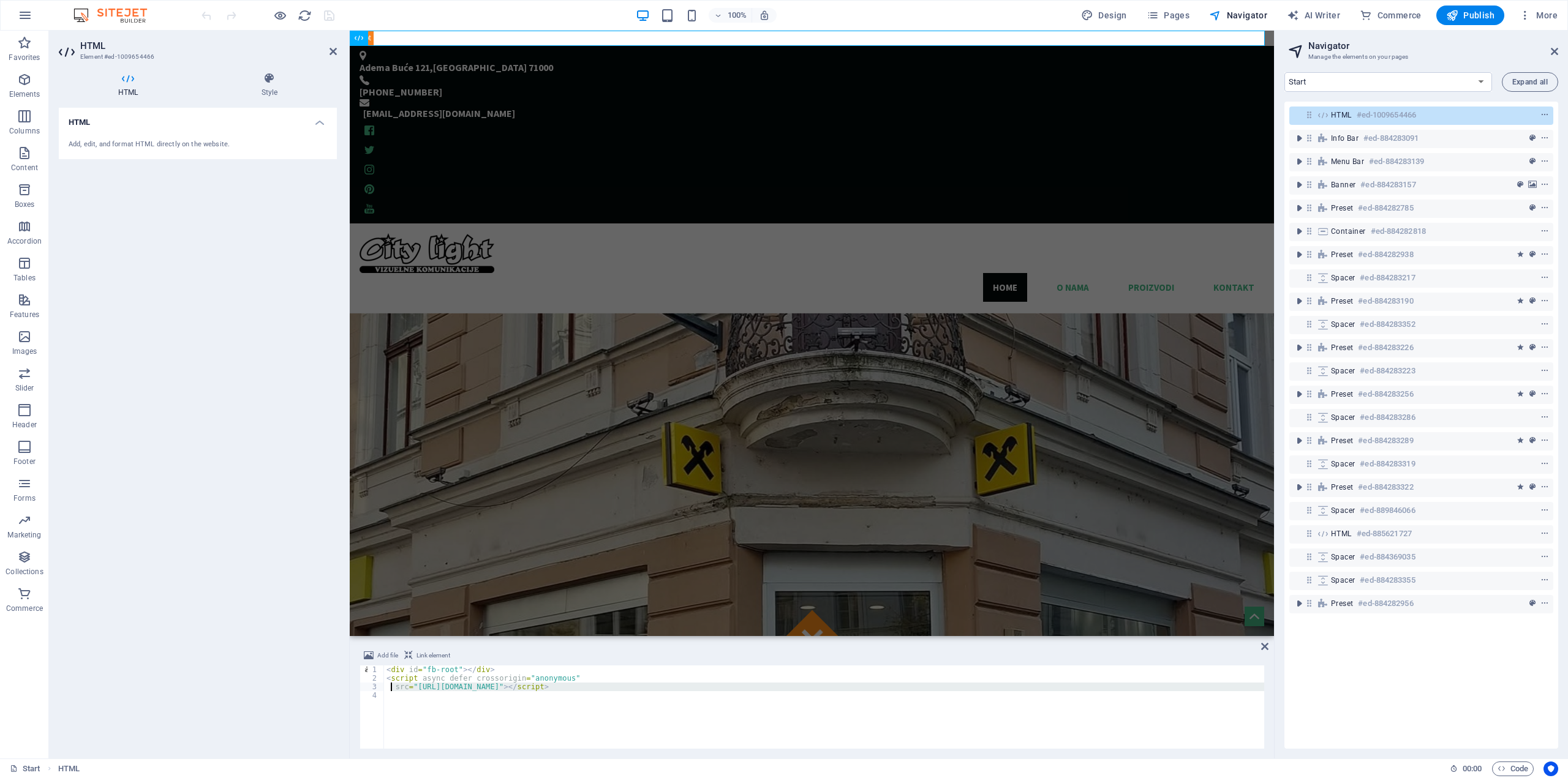
drag, startPoint x: 751, startPoint y: 691, endPoint x: 390, endPoint y: 683, distance: 361.1
click at [390, 683] on div "< div id = "fb-root" > </ div > < script async defer crossorigin = "anonymous" …" at bounding box center [824, 715] width 880 height 100
type textarea "src="[URL][DOMAIN_NAME]"></script>"
click at [468, 35] on div at bounding box center [812, 38] width 925 height 15
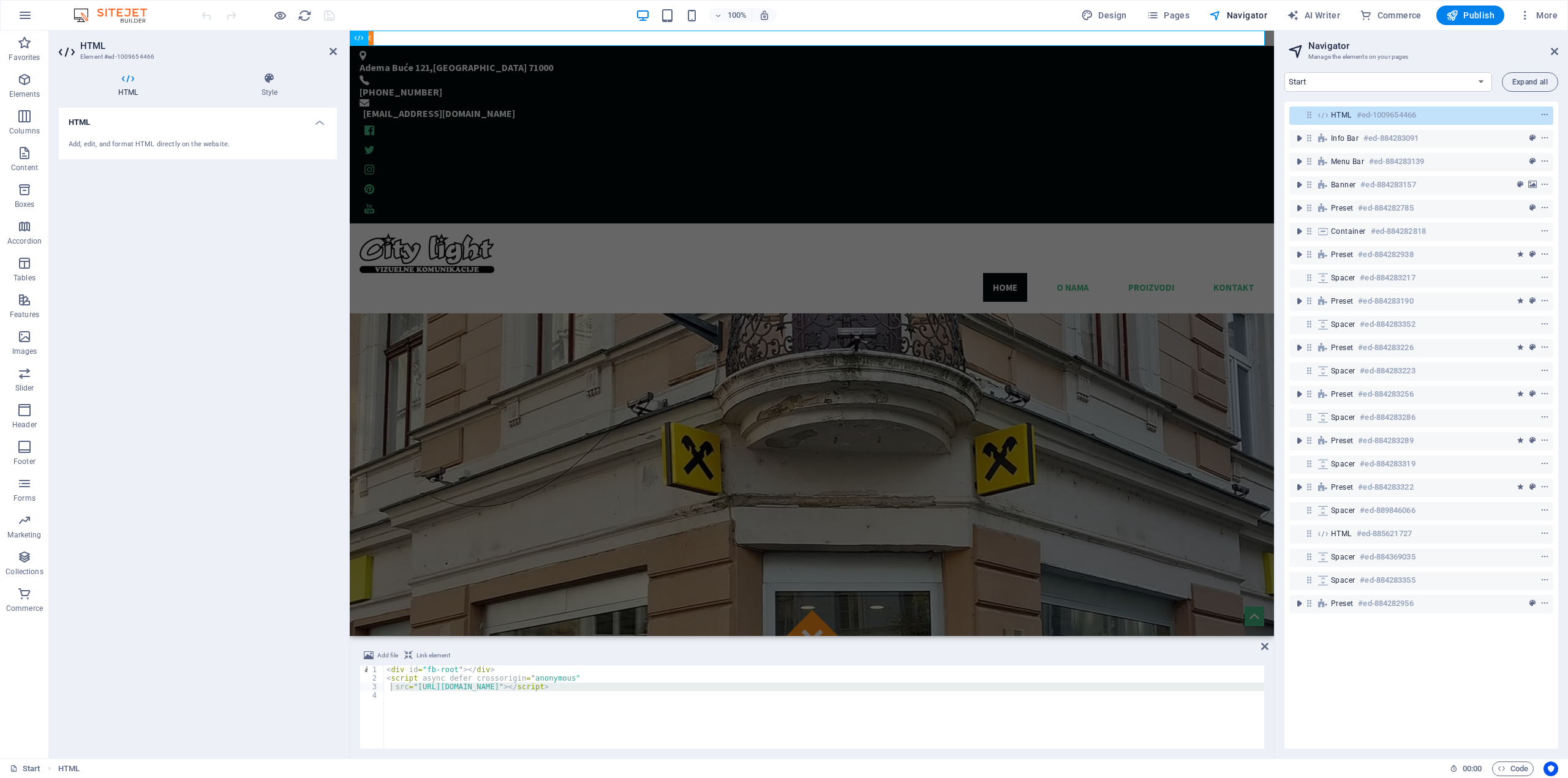
click at [477, 749] on div "Add file Link element src="[URL][DOMAIN_NAME]"></script> 1 2 3 4 < div id = "fb…" at bounding box center [812, 699] width 925 height 120
click at [1390, 116] on h6 "#ed-1009654466" at bounding box center [1386, 115] width 59 height 15
type textarea "src="[URL][DOMAIN_NAME]"></script>"
drag, startPoint x: 591, startPoint y: 723, endPoint x: 298, endPoint y: 669, distance: 297.9
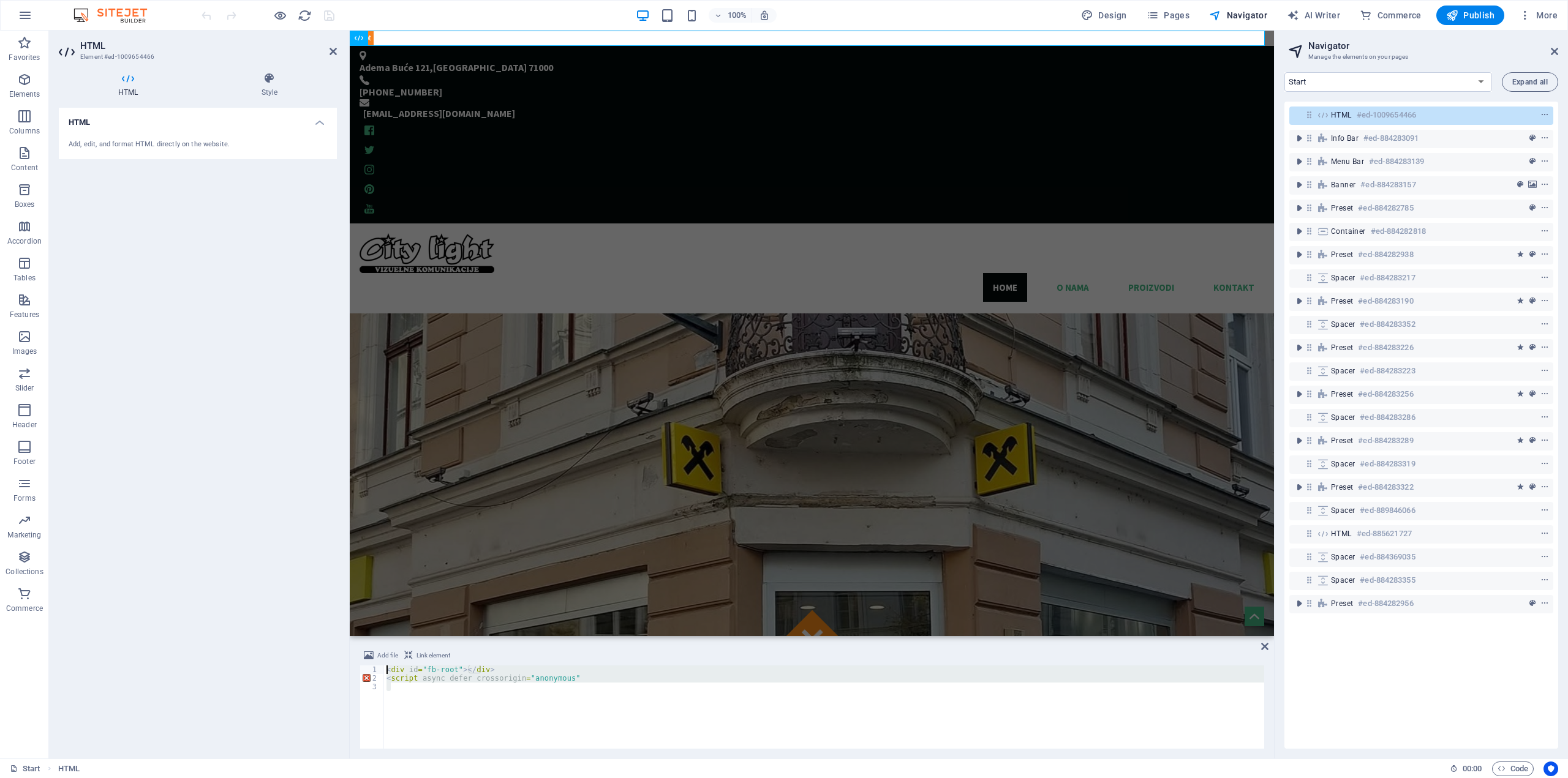
click at [298, 669] on div "HTML Element #ed-1009654466 HTML Style HTML Add, edit, and format HTML directly…" at bounding box center [661, 394] width 1225 height 728
type textarea "<div id="fb-root"></div> <script async defer crossorigin="anonymous""
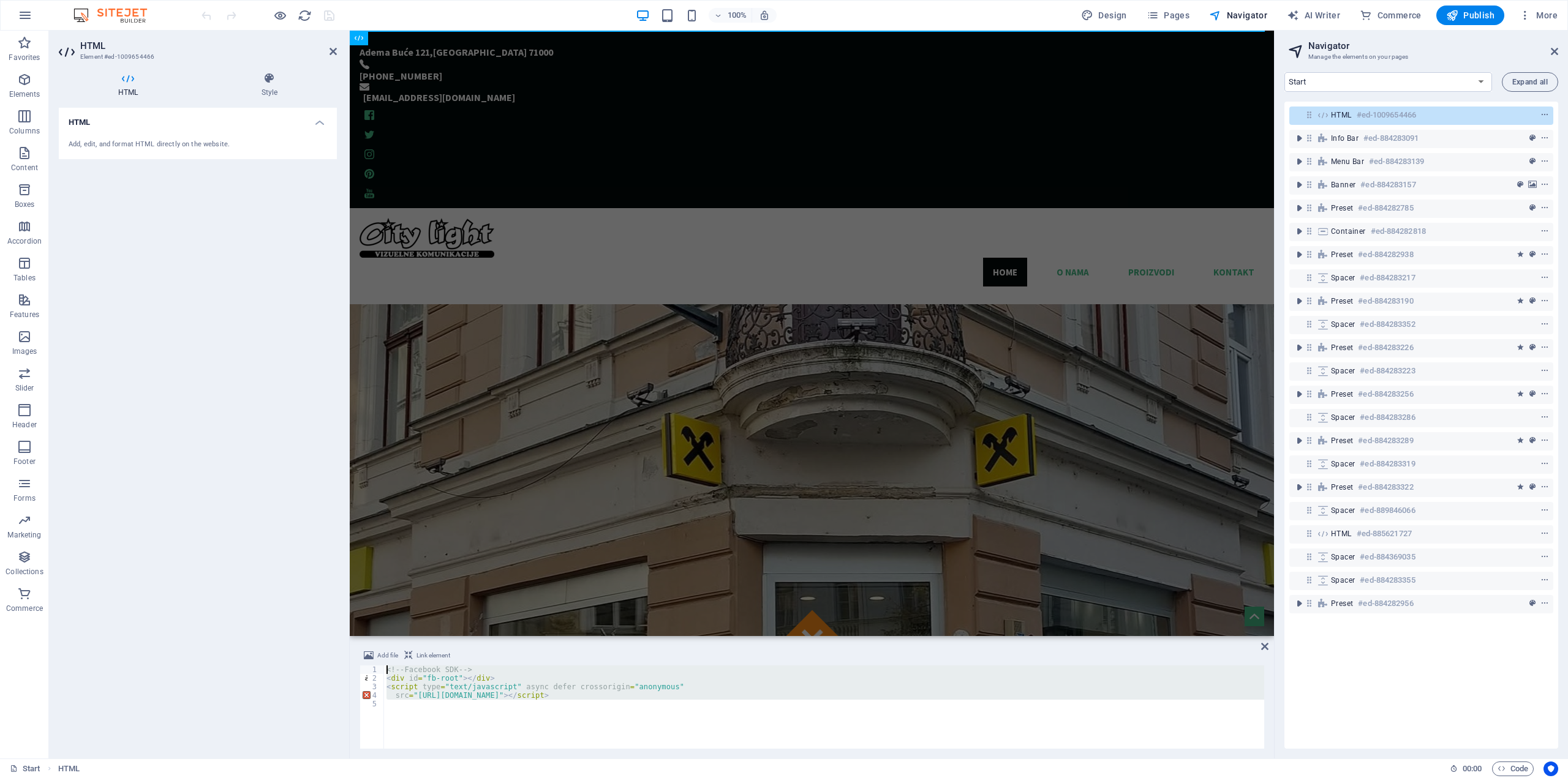
drag, startPoint x: 520, startPoint y: 732, endPoint x: 307, endPoint y: 652, distance: 227.5
click at [307, 652] on div "HTML Element #ed-1009654466 HTML Style HTML Add, edit, and format HTML directly…" at bounding box center [661, 394] width 1225 height 728
type textarea "<!-- Facebook SDK --> <div id="fb-root"></div>"
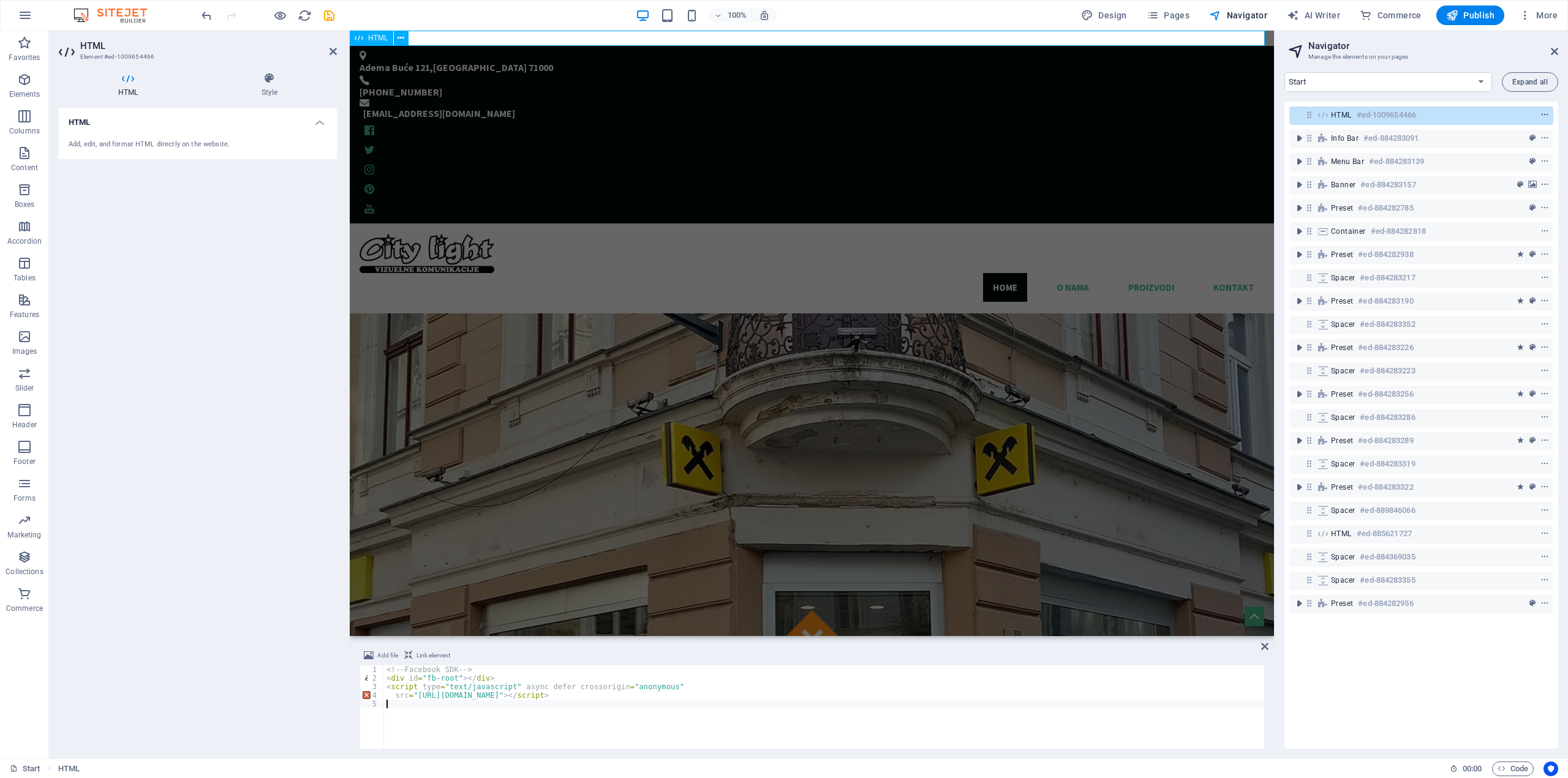
click at [1545, 119] on icon "context-menu" at bounding box center [1545, 115] width 9 height 9
click at [1466, 269] on link "⌦ Delete" at bounding box center [1456, 276] width 82 height 19
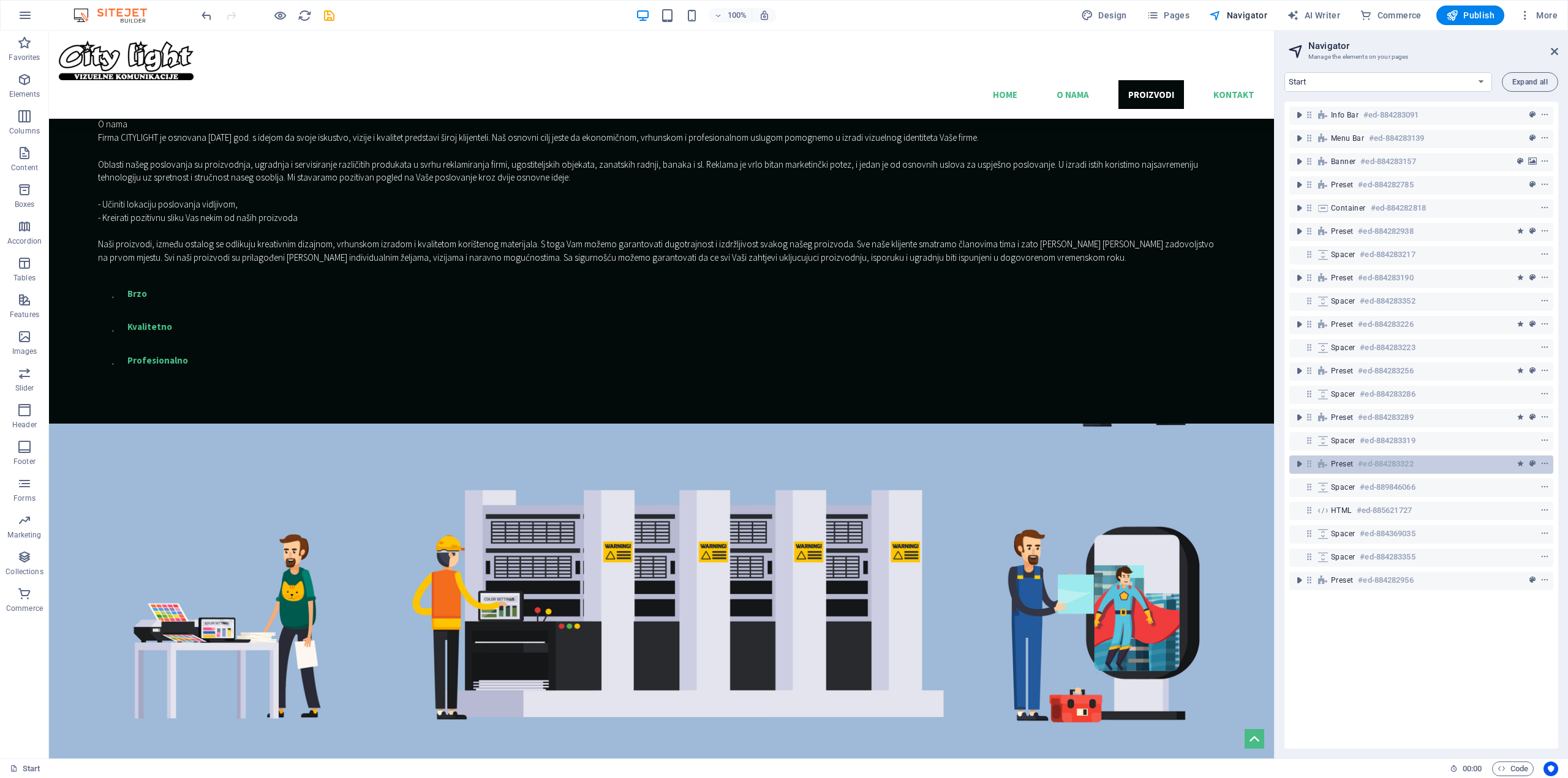
scroll to position [1344, 0]
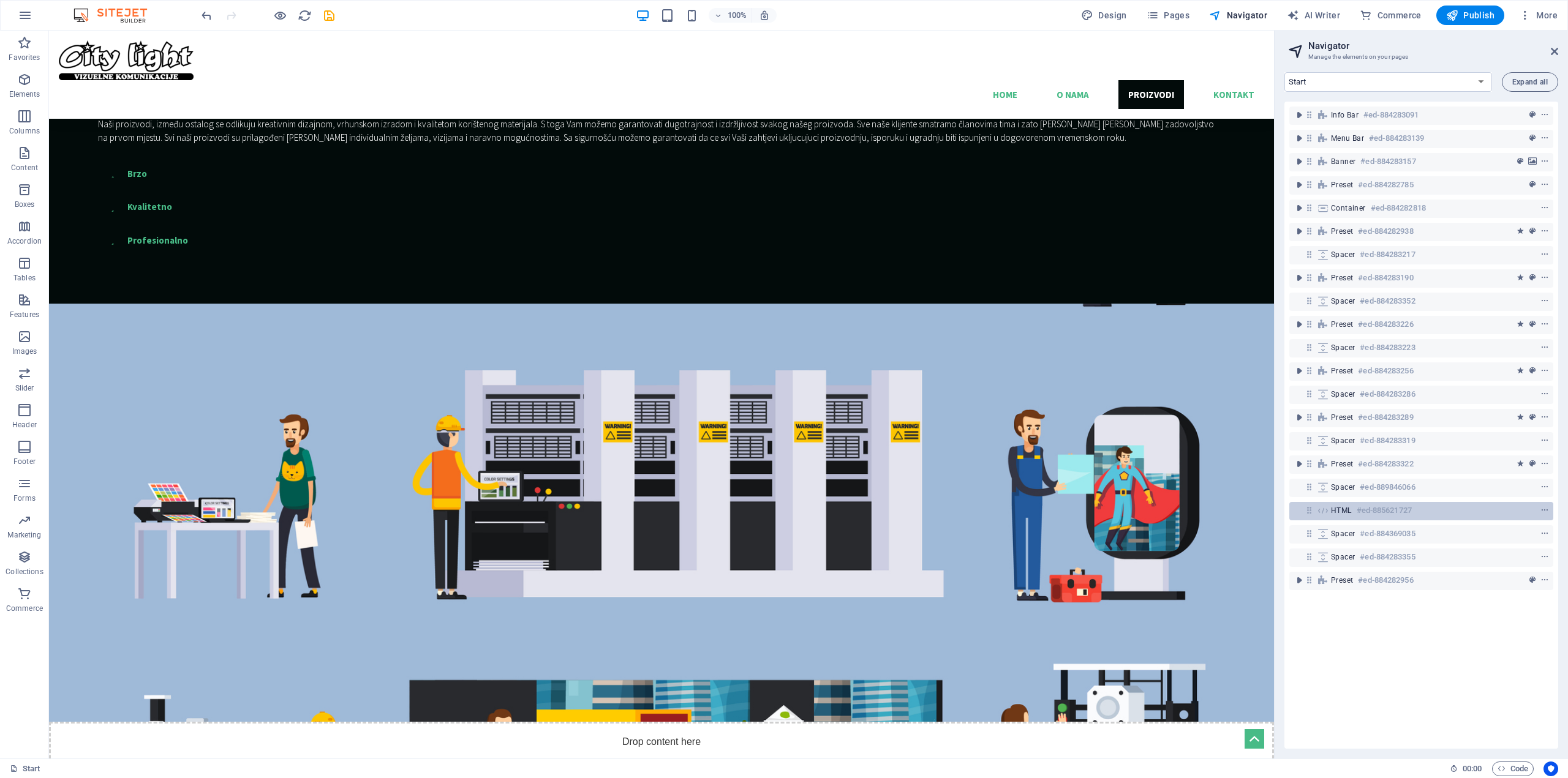
click at [1368, 512] on h6 "#ed-885621727" at bounding box center [1384, 510] width 55 height 15
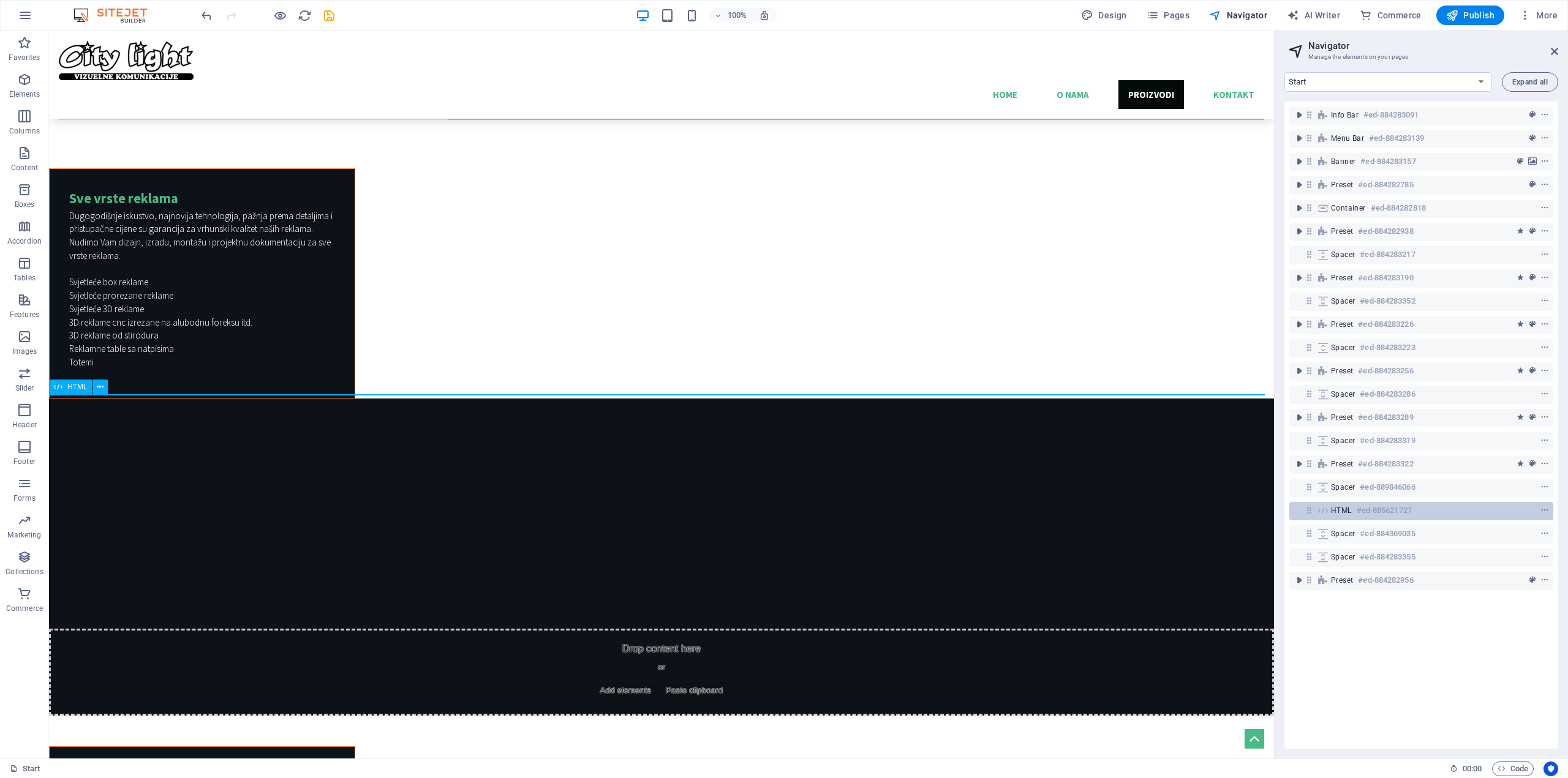
click at [1368, 512] on h6 "#ed-885621727" at bounding box center [1384, 510] width 55 height 15
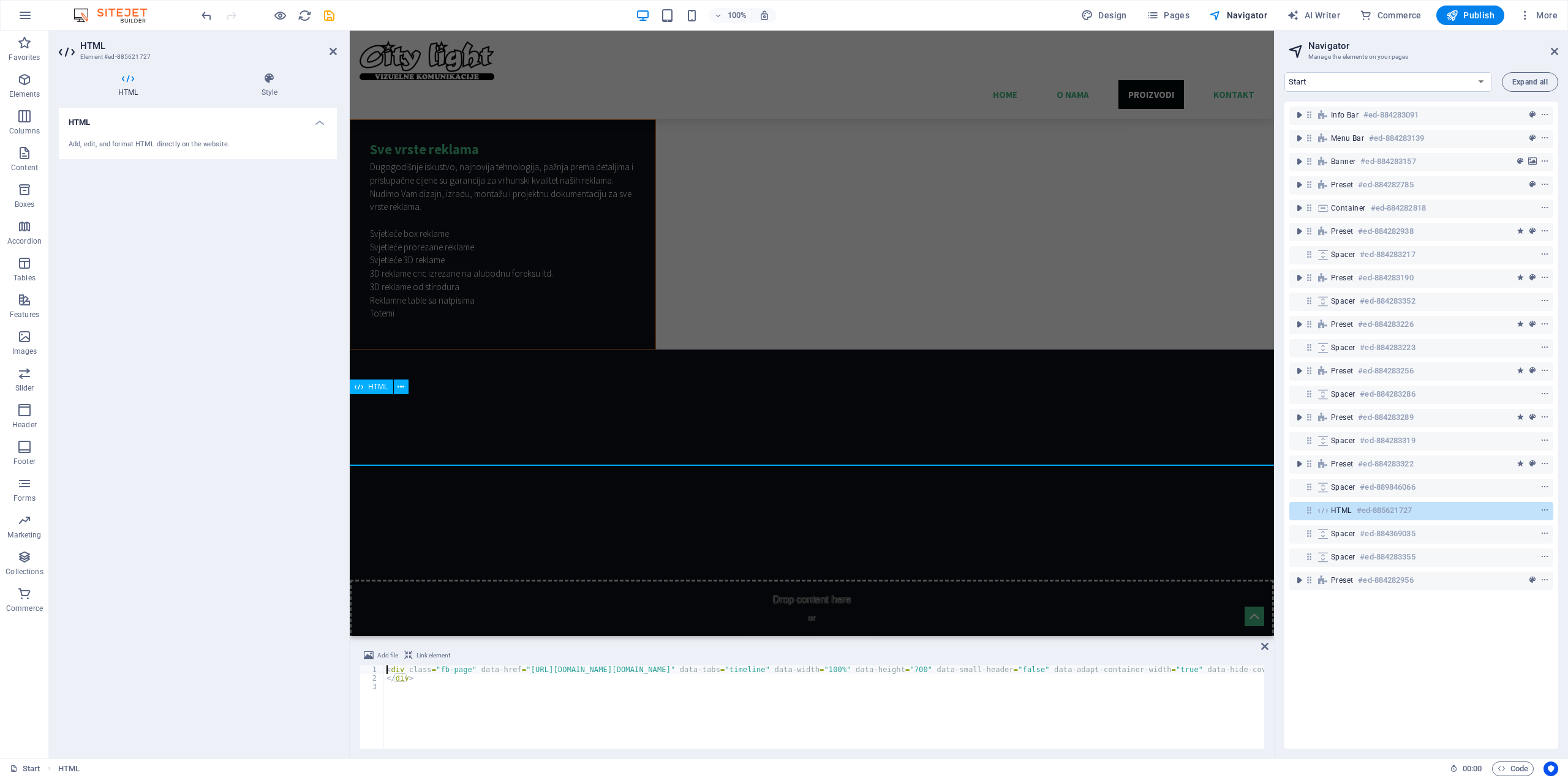
scroll to position [3197, 0]
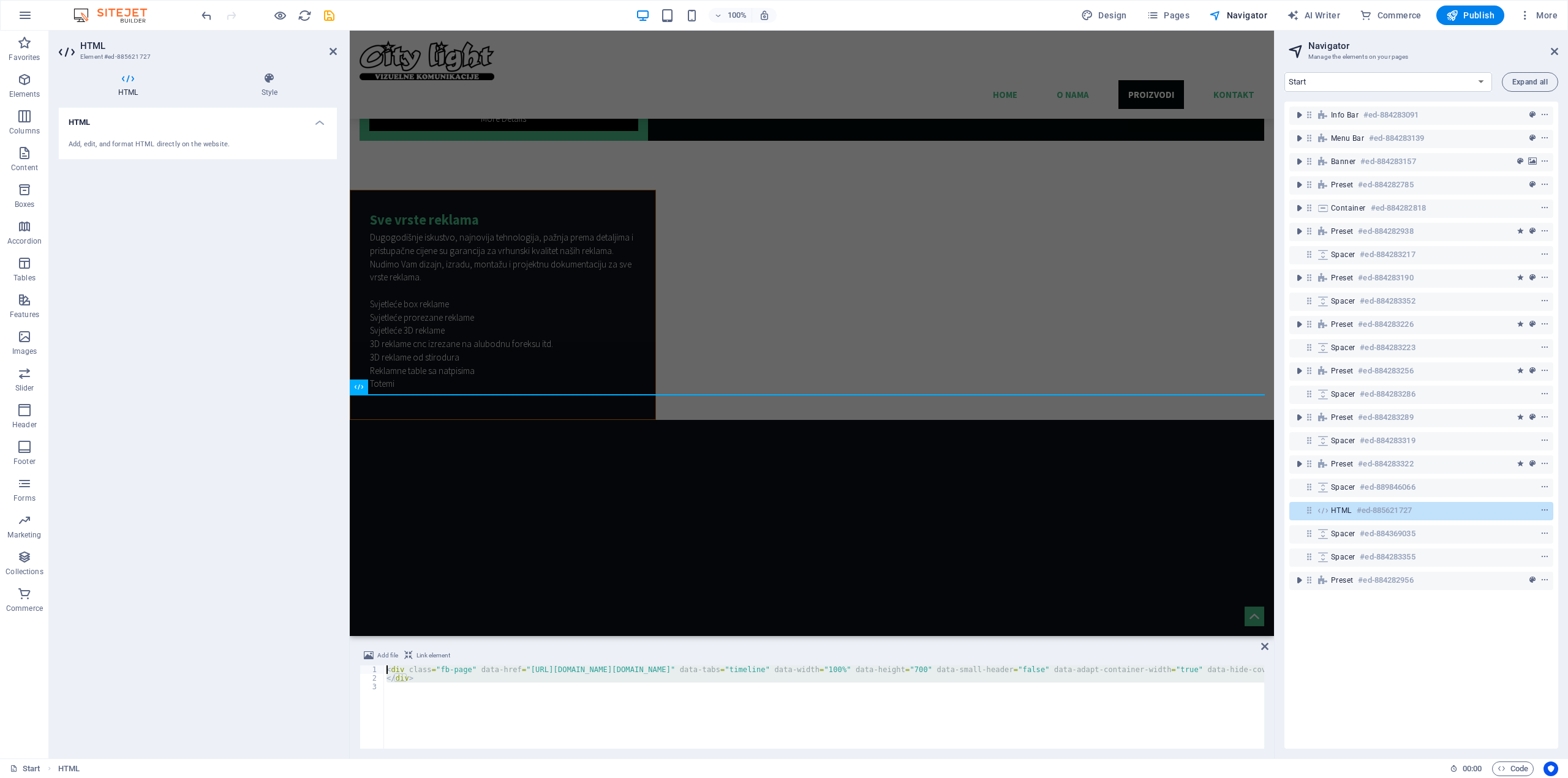
drag, startPoint x: 419, startPoint y: 717, endPoint x: 331, endPoint y: 663, distance: 103.2
click at [331, 663] on div "HTML Element #ed-885621727 HTML Style HTML Add, edit, and format HTML directly …" at bounding box center [661, 394] width 1225 height 728
type textarea "<div class="fb-page" data-href="[URL][DOMAIN_NAME][DOMAIN_NAME]" data-tabs="tim…"
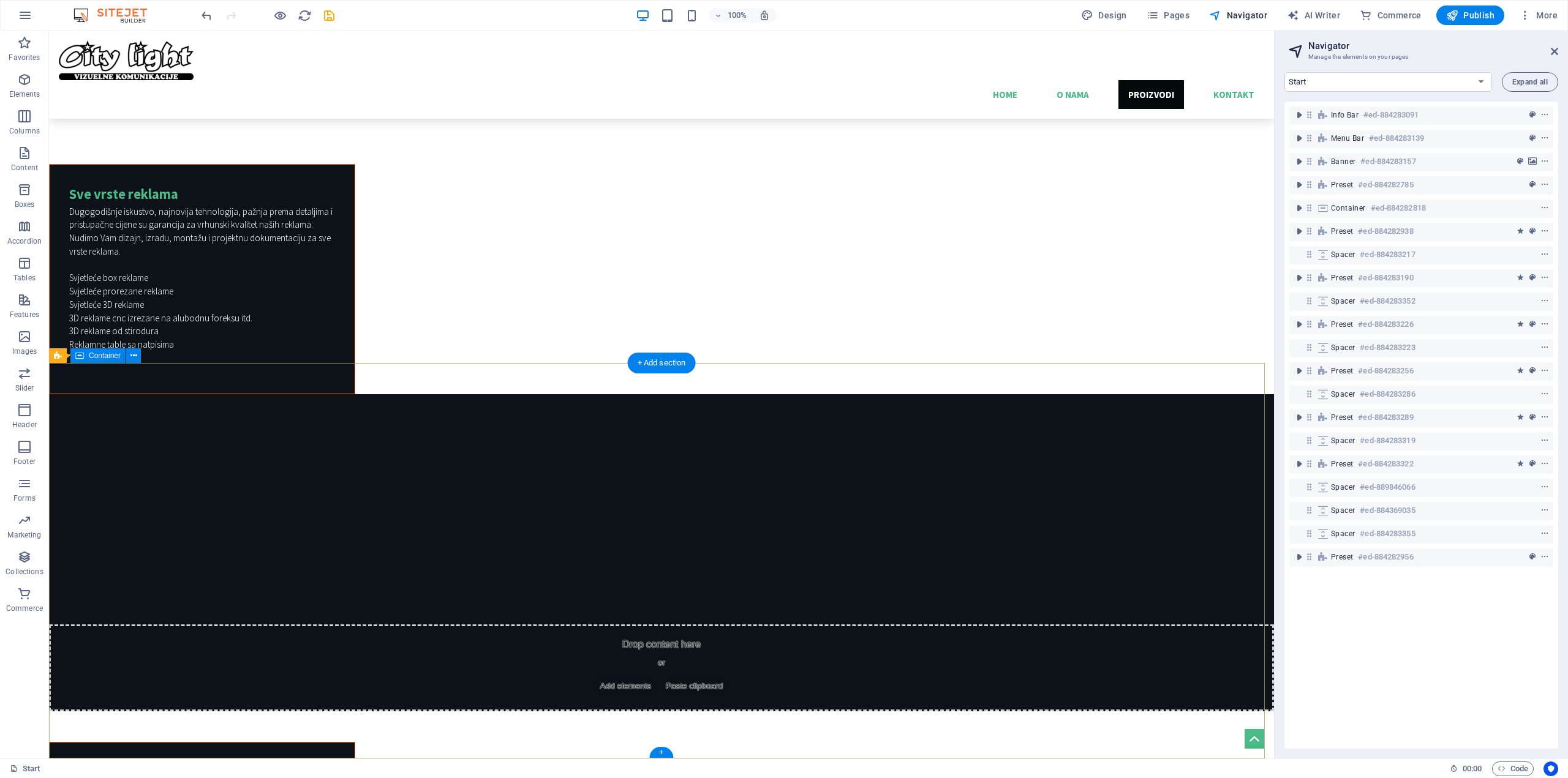
scroll to position [3360, 0]
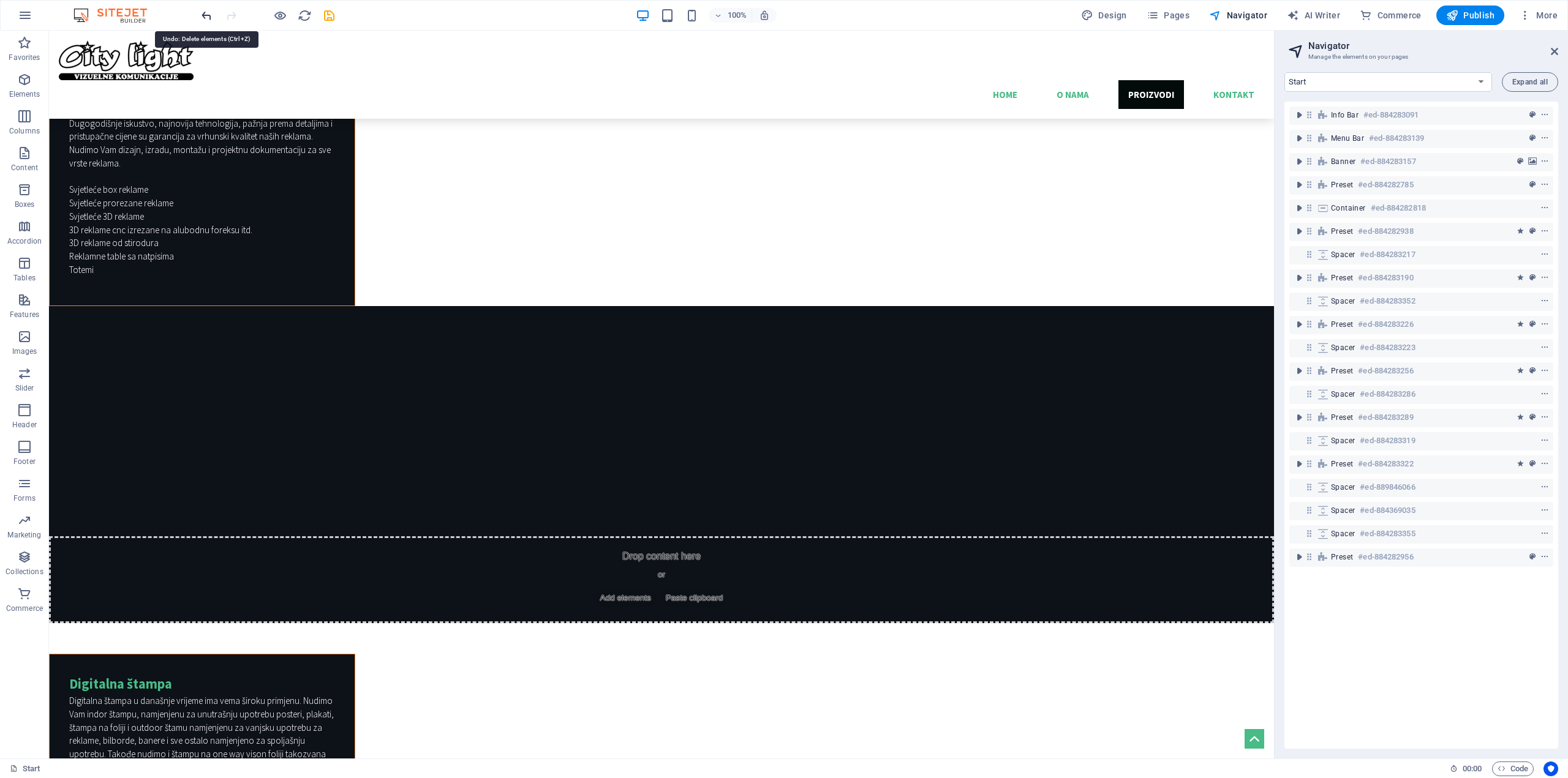
click at [205, 11] on icon "undo" at bounding box center [206, 15] width 14 height 14
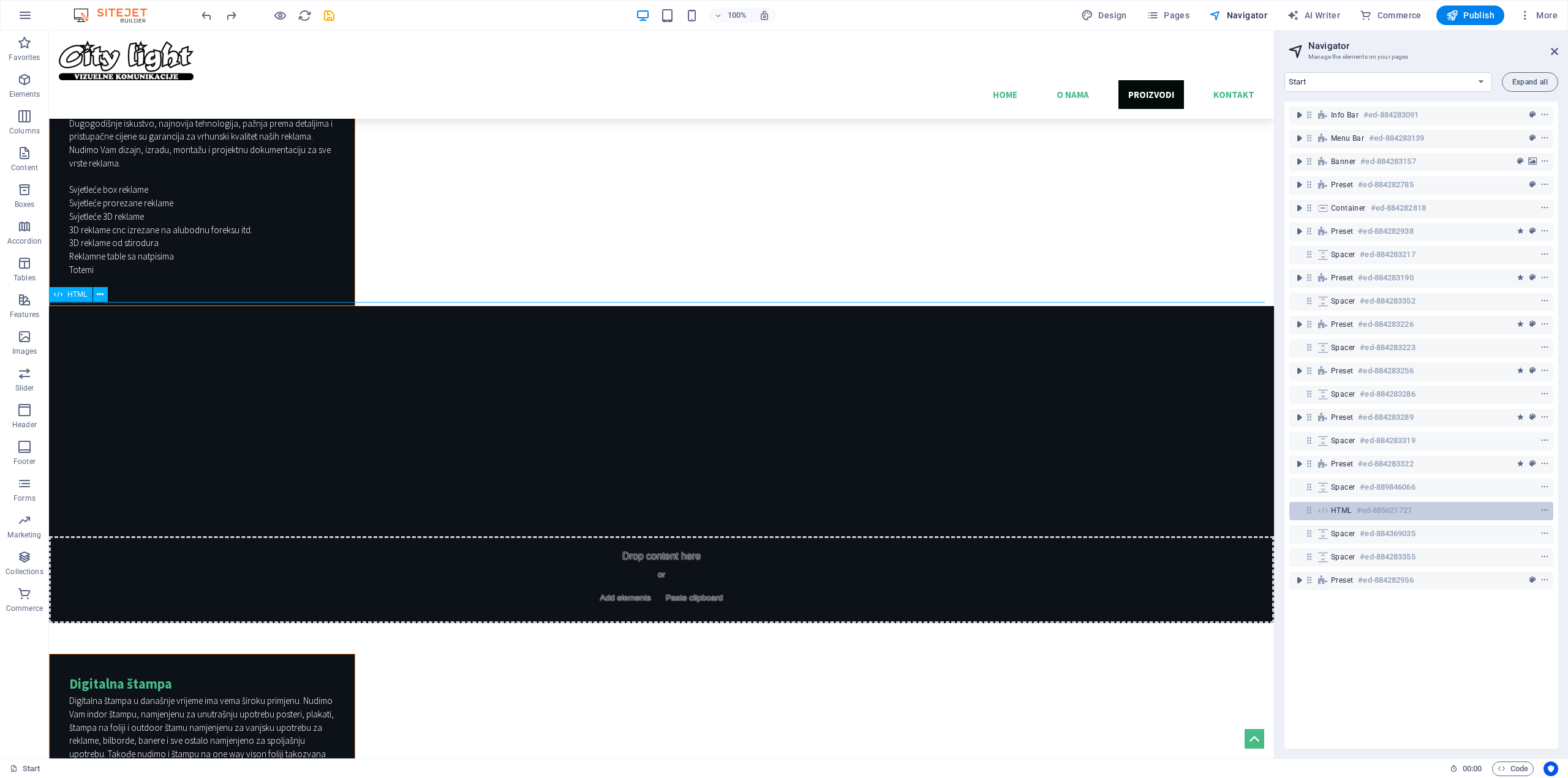
click at [1449, 512] on div "HTML #ed-885621727" at bounding box center [1411, 510] width 161 height 15
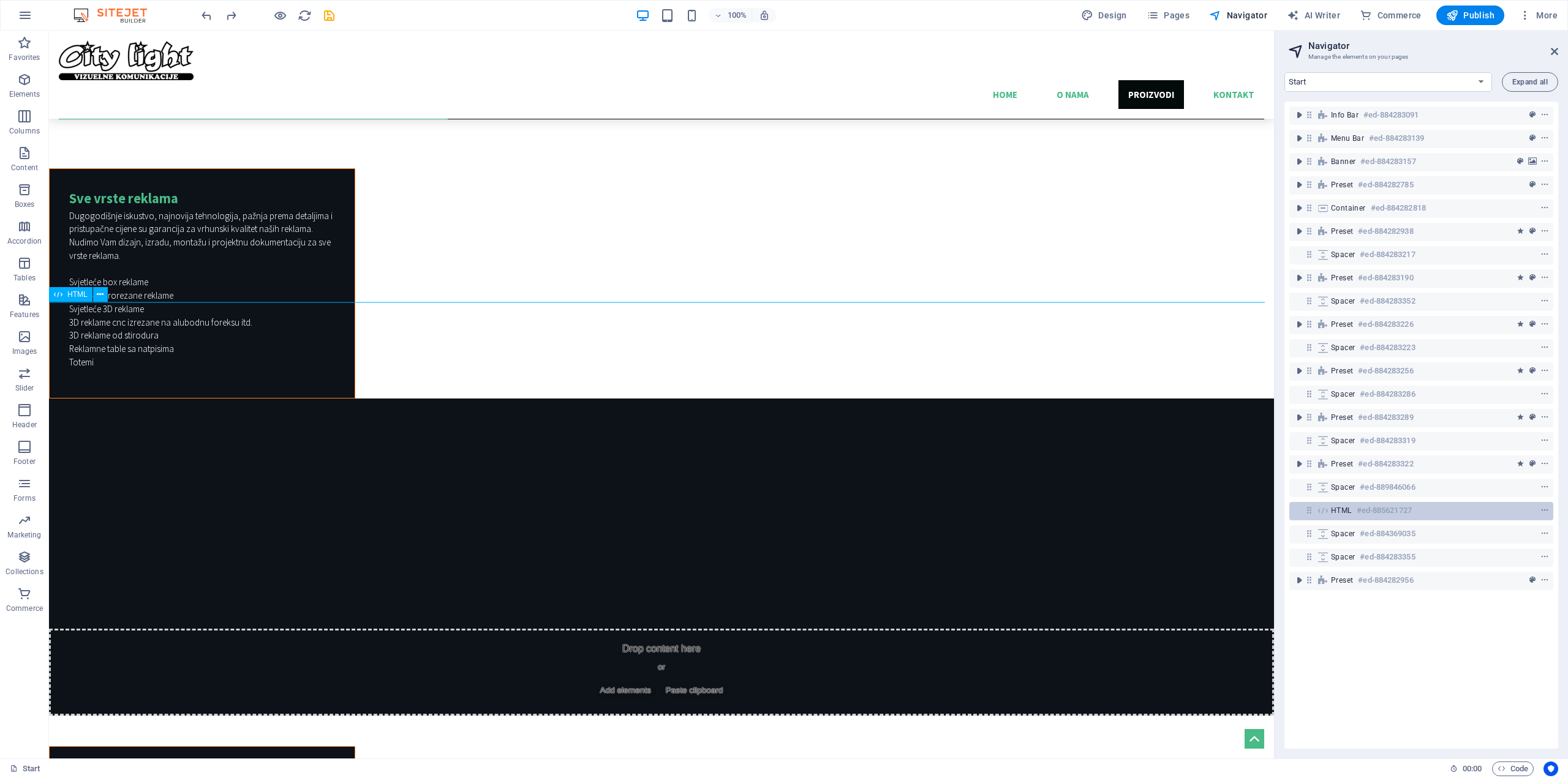
click at [1449, 512] on div "HTML #ed-885621727" at bounding box center [1411, 510] width 161 height 15
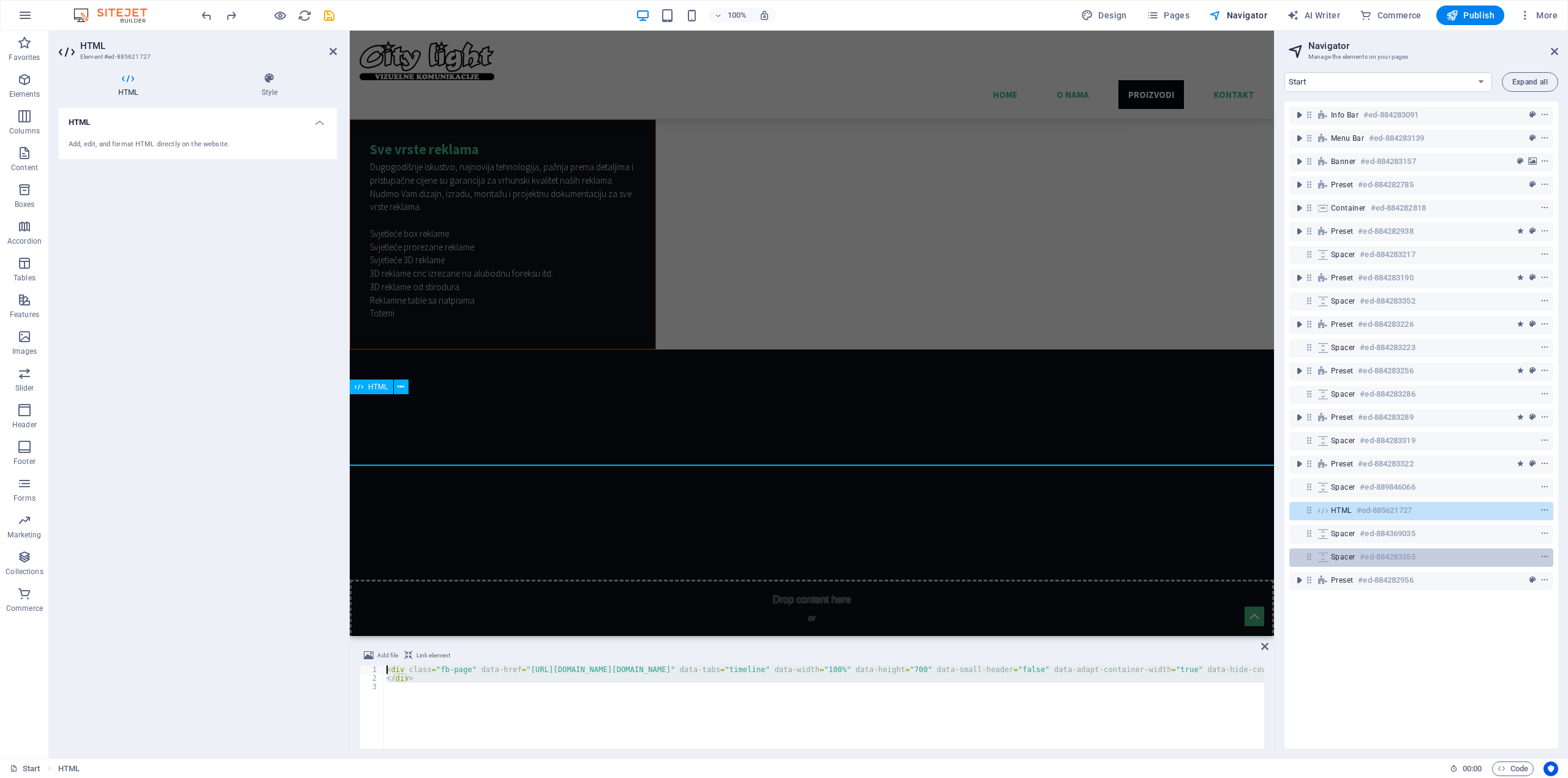
scroll to position [3197, 0]
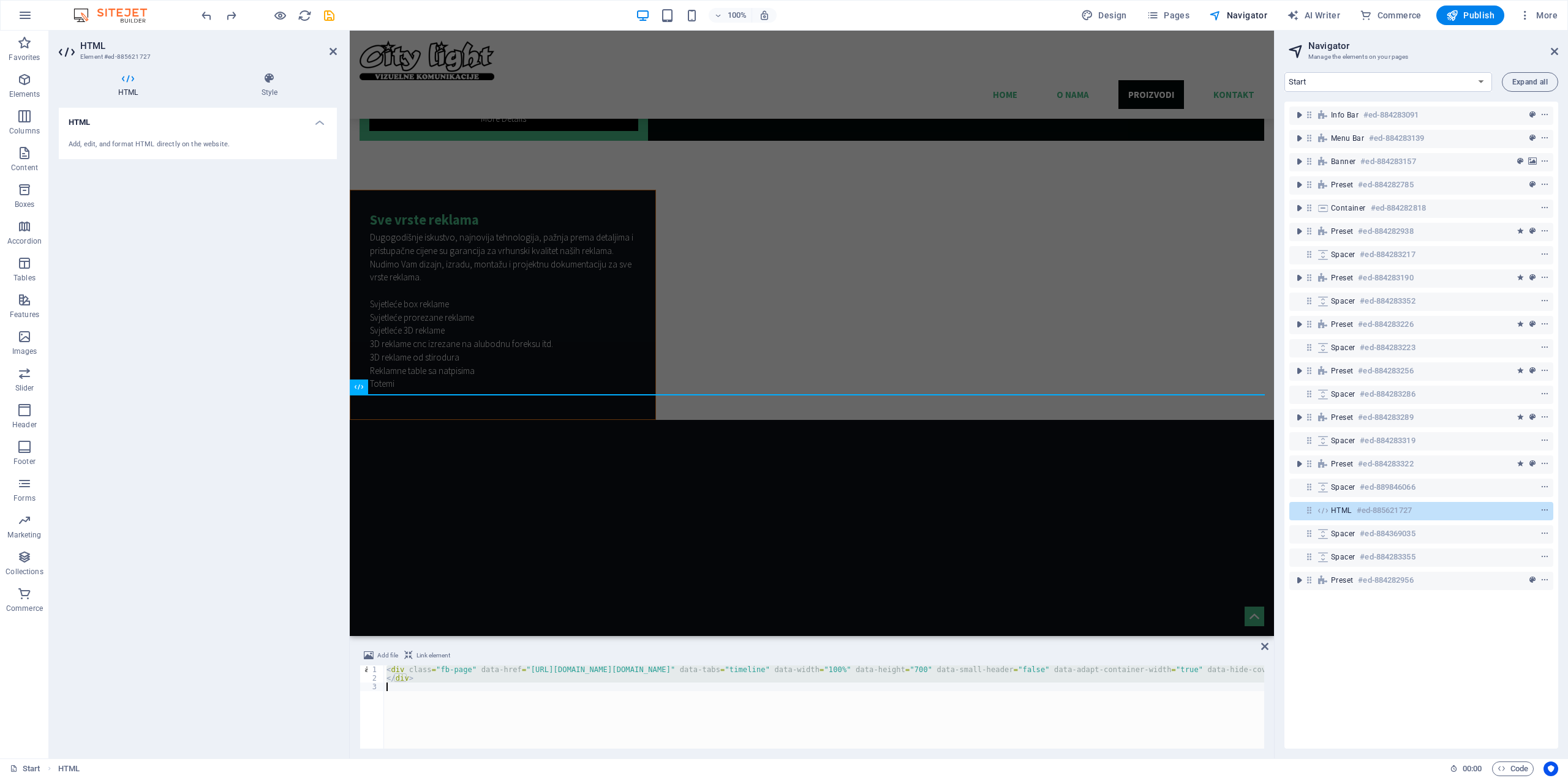
type textarea "</div>"
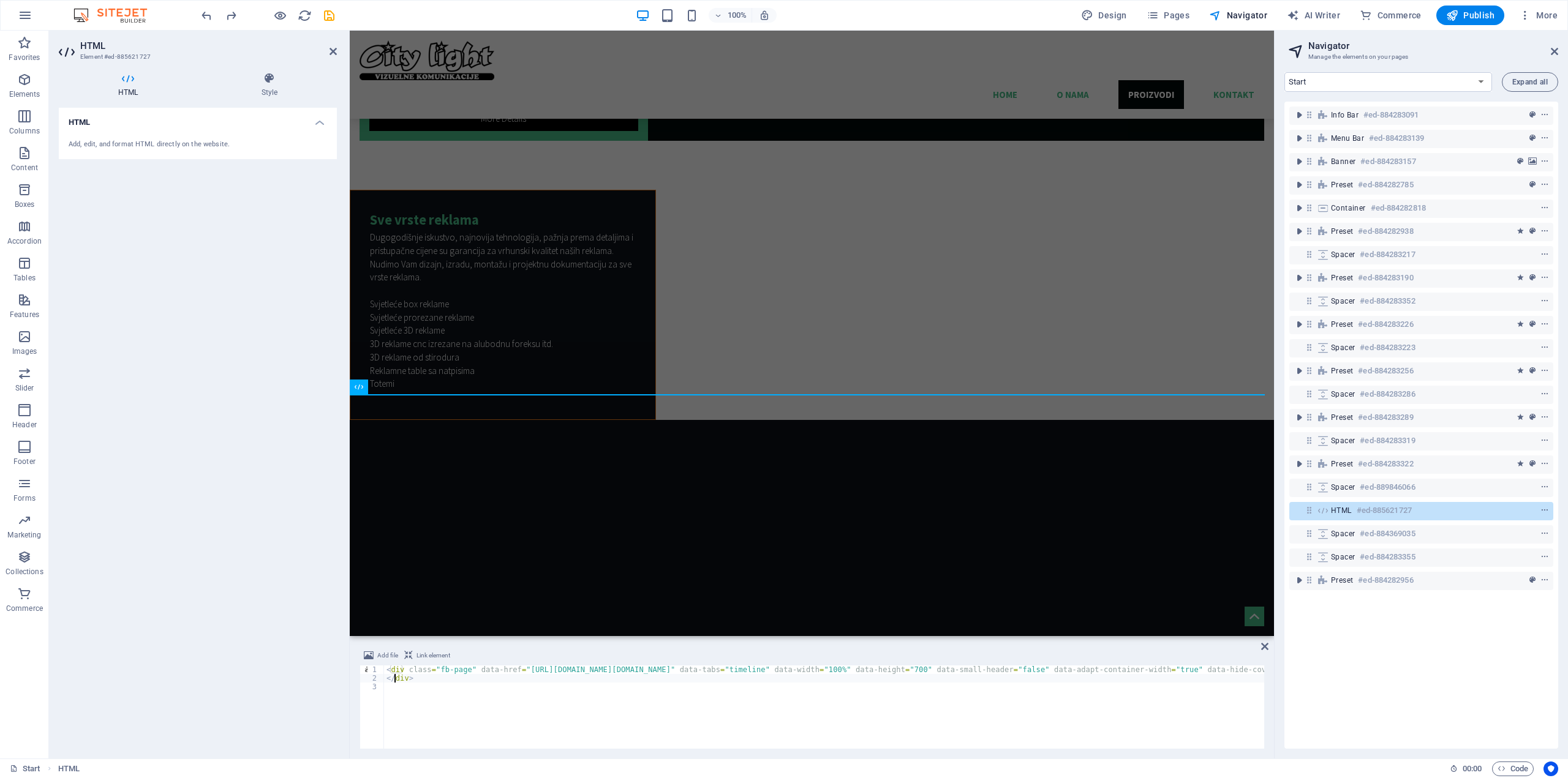
click at [454, 718] on div "< div class = "fb-page" data-href = "[URL][DOMAIN_NAME][DOMAIN_NAME]" data-tabs…" at bounding box center [914, 714] width 1061 height 98
click at [447, 712] on div "< div class = "fb-page" data-href = "[URL][DOMAIN_NAME][DOMAIN_NAME]" data-tabs…" at bounding box center [914, 714] width 1061 height 98
type textarea "<"
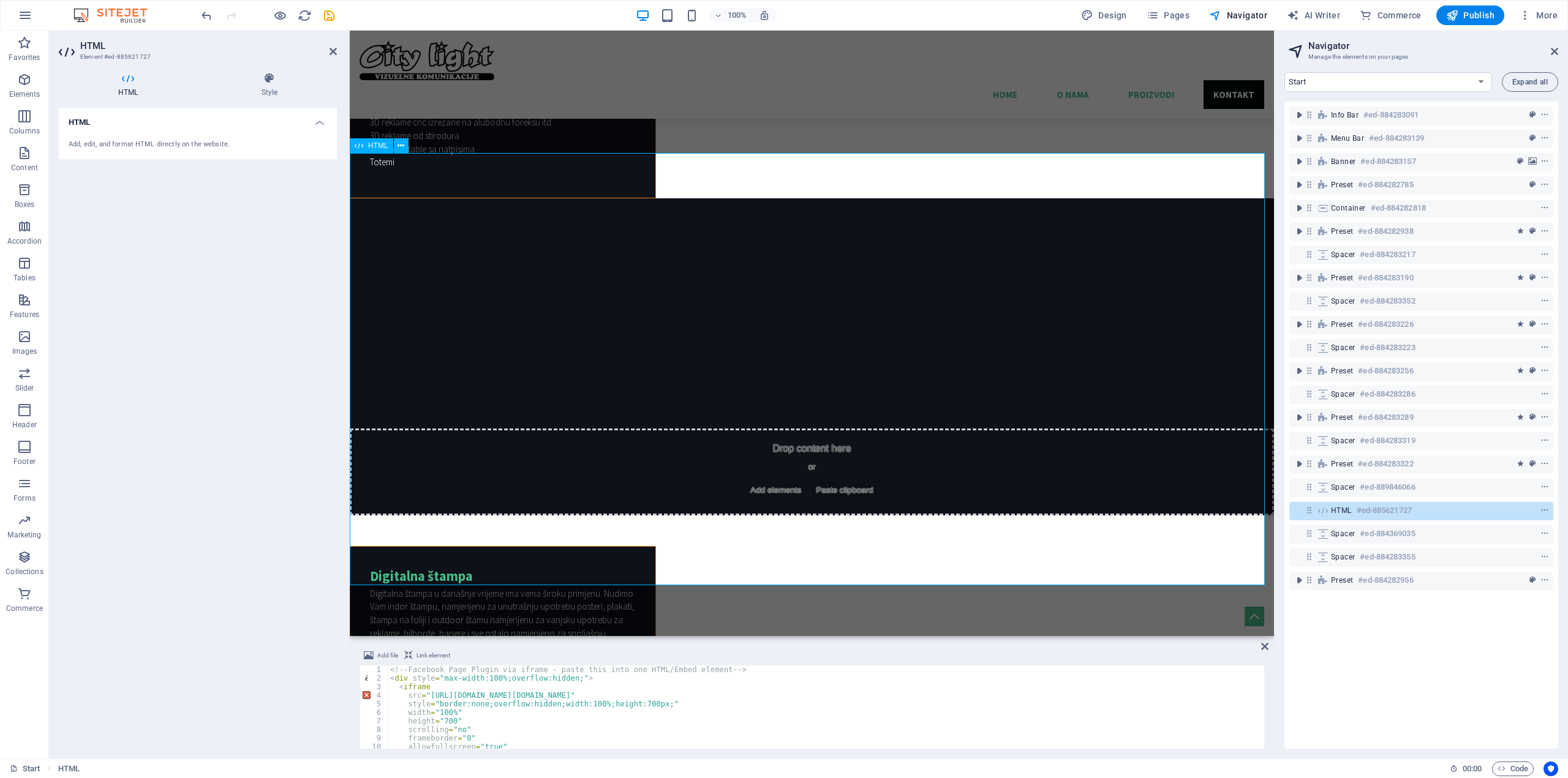
scroll to position [3442, 0]
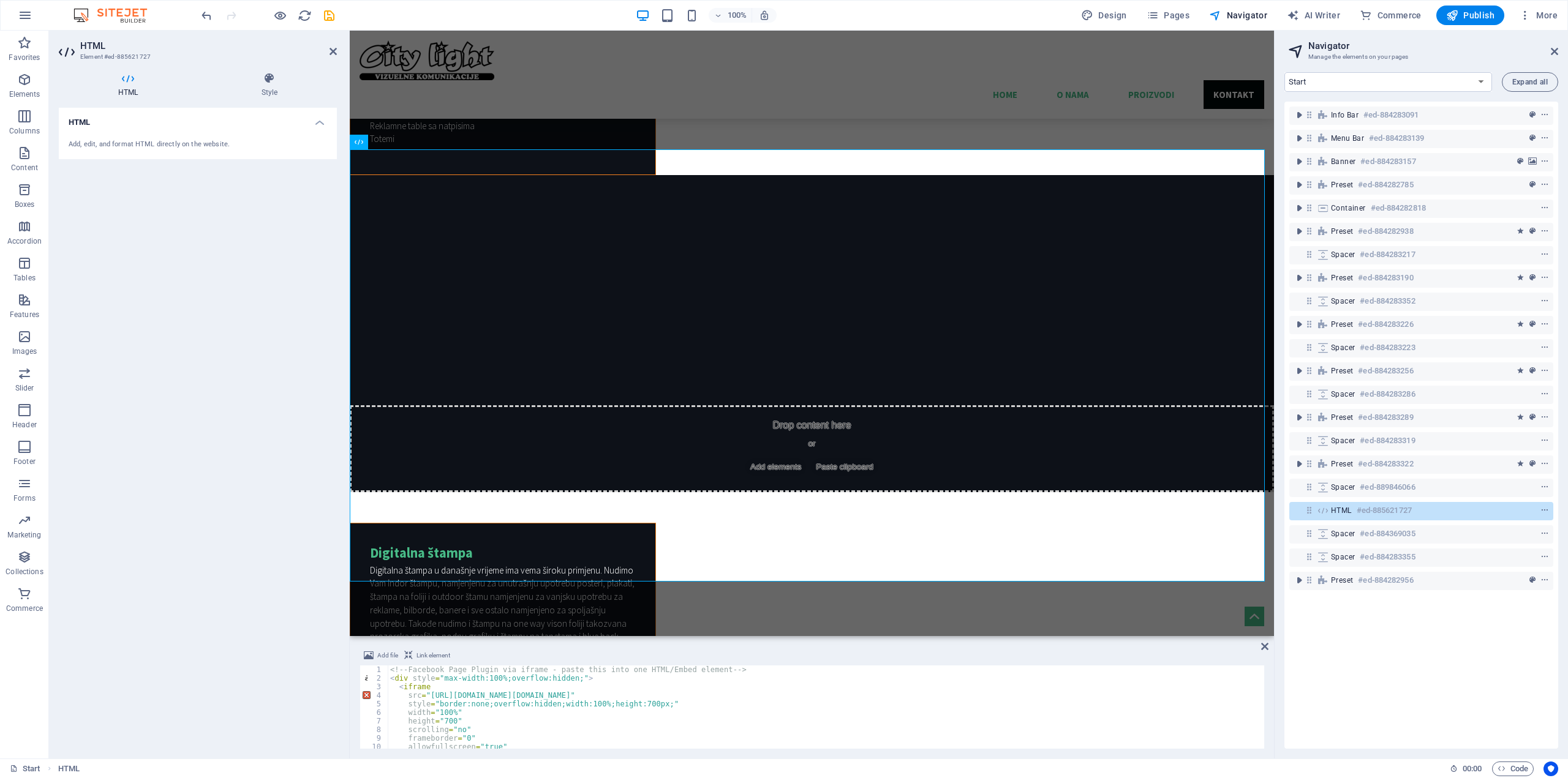
click at [1493, 522] on div "HTML #ed-885621727" at bounding box center [1420, 511] width 264 height 23
click at [1542, 508] on icon "context-menu" at bounding box center [1545, 510] width 9 height 9
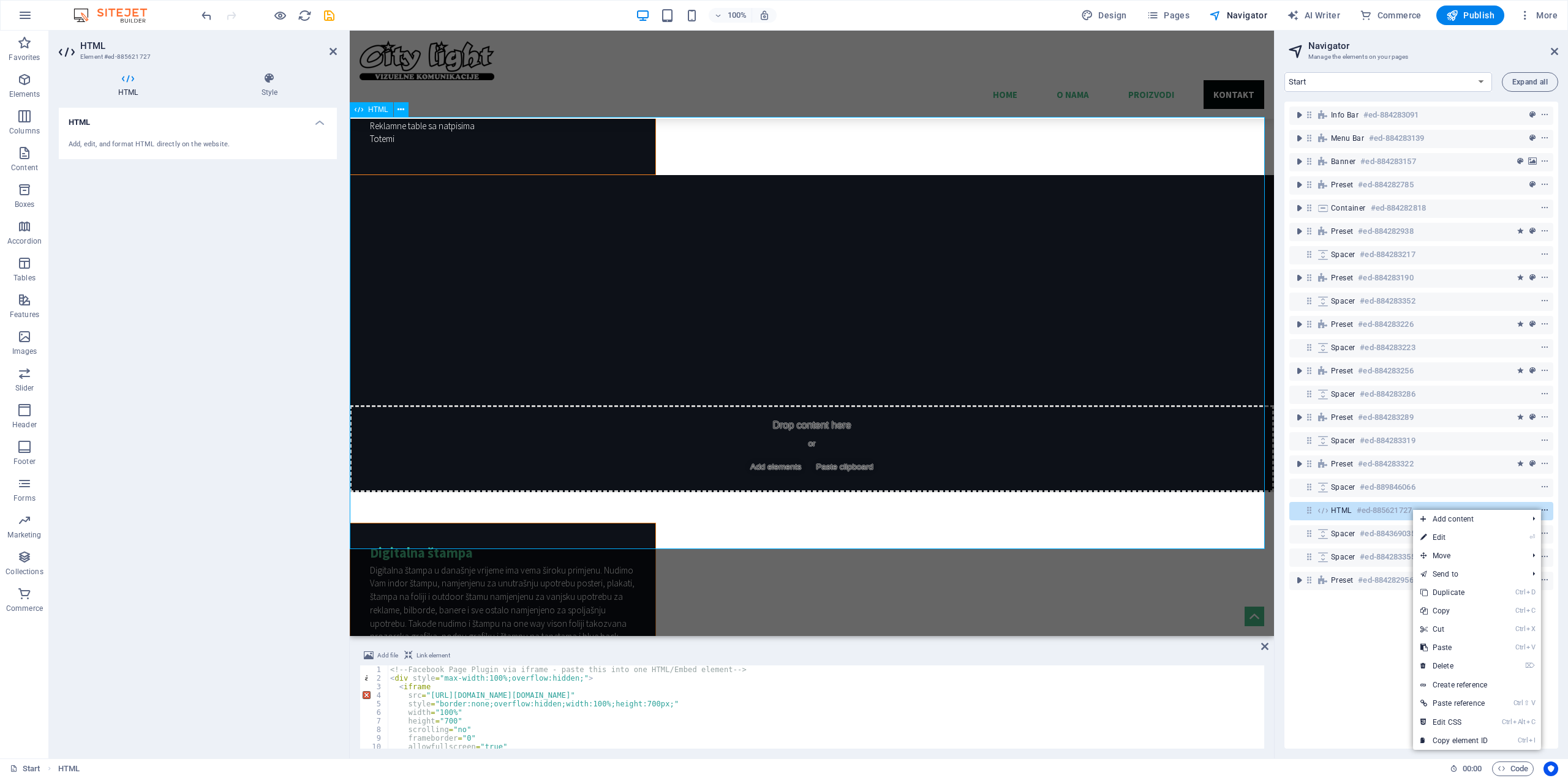
scroll to position [3474, 0]
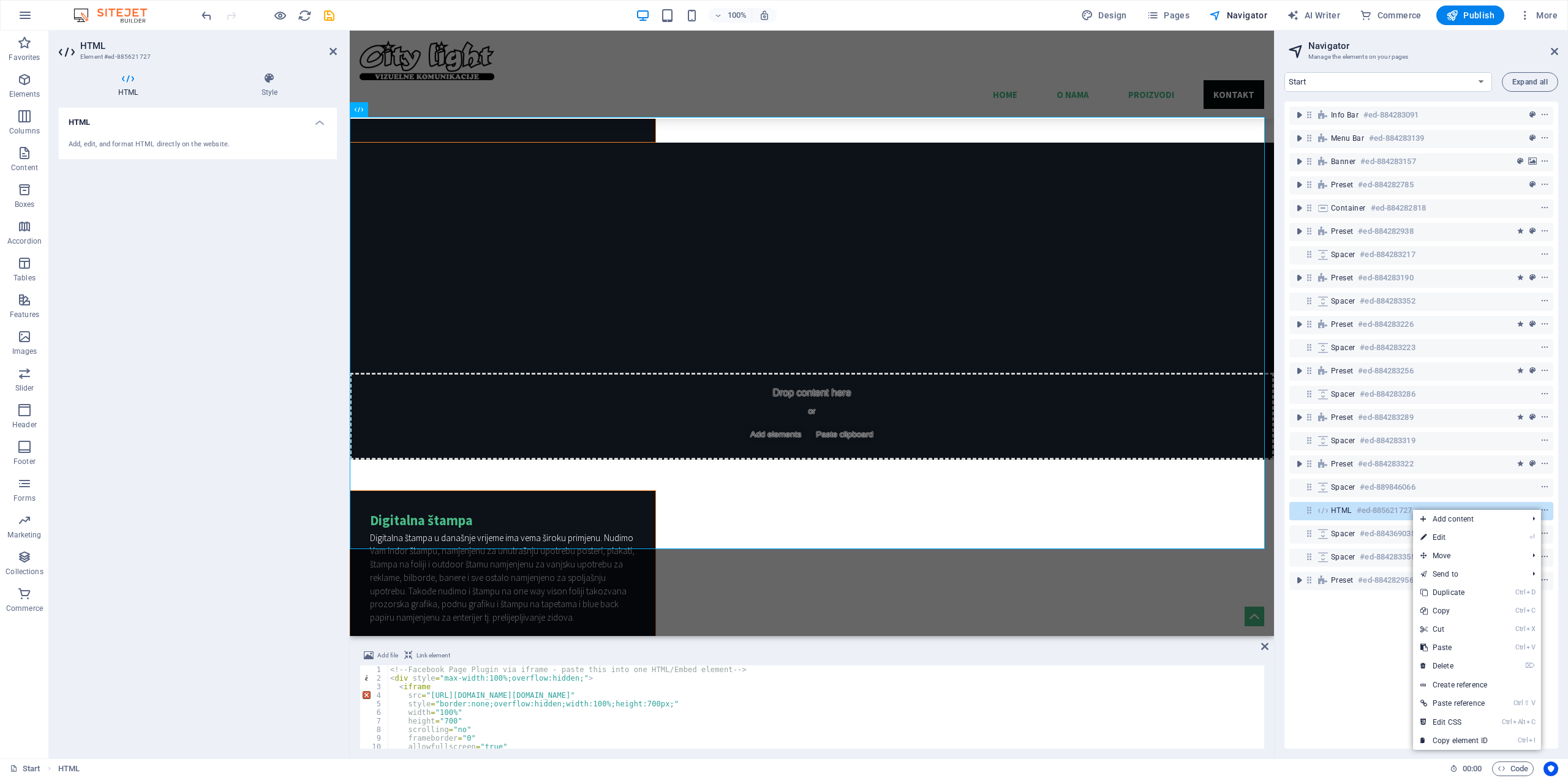
click at [1456, 663] on link "⌦ Delete" at bounding box center [1454, 667] width 82 height 19
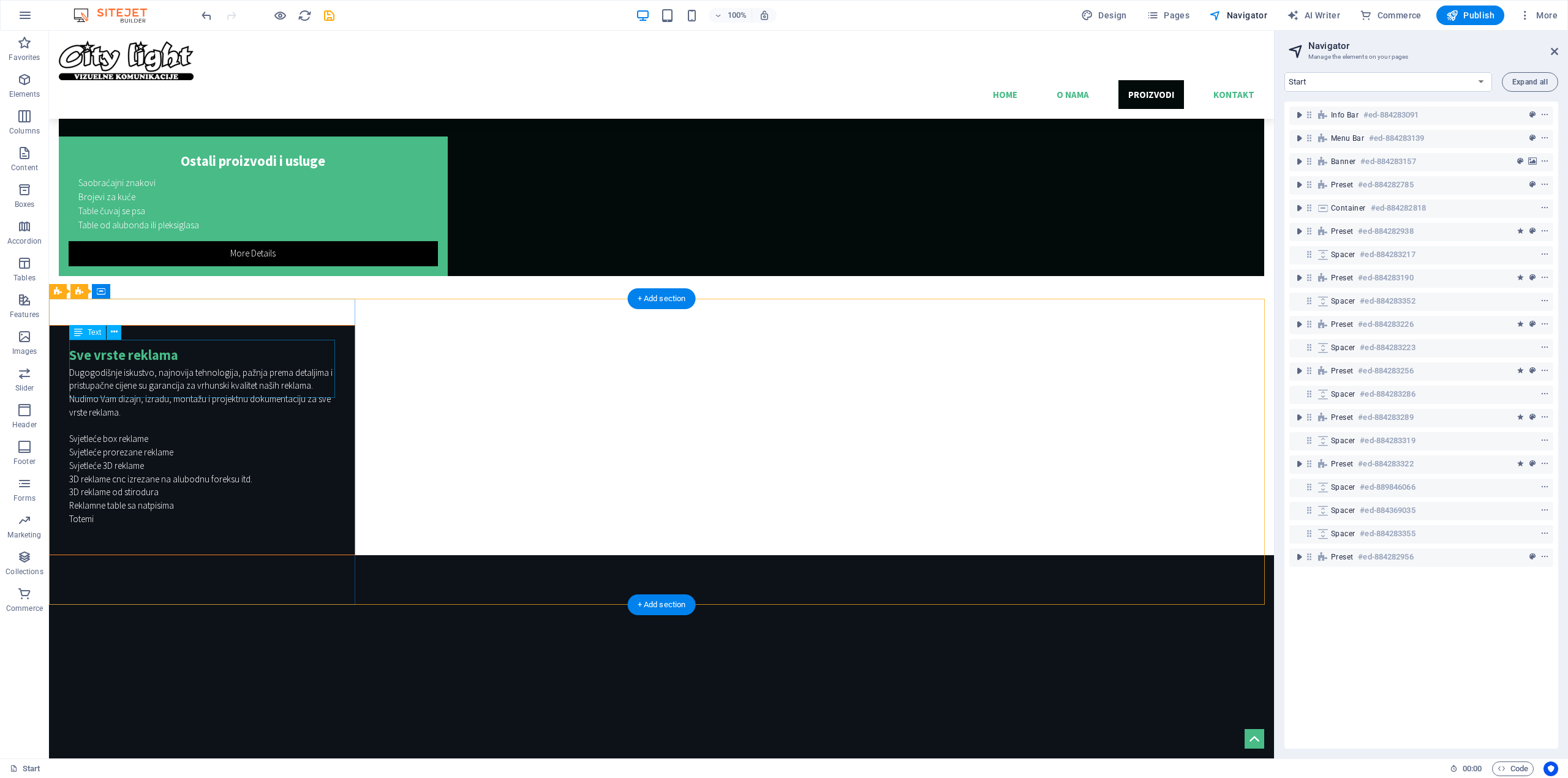
scroll to position [3360, 0]
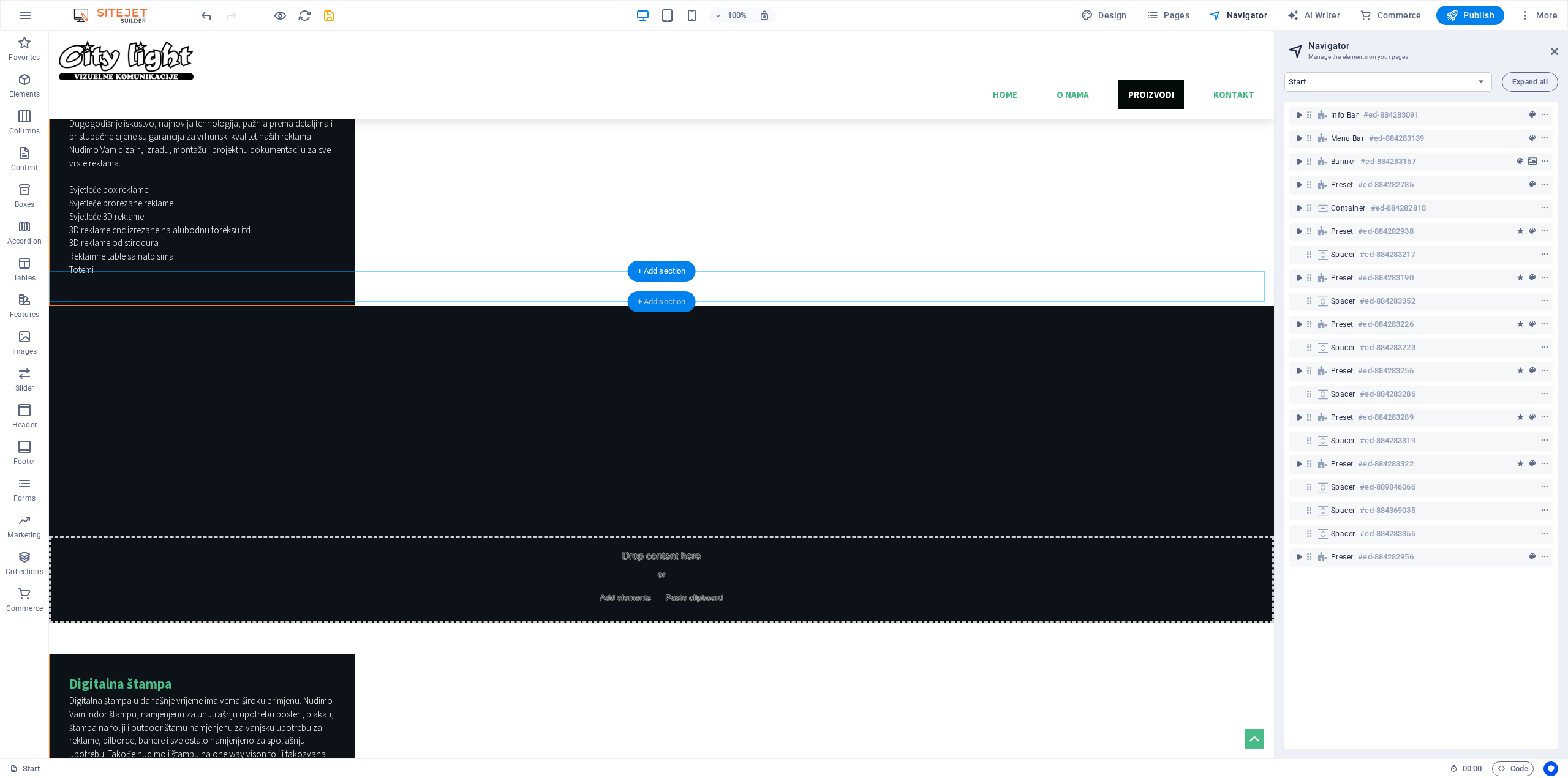
click at [649, 300] on div "+ Add section" at bounding box center [662, 302] width 68 height 21
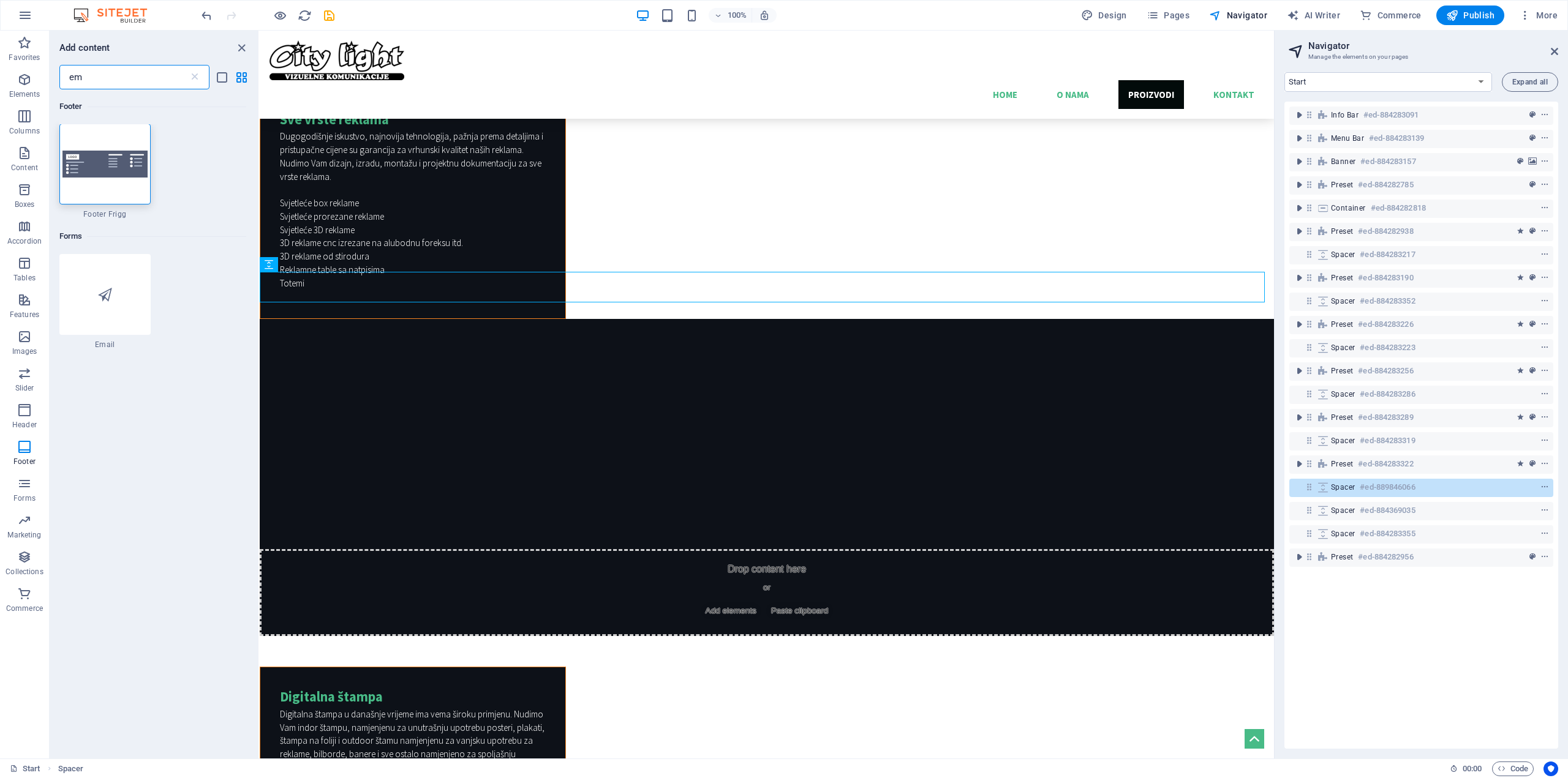
scroll to position [0, 0]
type input "e"
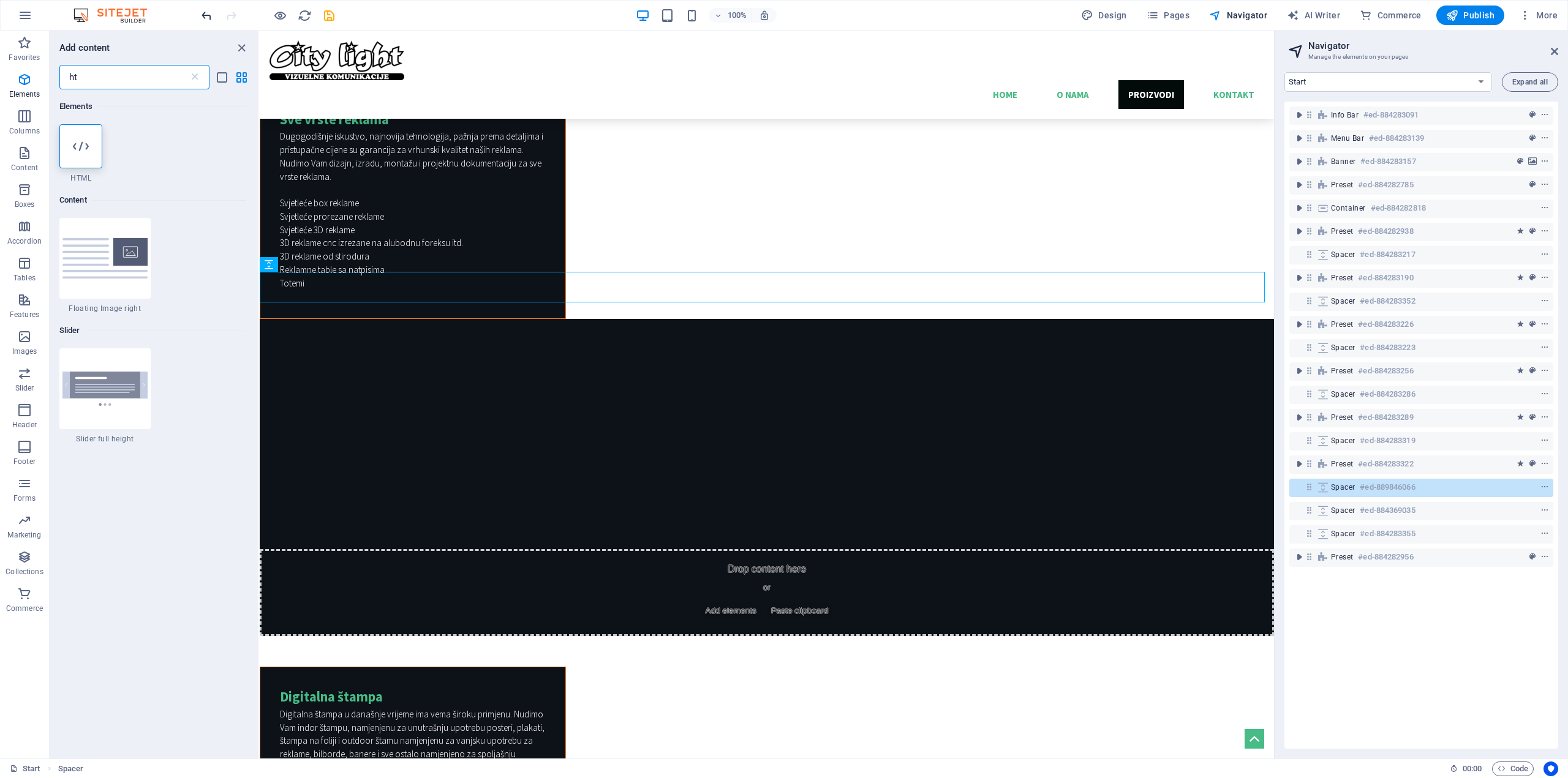
type input "ht"
click at [72, 165] on div at bounding box center [81, 146] width 43 height 44
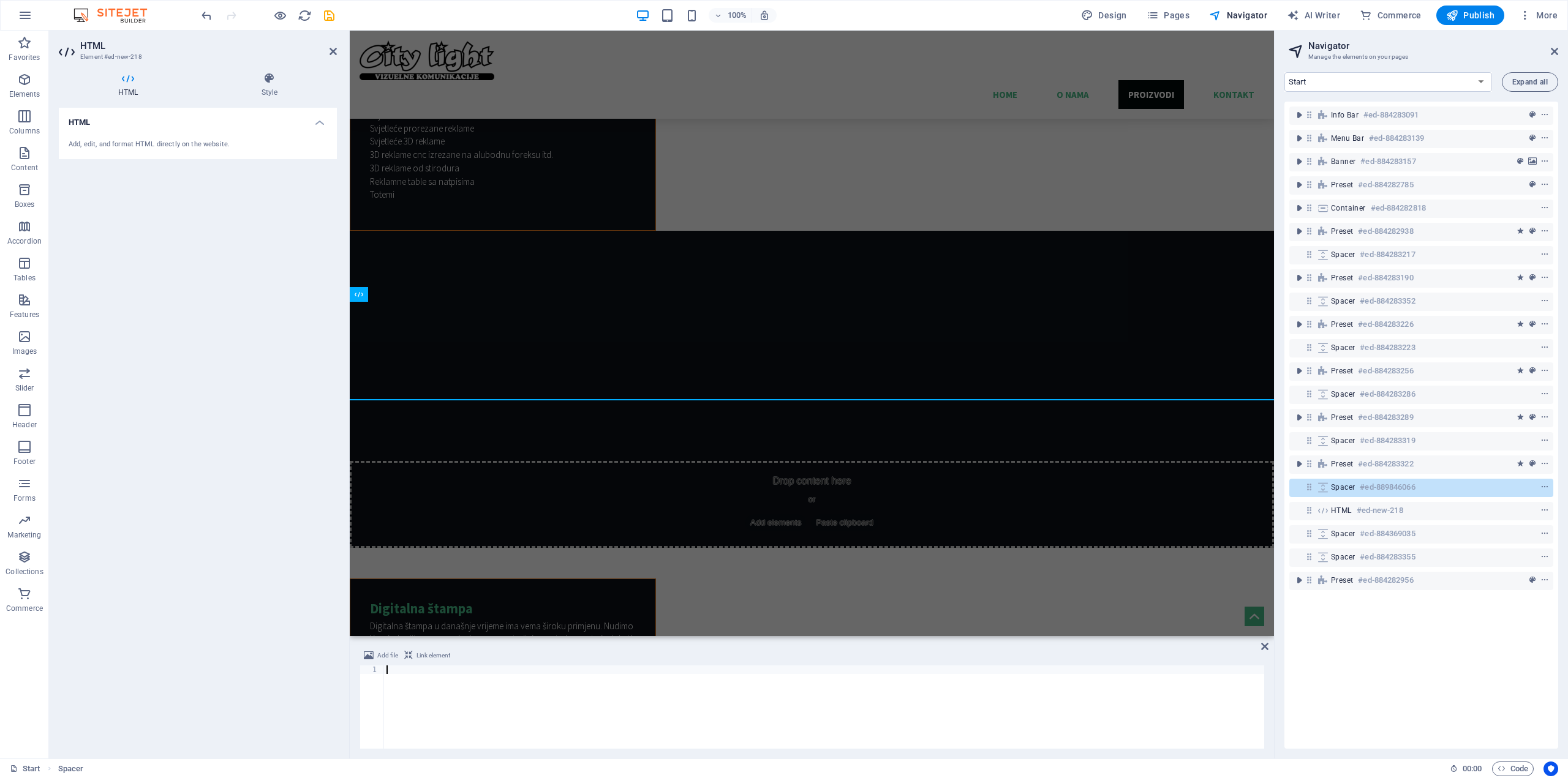
scroll to position [3289, 0]
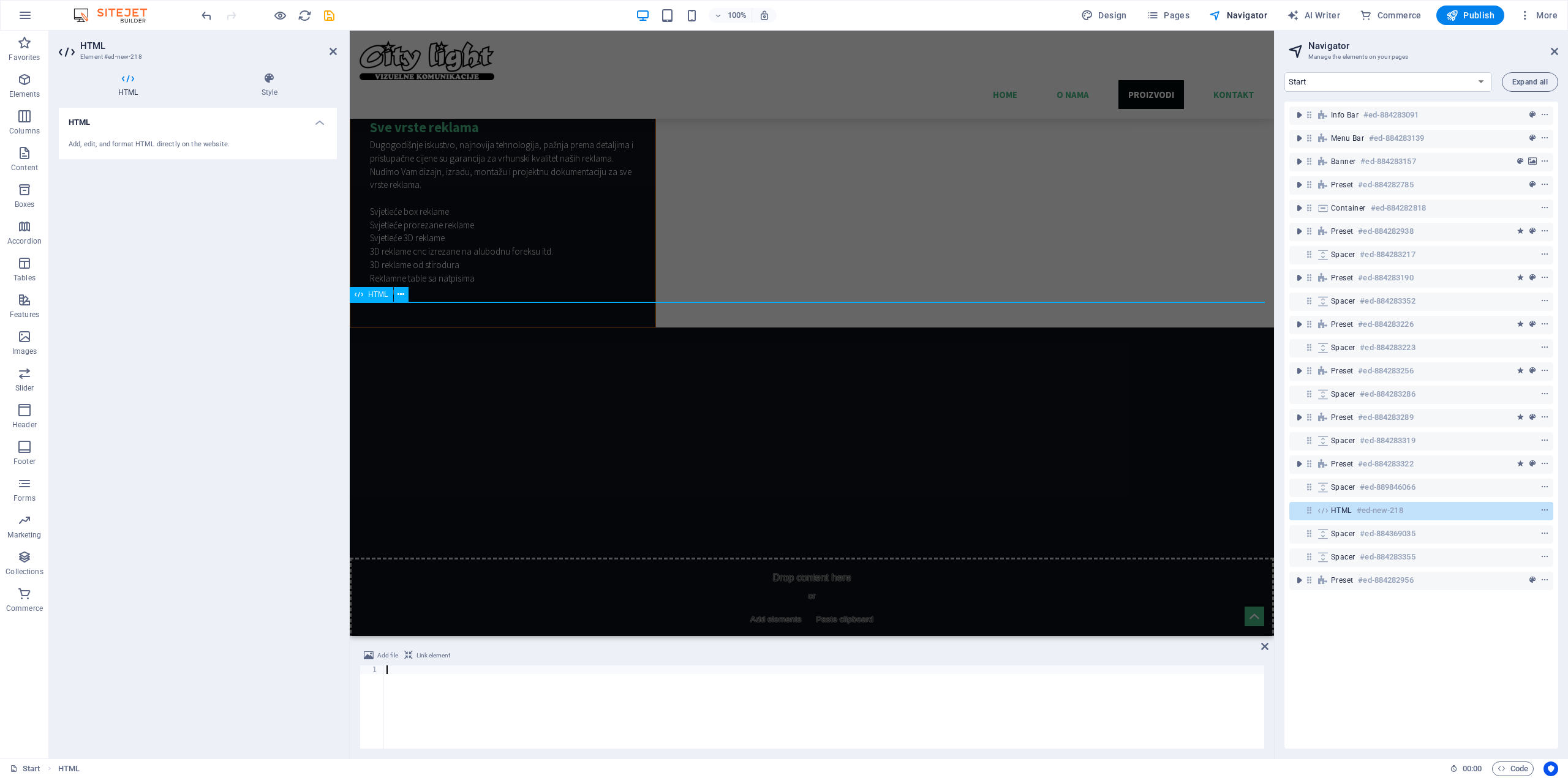
click at [1368, 510] on h6 "#ed-new-218" at bounding box center [1380, 510] width 47 height 15
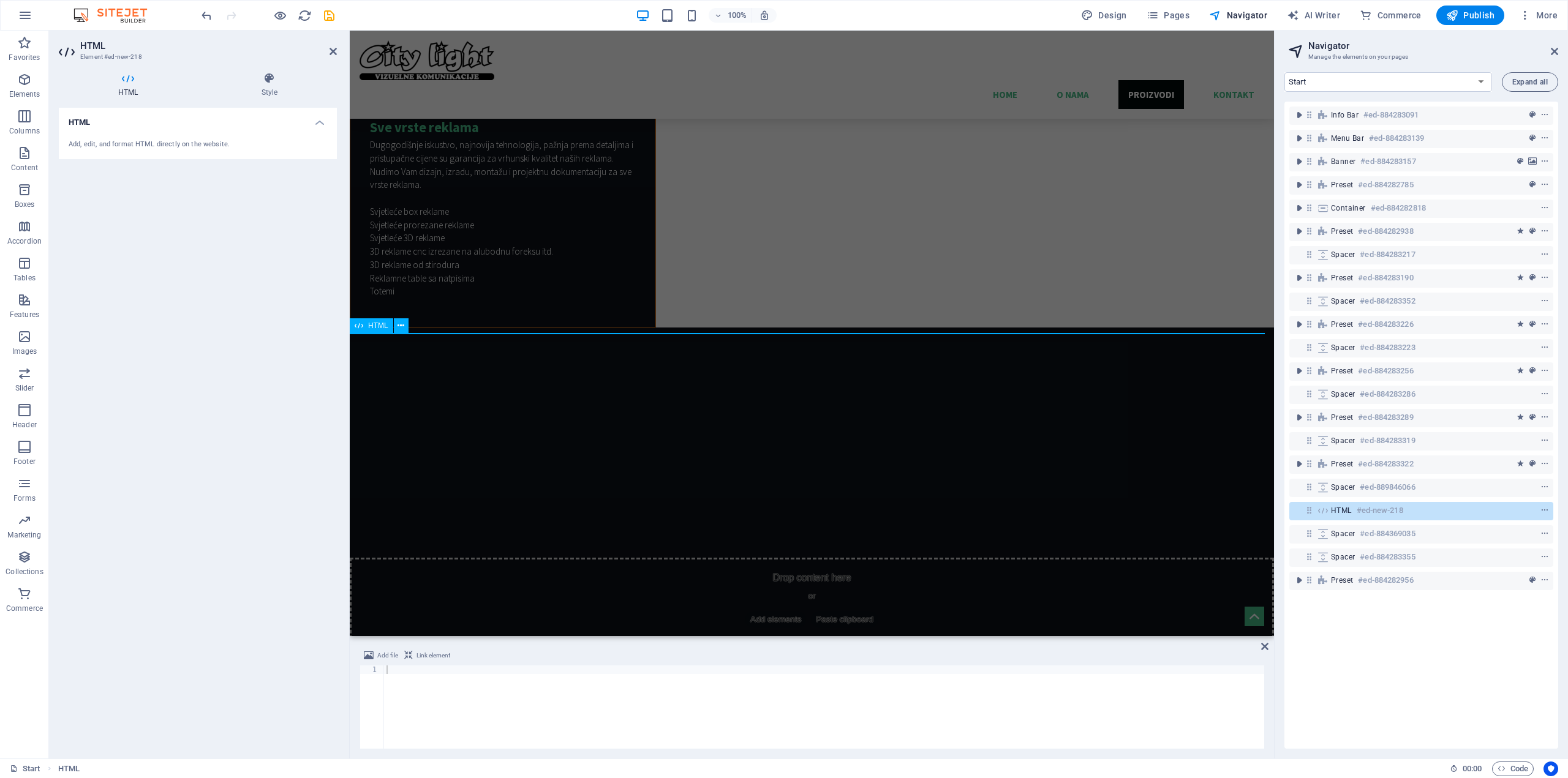
scroll to position [3258, 0]
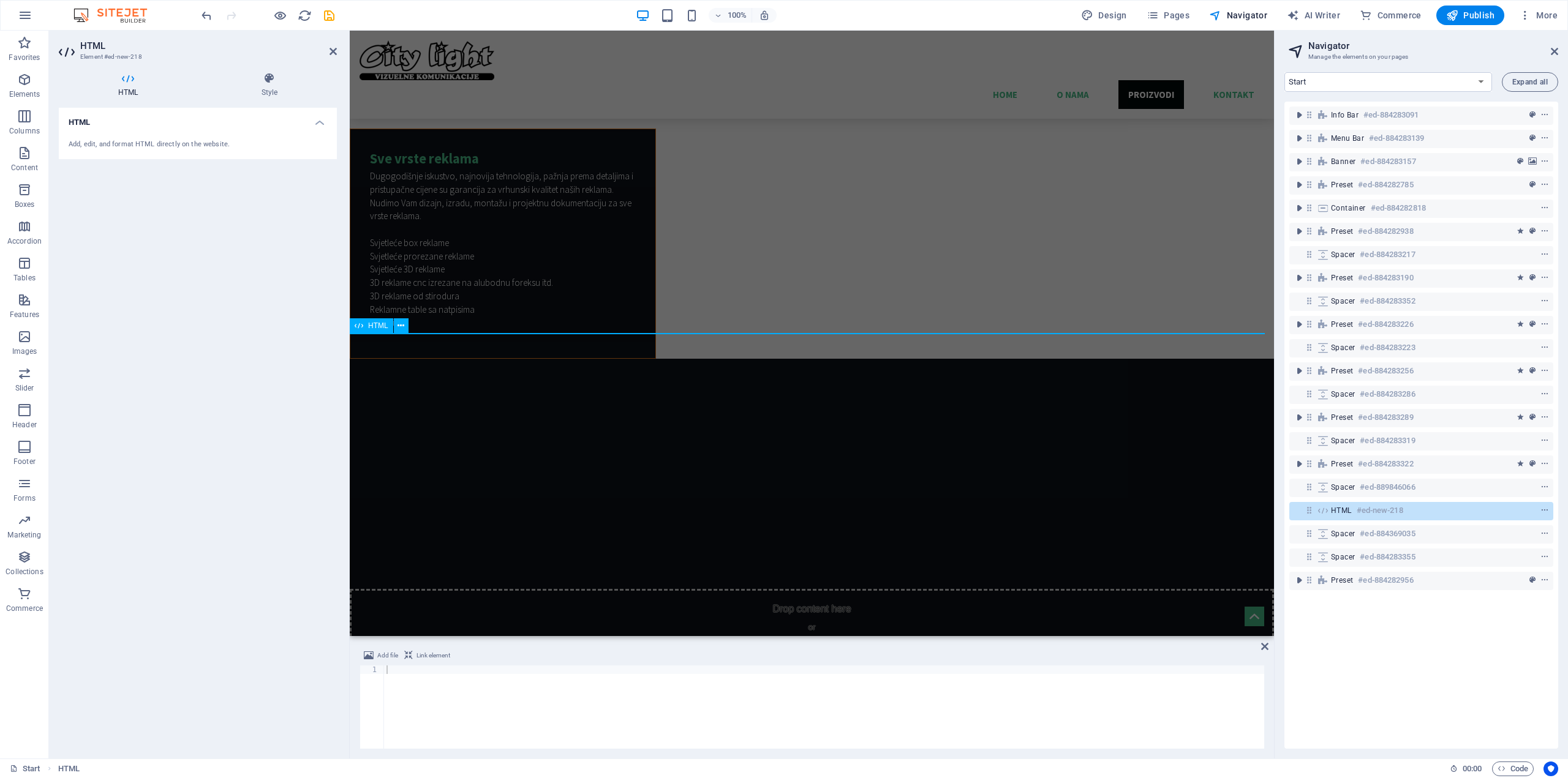
click at [1368, 510] on h6 "#ed-new-218" at bounding box center [1380, 510] width 47 height 15
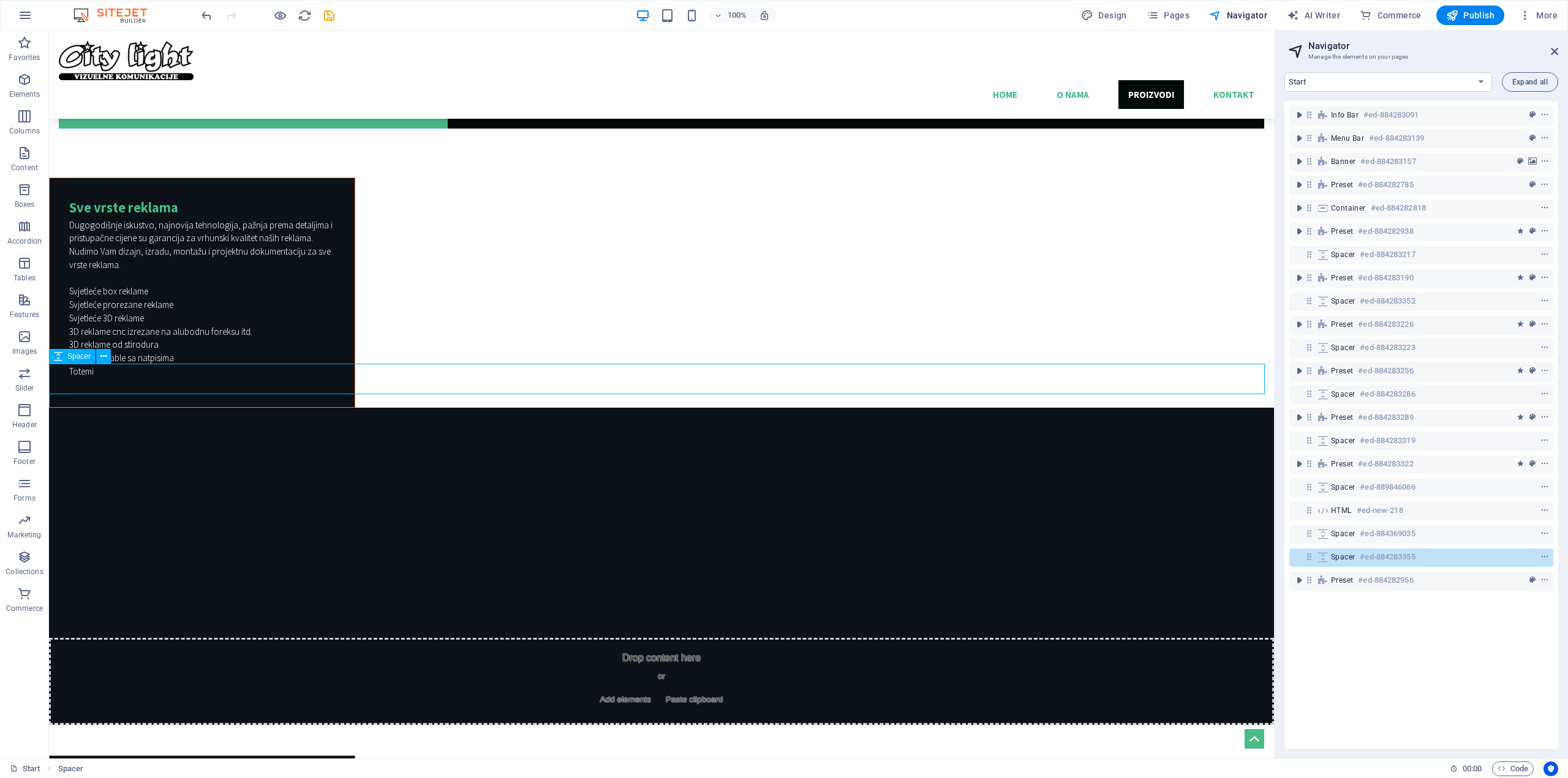
scroll to position [3329, 0]
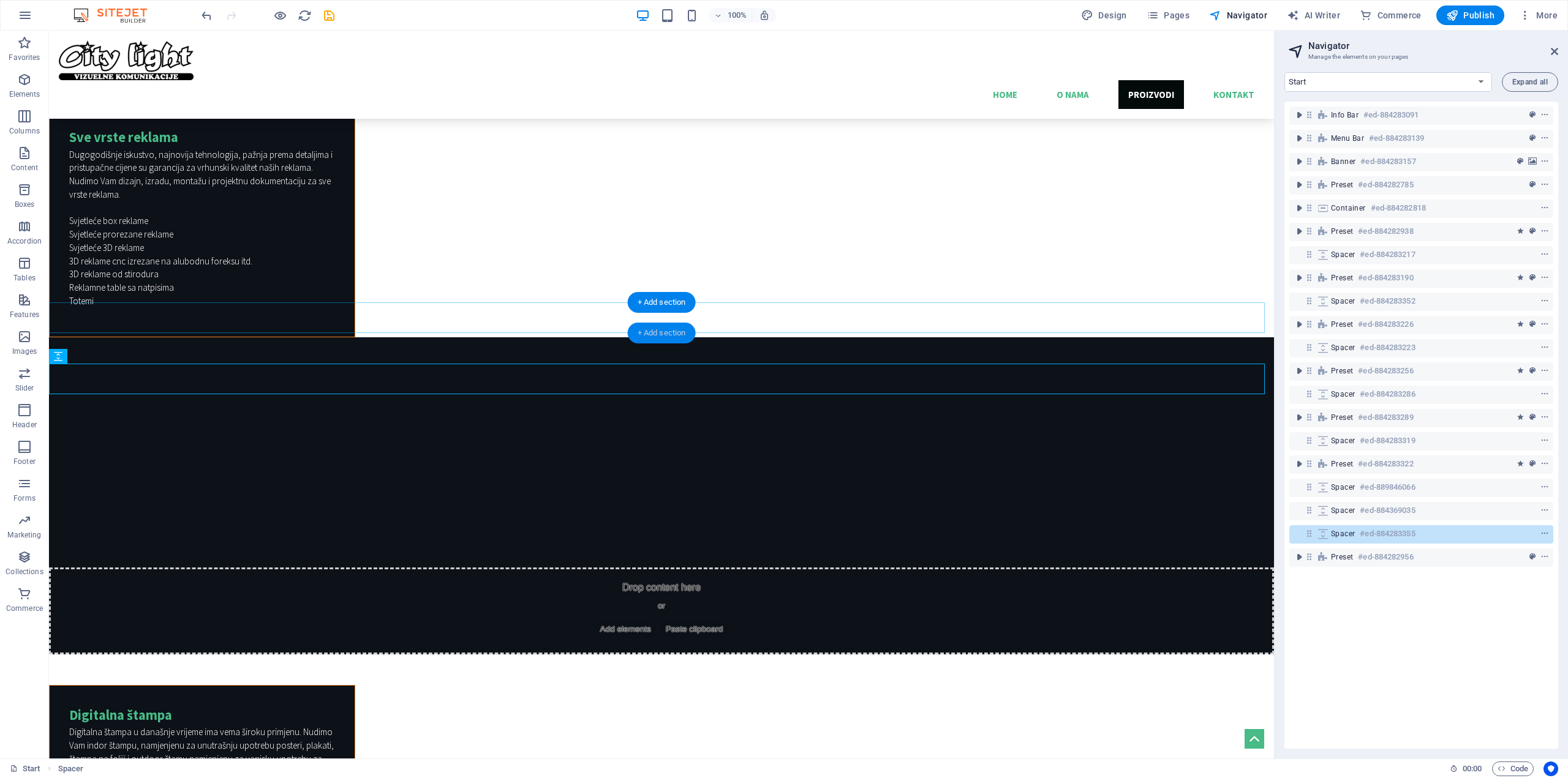
click at [671, 335] on div "+ Add section" at bounding box center [662, 333] width 68 height 21
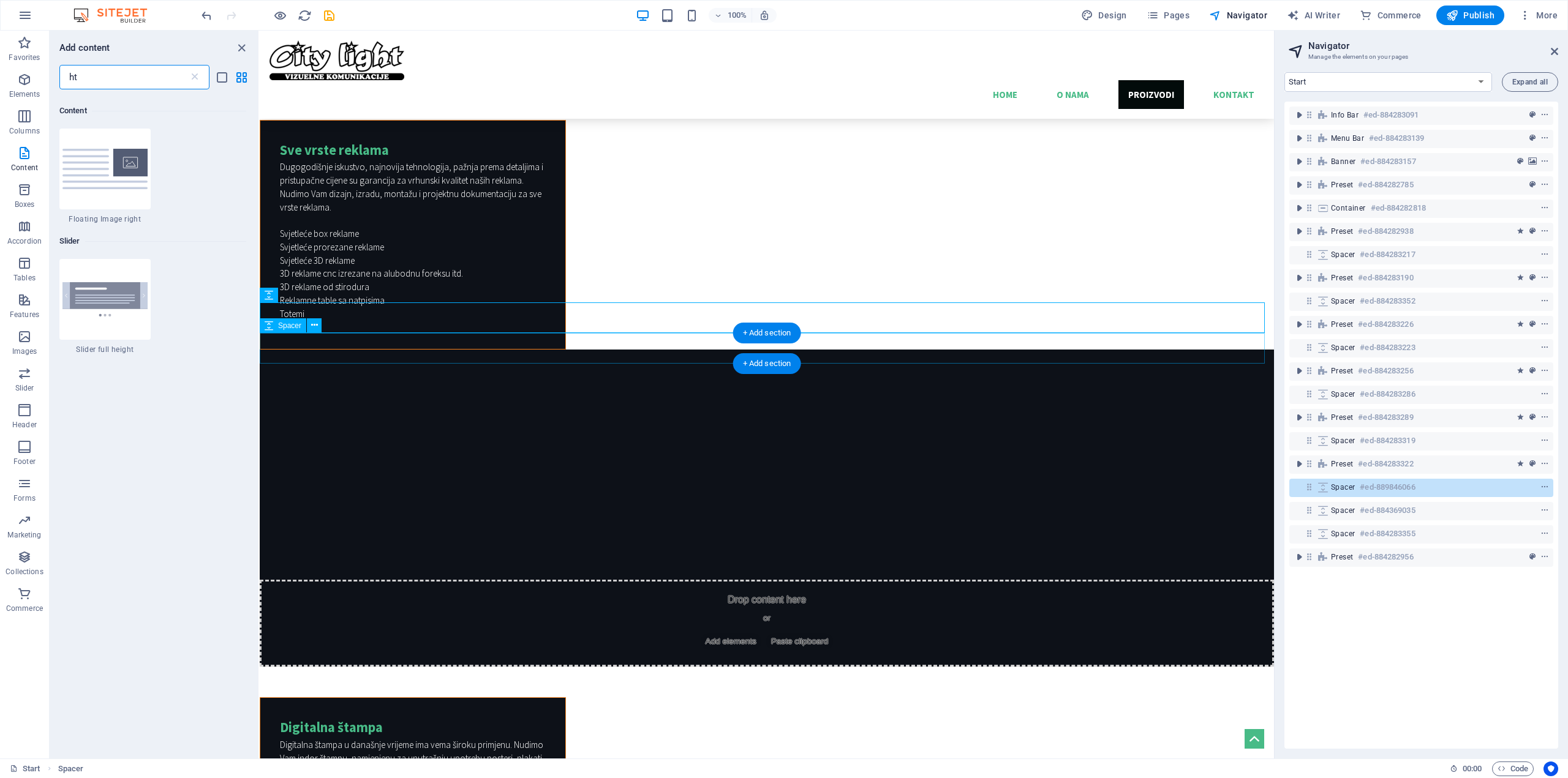
scroll to position [93, 0]
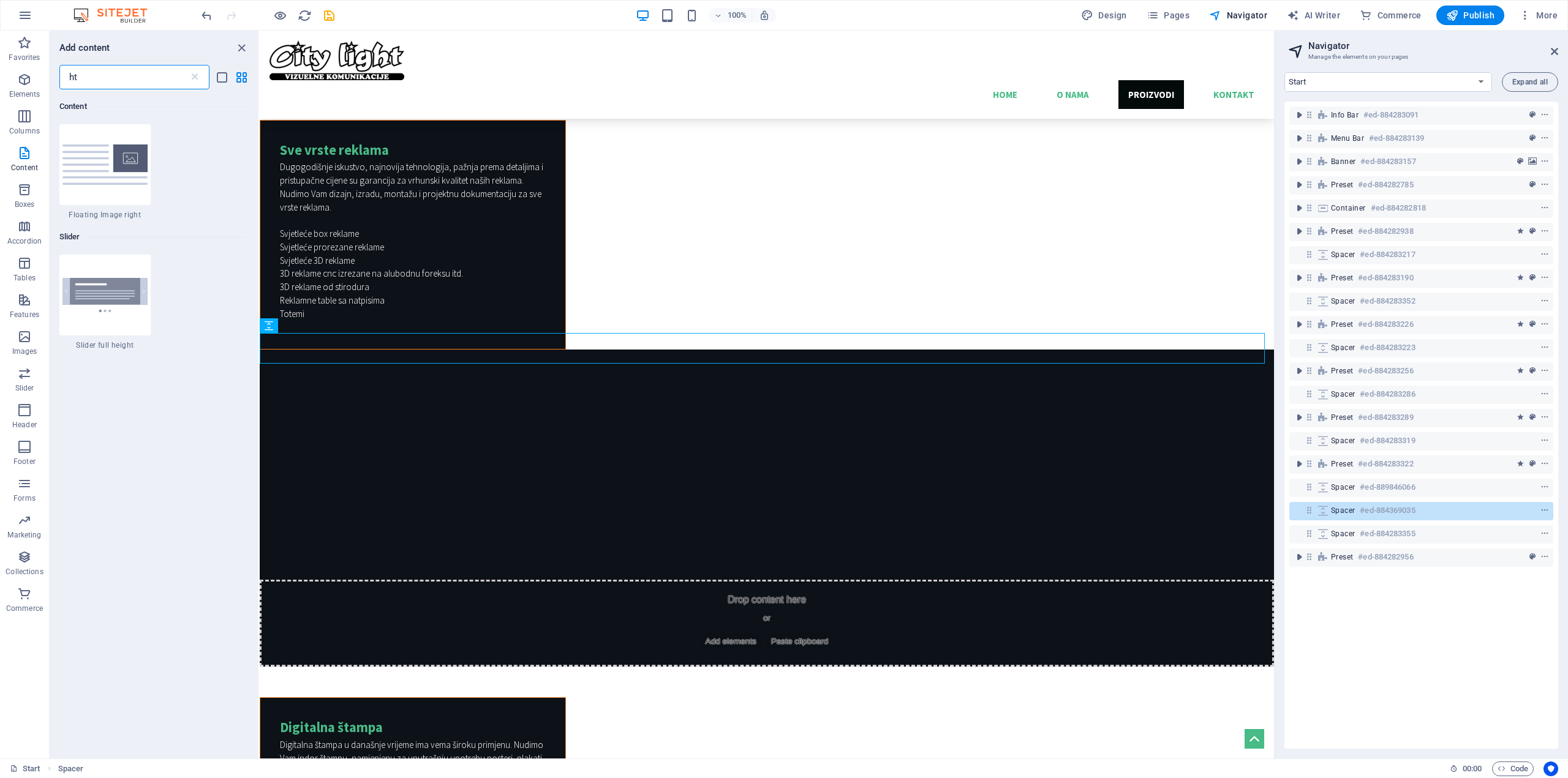
click at [83, 71] on input "ht" at bounding box center [124, 77] width 129 height 25
type input "h"
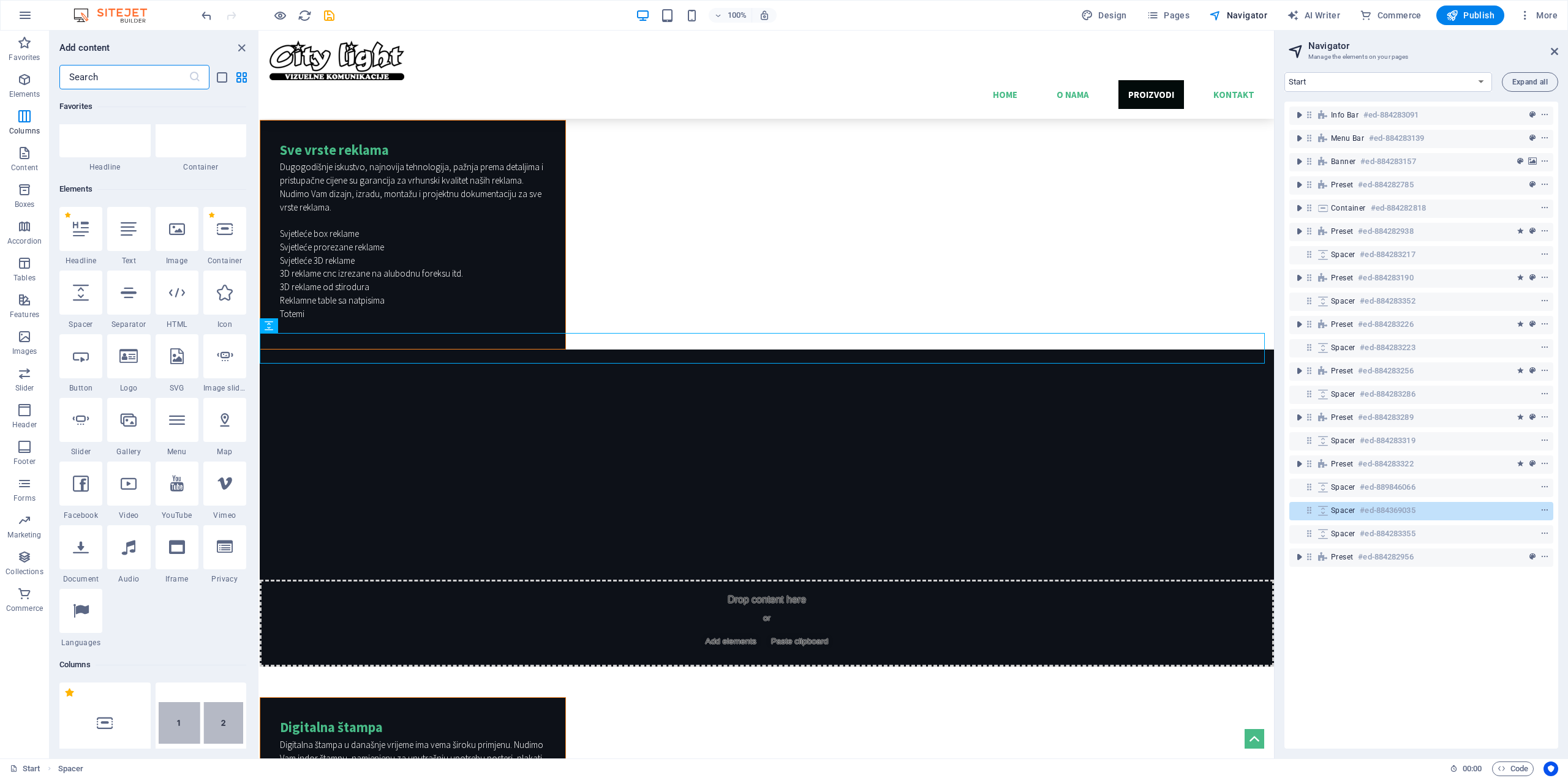
scroll to position [6, 0]
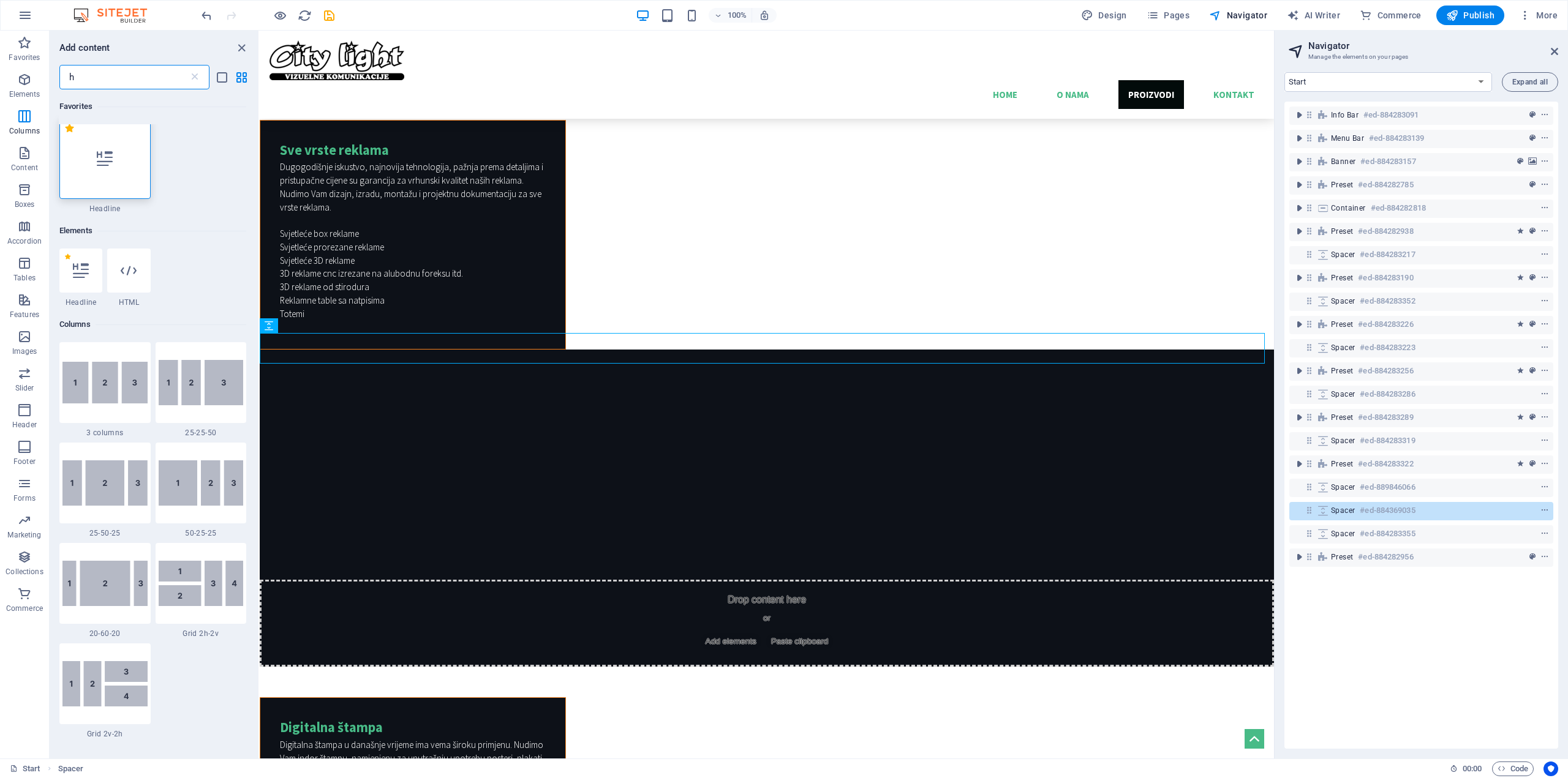
type input "ht"
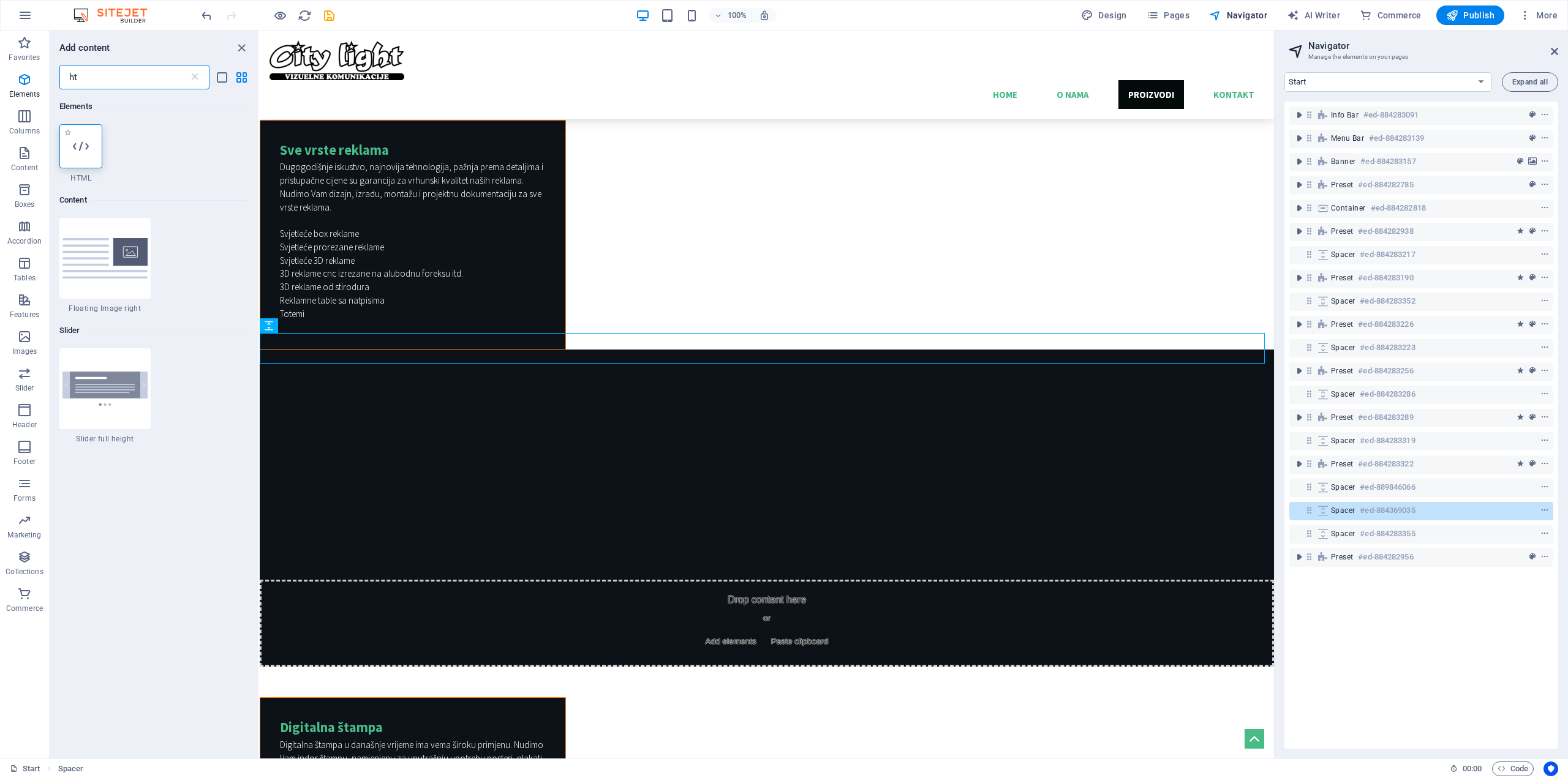
click at [76, 141] on icon at bounding box center [81, 146] width 16 height 16
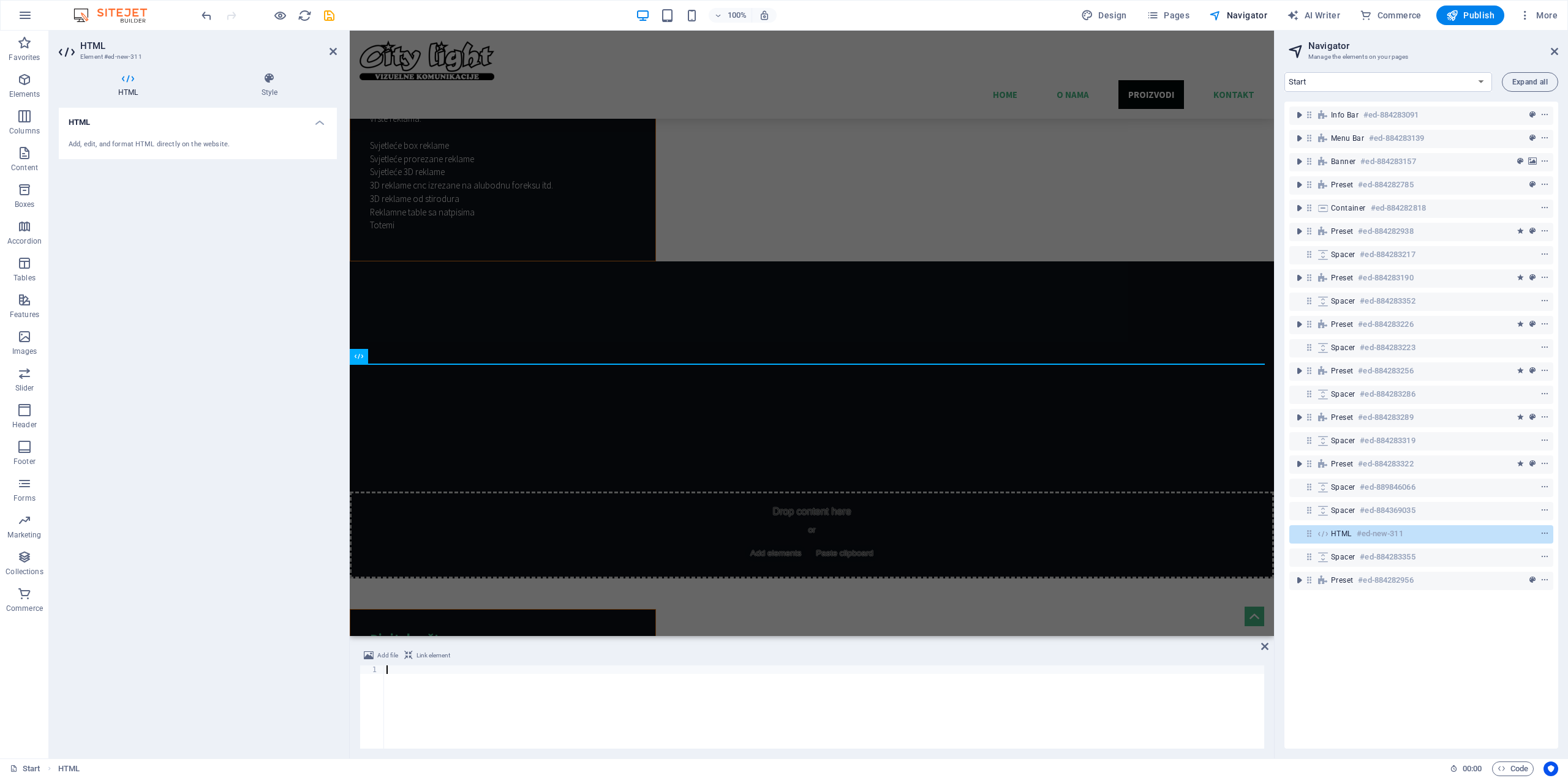
scroll to position [3258, 0]
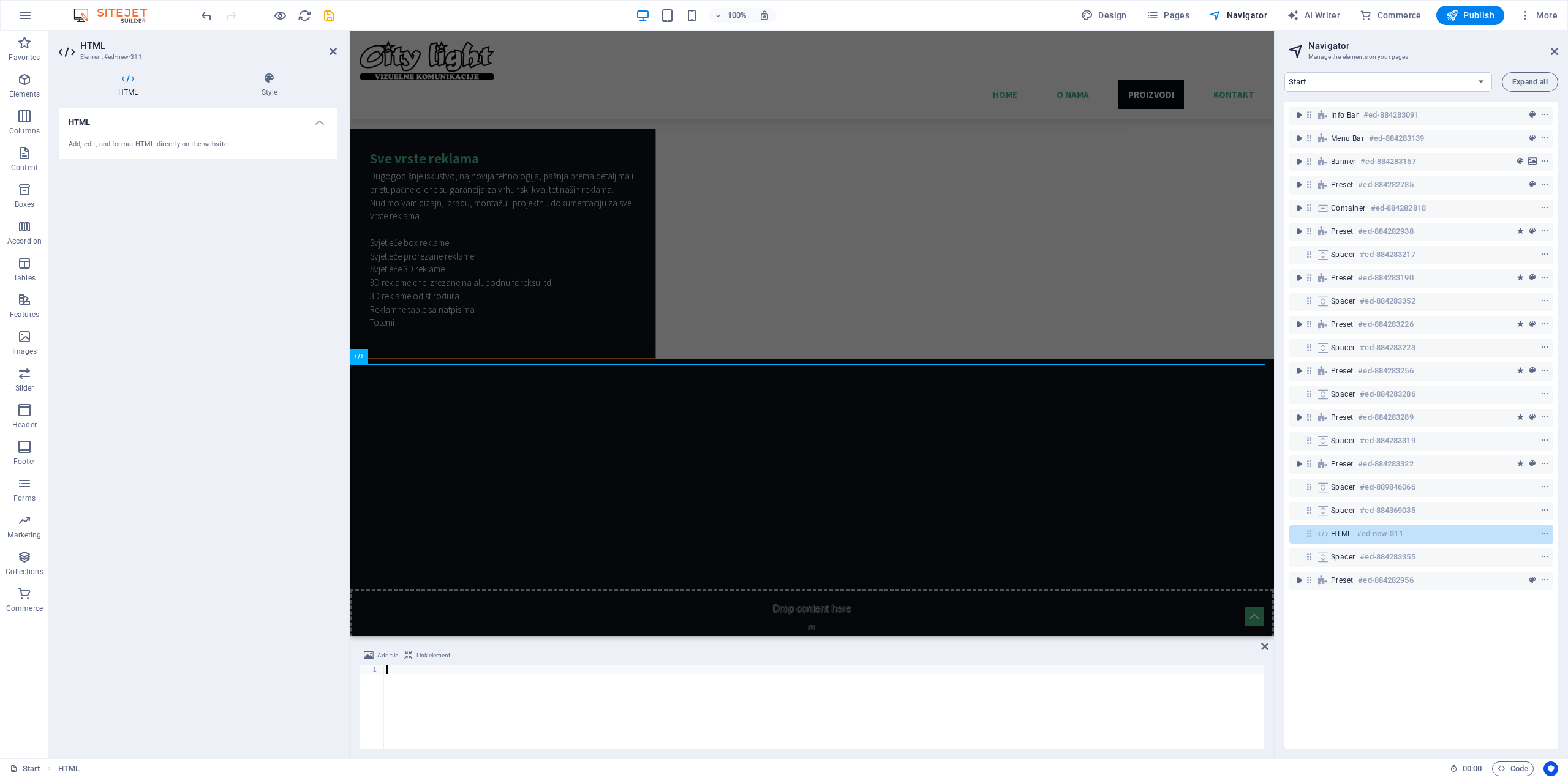
click at [433, 659] on span "Link element" at bounding box center [433, 656] width 33 height 15
click at [428, 652] on span "Link element" at bounding box center [433, 656] width 33 height 15
click at [382, 657] on span "Add file" at bounding box center [387, 656] width 21 height 15
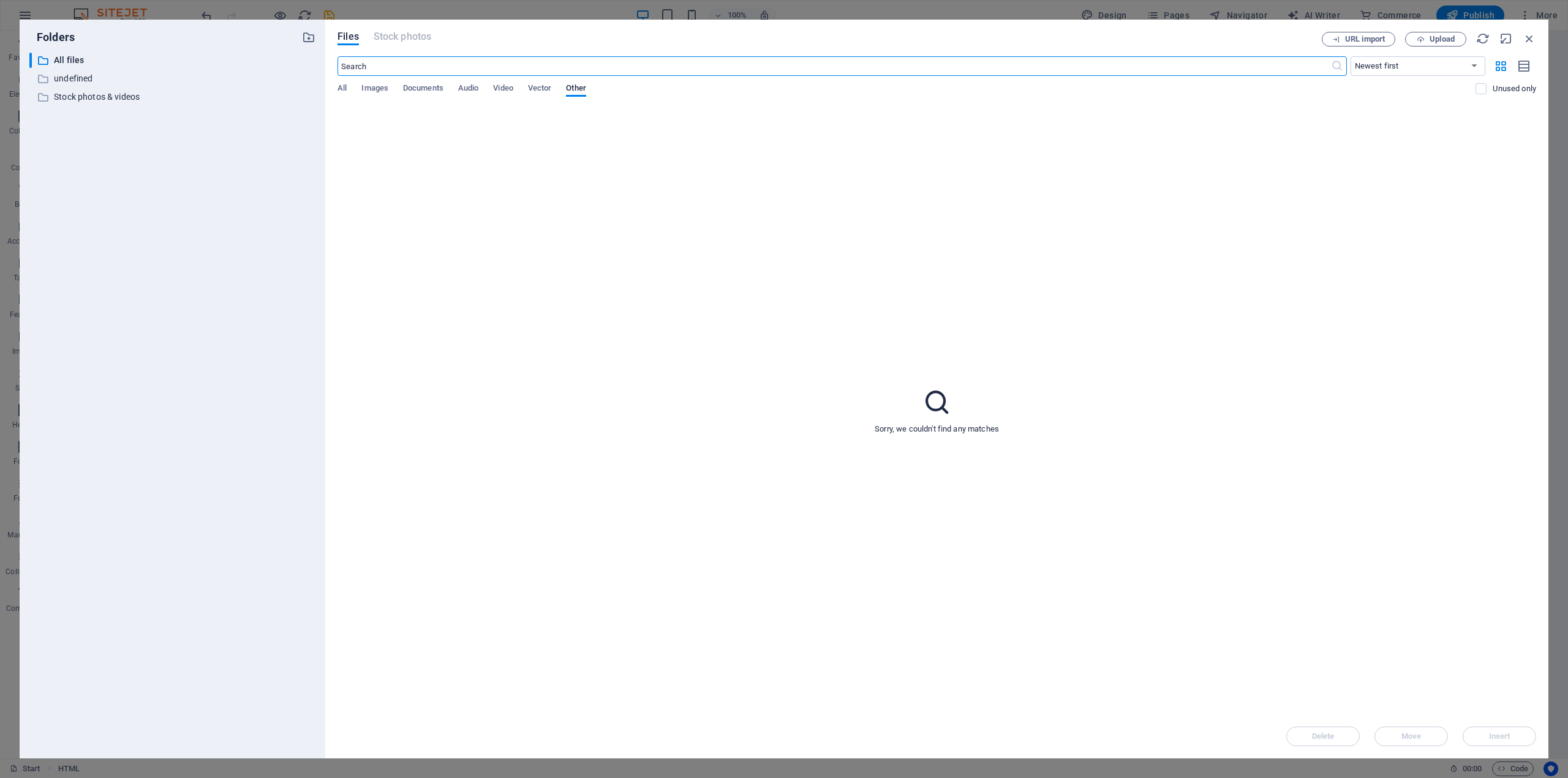
scroll to position [3443, 0]
drag, startPoint x: 1530, startPoint y: 38, endPoint x: 573, endPoint y: 184, distance: 968.1
click at [1530, 38] on icon "button" at bounding box center [1529, 39] width 13 height 13
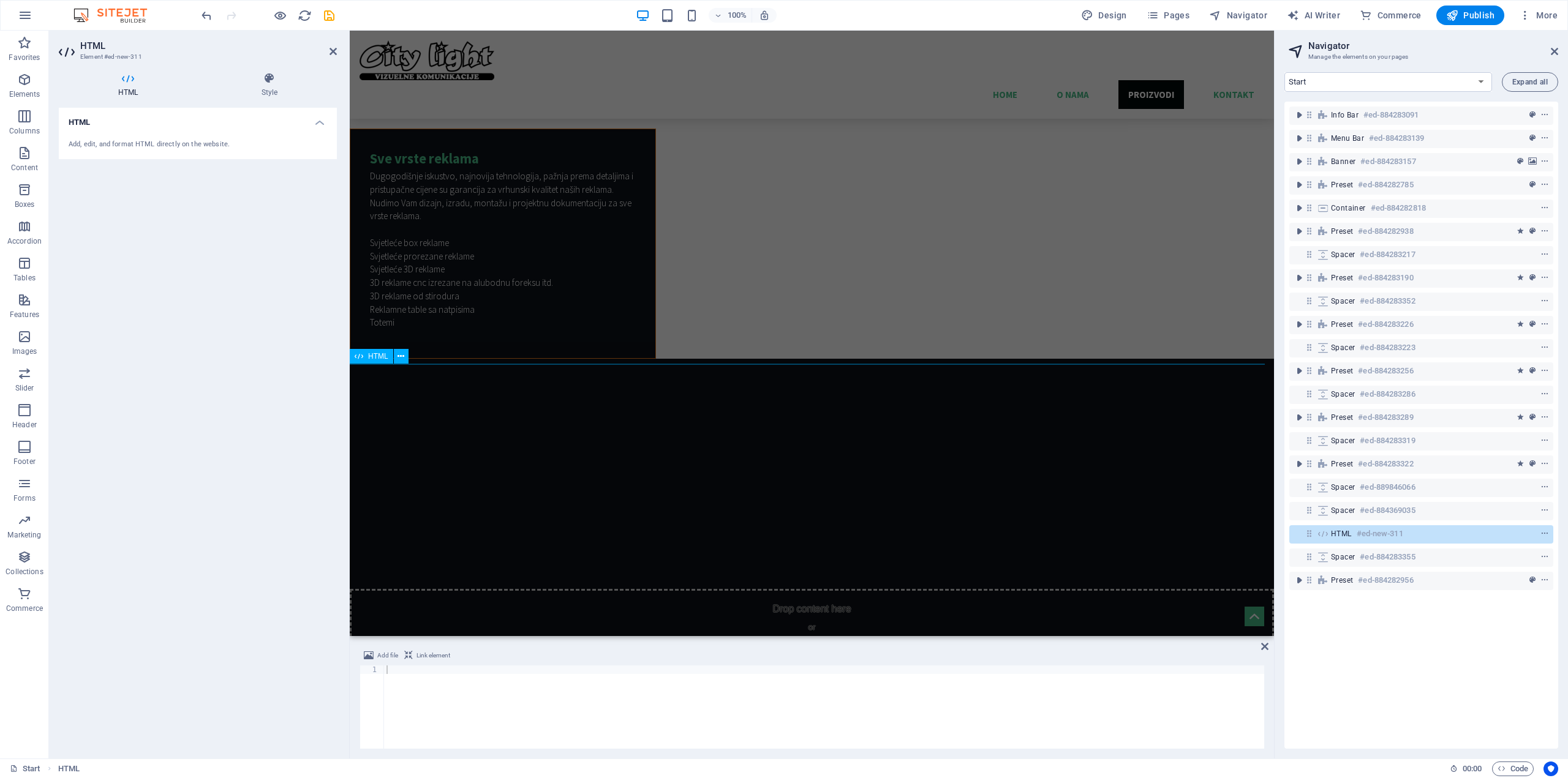
click at [362, 357] on icon at bounding box center [358, 356] width 9 height 15
type textarea "<a href="#ed-new-311" class="wv-link-elm"></a>"
click at [362, 357] on icon at bounding box center [358, 356] width 9 height 15
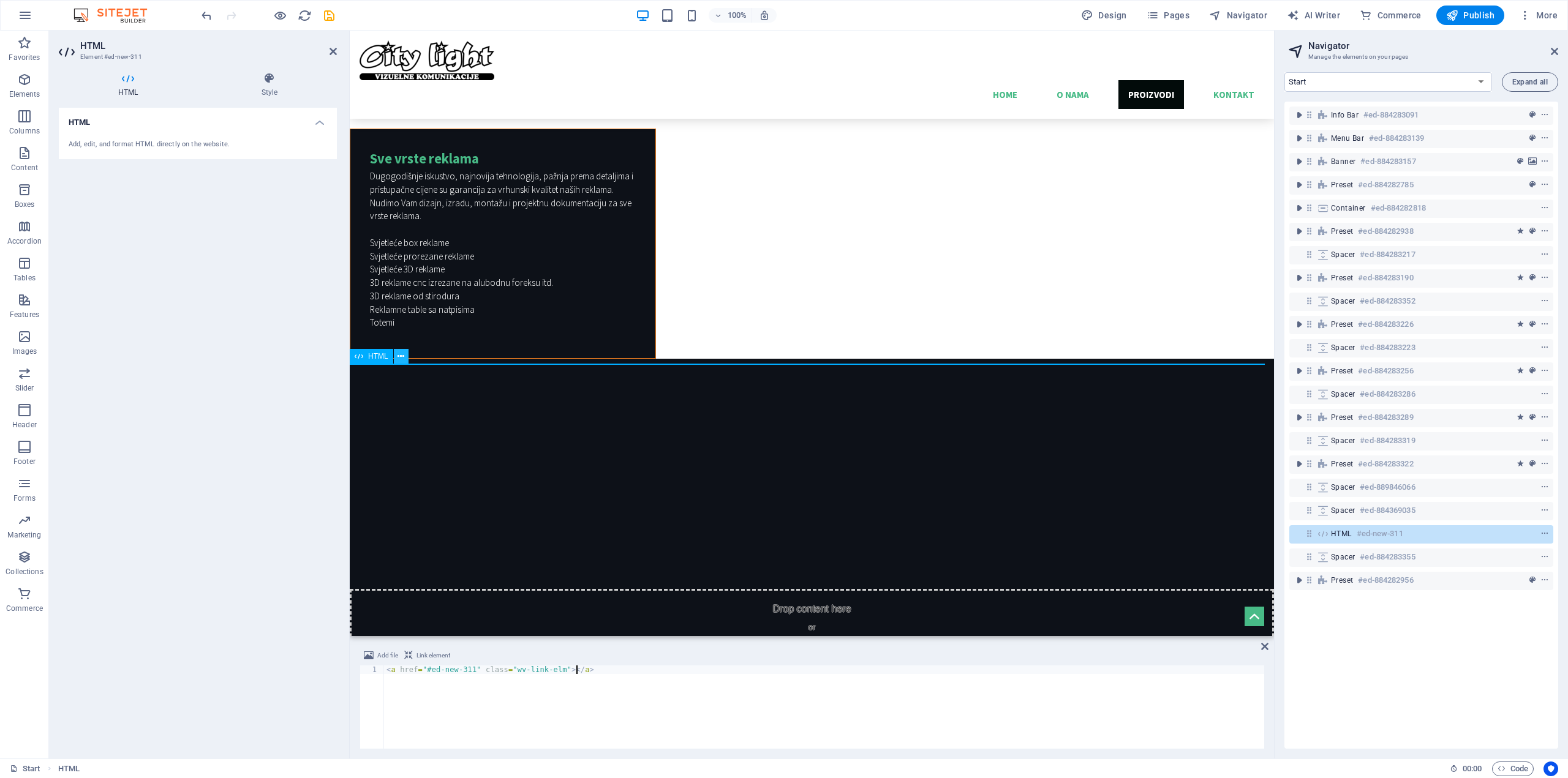
click at [403, 356] on icon at bounding box center [401, 356] width 7 height 13
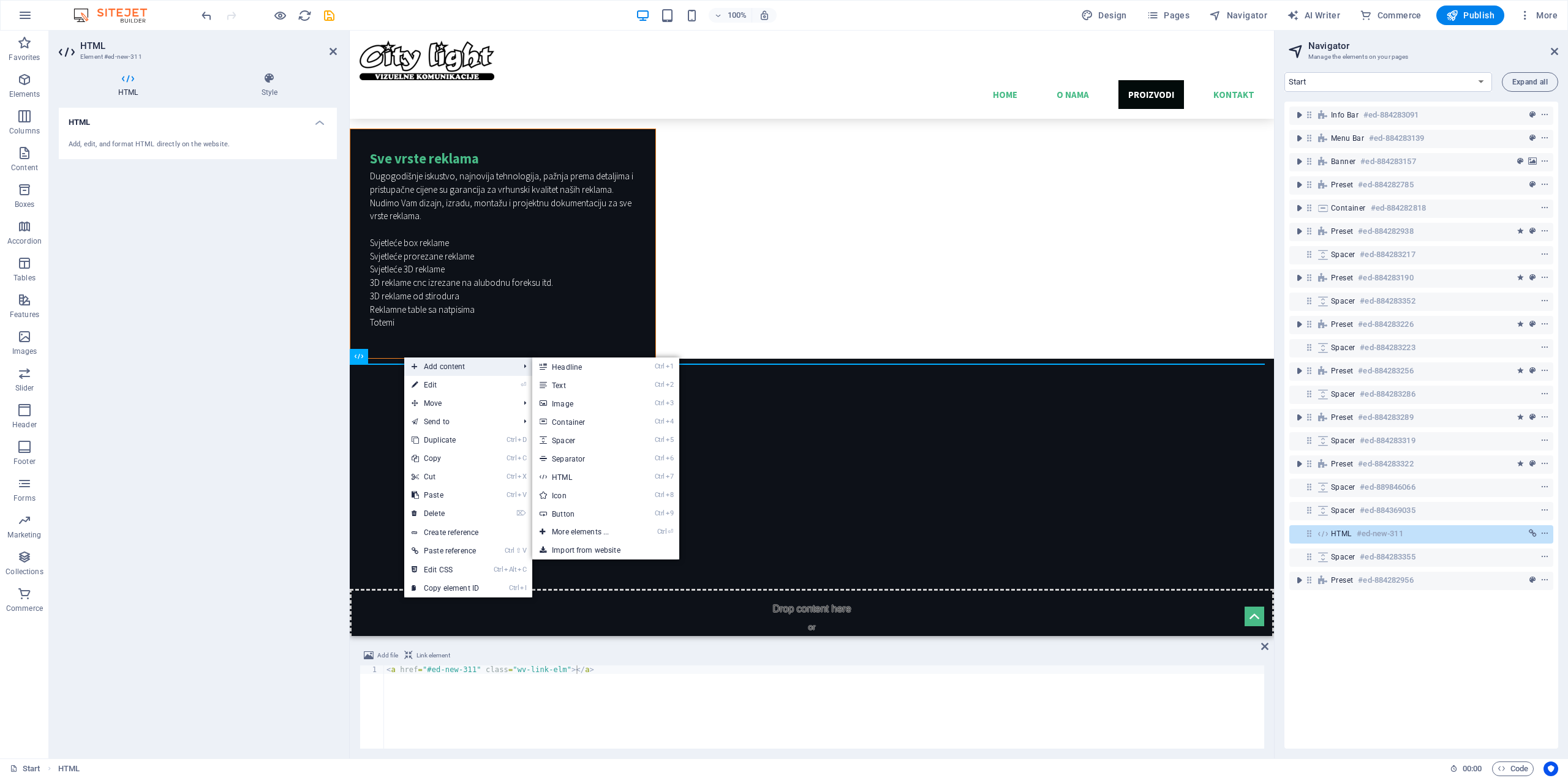
click at [448, 368] on span "Add content" at bounding box center [459, 367] width 109 height 19
click at [588, 473] on link "Ctrl 7 HTML" at bounding box center [582, 477] width 101 height 19
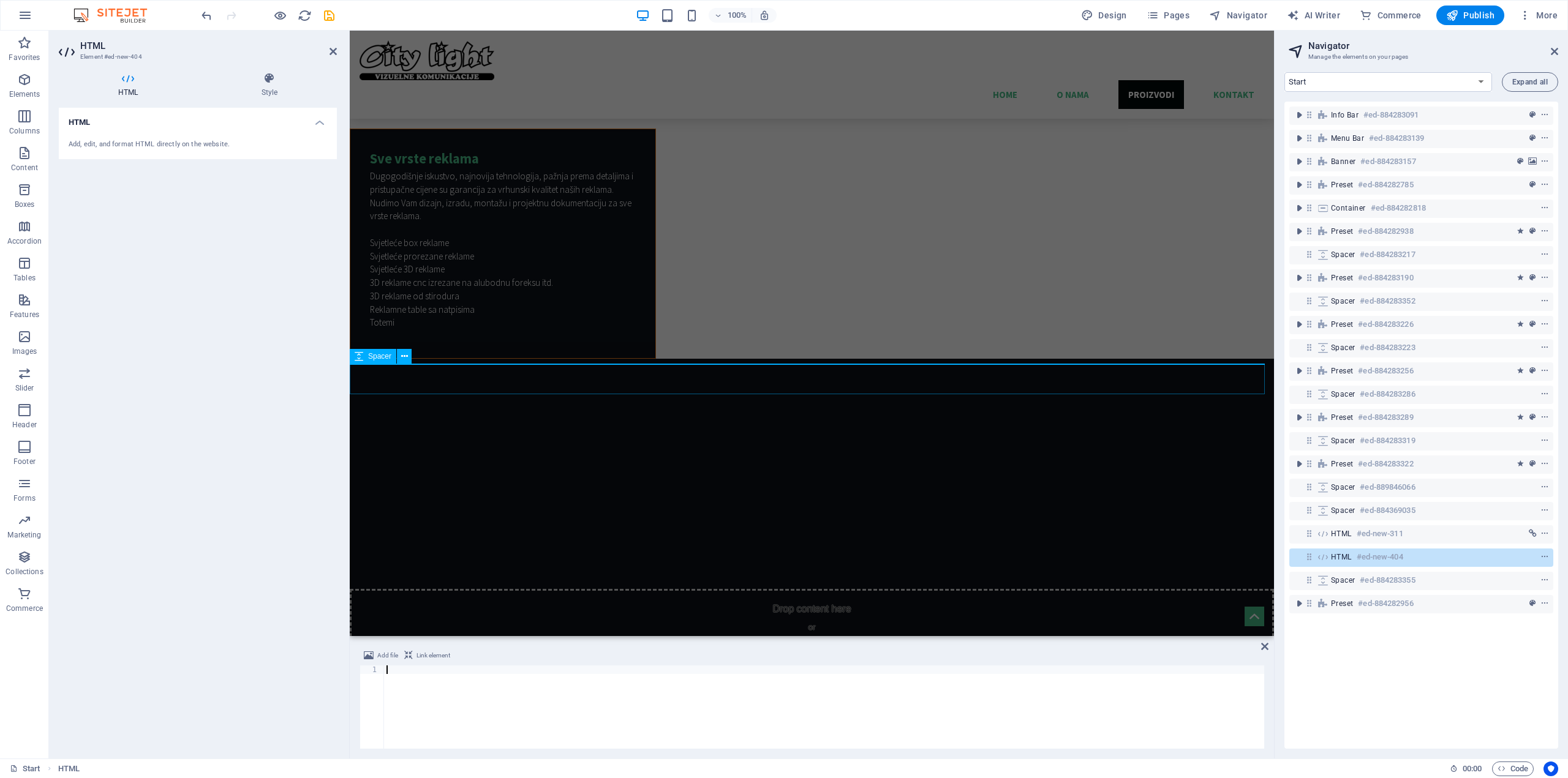
click at [362, 358] on icon at bounding box center [358, 356] width 9 height 15
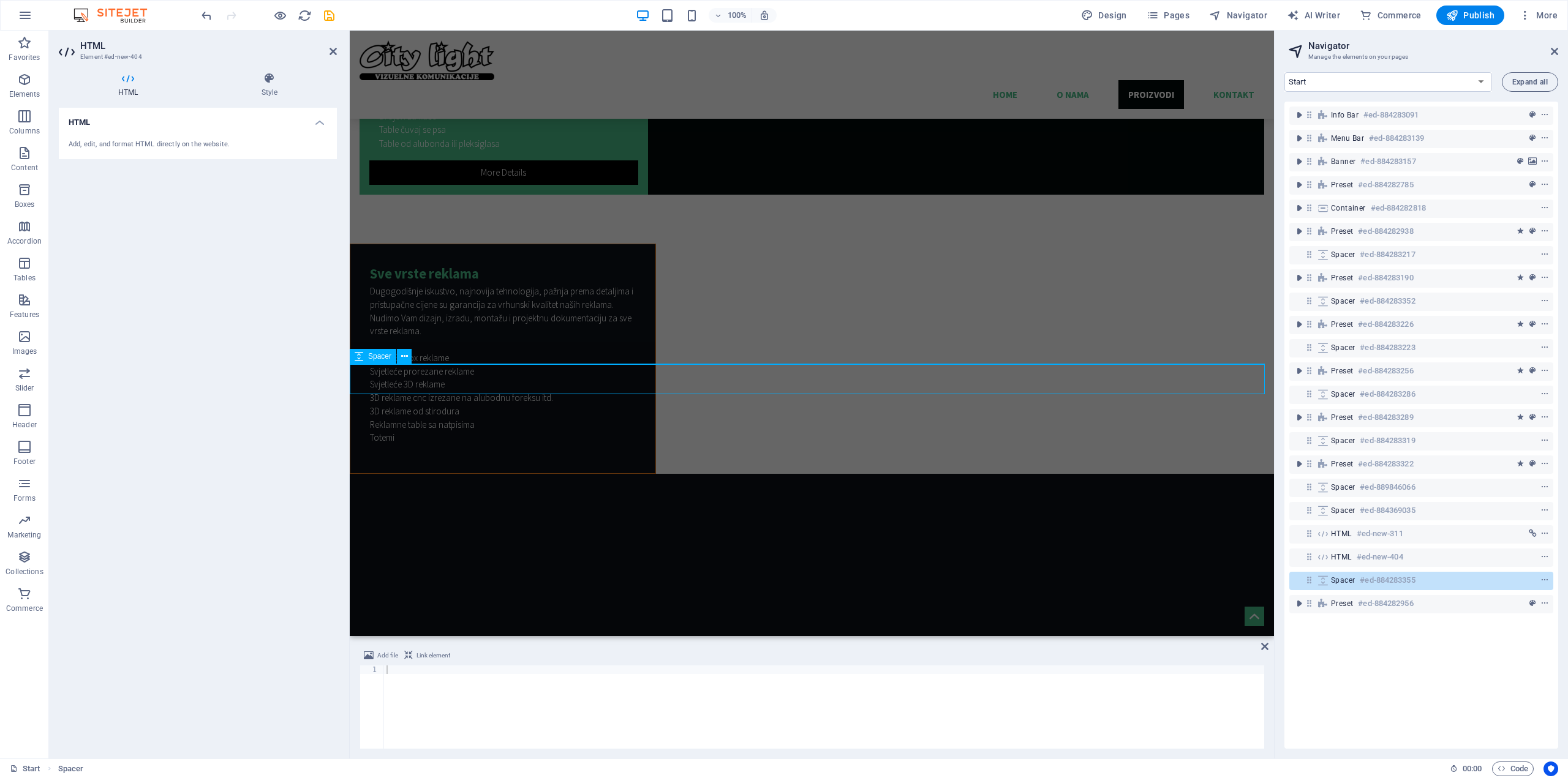
select select "px"
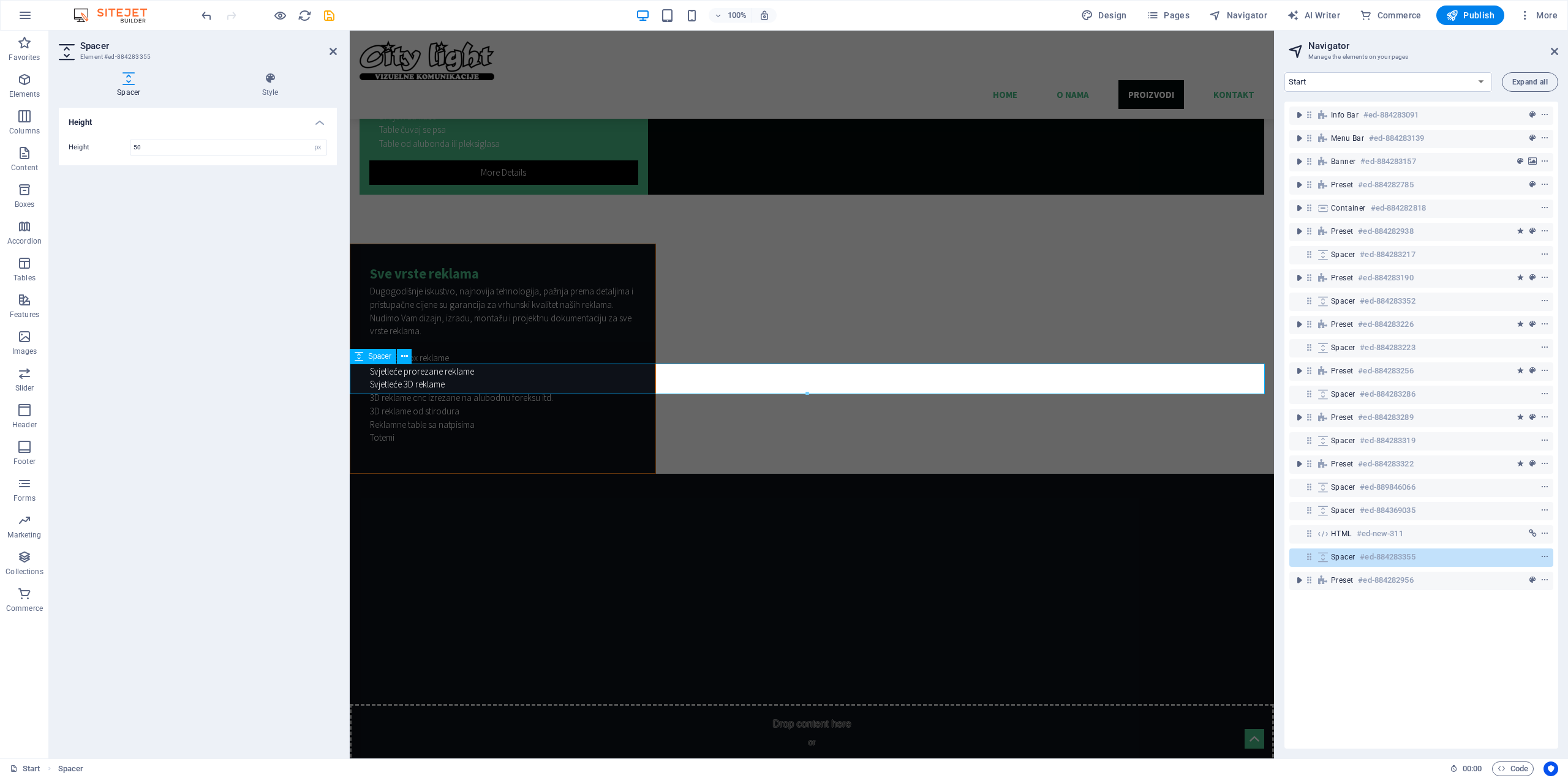
scroll to position [3368, 0]
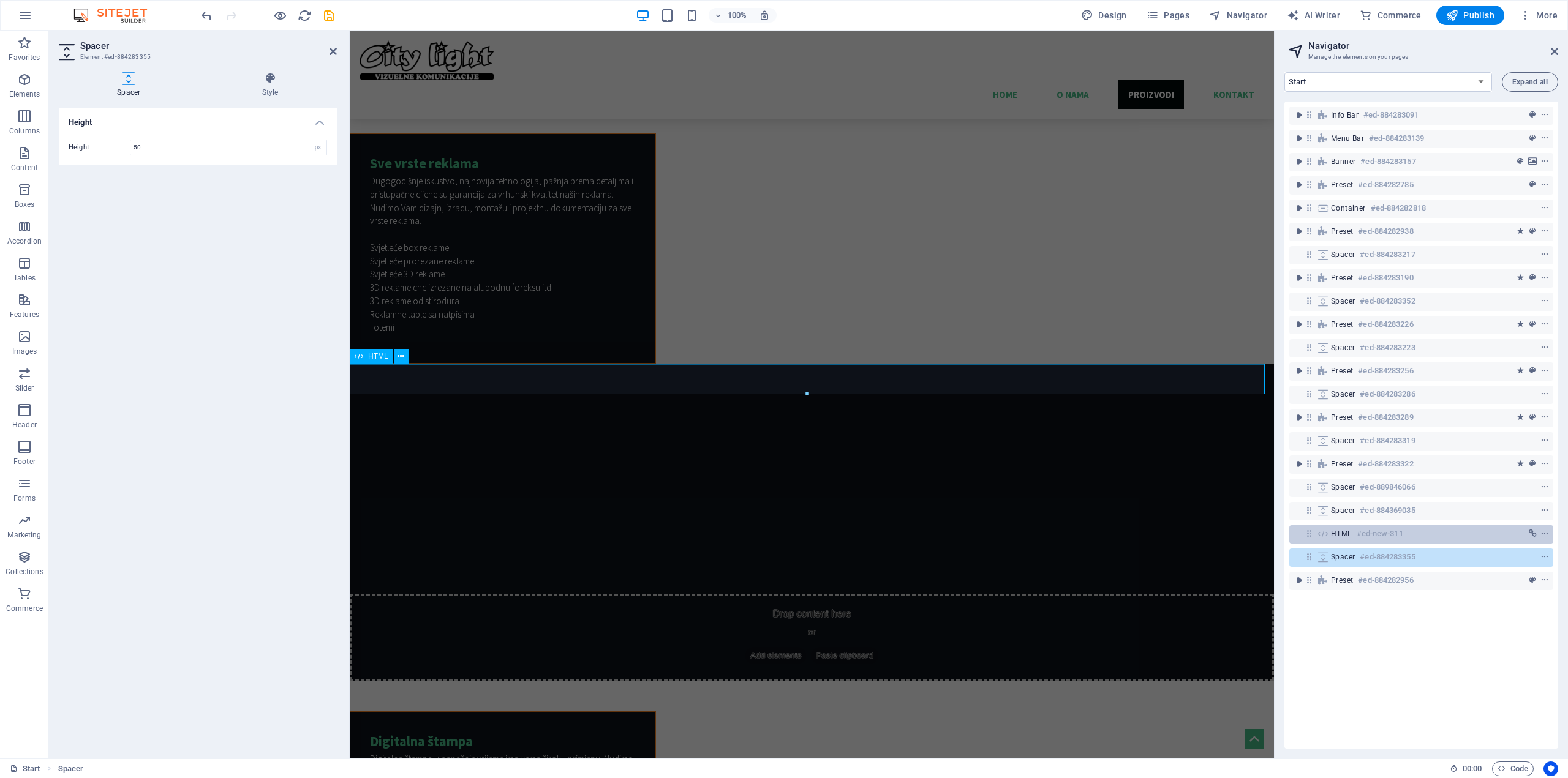
click at [1347, 532] on span "HTML" at bounding box center [1341, 534] width 21 height 10
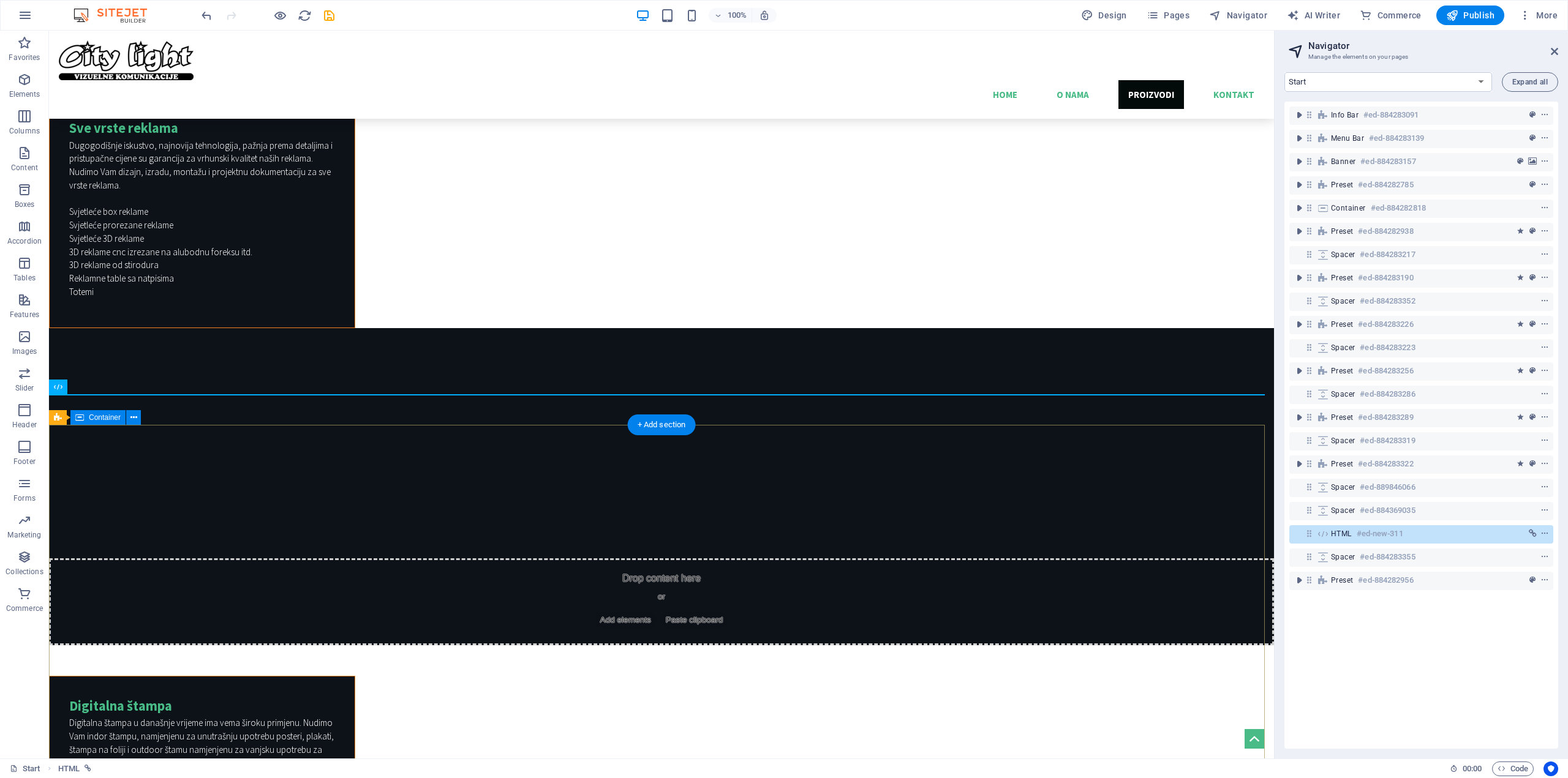
scroll to position [3298, 0]
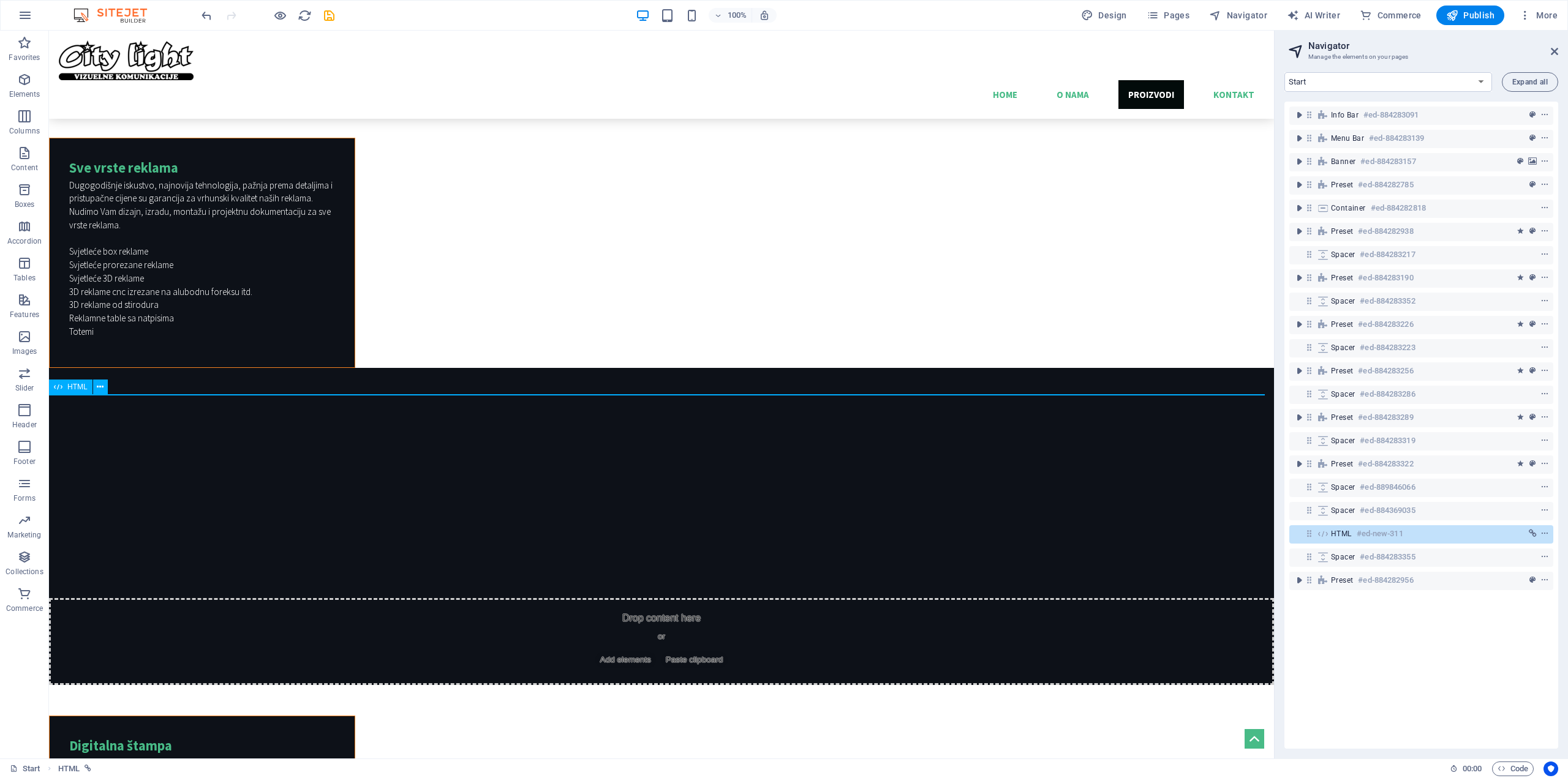
click at [1463, 532] on div "HTML #ed-new-311" at bounding box center [1411, 534] width 161 height 15
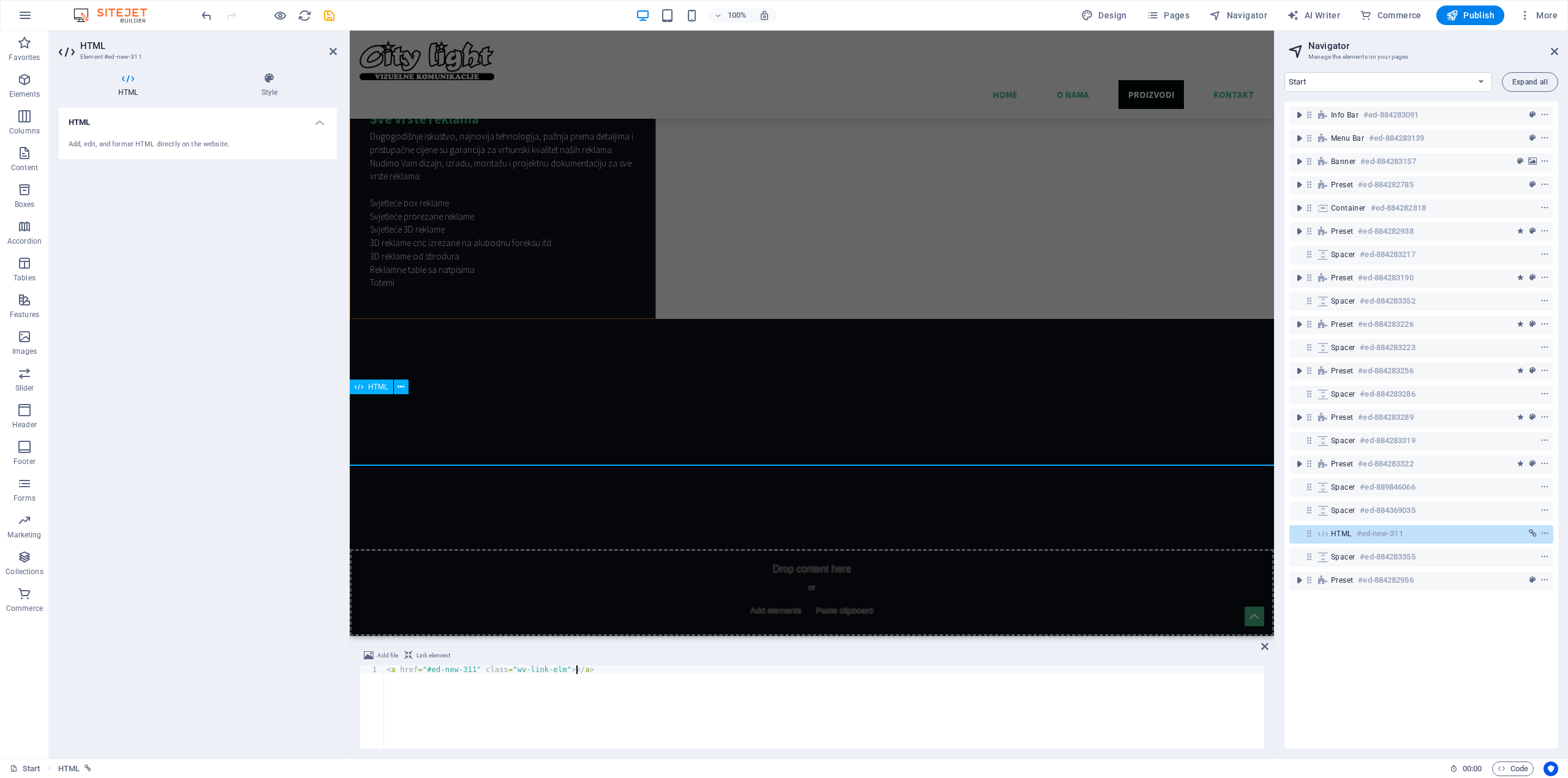
scroll to position [3227, 0]
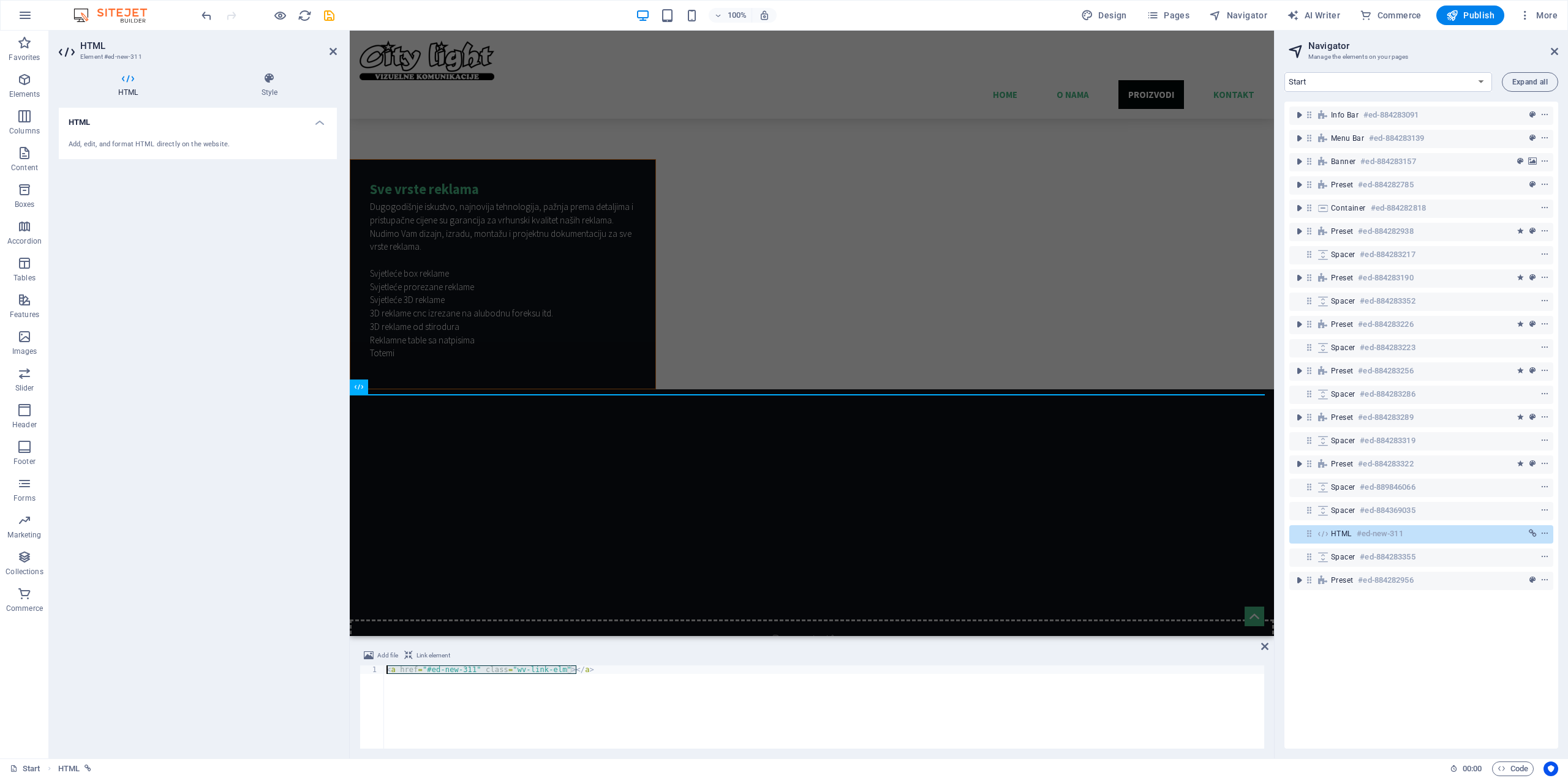
drag, startPoint x: 588, startPoint y: 721, endPoint x: 326, endPoint y: 662, distance: 268.6
click at [326, 662] on div "HTML Element #ed-new-311 HTML Style HTML Add, edit, and format HTML directly on…" at bounding box center [661, 394] width 1225 height 728
paste textarea
click at [250, 87] on h4 "Style" at bounding box center [270, 85] width 135 height 26
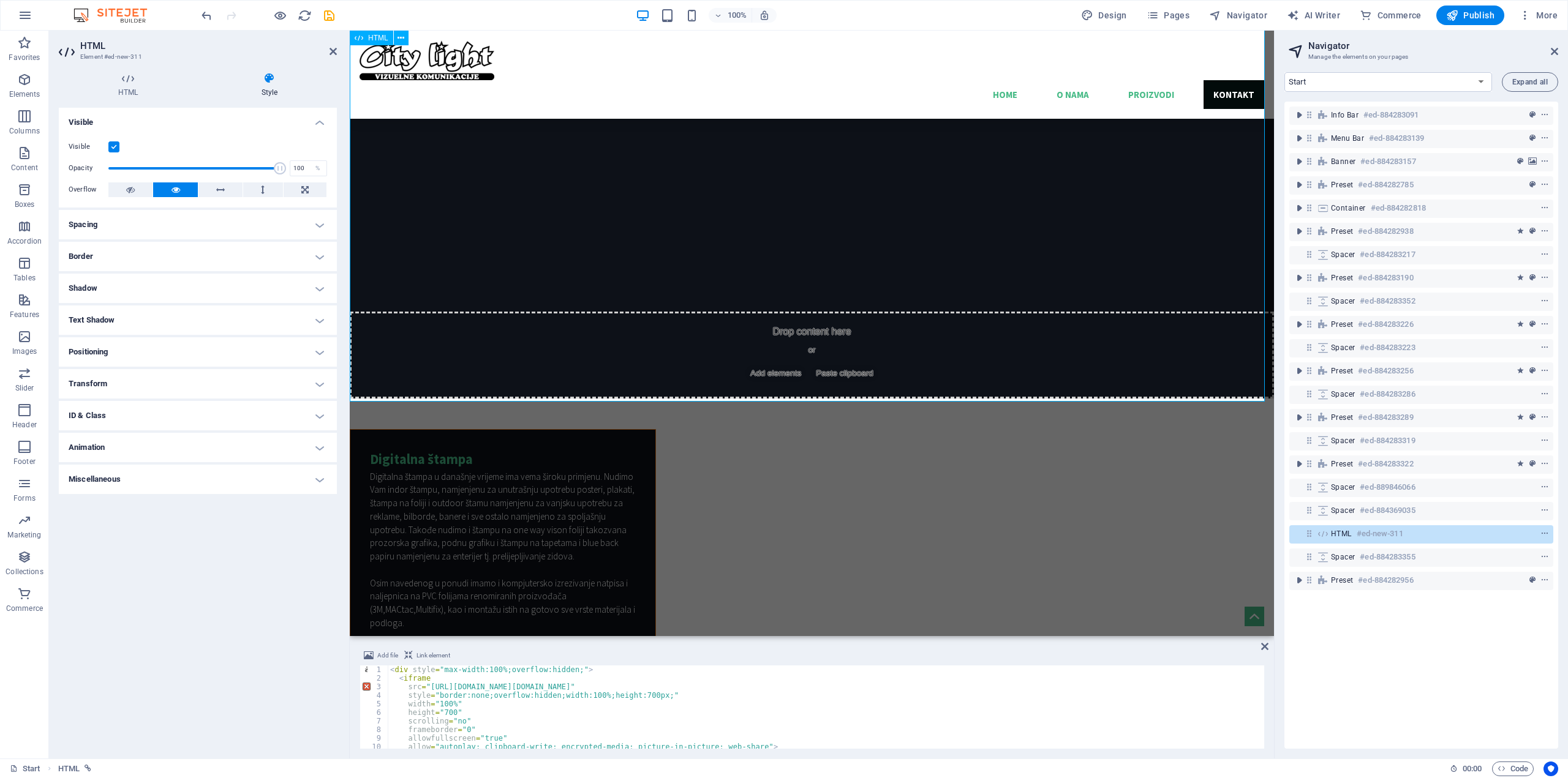
scroll to position [3534, 0]
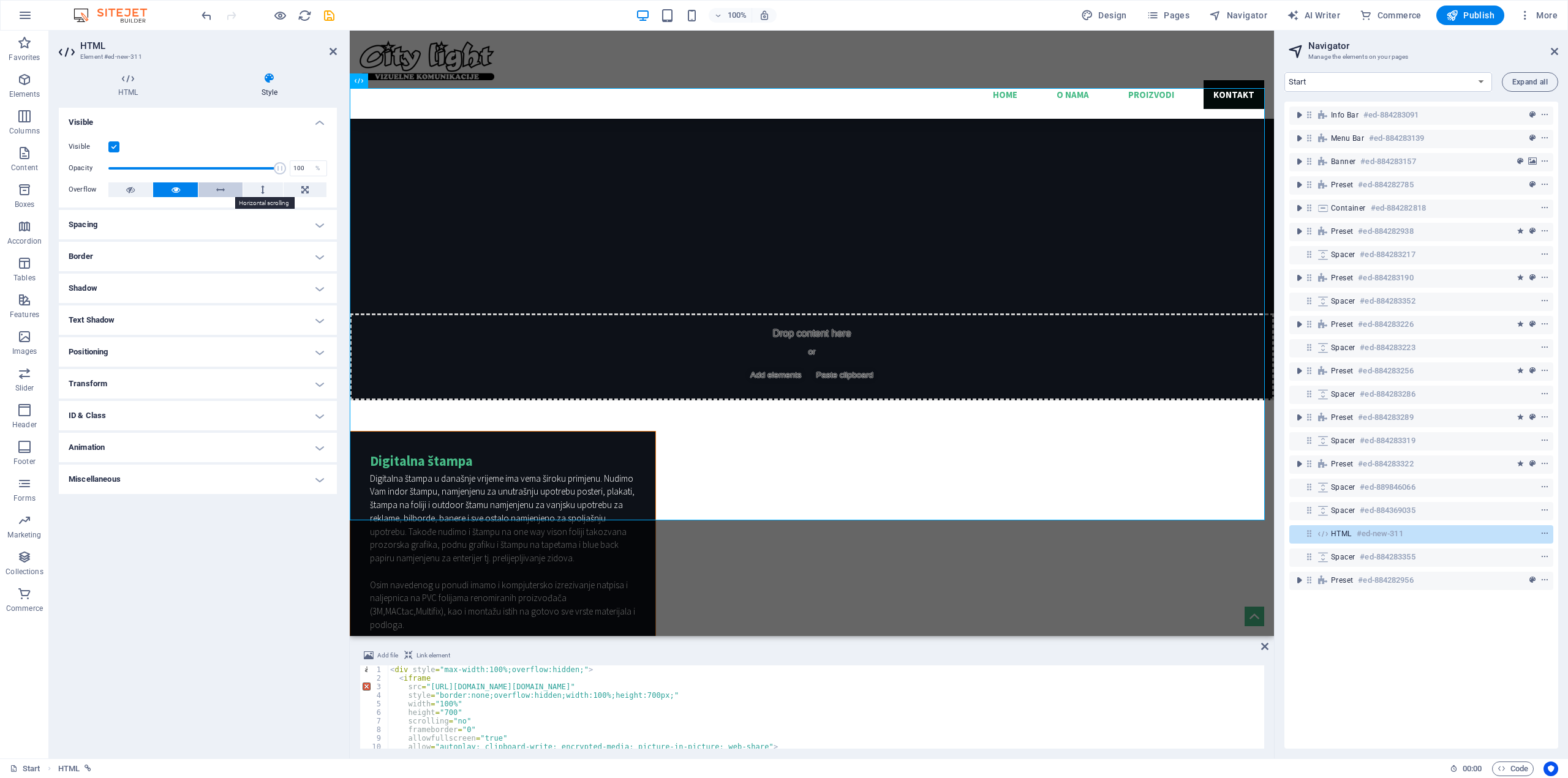
click at [222, 191] on icon at bounding box center [220, 189] width 9 height 15
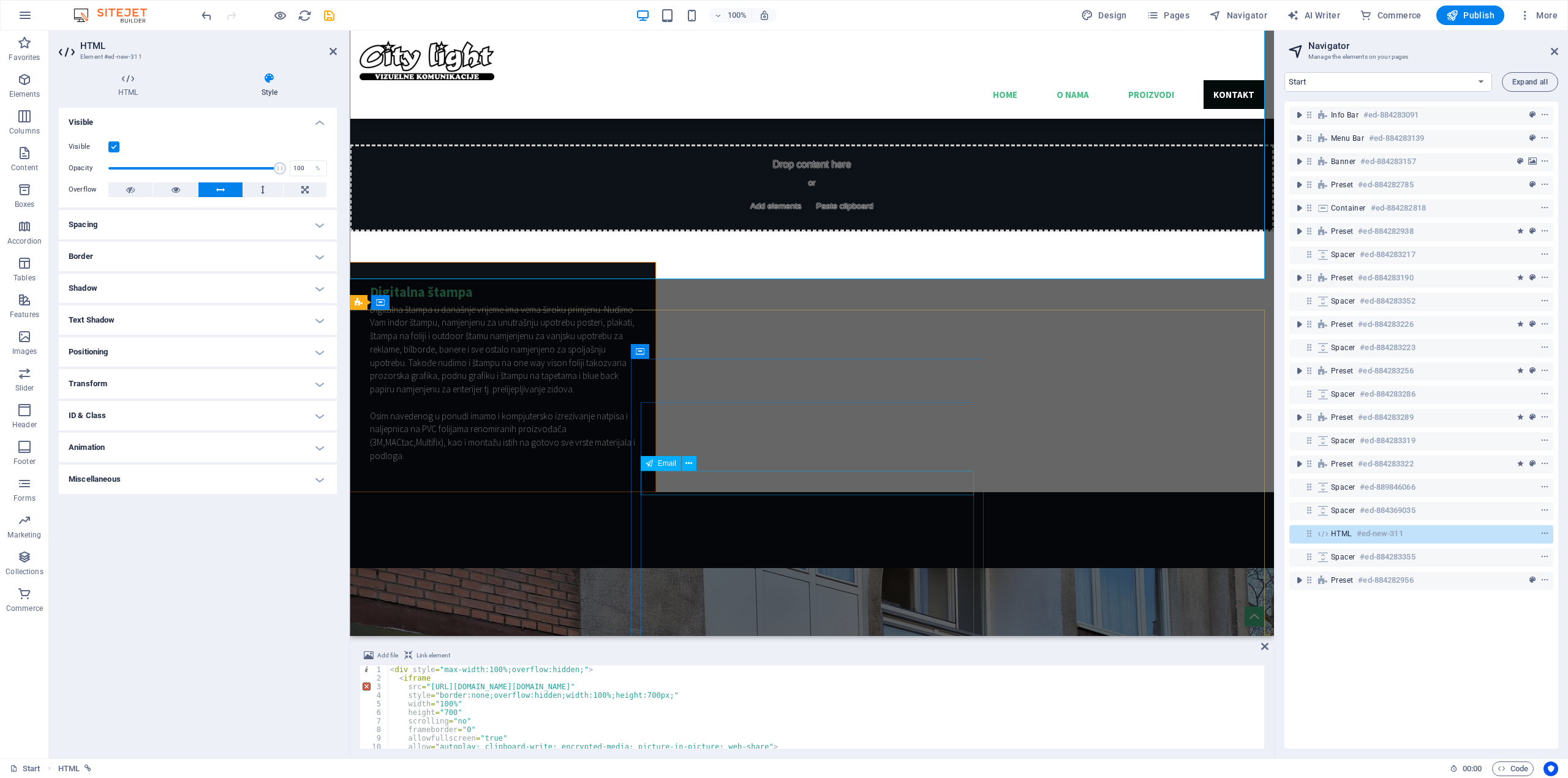
scroll to position [3840, 0]
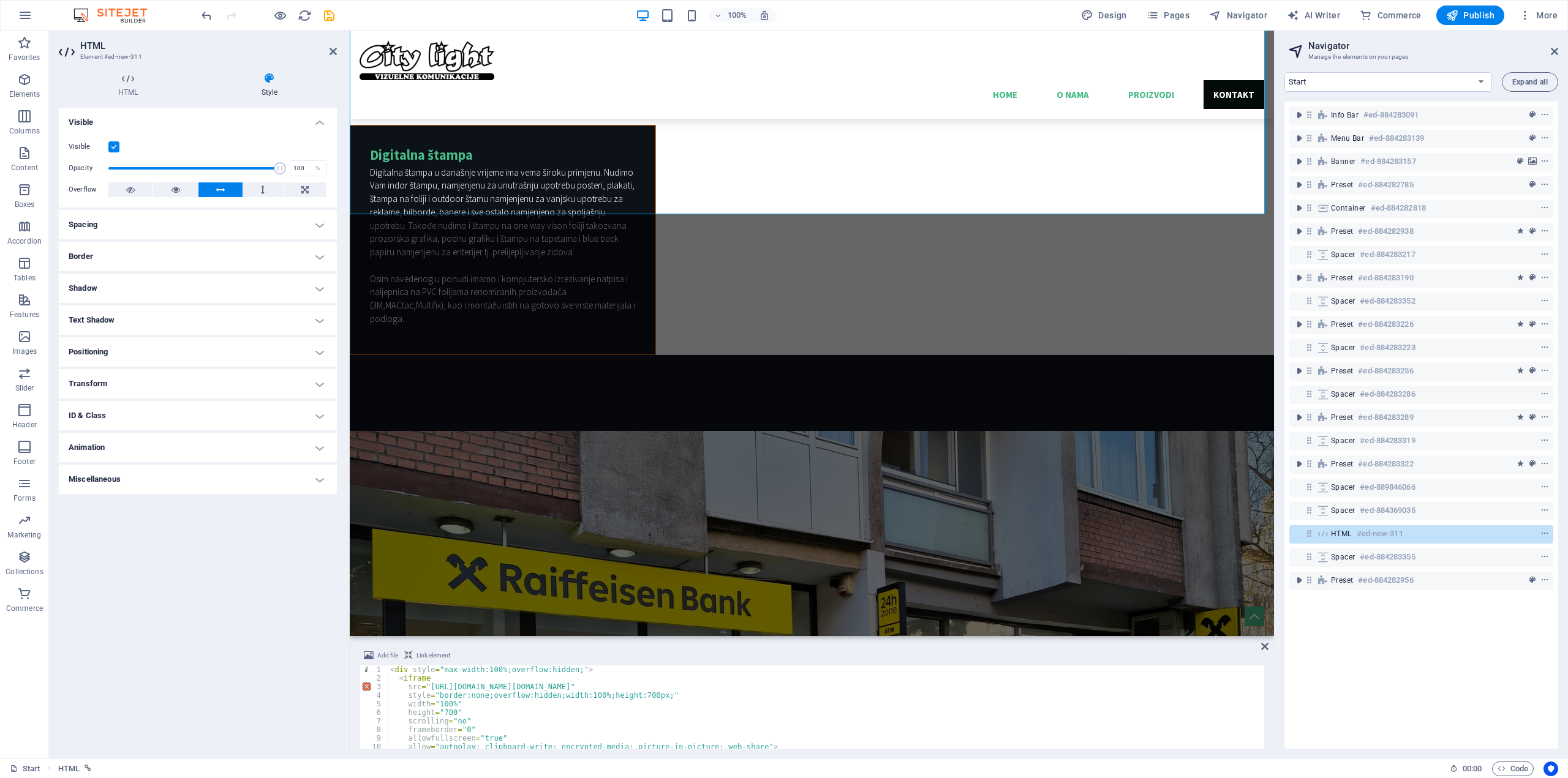
click at [549, 731] on div "< div style = "max-width:100%;overflow:hidden;" > < iframe src = "[URL][DOMAIN_…" at bounding box center [879, 714] width 983 height 98
click at [553, 736] on div "< div style = "max-width:100%;overflow:hidden;" > < iframe src = "[URL][DOMAIN_…" at bounding box center [879, 714] width 983 height 98
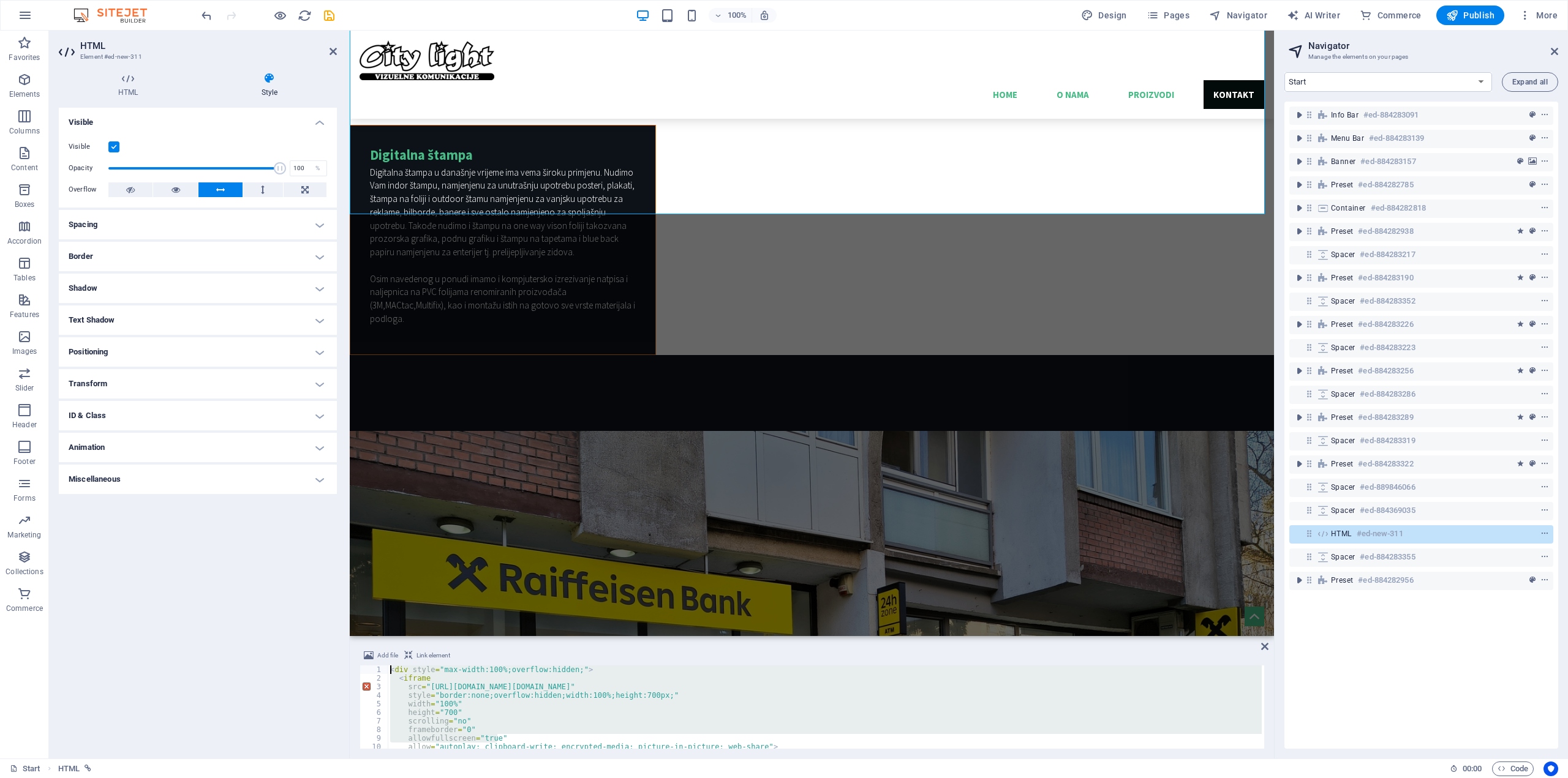
drag, startPoint x: 566, startPoint y: 736, endPoint x: 435, endPoint y: 643, distance: 160.7
click at [435, 643] on div "Add file Link element allowfullscreen="true" 1 2 3 4 5 6 7 8 9 10 11 12 < div s…" at bounding box center [812, 699] width 925 height 120
type textarea "<div style="max-width:100%;overflow:hidden;"> <iframe"
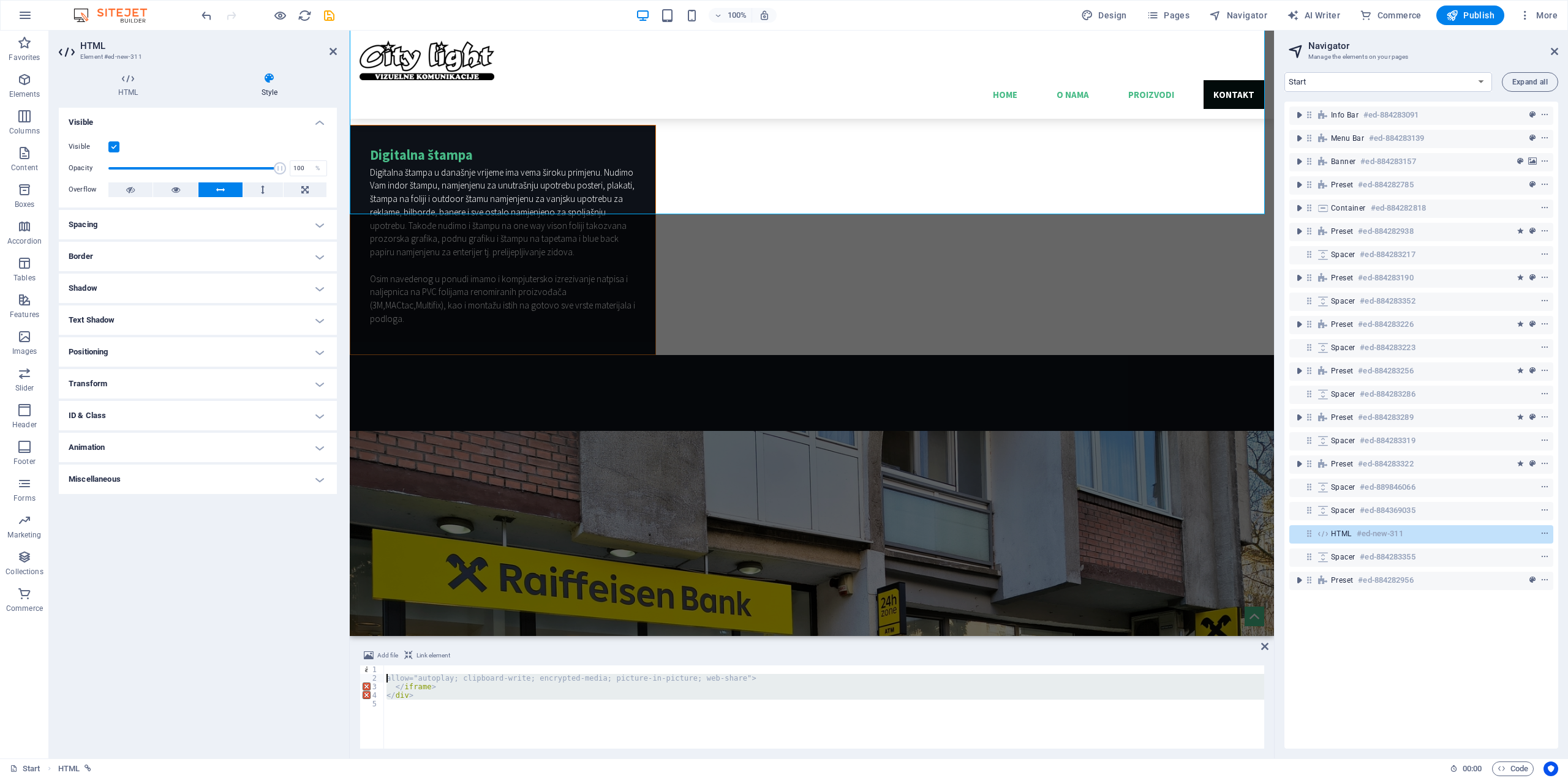
drag, startPoint x: 455, startPoint y: 717, endPoint x: 379, endPoint y: 675, distance: 86.8
click at [379, 675] on div "1 2 3 4 5 allow="autoplay; clipboard-write; encrypted-media; picture-in-picture…" at bounding box center [812, 707] width 904 height 83
type textarea "allow="autoplay; clipboard-write; encrypted-media; picture-in-picture; web-shar…"
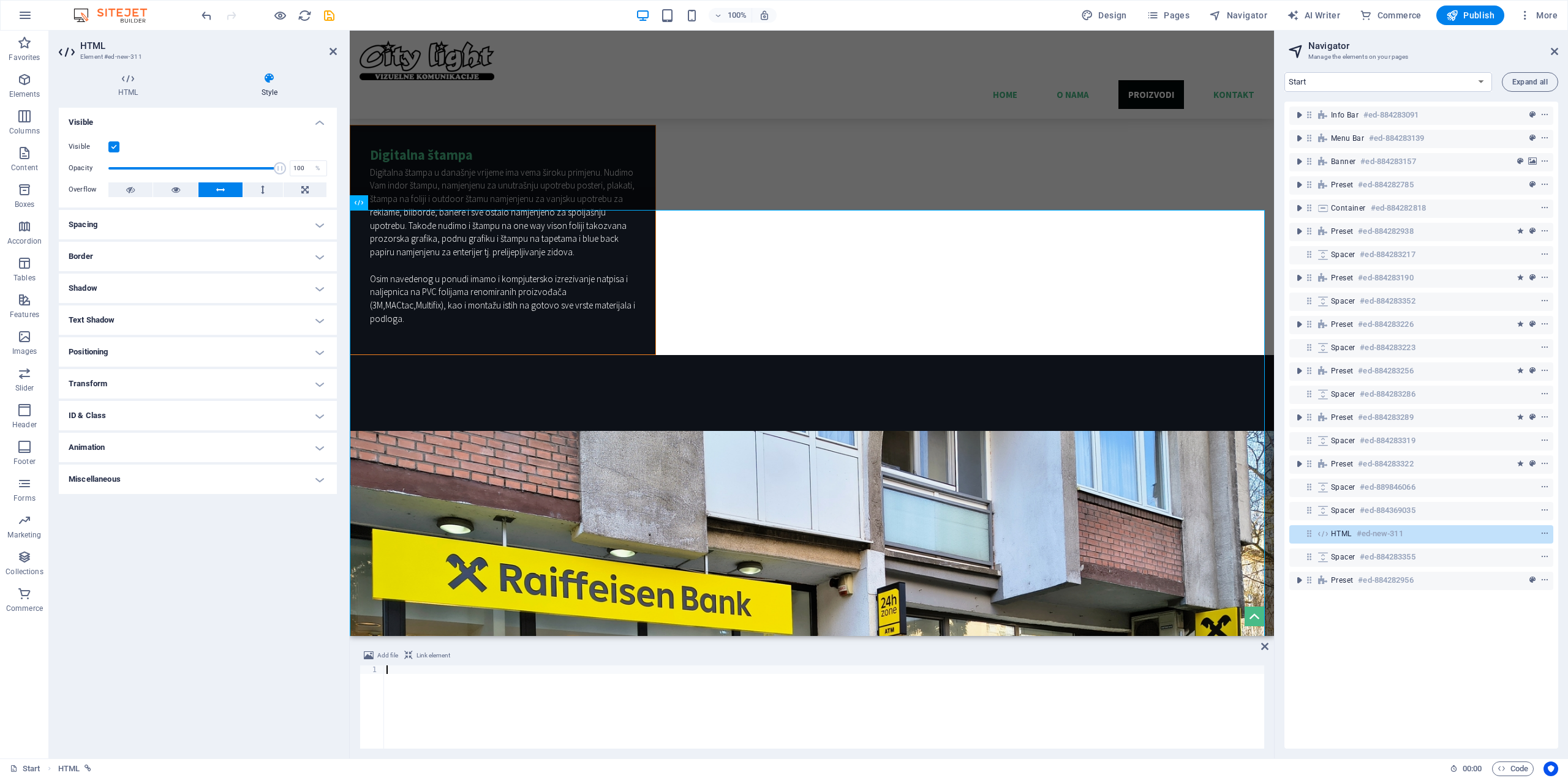
scroll to position [3412, 0]
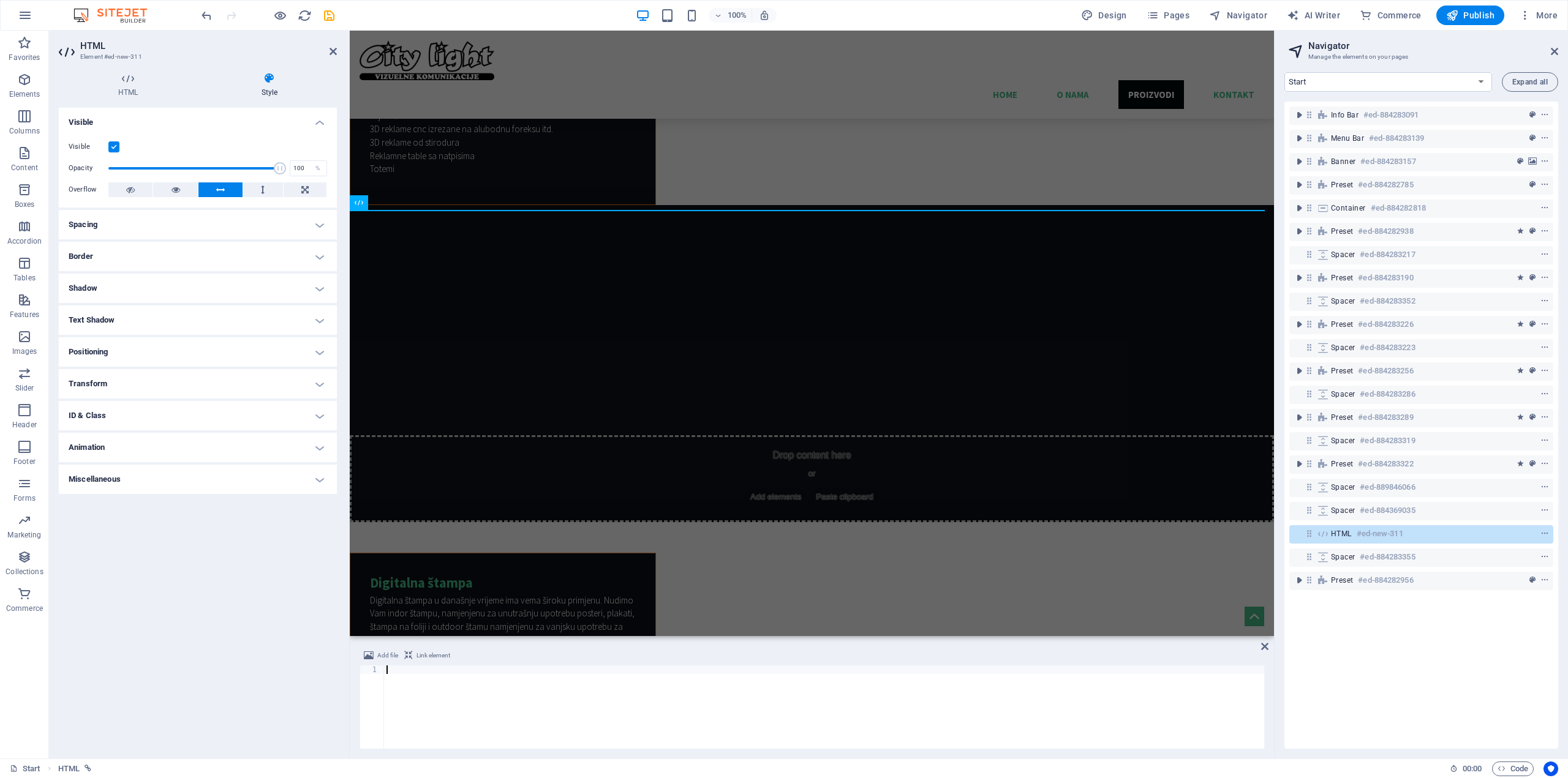
paste textarea "[URL][DOMAIN_NAME]"
type textarea "[URL][DOMAIN_NAME]"
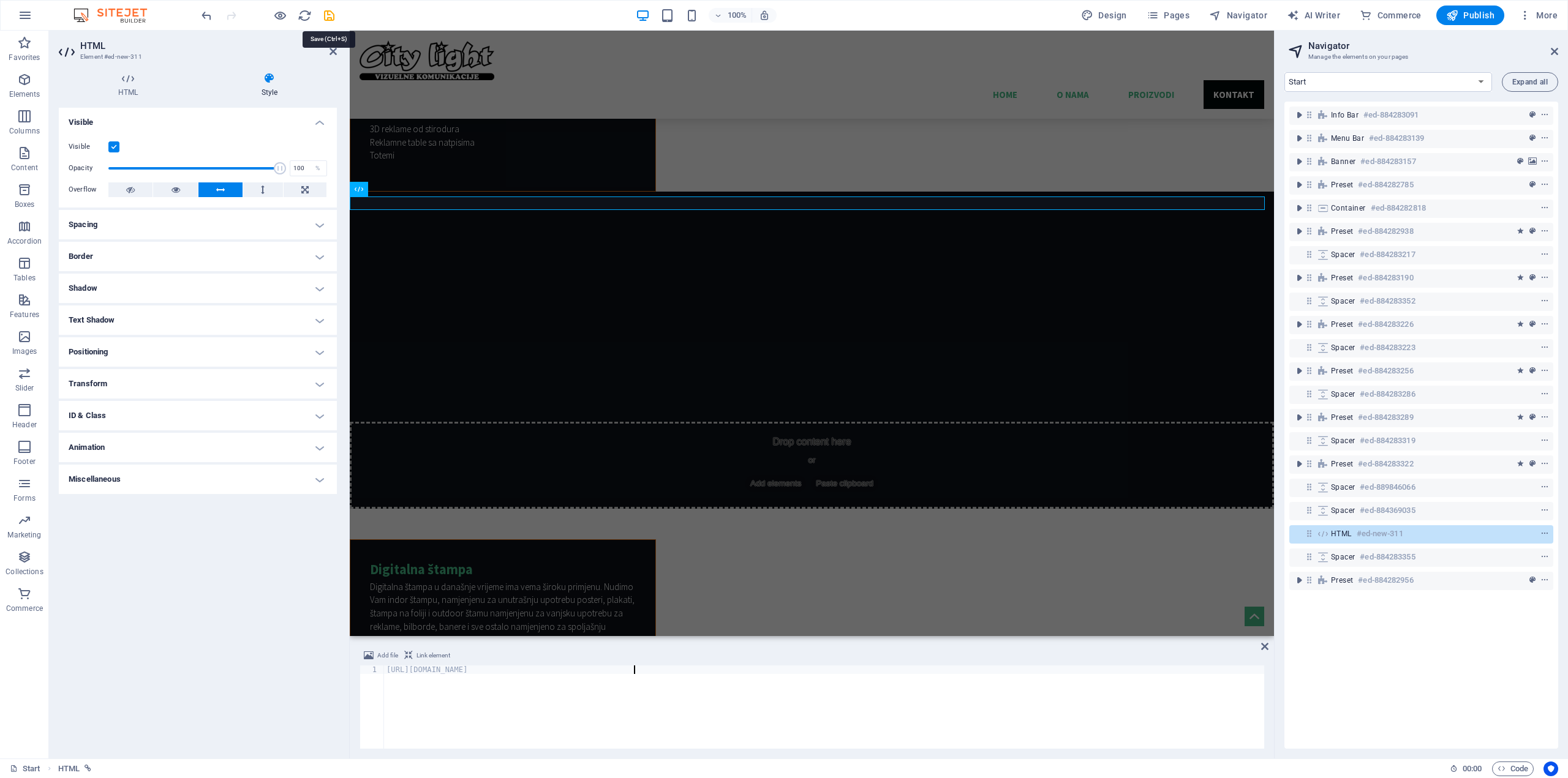
click at [326, 19] on icon "save" at bounding box center [329, 15] width 14 height 14
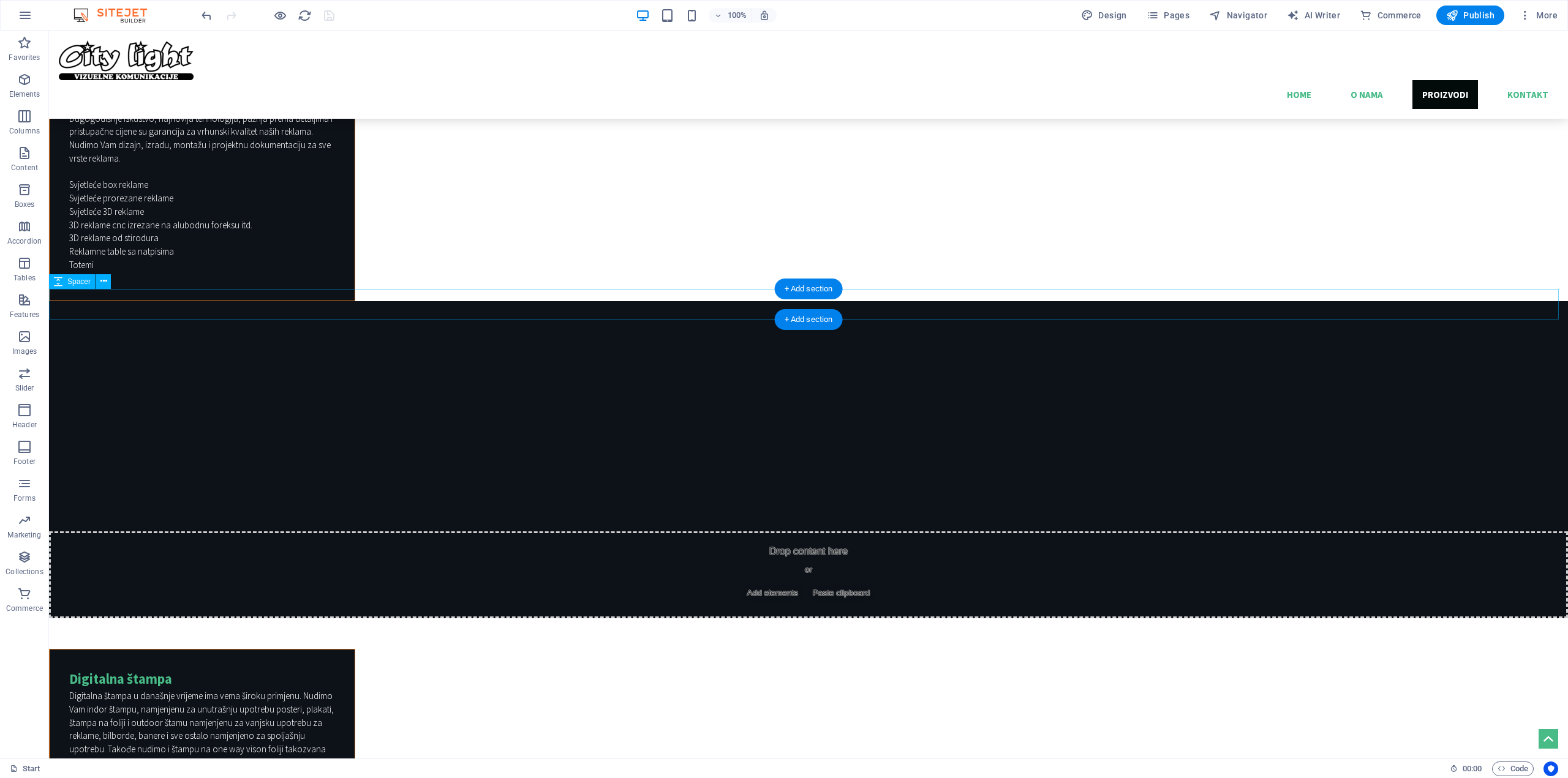
scroll to position [3346, 0]
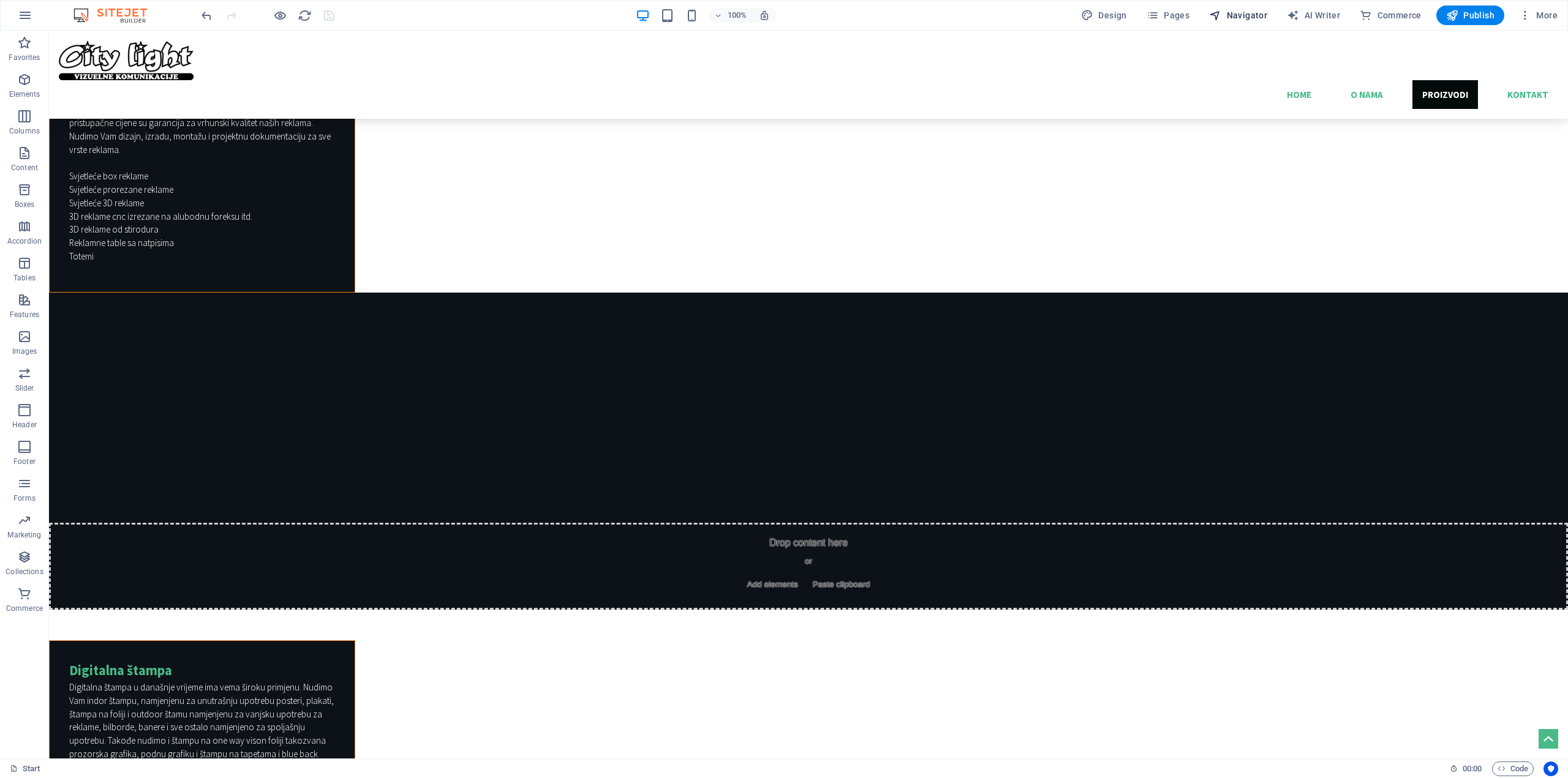
click at [1246, 13] on span "Navigator" at bounding box center [1238, 15] width 58 height 12
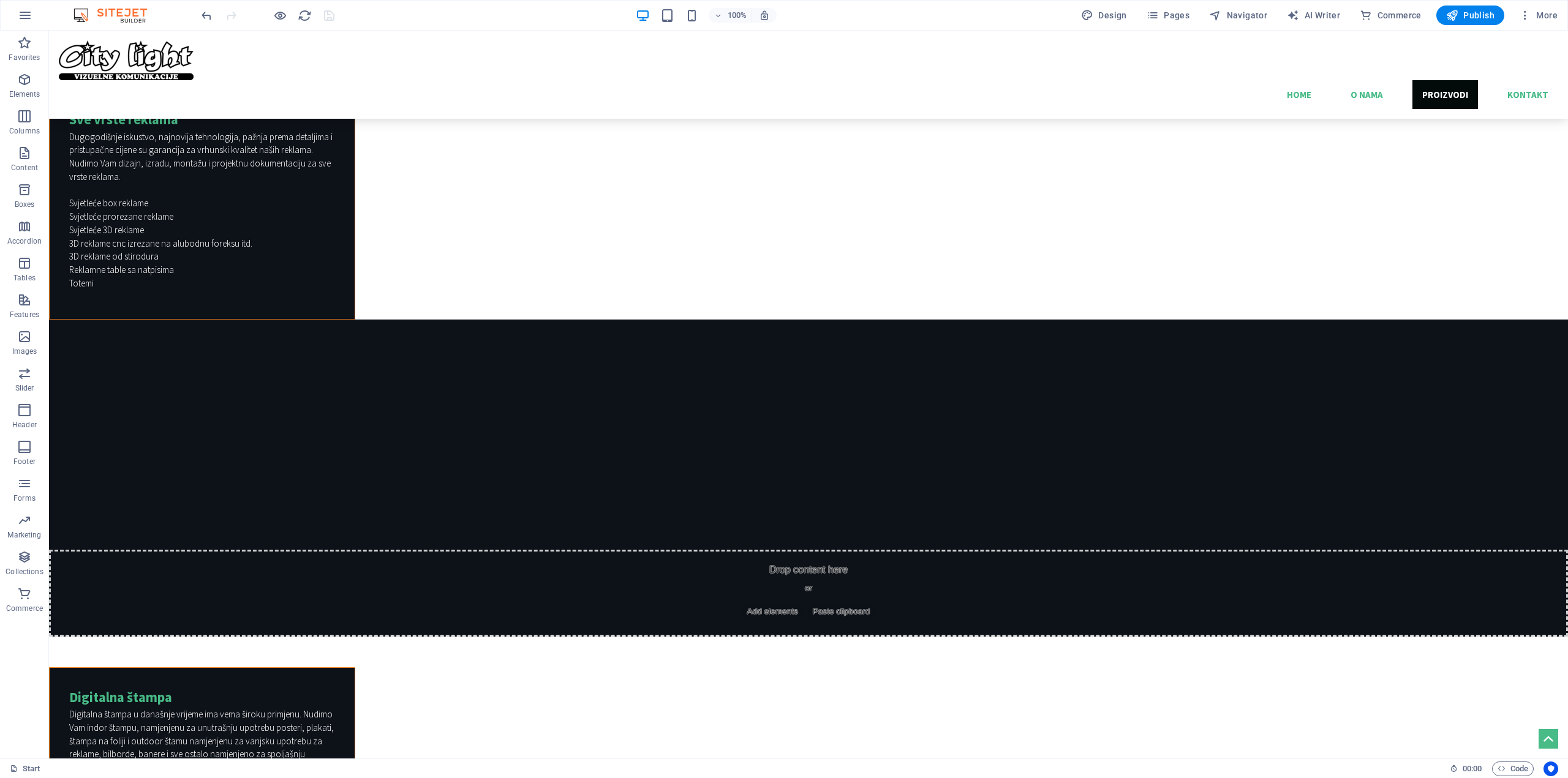
scroll to position [3374, 0]
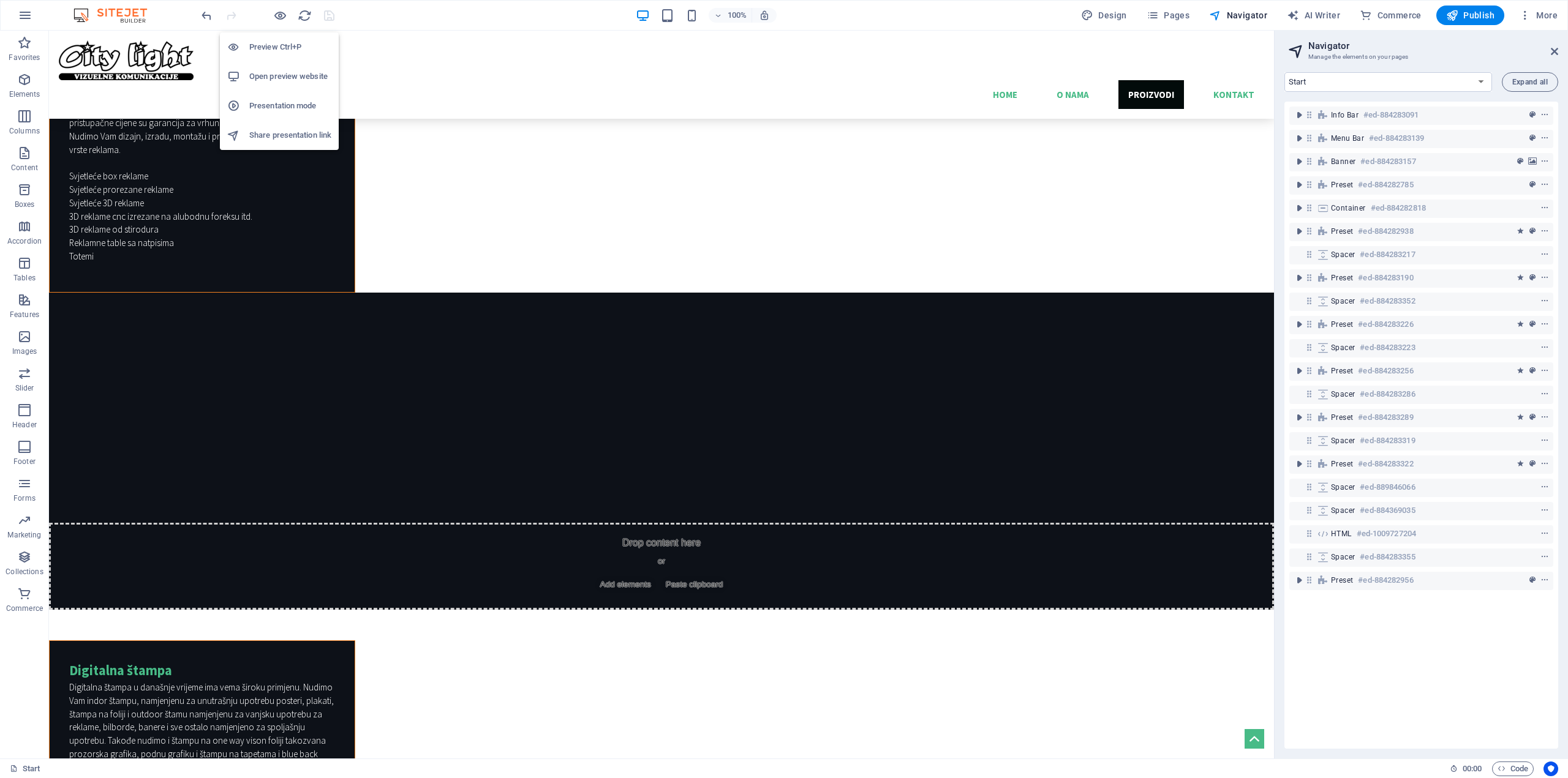
click at [286, 76] on h6 "Open preview website" at bounding box center [290, 77] width 82 height 15
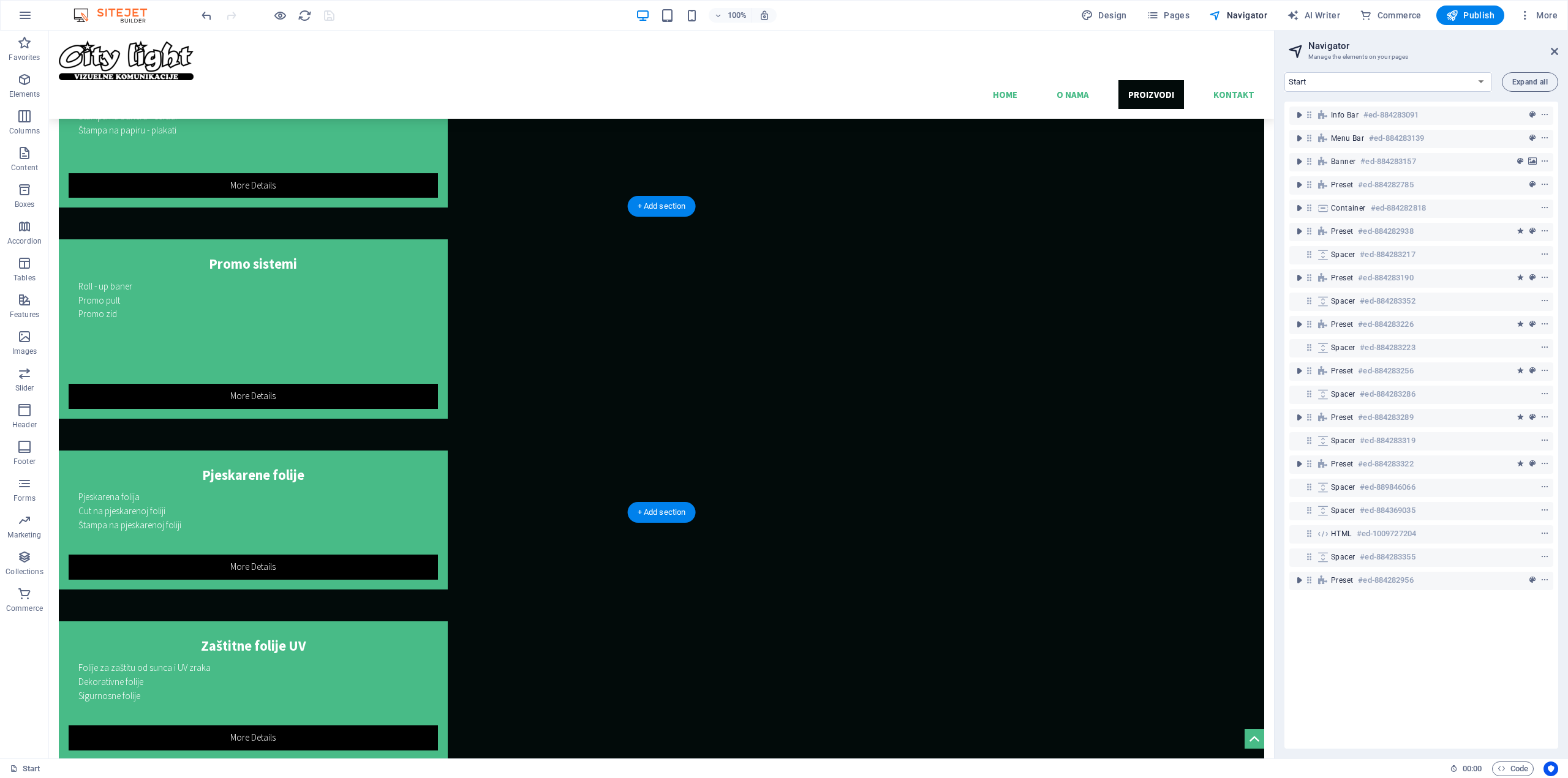
scroll to position [1965, 0]
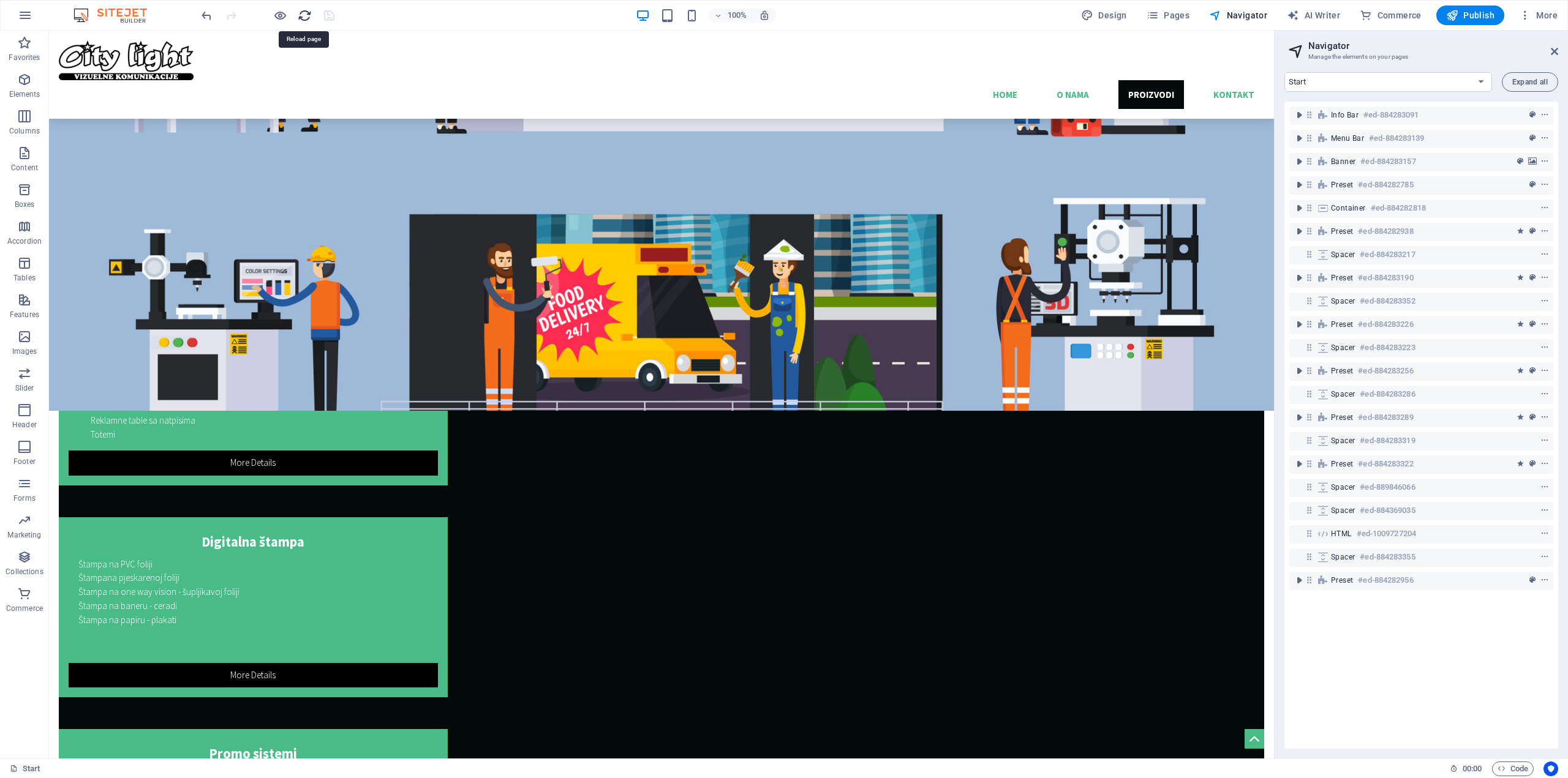
click at [303, 19] on icon "reload" at bounding box center [304, 15] width 14 height 14
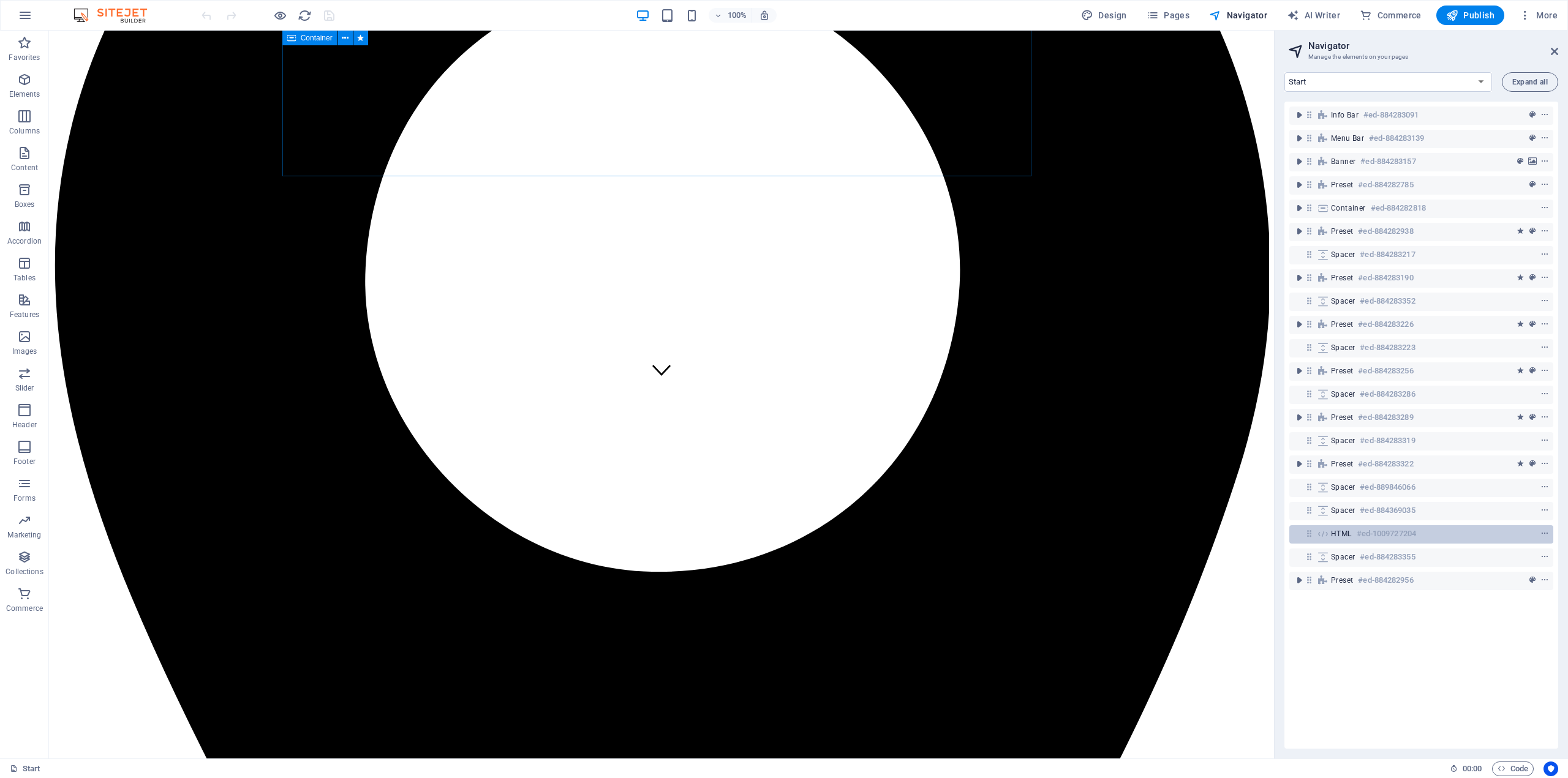
click at [1422, 530] on div "HTML #ed-1009727204" at bounding box center [1411, 534] width 161 height 15
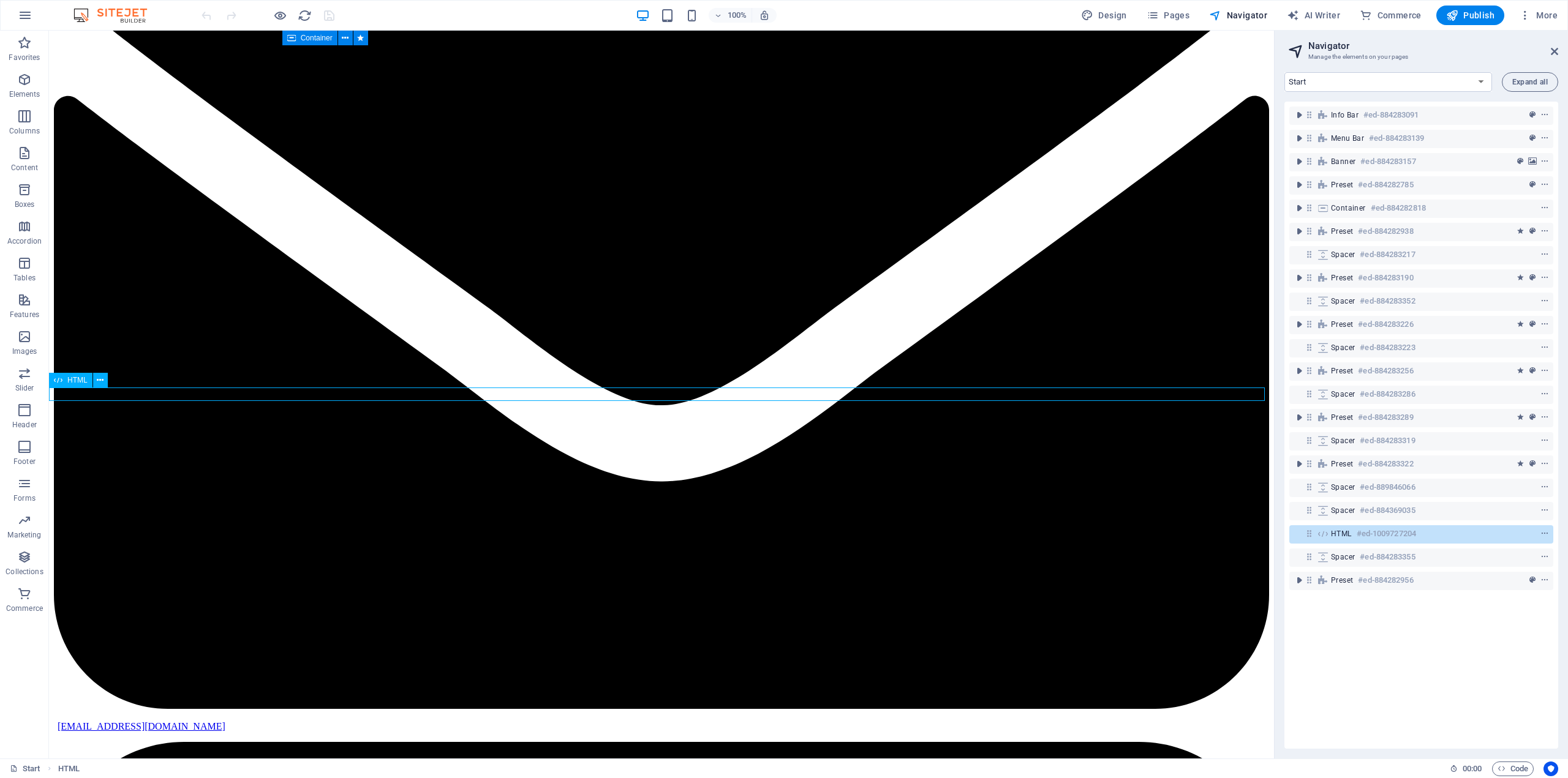
click at [1444, 528] on div "HTML #ed-1009727204" at bounding box center [1411, 534] width 161 height 15
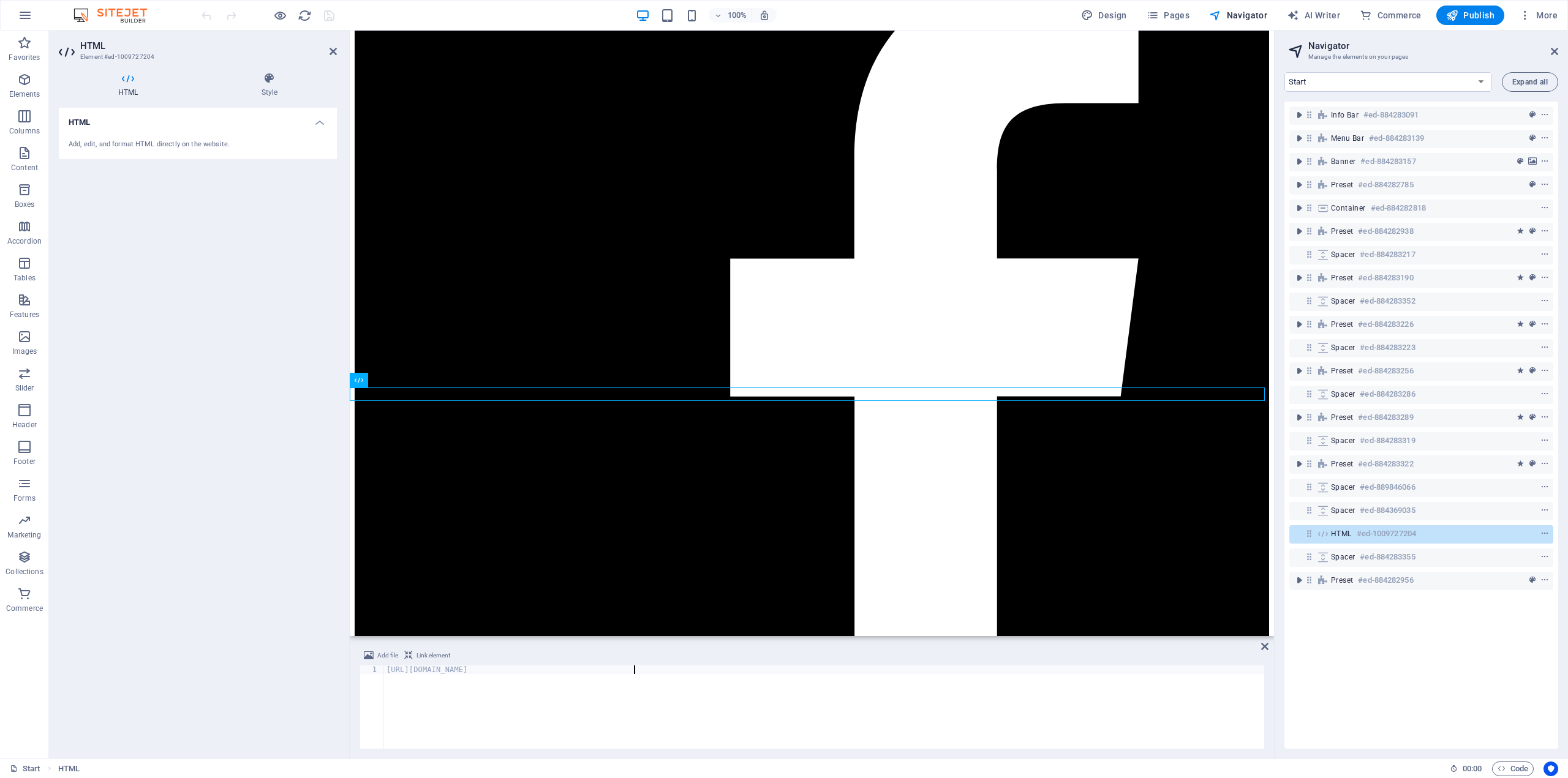
click at [479, 702] on div "[URL][DOMAIN_NAME]" at bounding box center [824, 715] width 880 height 100
drag, startPoint x: 479, startPoint y: 702, endPoint x: 406, endPoint y: 679, distance: 76.5
click at [406, 679] on div "[URL][DOMAIN_NAME]" at bounding box center [824, 715] width 880 height 100
type textarea "[URL][DOMAIN_NAME]"
click at [575, 709] on div "[URL][DOMAIN_NAME]" at bounding box center [824, 715] width 880 height 100
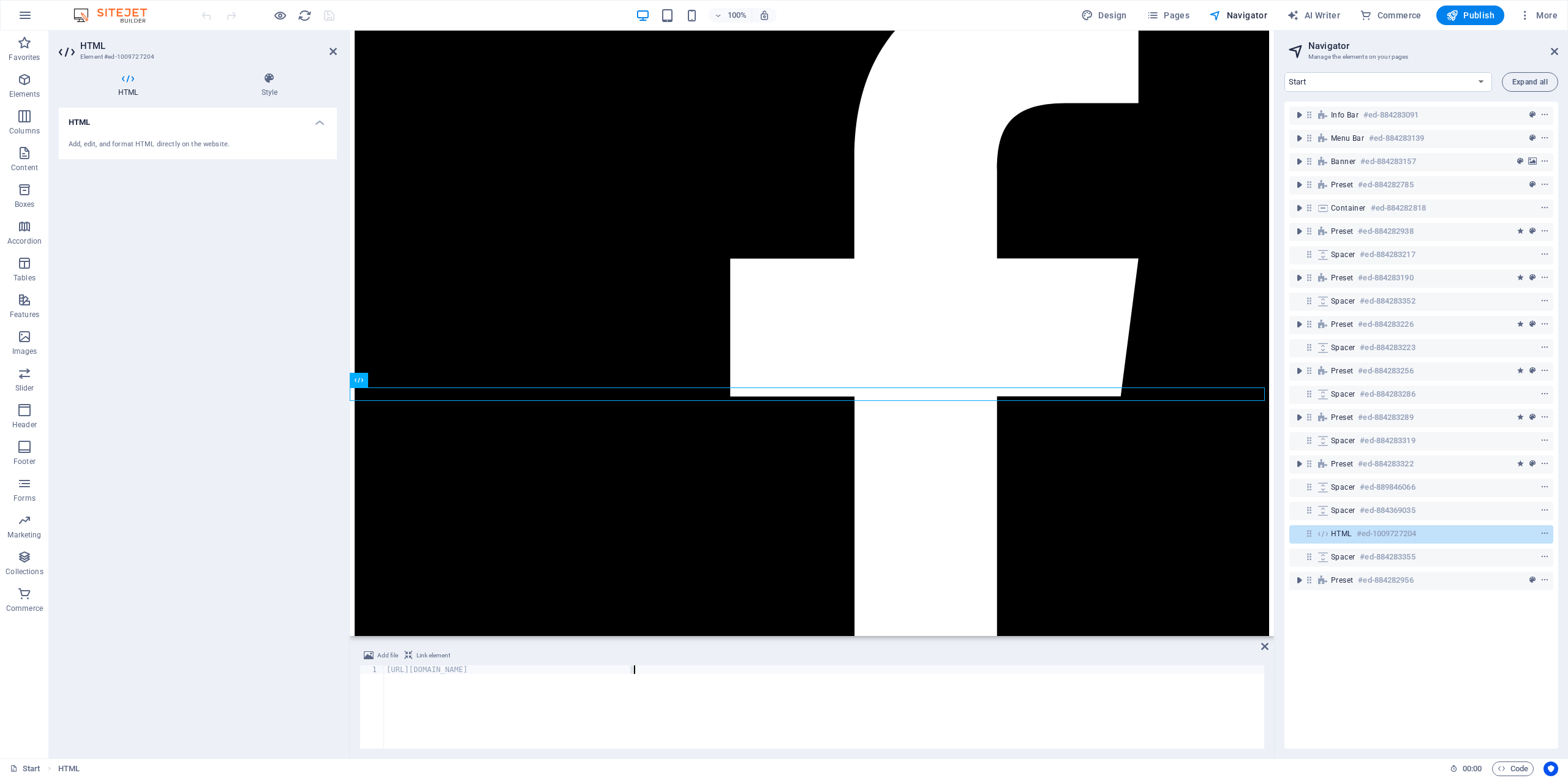
click at [574, 709] on div "[URL][DOMAIN_NAME]" at bounding box center [824, 715] width 880 height 100
click at [572, 709] on div "[URL][DOMAIN_NAME]" at bounding box center [824, 707] width 880 height 83
drag, startPoint x: 594, startPoint y: 702, endPoint x: 355, endPoint y: 637, distance: 247.7
click at [355, 637] on aside "Add file Link element [URL][DOMAIN_NAME] 1 [URL][DOMAIN_NAME] ההההההההההההההההה…" at bounding box center [812, 697] width 925 height 123
paste textarea "<div class="commonninja_component pid-f99e3d5a-7e2a-478f-9477-a2cfb4ef7865"></d…"
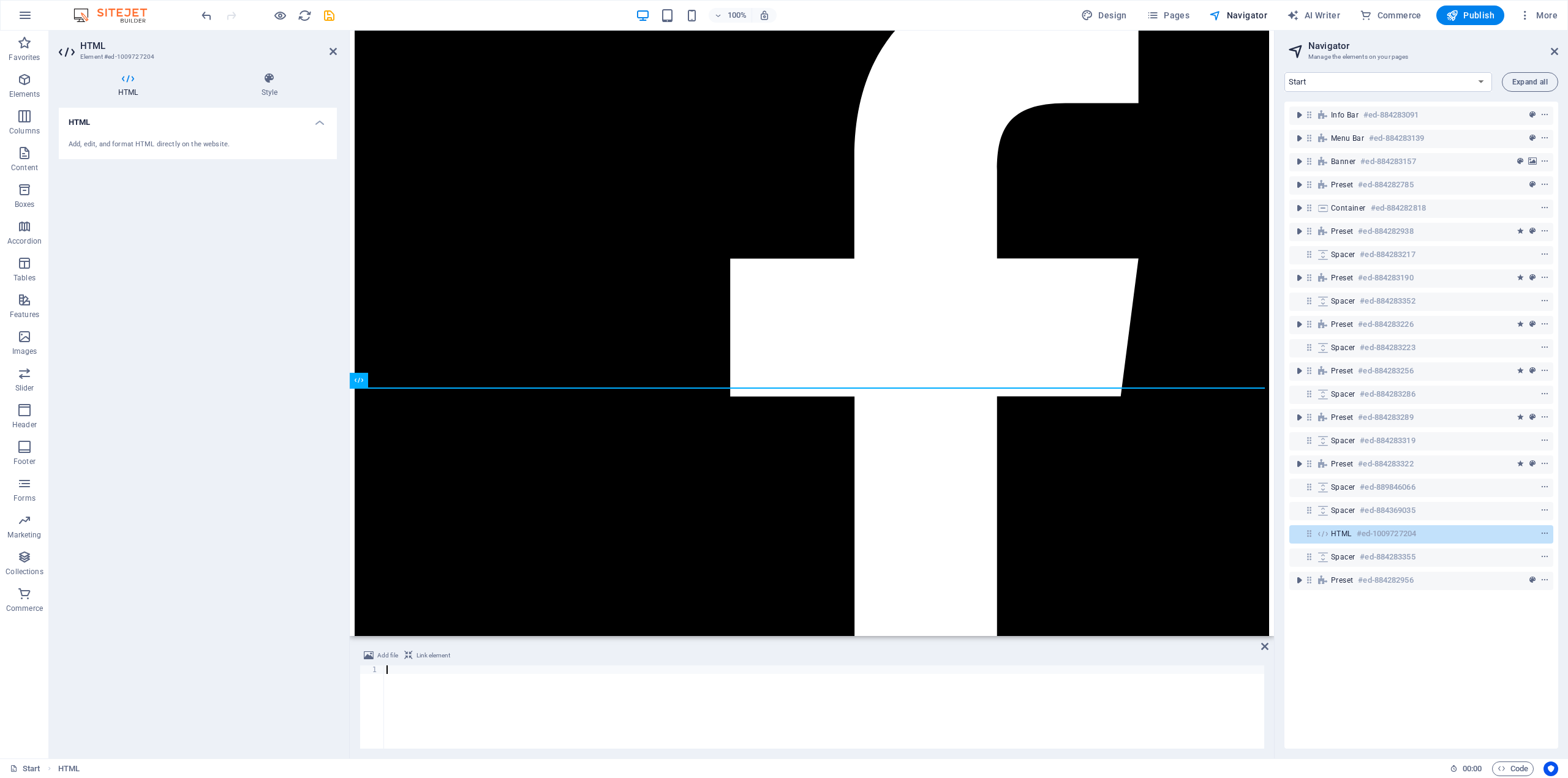
type textarea "<div class="commonninja_component pid-f99e3d5a-7e2a-478f-9477-a2cfb4ef7865"></d…"
click at [329, 15] on icon "save" at bounding box center [329, 15] width 14 height 14
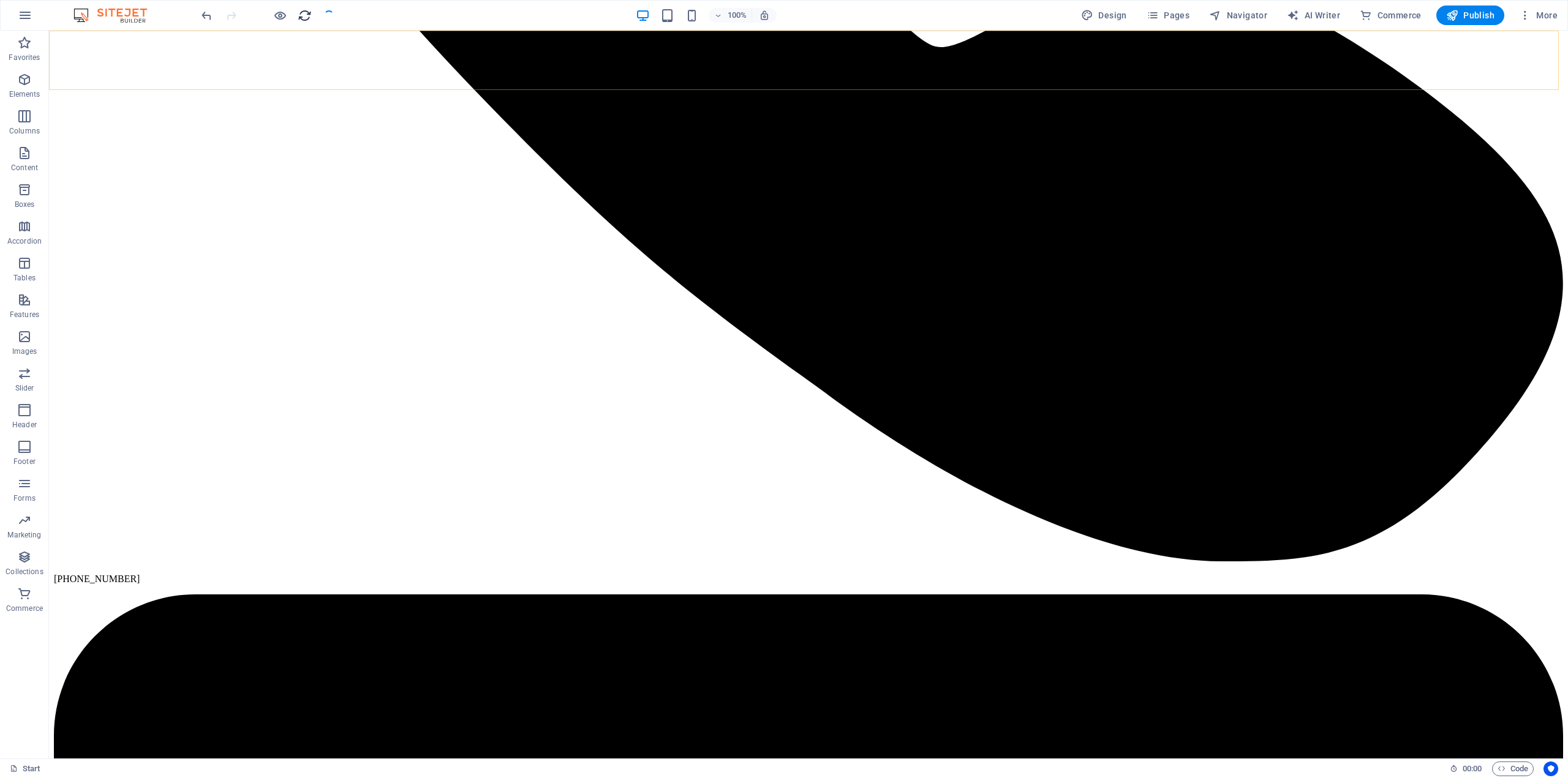
scroll to position [3279, 0]
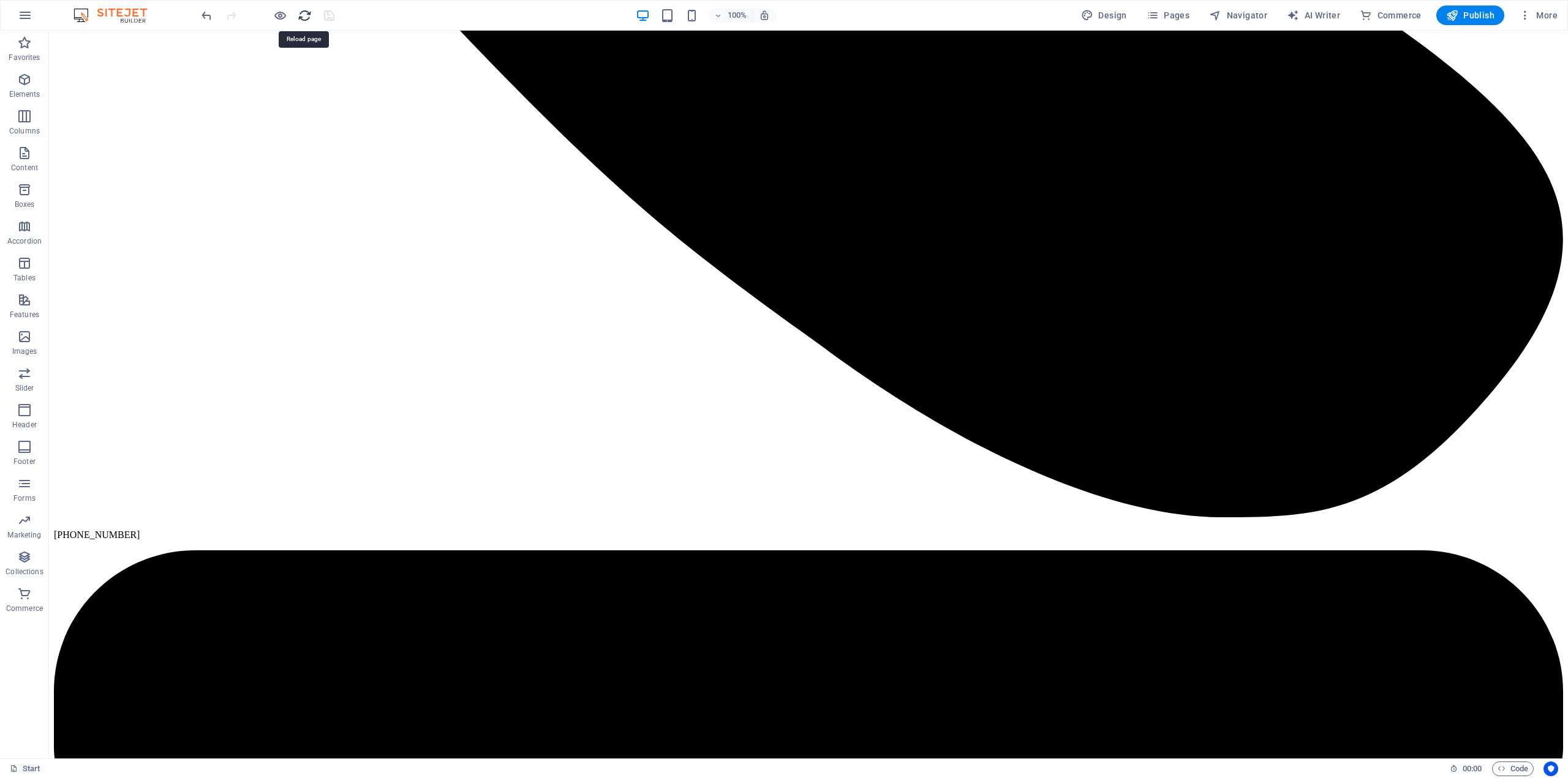
click at [305, 17] on icon "reload" at bounding box center [304, 15] width 14 height 14
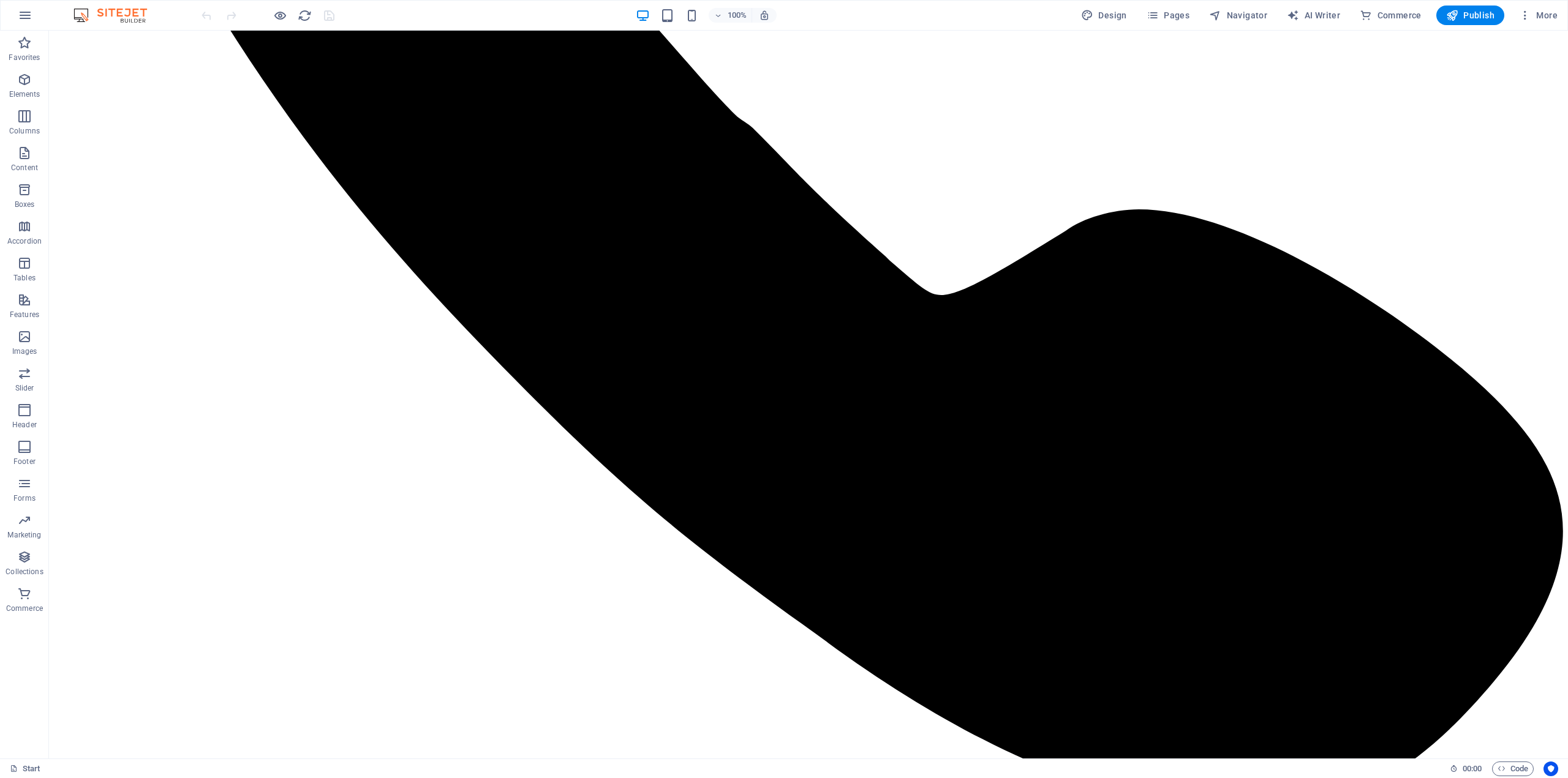
scroll to position [3349, 0]
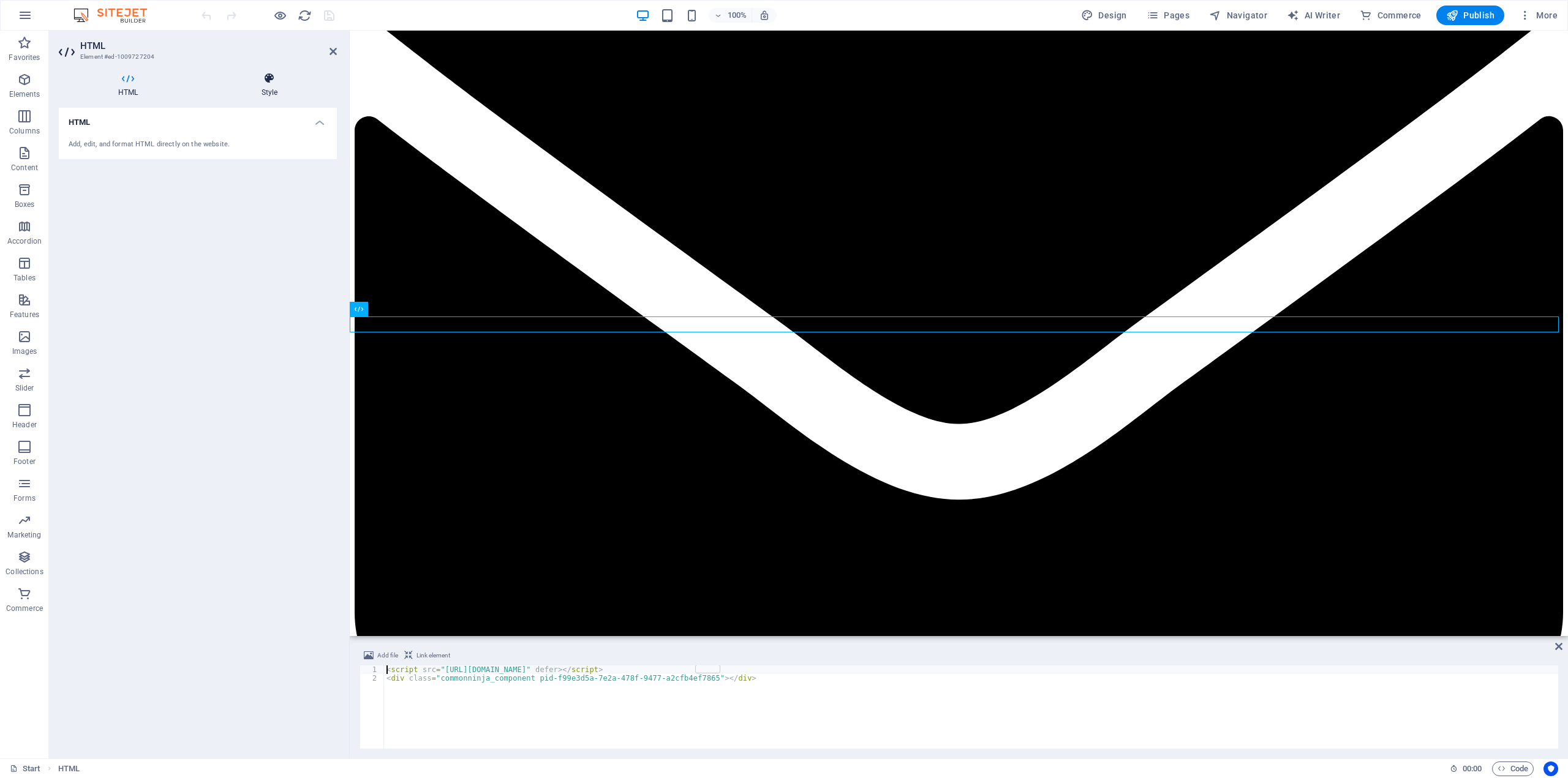
click at [276, 79] on icon at bounding box center [270, 78] width 135 height 12
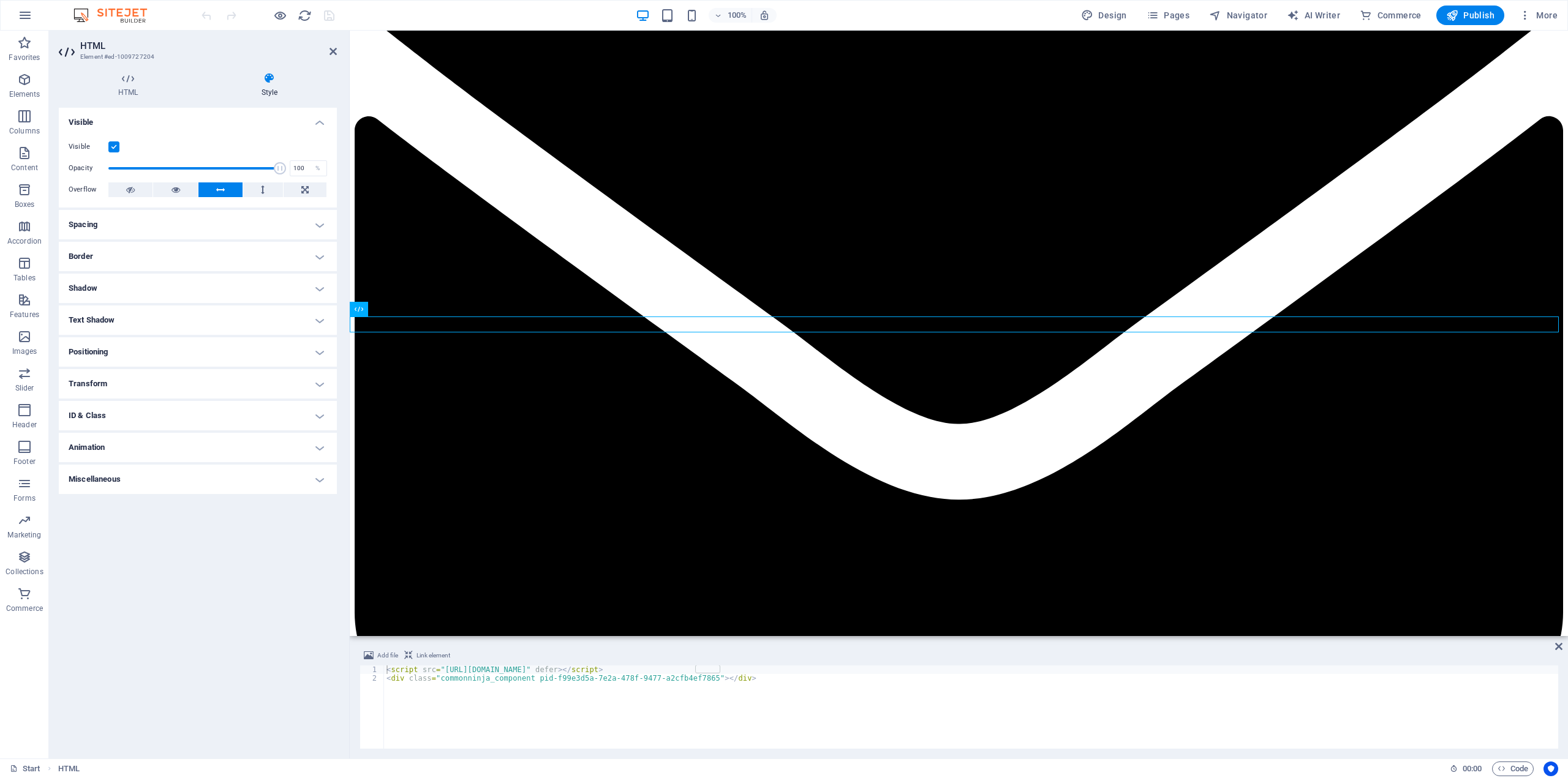
click at [144, 382] on h4 "Transform" at bounding box center [198, 384] width 278 height 29
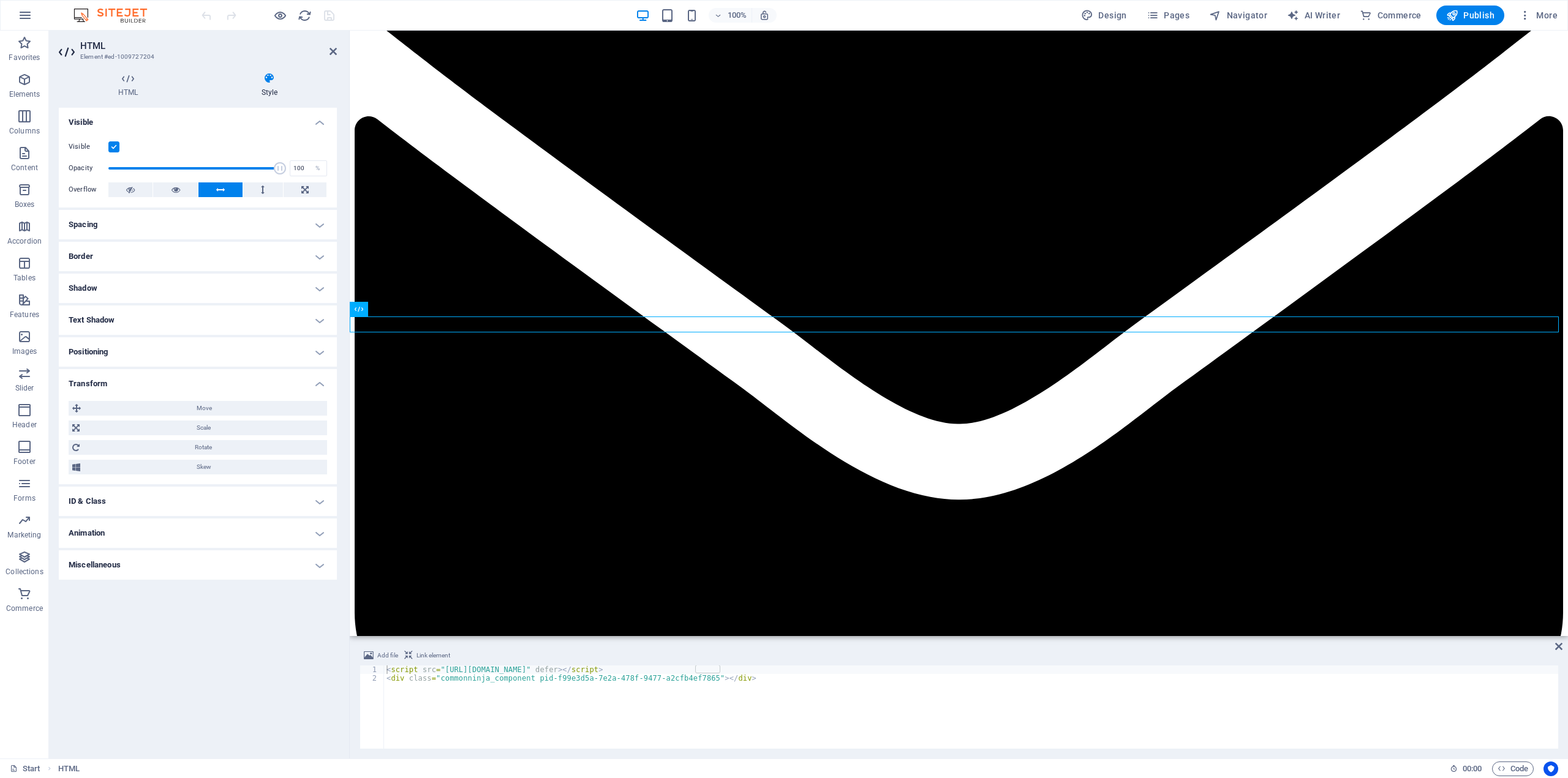
click at [141, 351] on h4 "Positioning" at bounding box center [198, 352] width 278 height 29
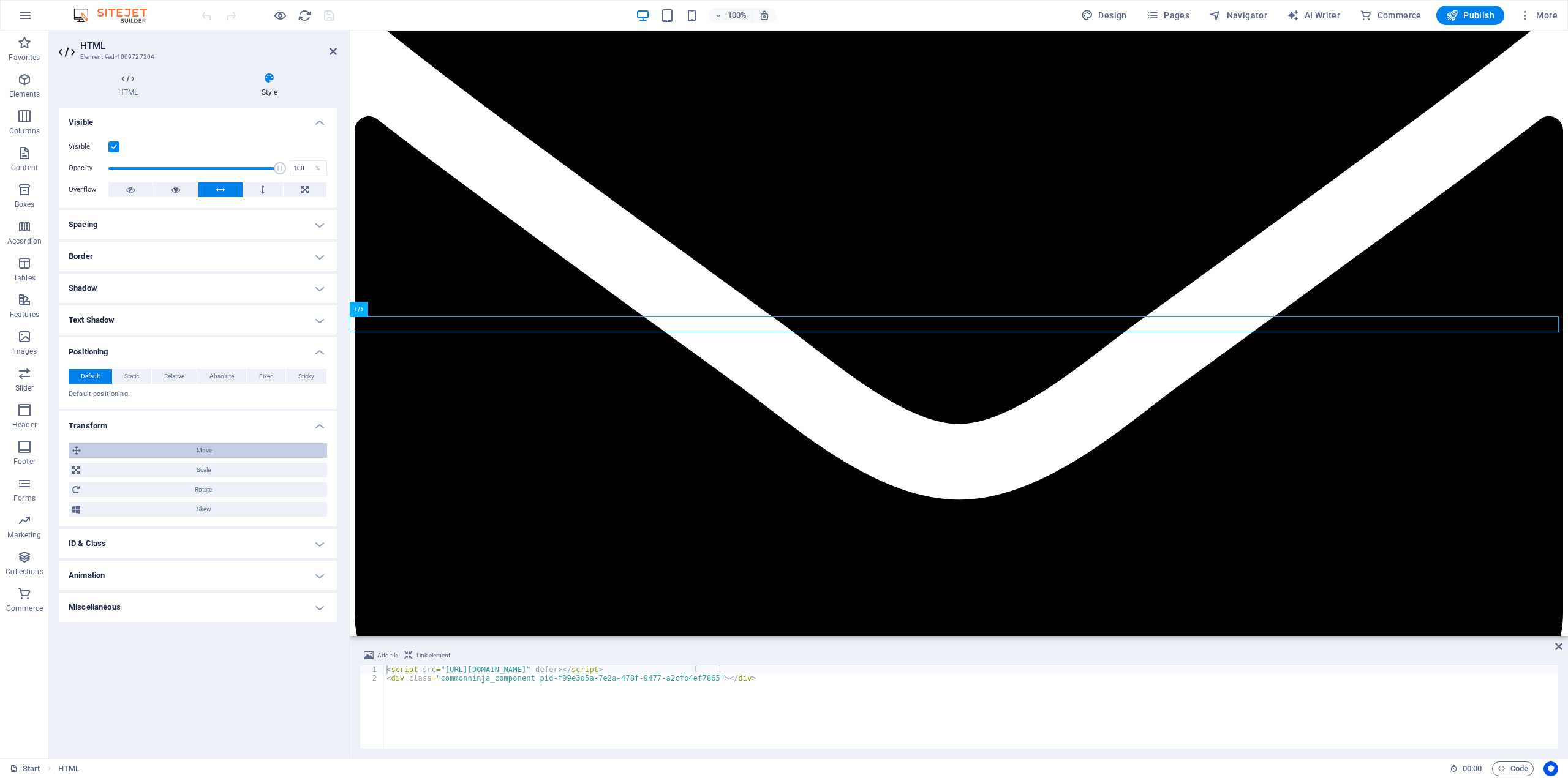
click at [178, 452] on span "Move" at bounding box center [204, 450] width 239 height 15
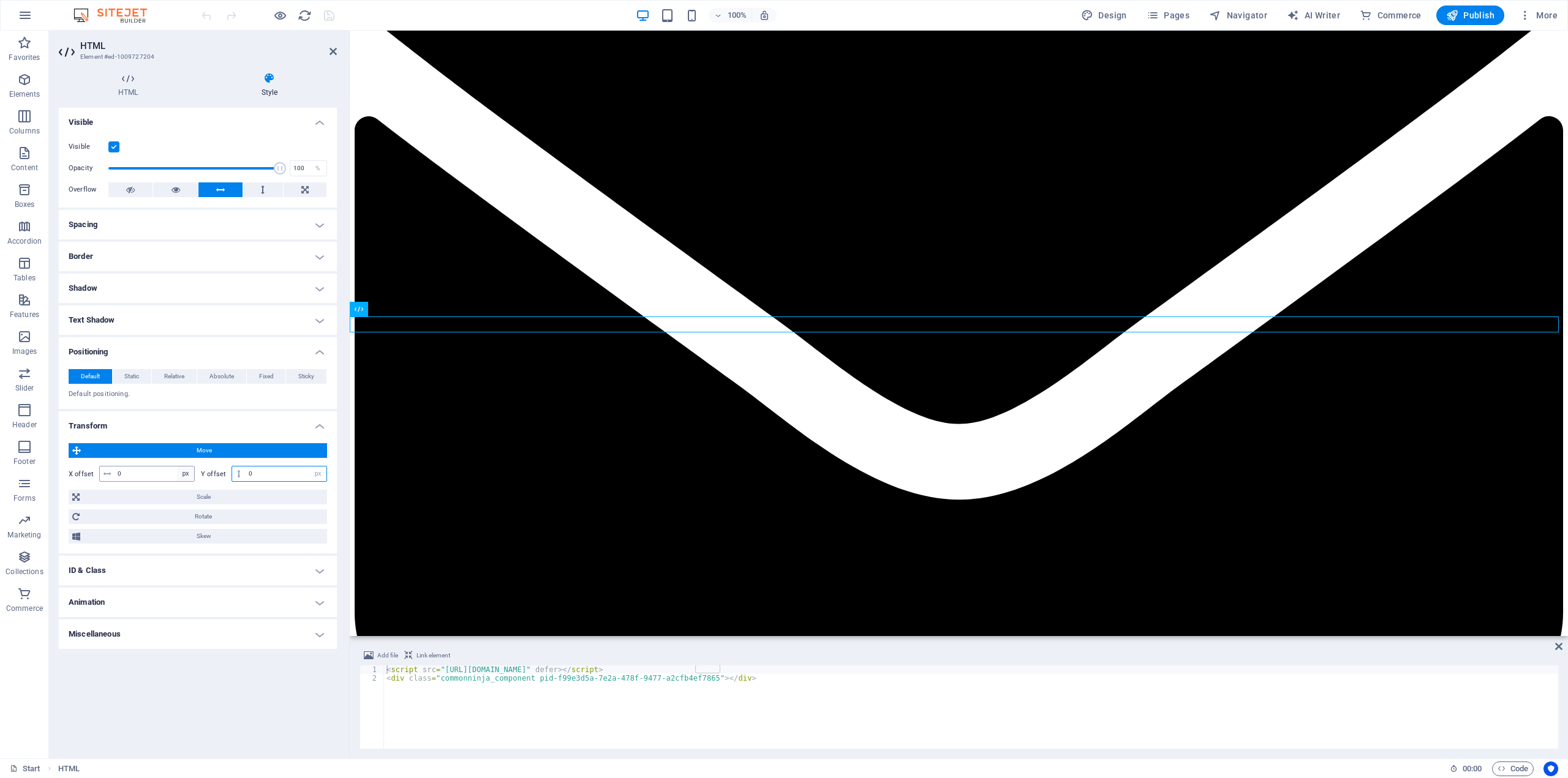
drag, startPoint x: 267, startPoint y: 476, endPoint x: 178, endPoint y: 472, distance: 89.1
click at [205, 471] on div "Y offset 0 px rem % em vh vw" at bounding box center [264, 474] width 126 height 16
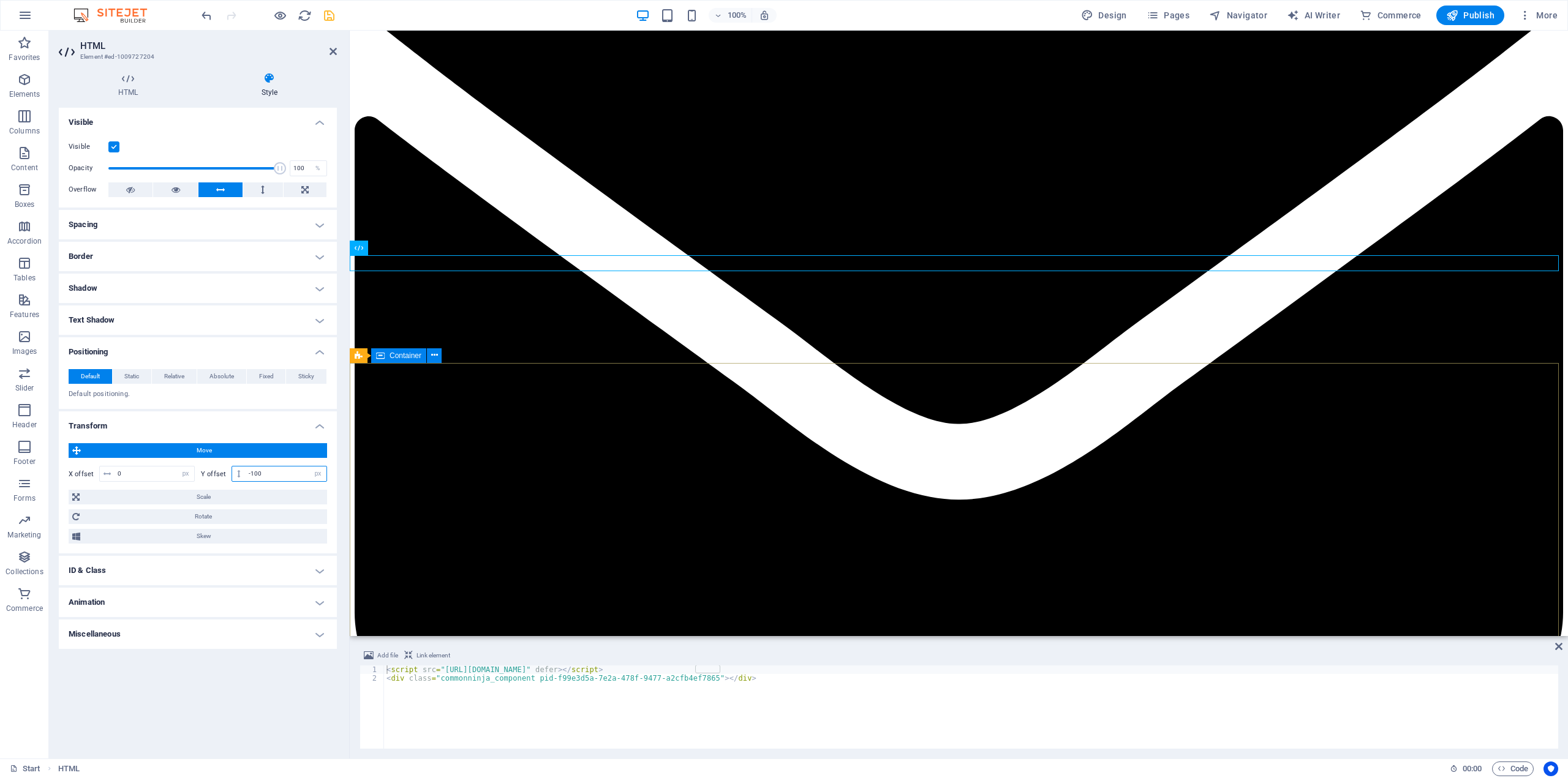
type input "-100"
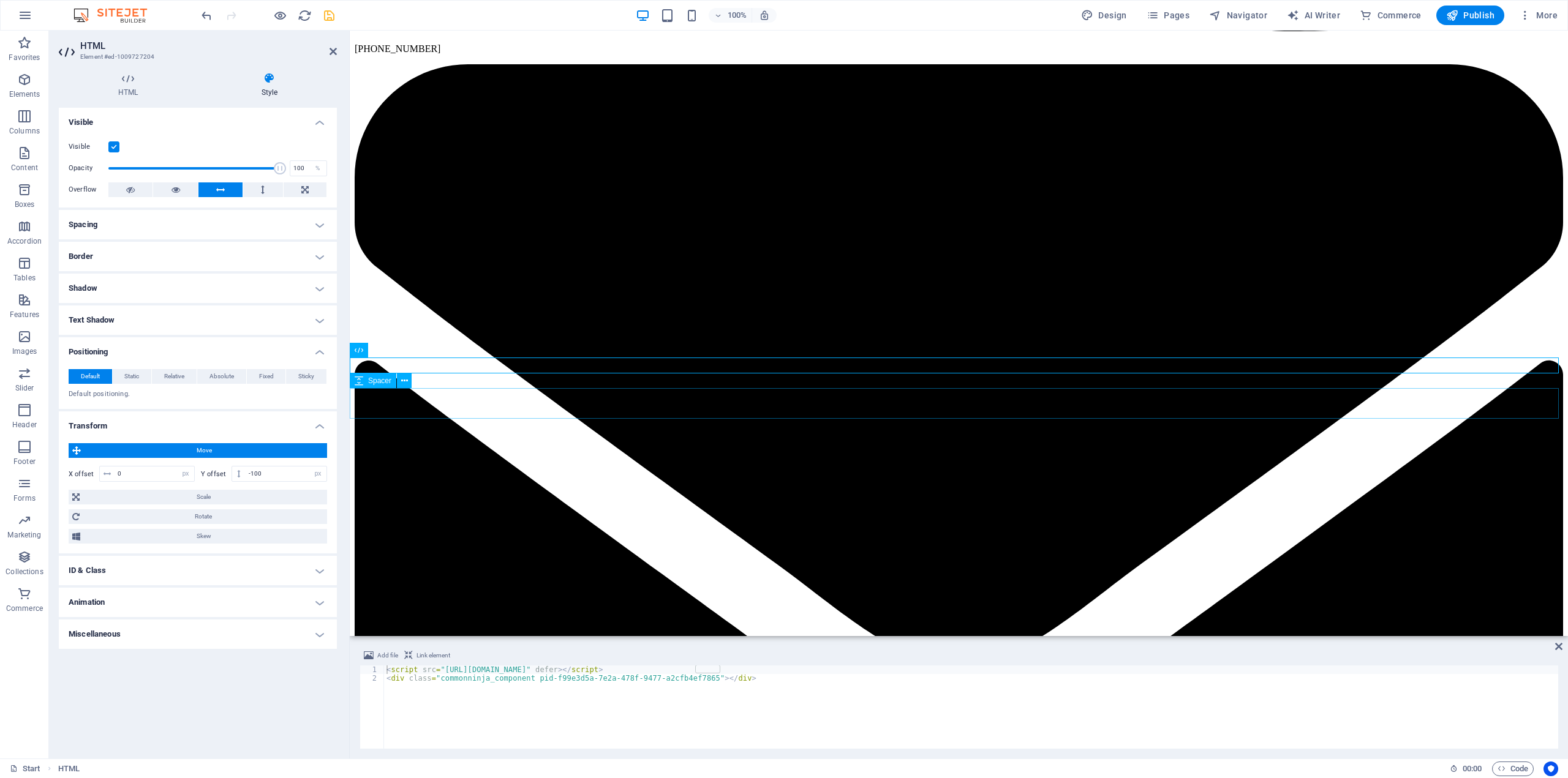
scroll to position [3021, 0]
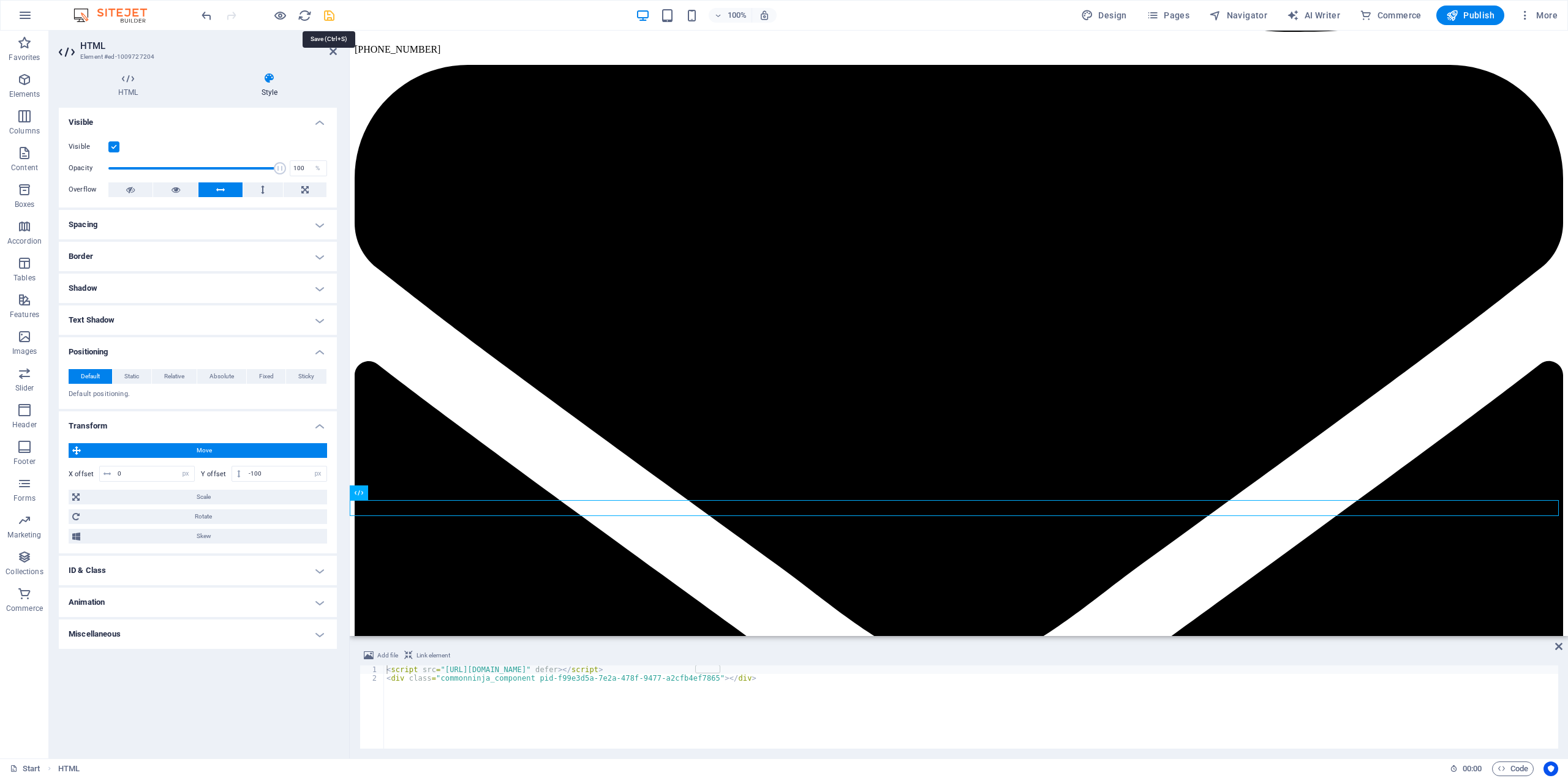
click at [326, 15] on icon "save" at bounding box center [329, 15] width 14 height 14
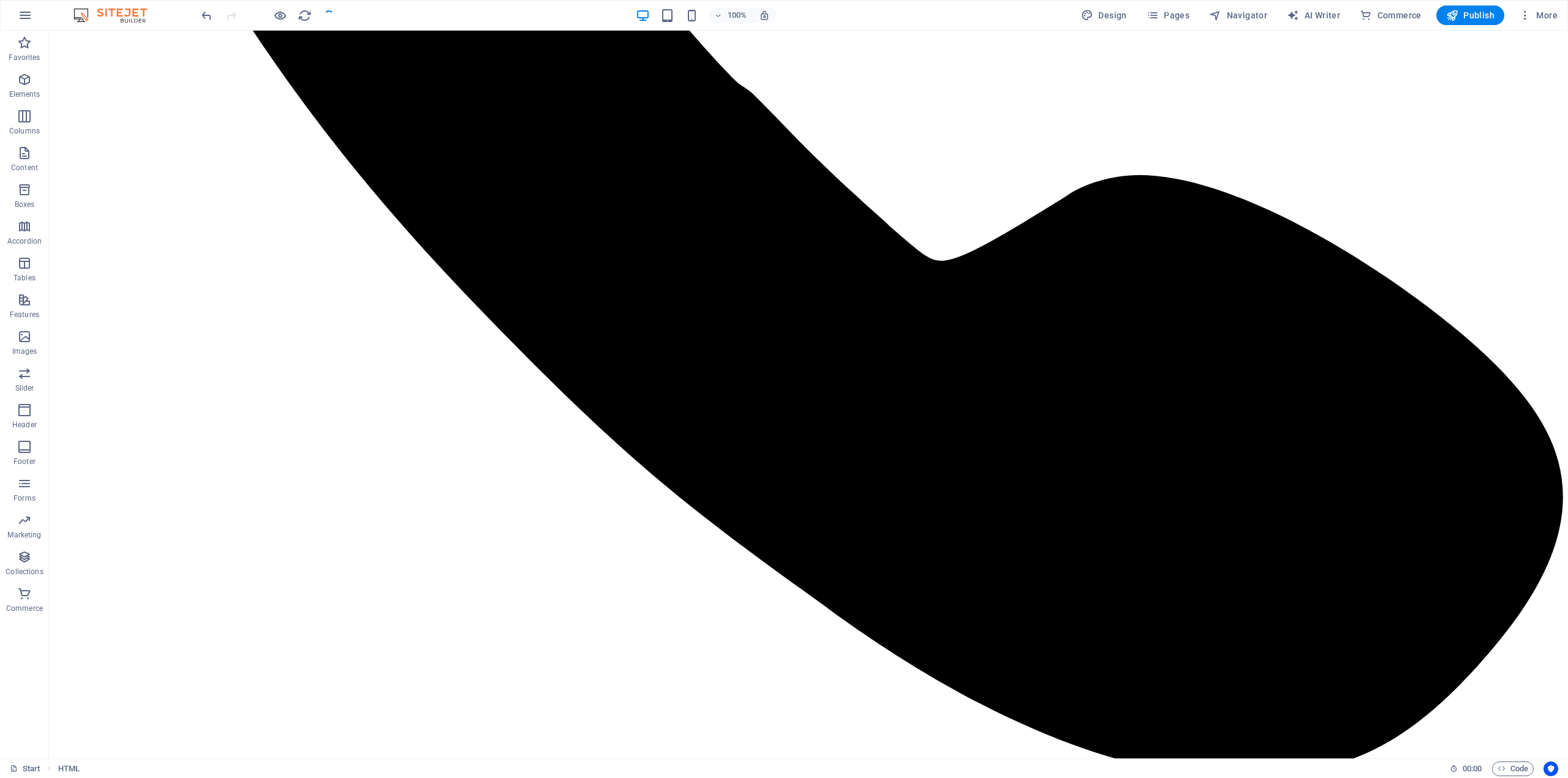
scroll to position [3105, 0]
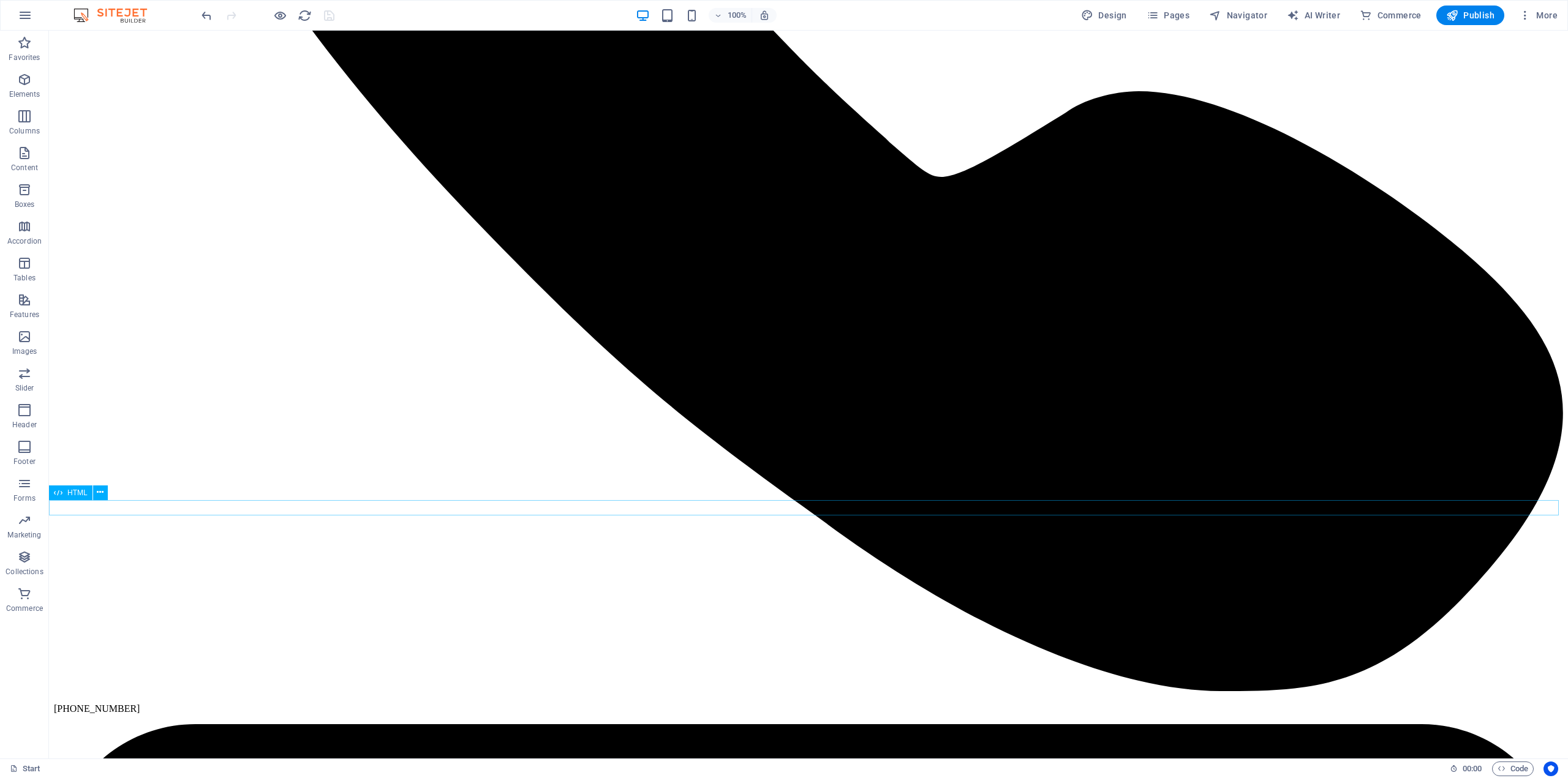
select select "px"
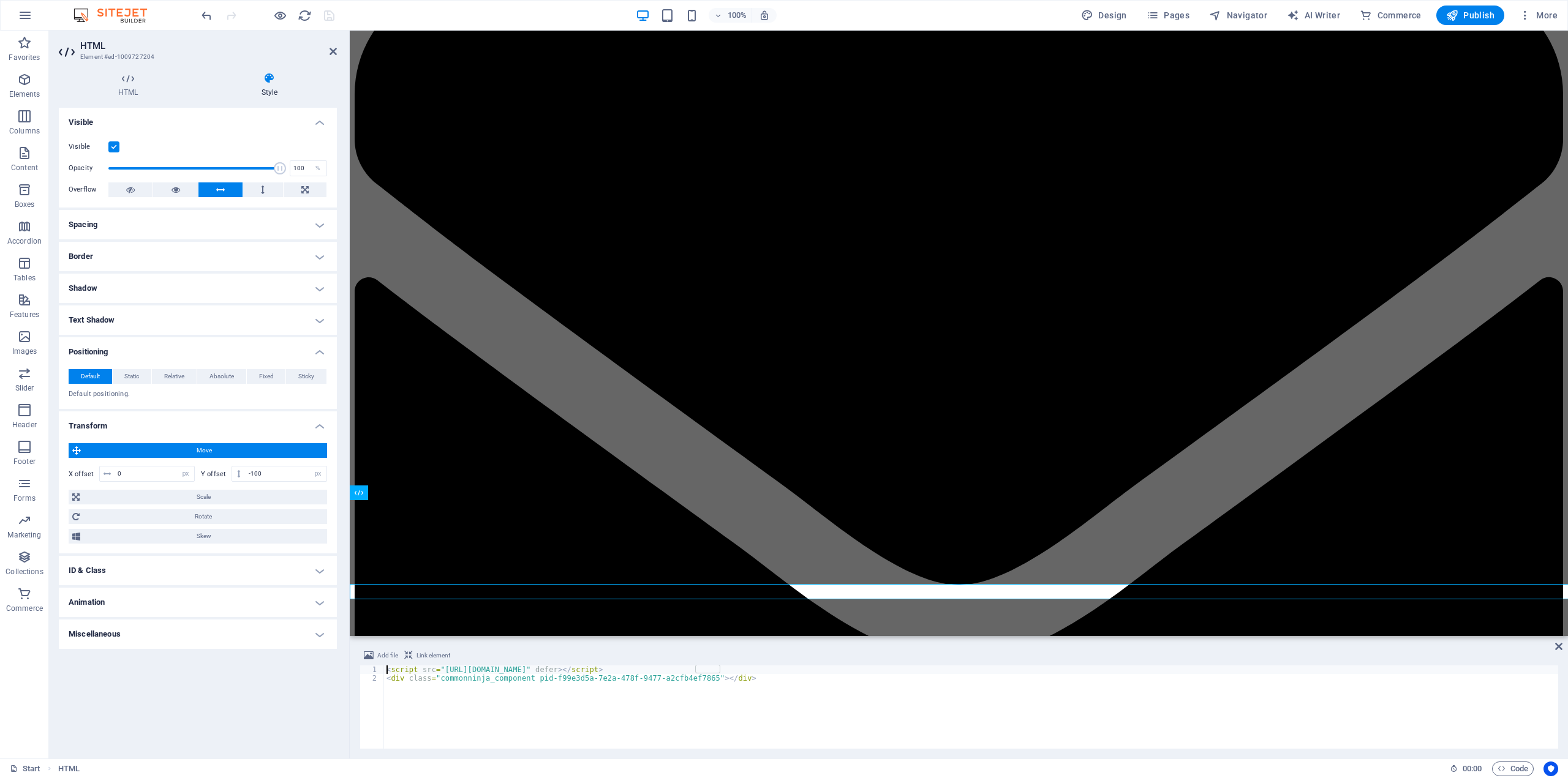
scroll to position [3021, 0]
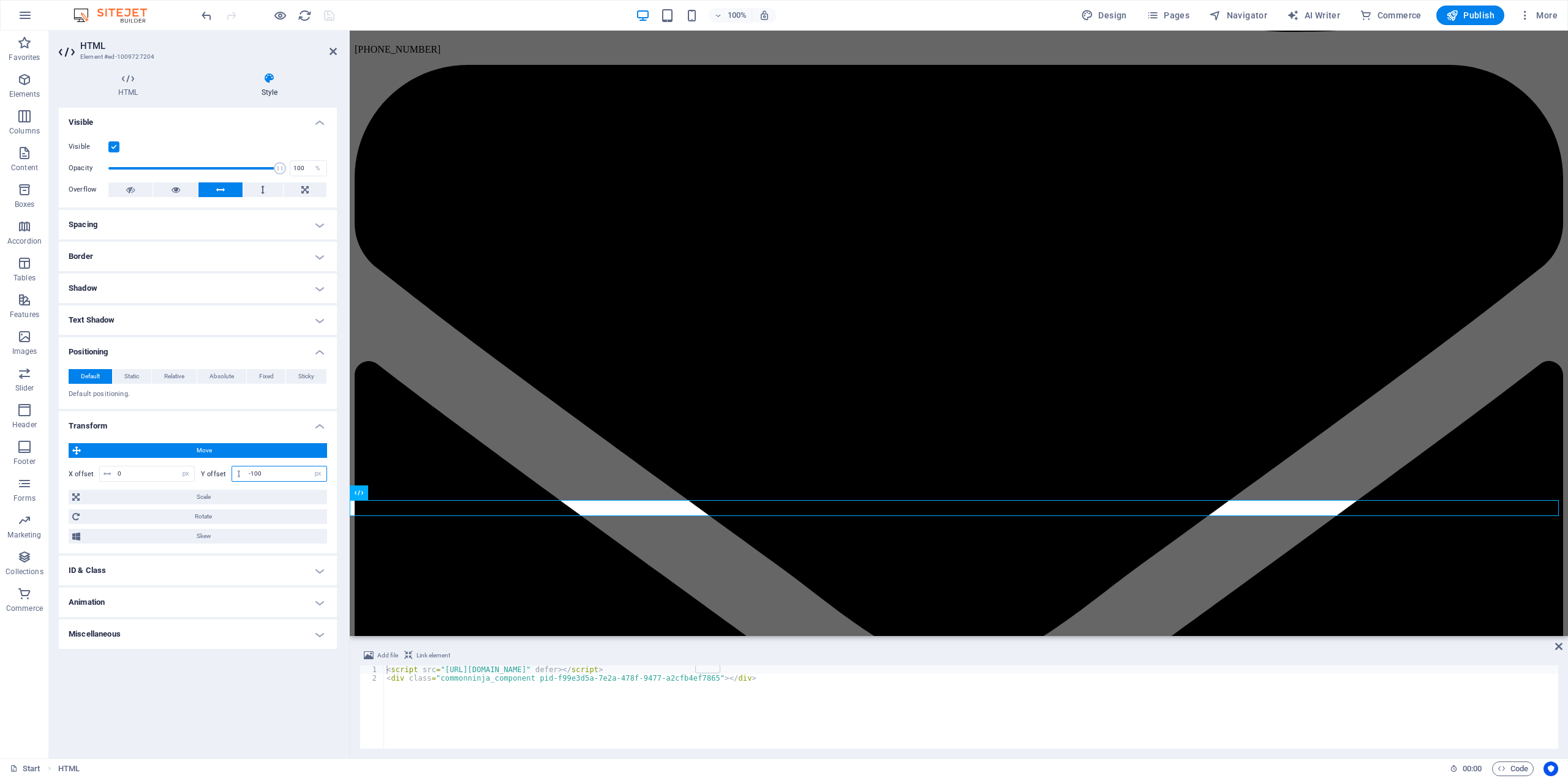
click at [266, 478] on input "-100" at bounding box center [286, 474] width 81 height 15
click at [256, 475] on input "-100" at bounding box center [286, 474] width 81 height 15
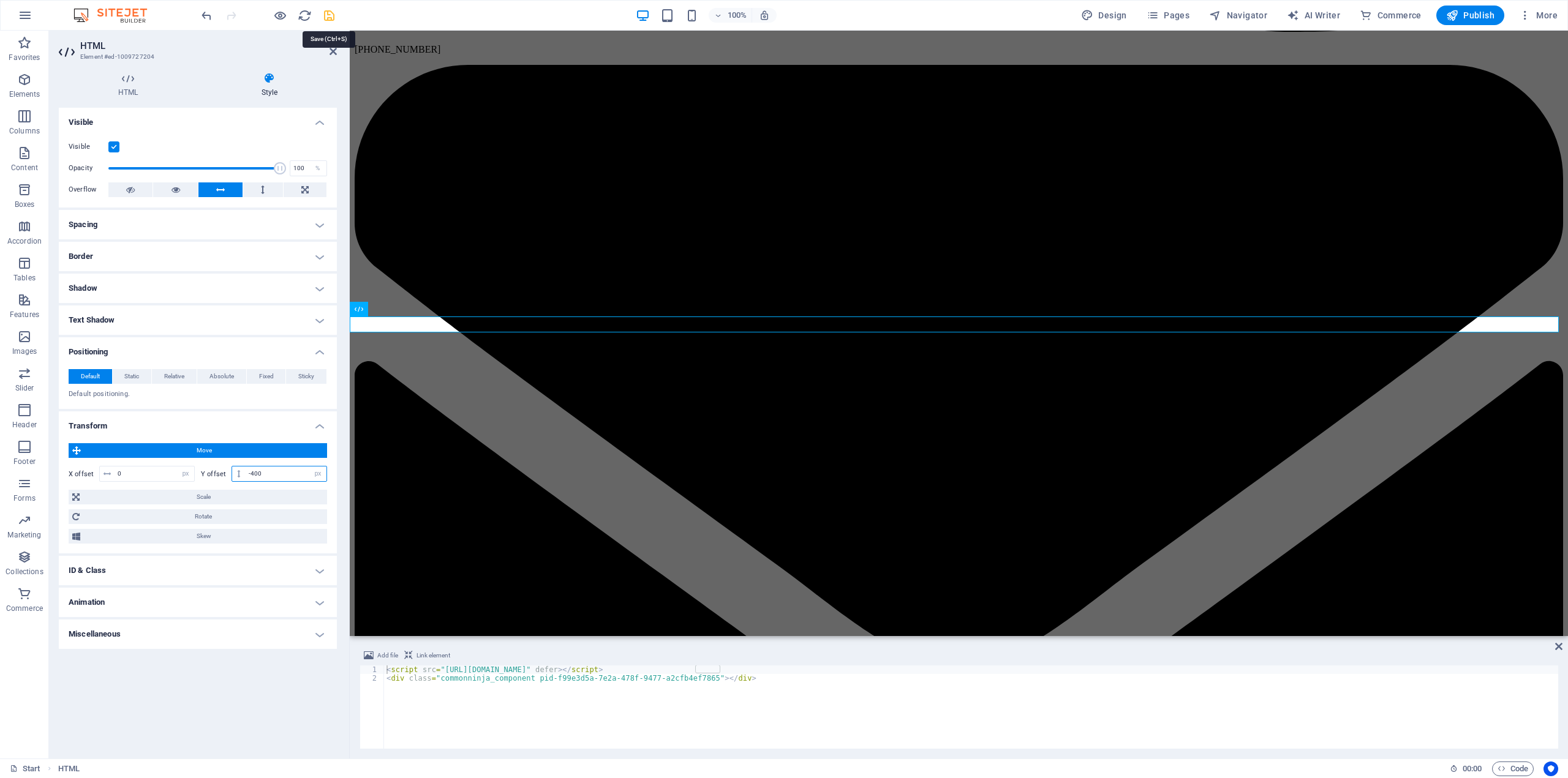
type input "-400"
click at [330, 19] on icon "save" at bounding box center [329, 15] width 14 height 14
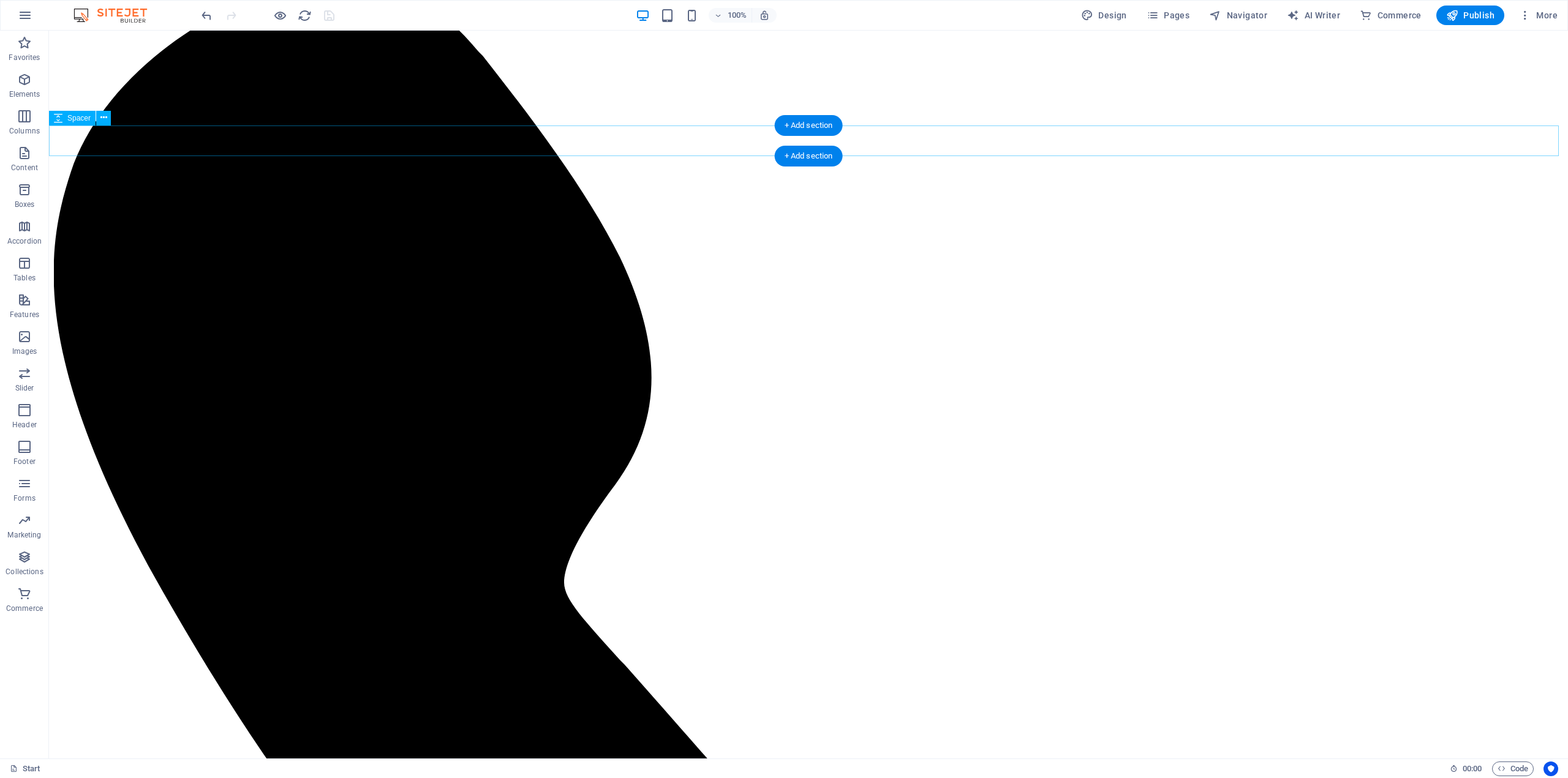
scroll to position [2124, 0]
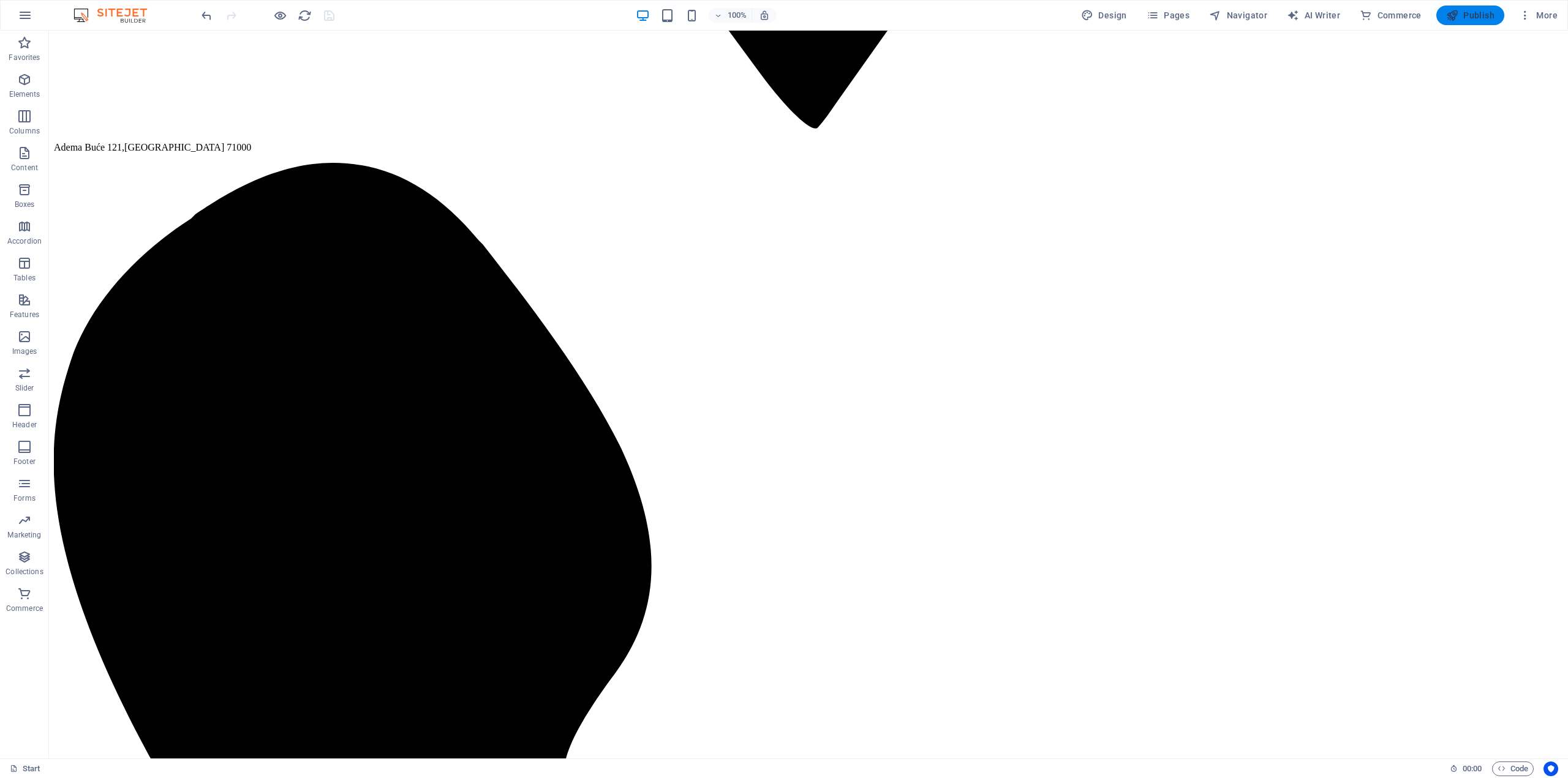
click at [1465, 19] on span "Publish" at bounding box center [1470, 15] width 48 height 12
